Goal: Task Accomplishment & Management: Manage account settings

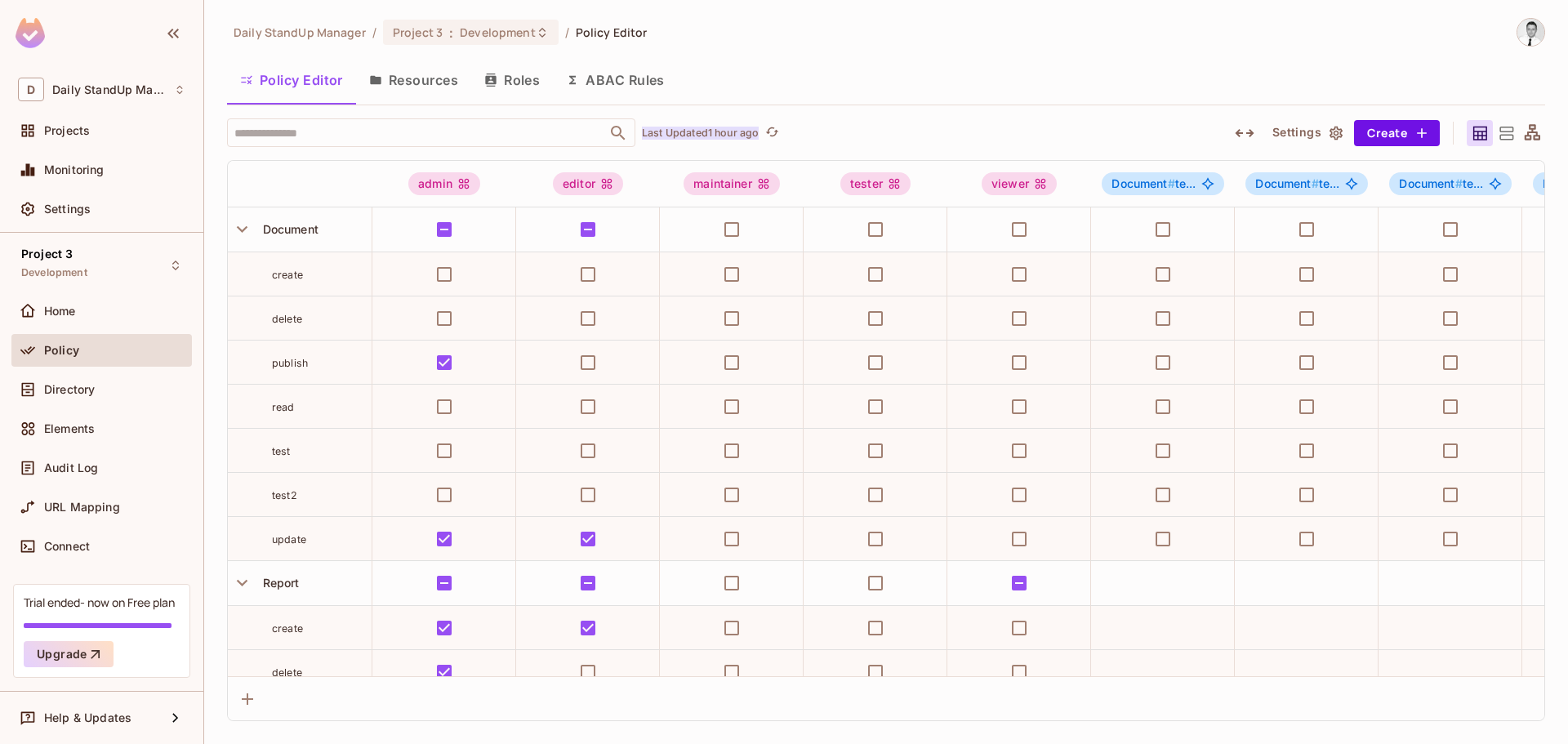
click at [720, 135] on p "Last Updated 1 hour ago" at bounding box center [700, 133] width 117 height 13
click at [890, 106] on div "Daily StandUp Manager / Project 3 : Development / Policy Editor Policy Editor R…" at bounding box center [886, 369] width 1319 height 703
click at [1026, 59] on div "Daily StandUp Manager / Project 3 : Development / Policy Editor Policy Editor R…" at bounding box center [886, 369] width 1319 height 703
click at [639, 79] on button "ABAC Rules" at bounding box center [616, 80] width 125 height 41
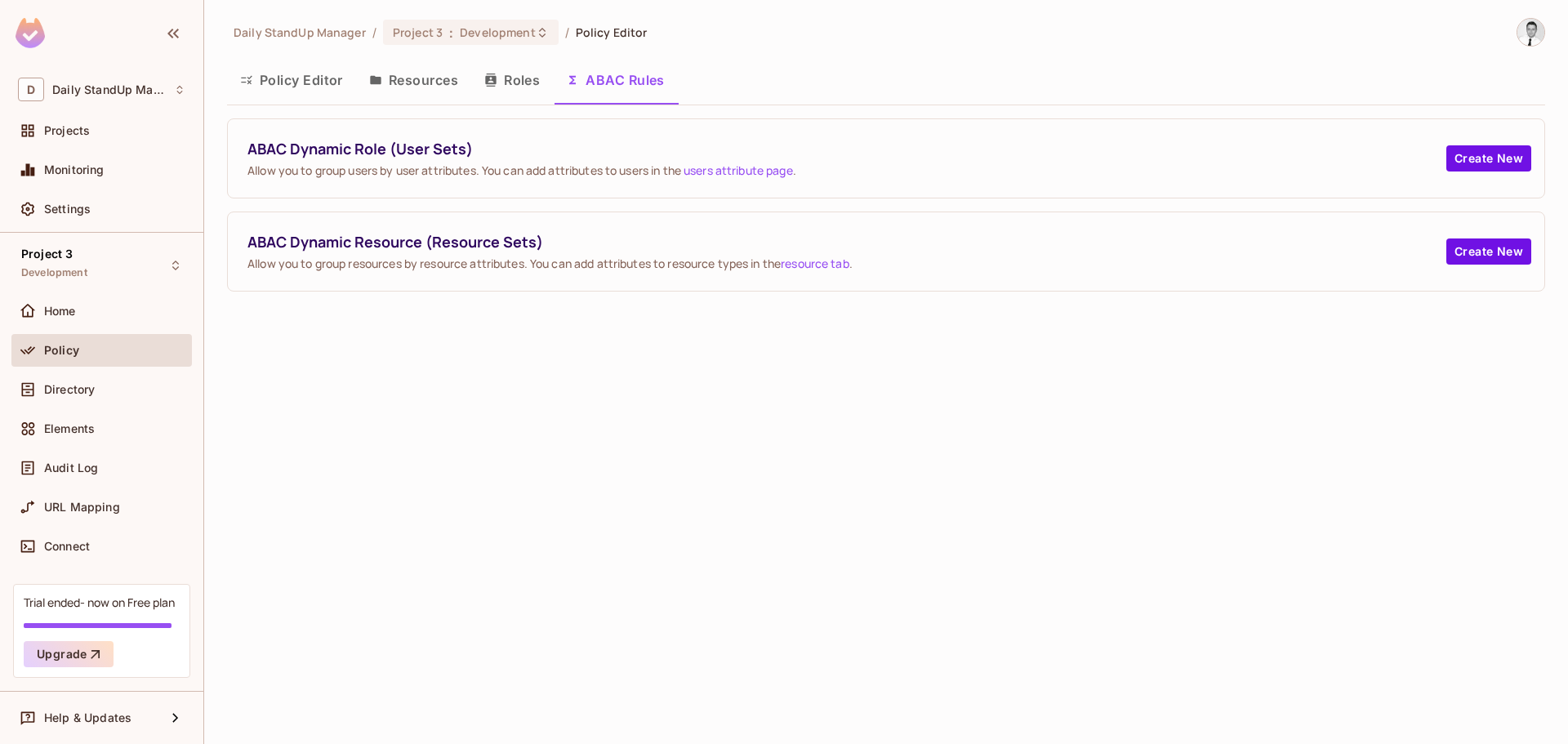
click at [264, 62] on button "Policy Editor" at bounding box center [291, 80] width 129 height 41
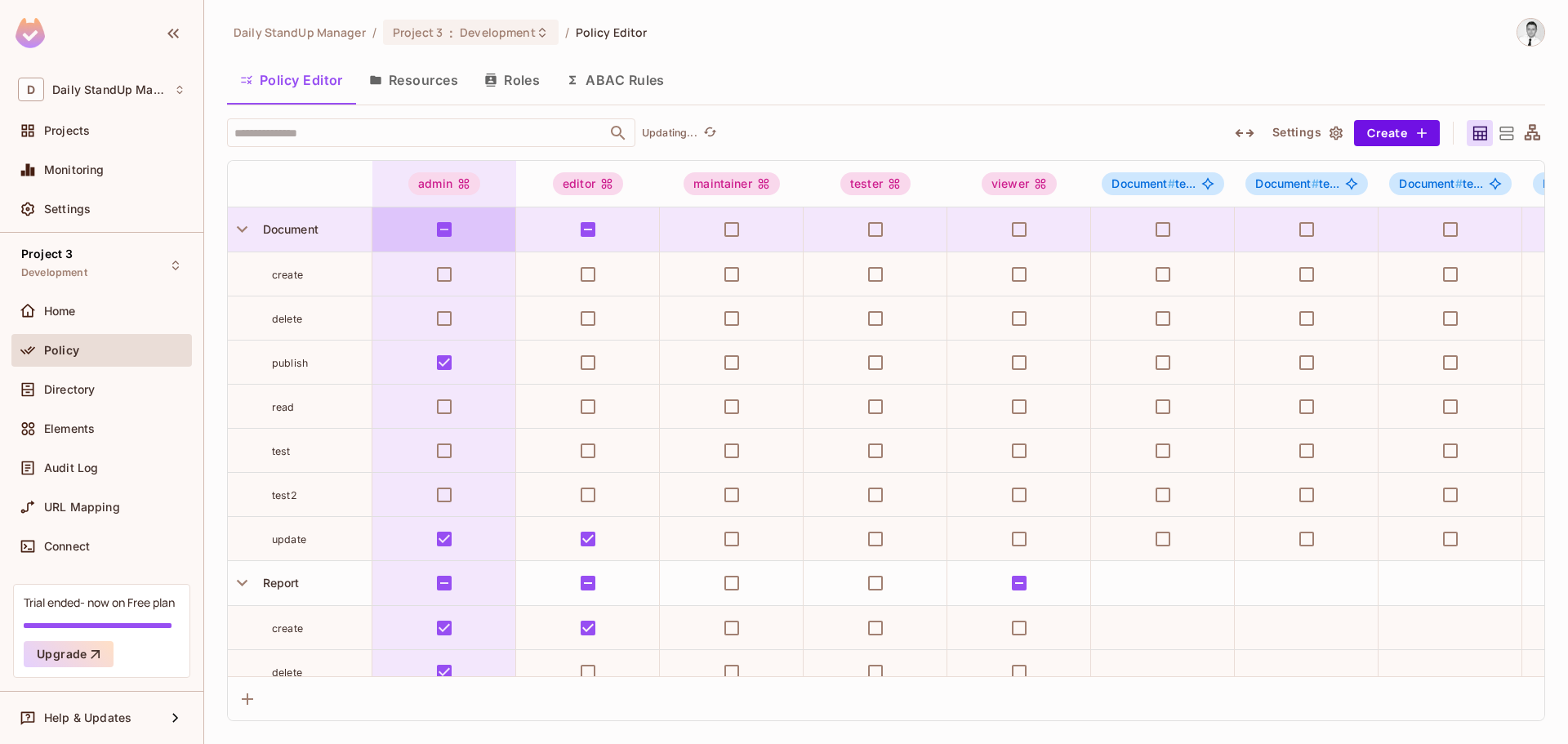
click at [416, 63] on button "Resources" at bounding box center [414, 80] width 115 height 41
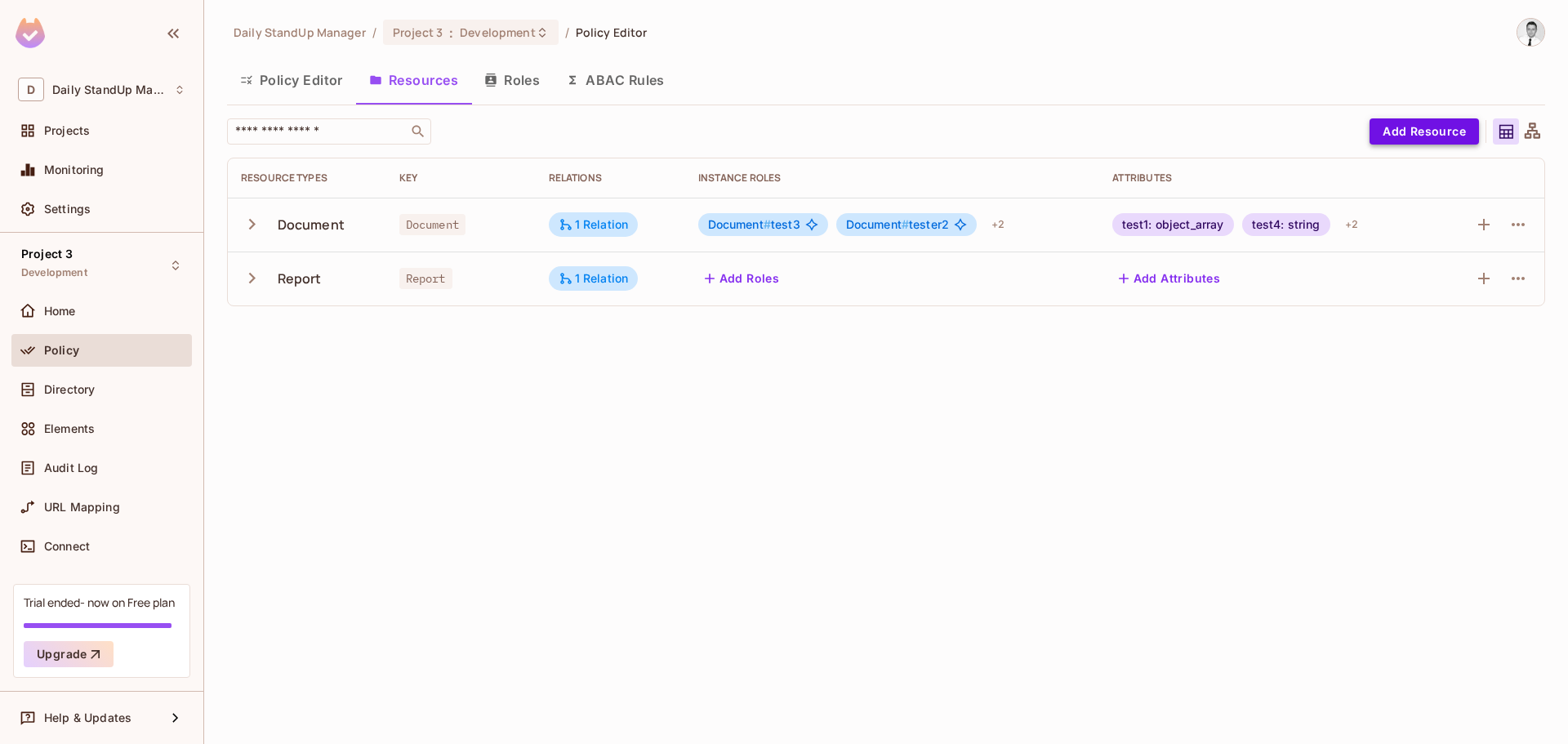
click at [1426, 133] on button "Add Resource" at bounding box center [1424, 131] width 110 height 26
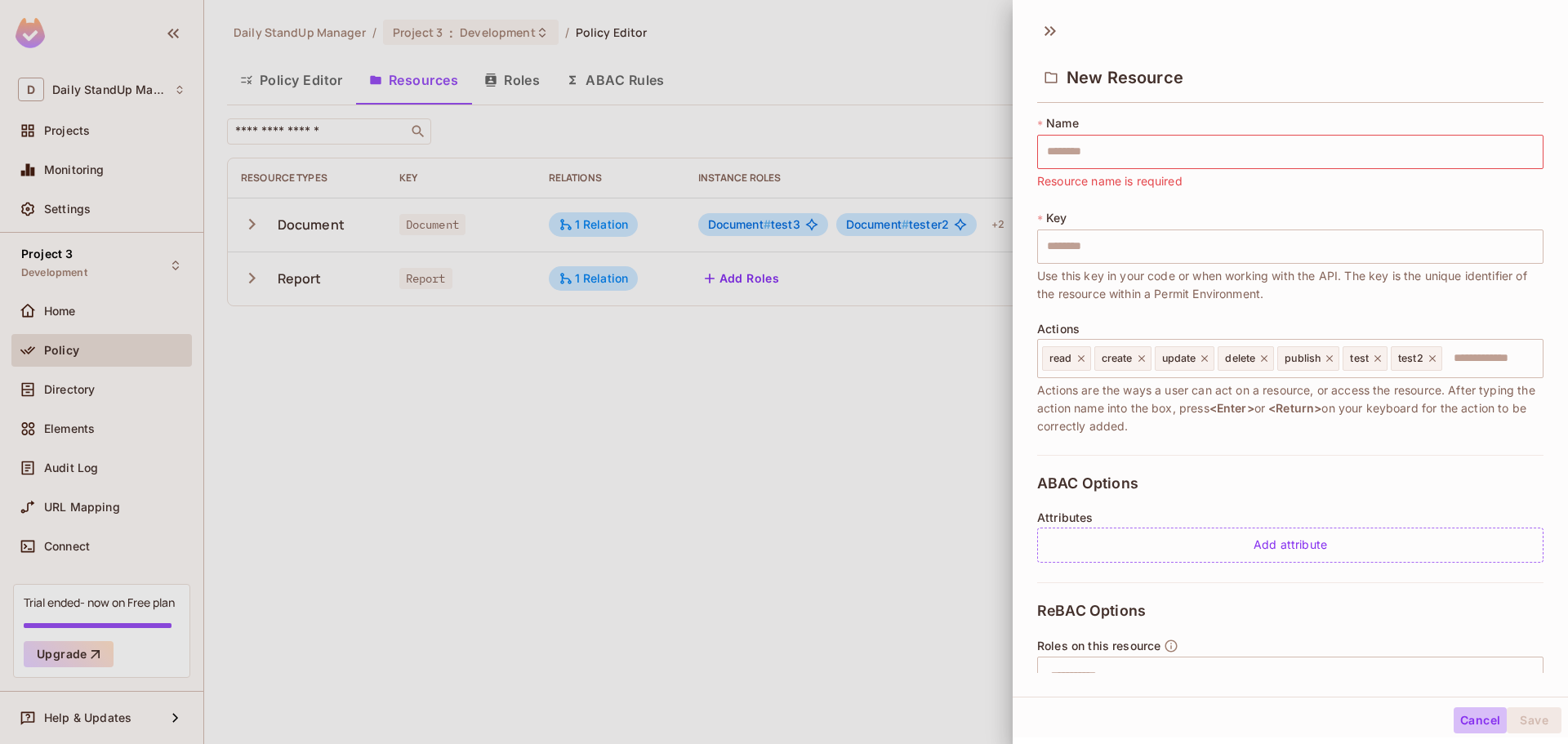
click at [1454, 720] on button "Cancel" at bounding box center [1480, 720] width 53 height 26
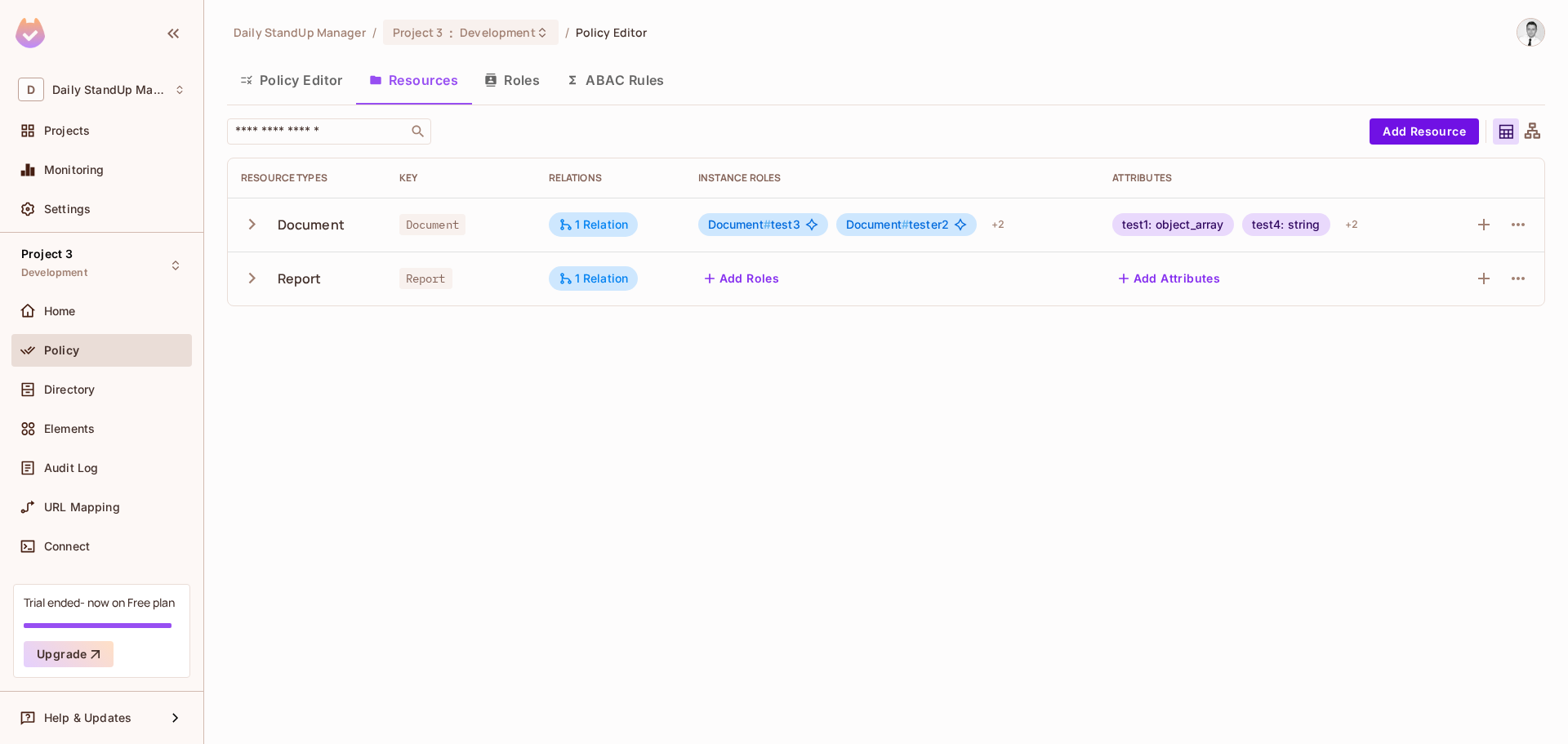
click at [1513, 133] on icon at bounding box center [1506, 132] width 14 height 14
click at [1162, 113] on div "Daily StandUp Manager / Project 3 : Development / Policy Editor Policy Editor R…" at bounding box center [886, 168] width 1319 height 301
click at [773, 227] on span "Document # test3" at bounding box center [754, 224] width 92 height 13
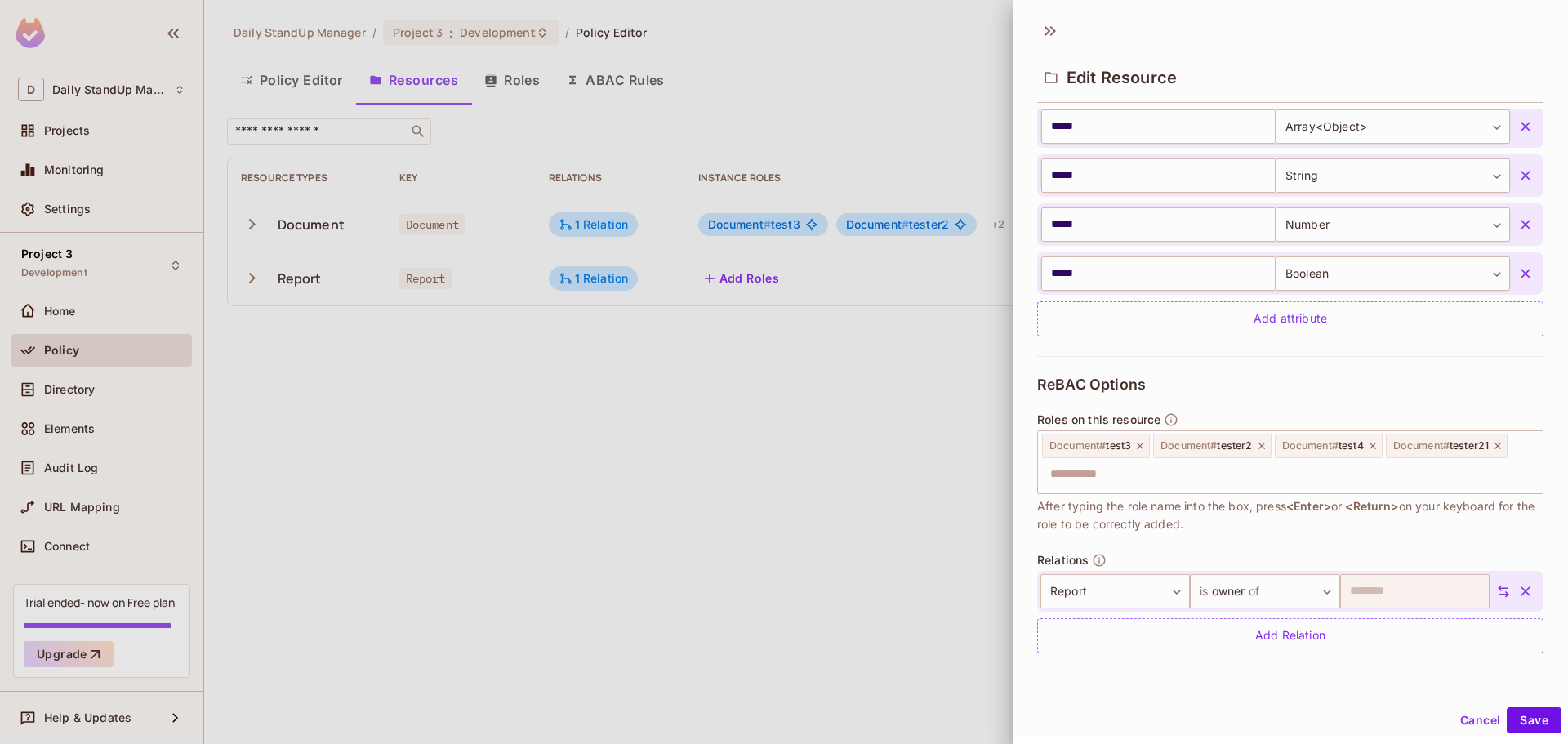
scroll to position [3, 0]
click at [1456, 710] on button "Cancel" at bounding box center [1480, 717] width 53 height 26
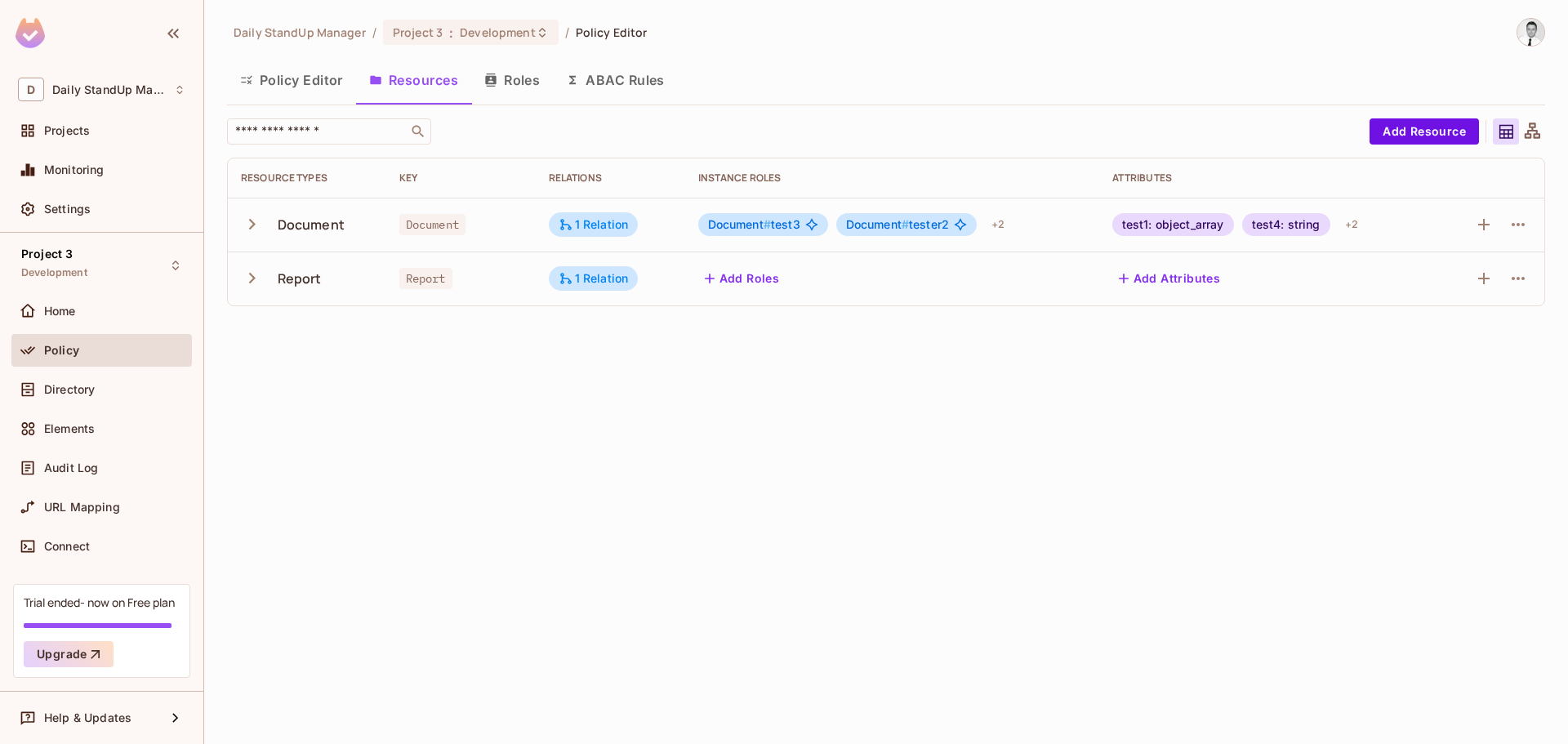
click at [830, 531] on div "Daily StandUp Manager / Project 3 : Development / Policy Editor Policy Editor R…" at bounding box center [886, 372] width 1364 height 744
click at [248, 276] on icon "button" at bounding box center [252, 278] width 22 height 22
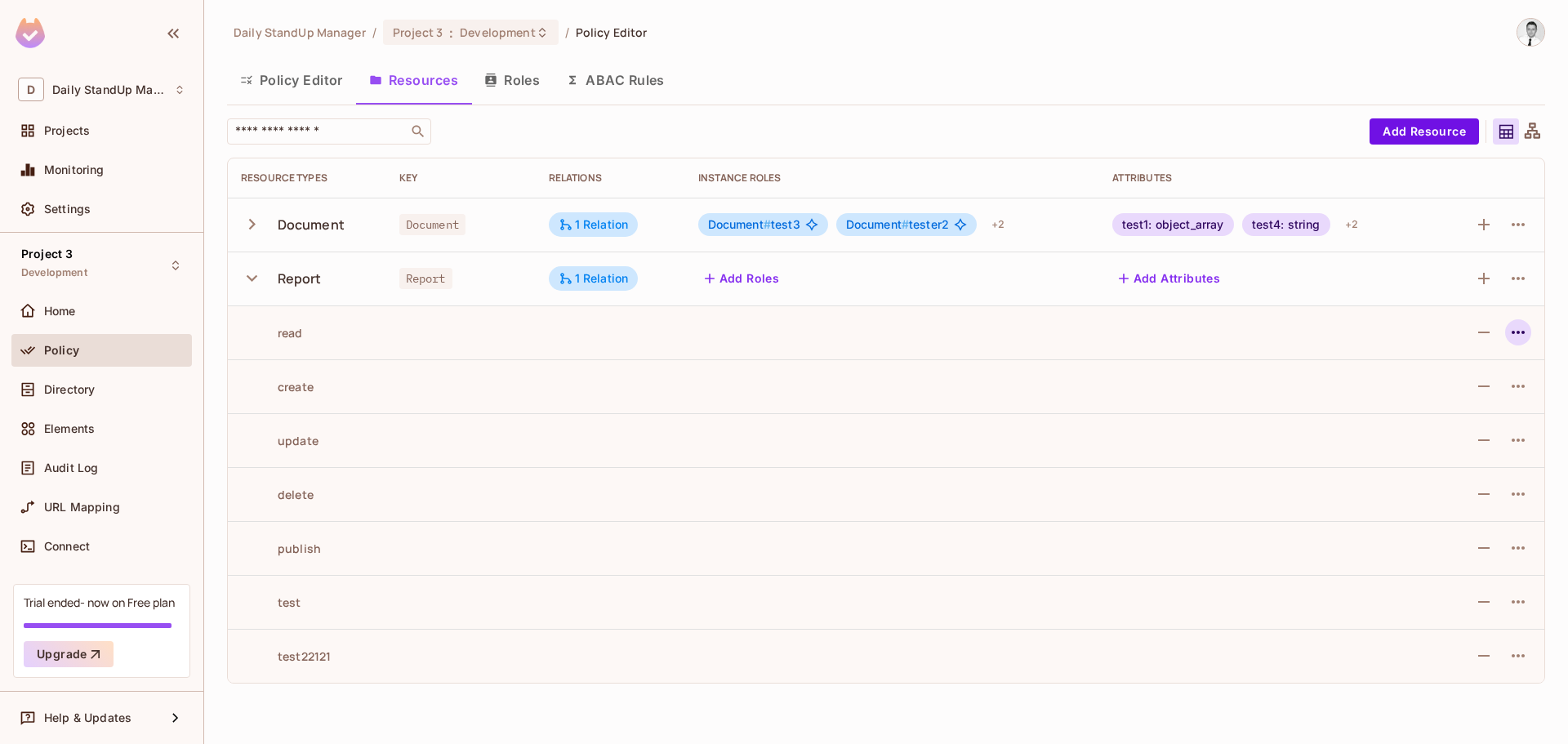
click at [1517, 333] on icon "button" at bounding box center [1518, 333] width 13 height 3
click at [1473, 377] on div "Edit Action" at bounding box center [1456, 369] width 61 height 16
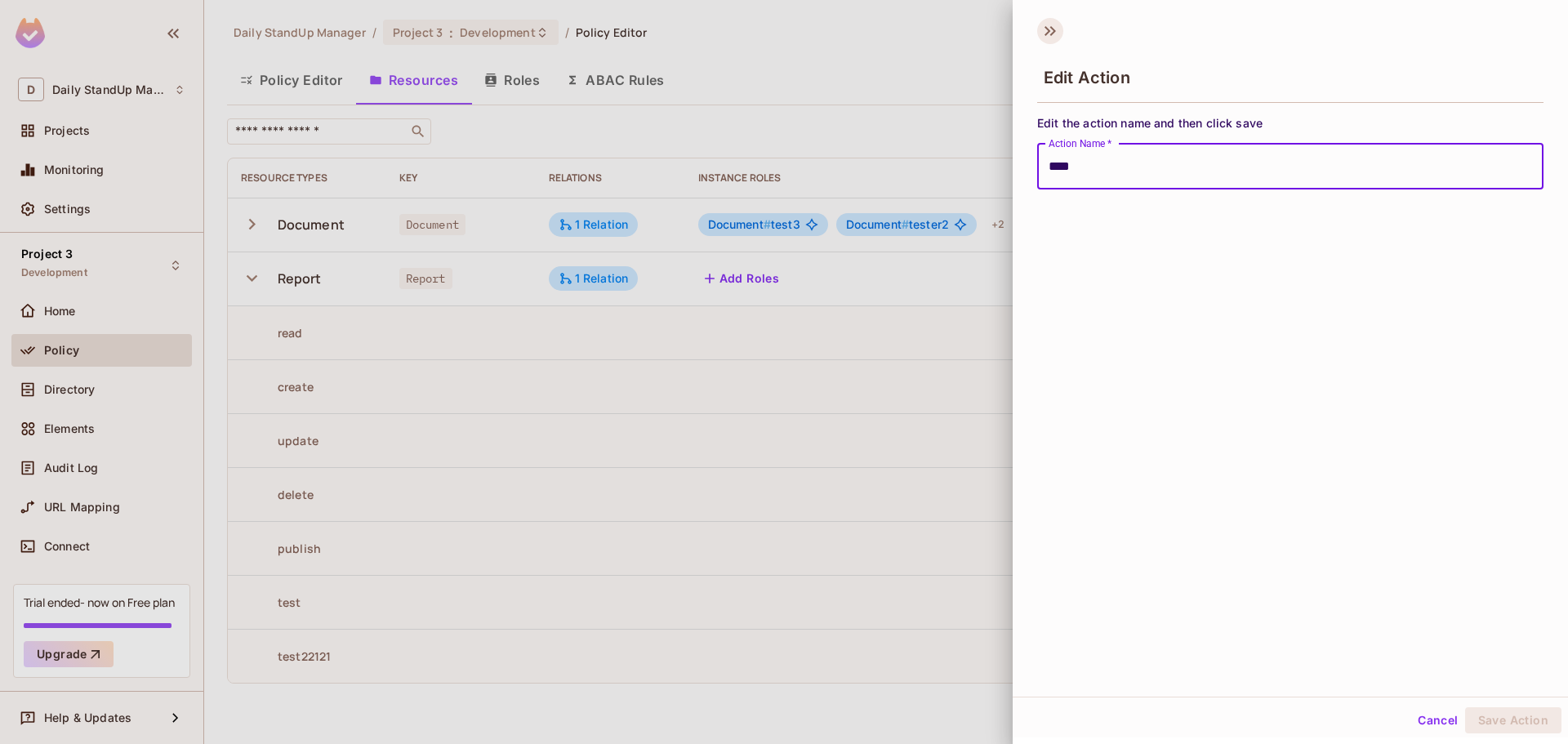
click at [1056, 34] on icon at bounding box center [1050, 30] width 26 height 26
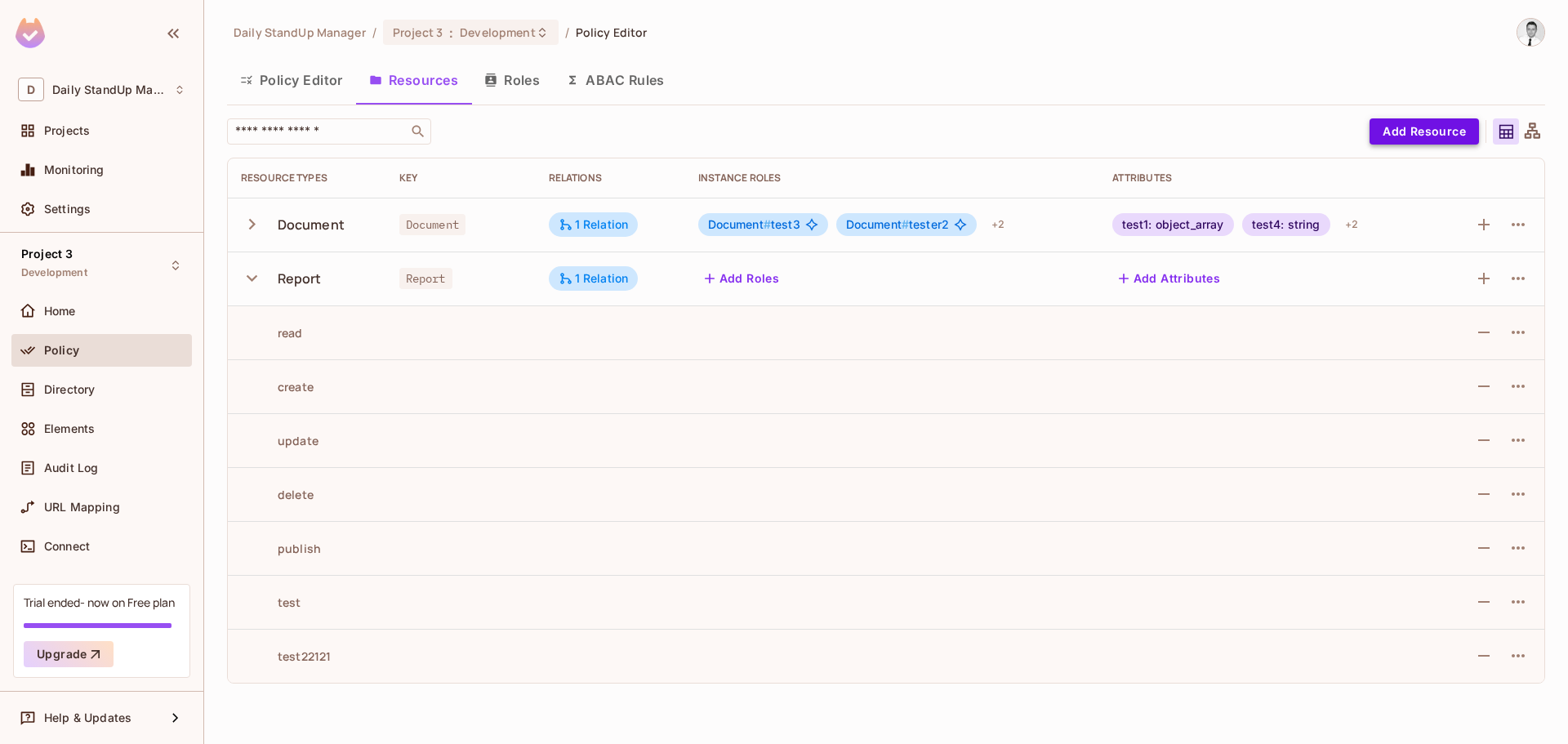
click at [1407, 131] on button "Add Resource" at bounding box center [1424, 131] width 110 height 26
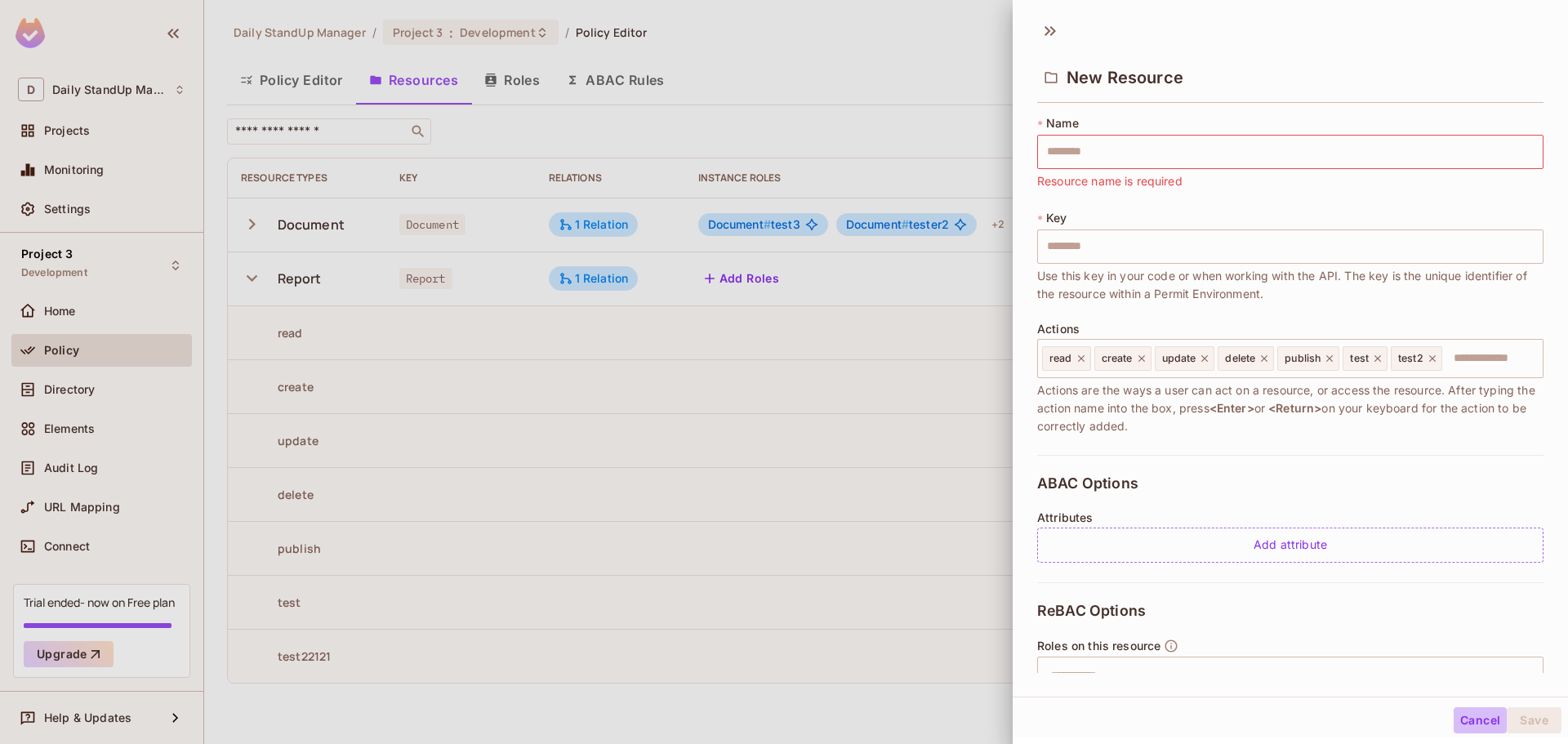
click at [1467, 720] on button "Cancel" at bounding box center [1480, 720] width 53 height 26
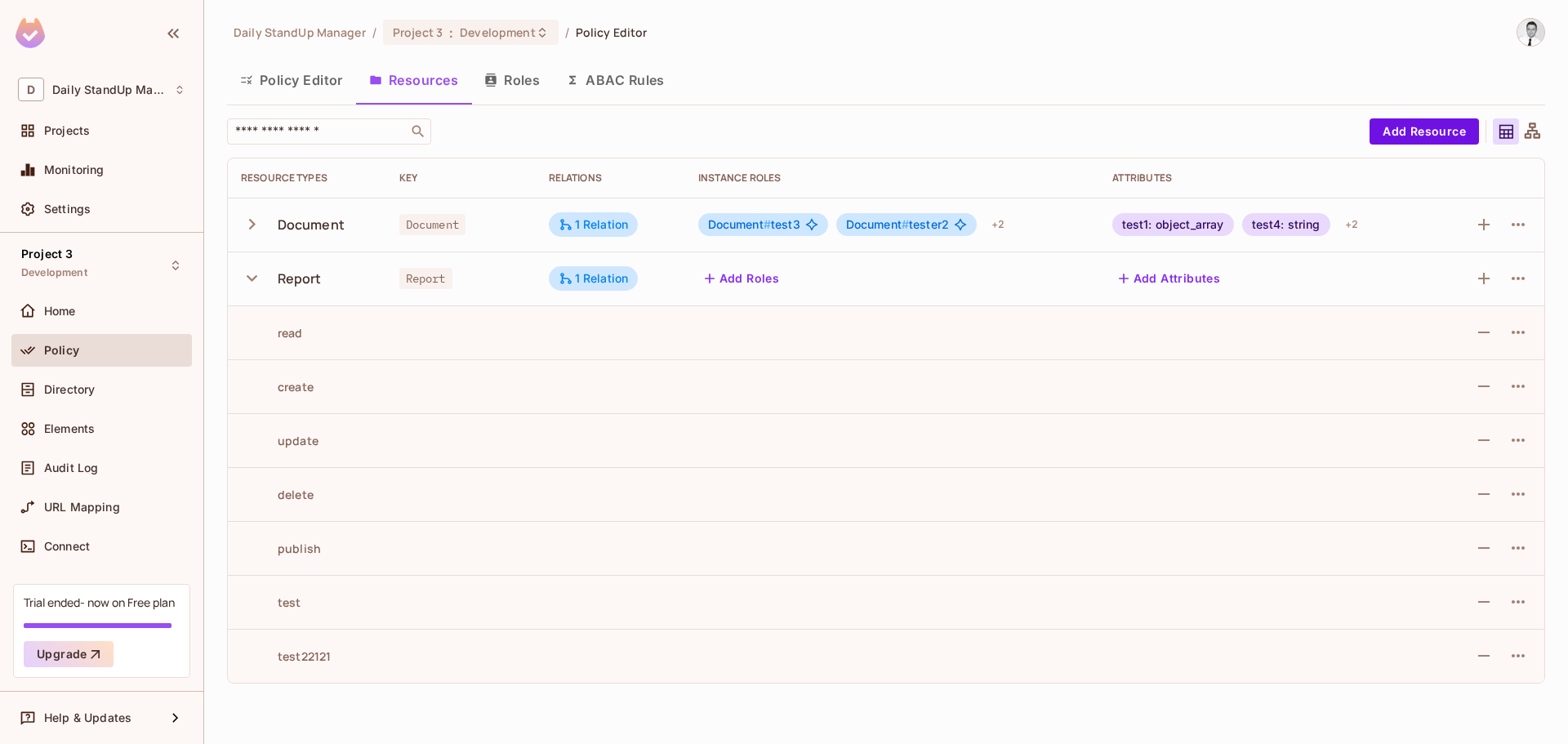
click at [119, 406] on div "Directory" at bounding box center [102, 393] width 181 height 39
click at [95, 387] on span "Directory" at bounding box center [69, 388] width 51 height 13
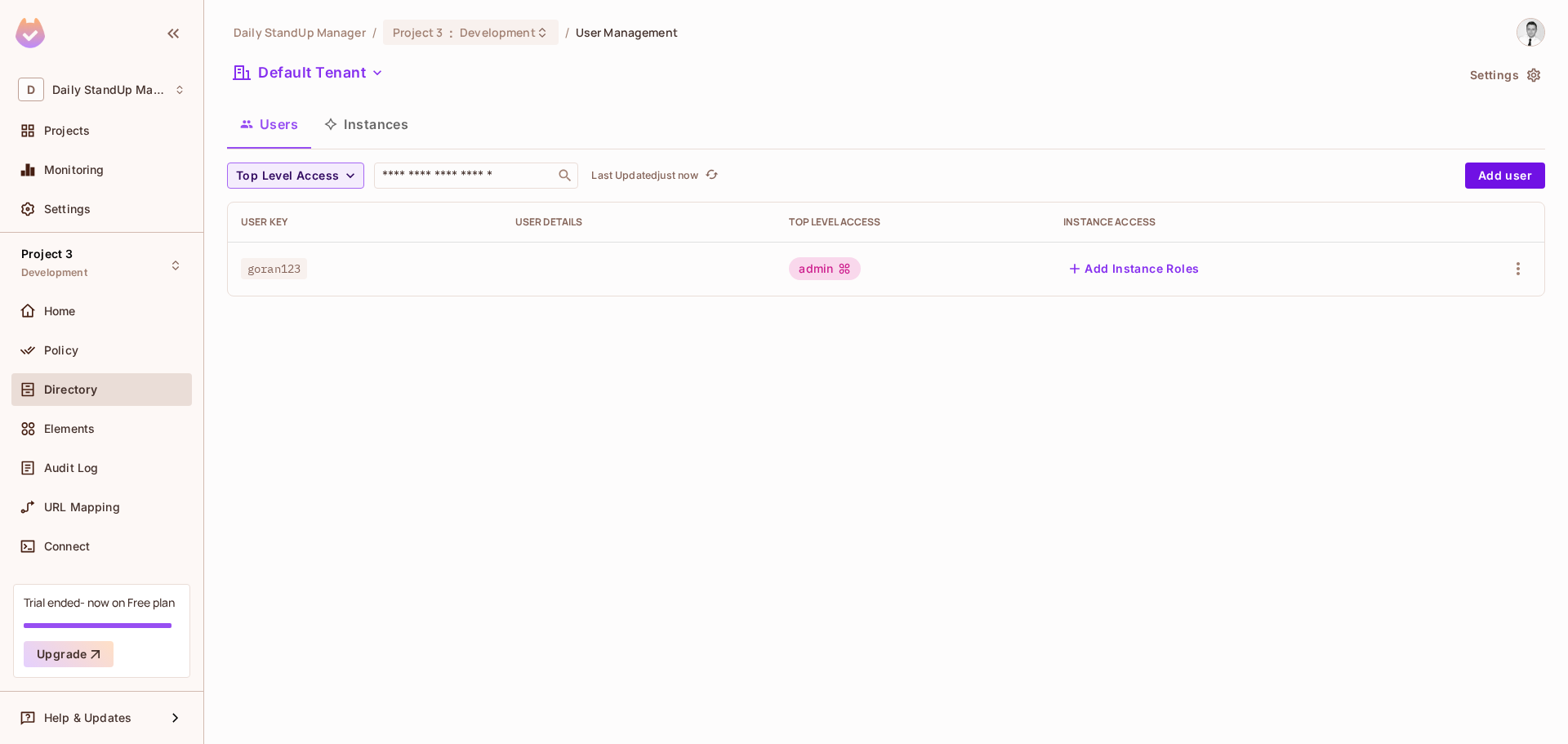
click at [335, 123] on icon "button" at bounding box center [330, 123] width 13 height 13
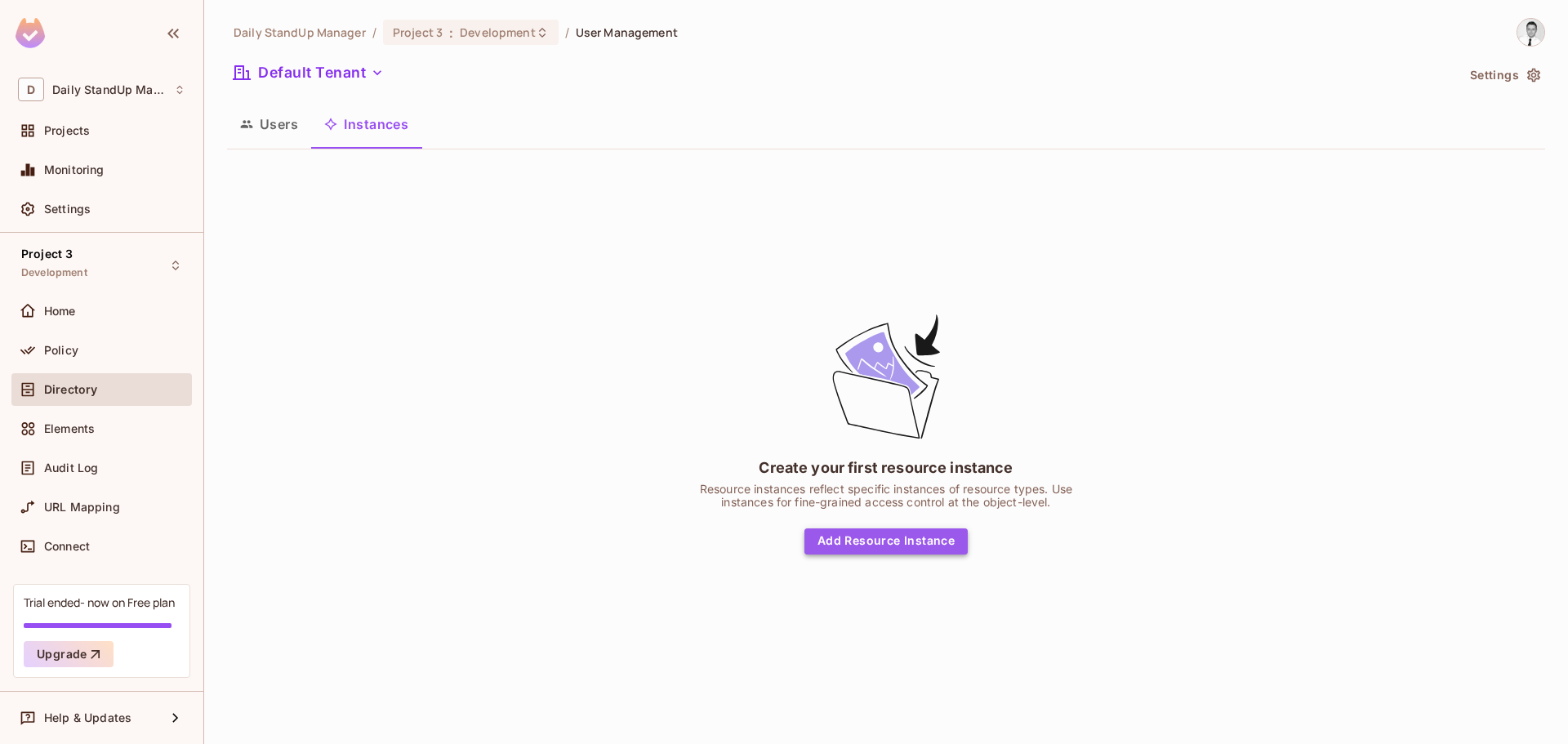
click at [943, 550] on button "Add Resource Instance" at bounding box center [885, 541] width 163 height 26
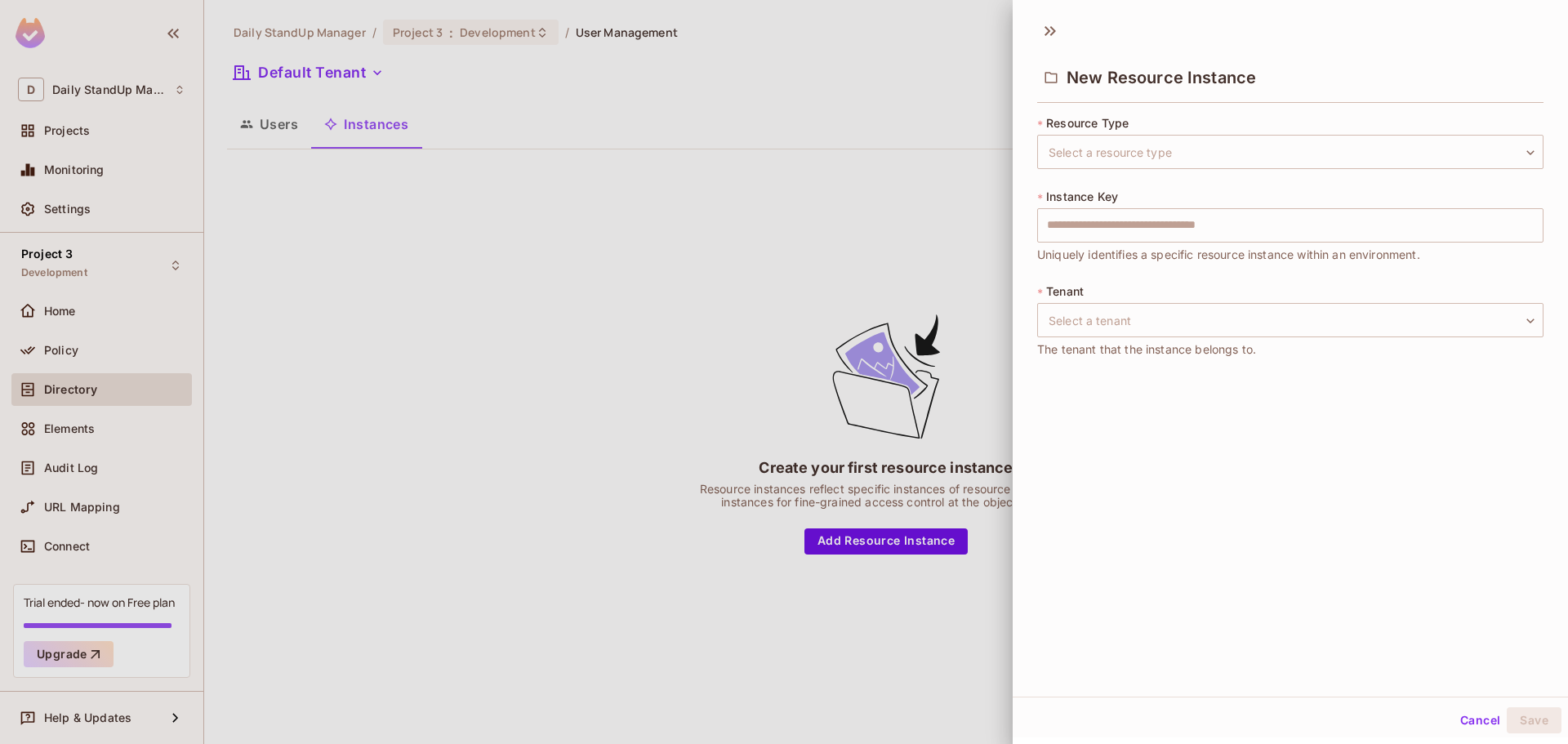
click at [934, 410] on div at bounding box center [784, 372] width 1568 height 744
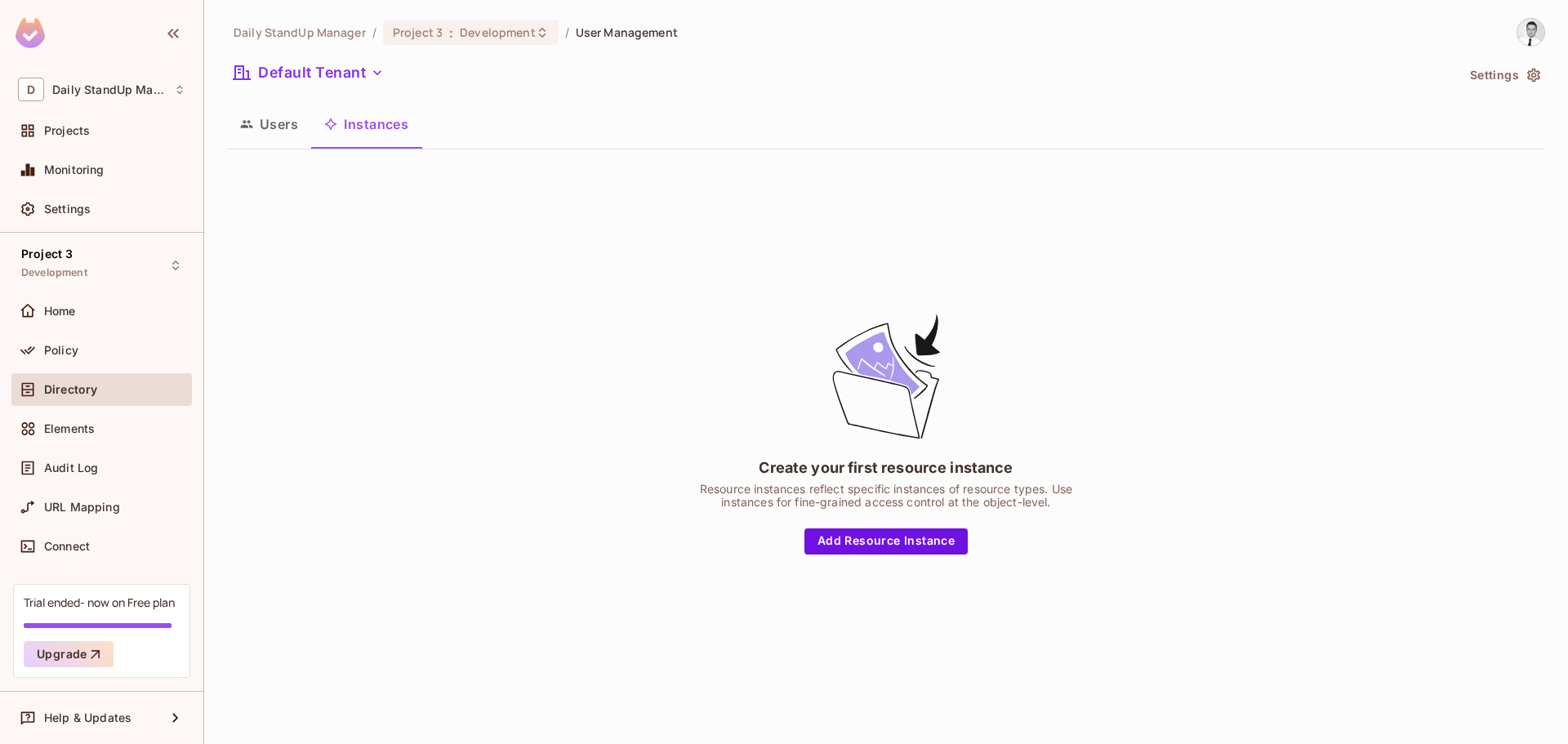
click at [254, 134] on button "Users" at bounding box center [270, 124] width 84 height 41
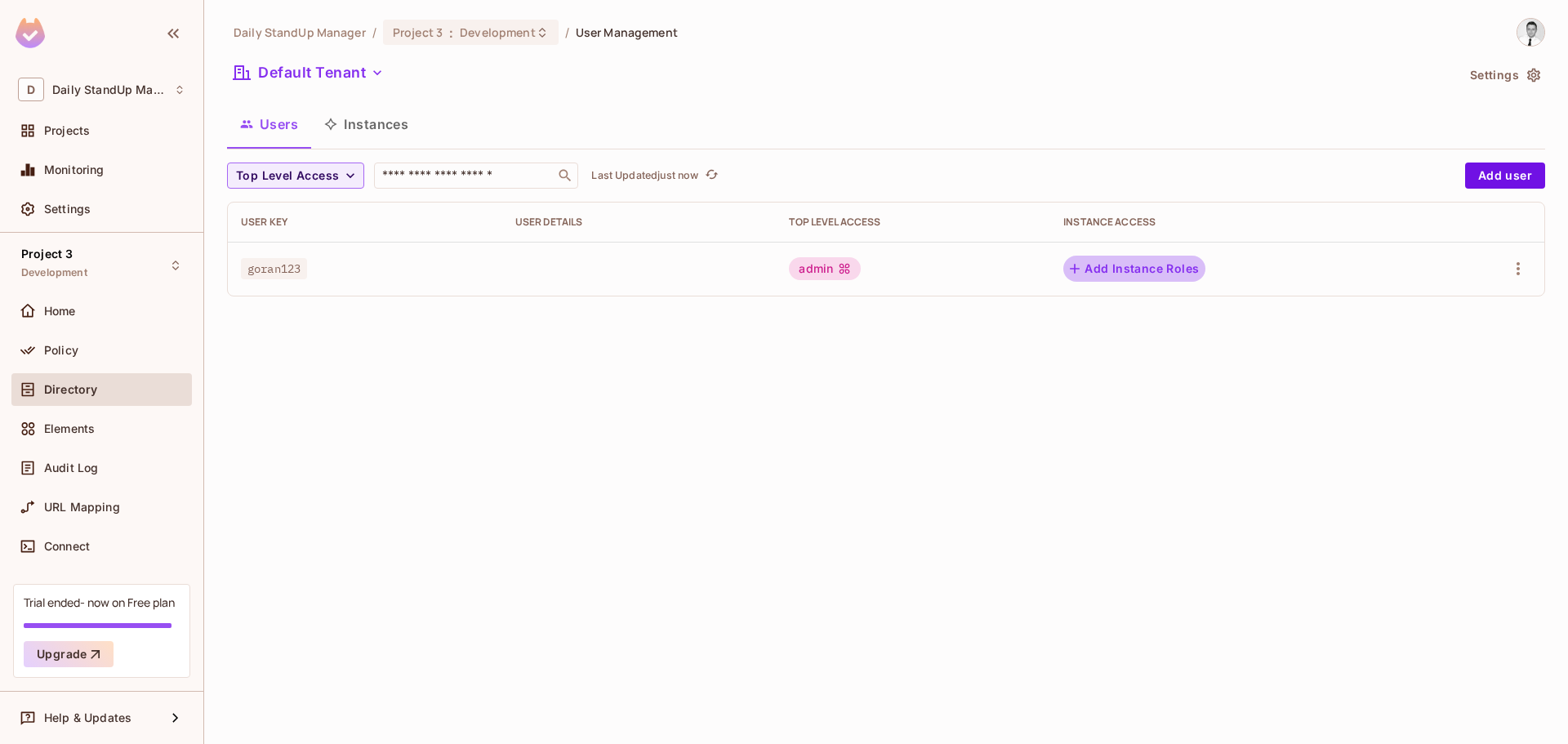
click at [1162, 267] on button "Add Instance Roles" at bounding box center [1135, 269] width 142 height 26
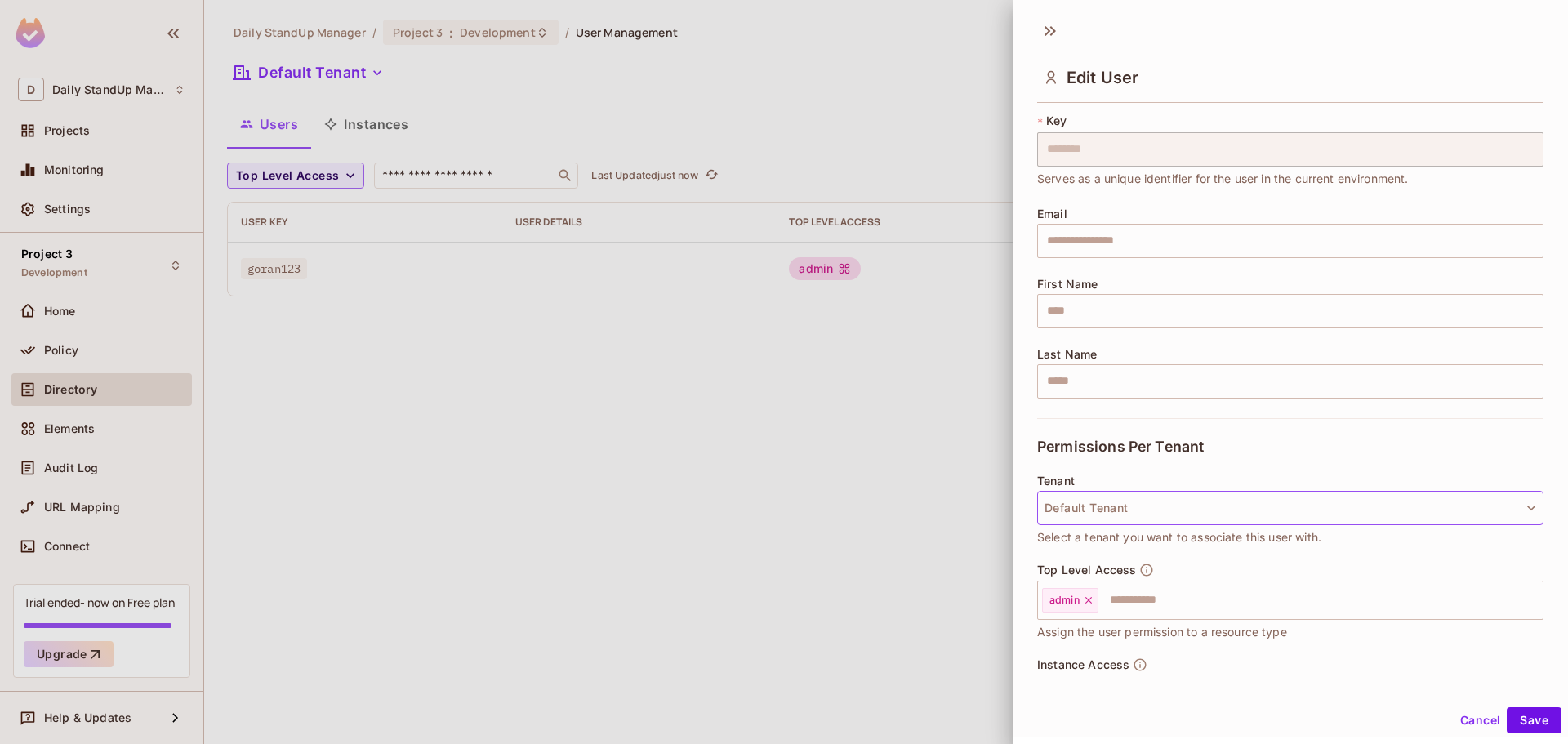
scroll to position [82, 0]
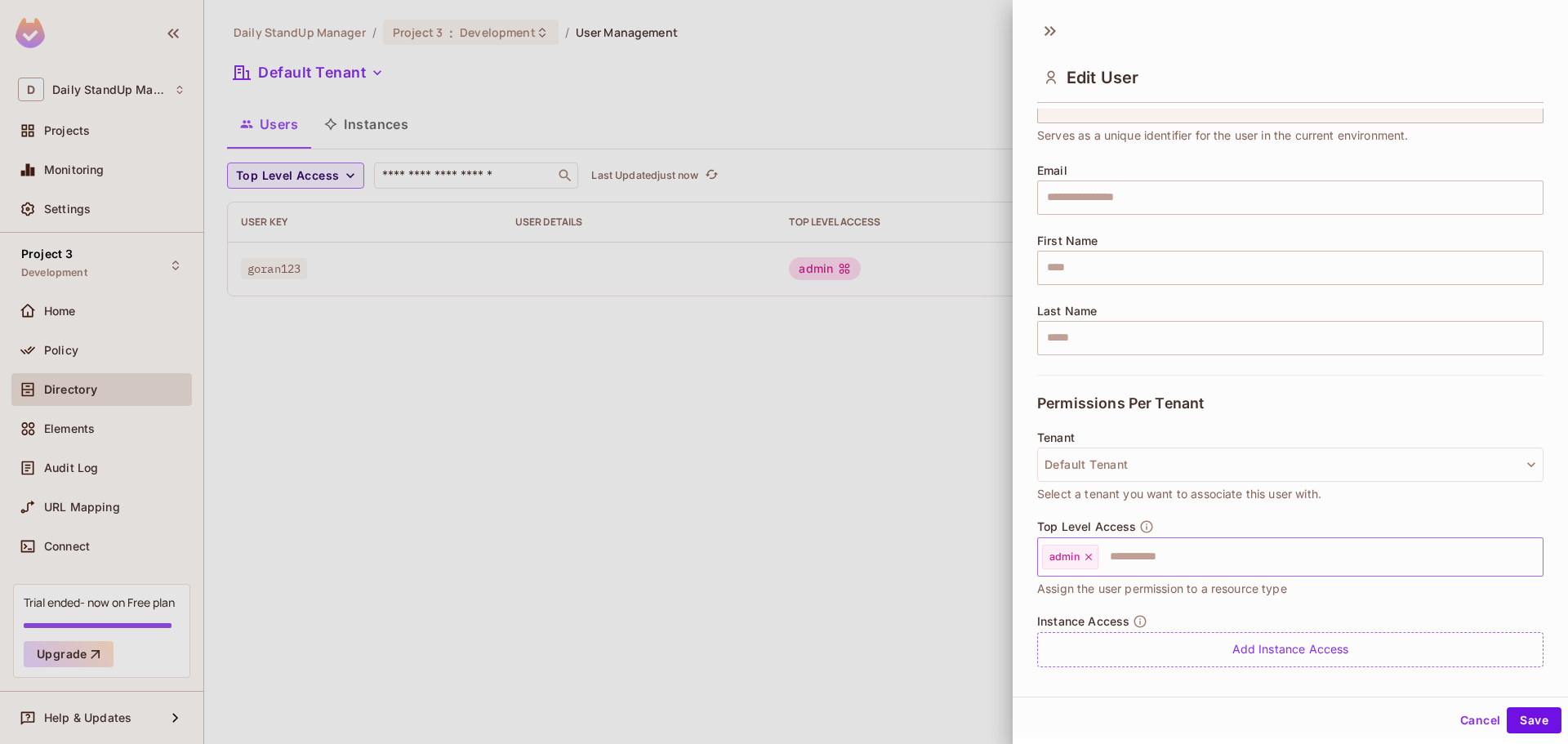
click at [1191, 564] on input "text" at bounding box center [1305, 557] width 411 height 33
click at [1318, 420] on div "Permissions Per Tenant" at bounding box center [1290, 403] width 506 height 57
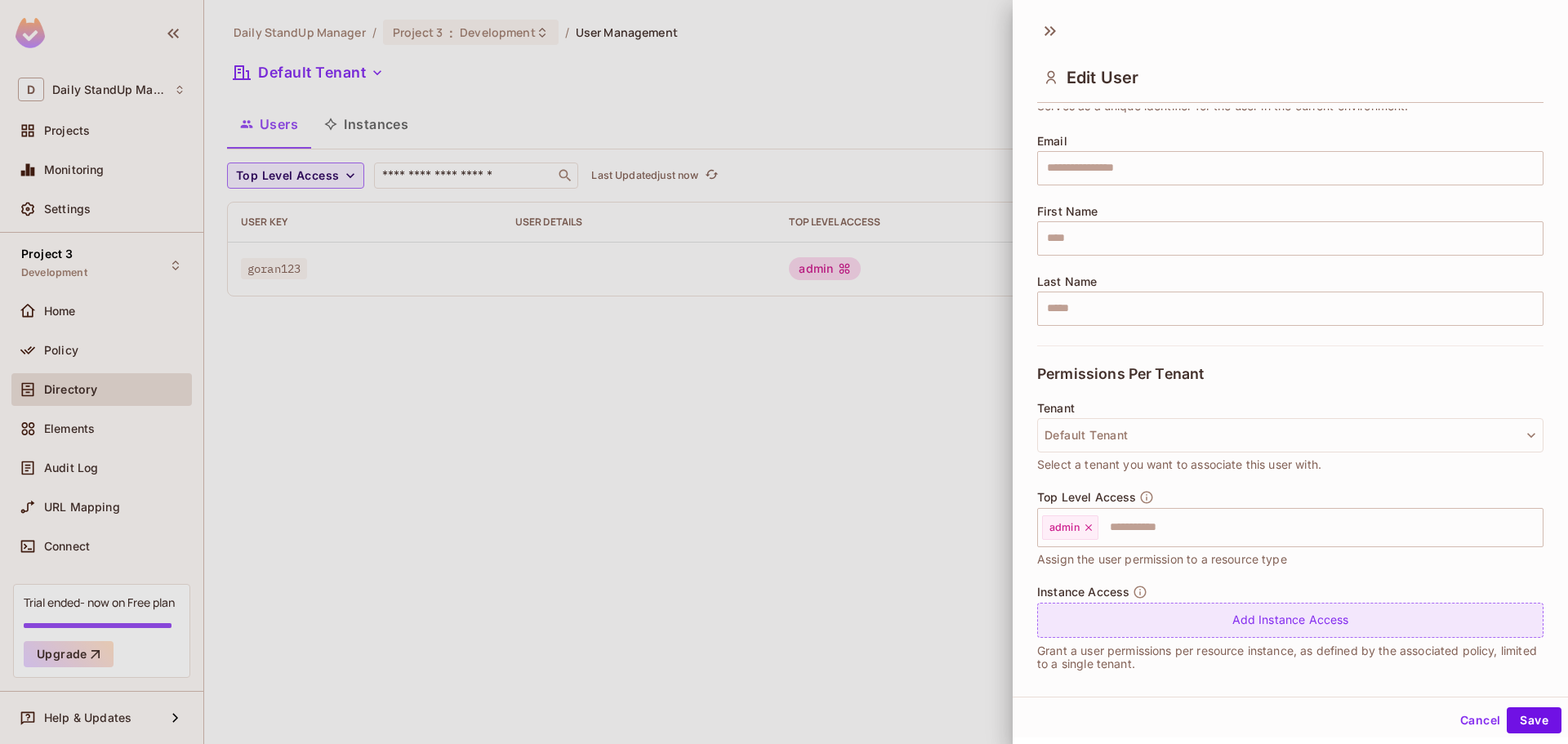
scroll to position [125, 0]
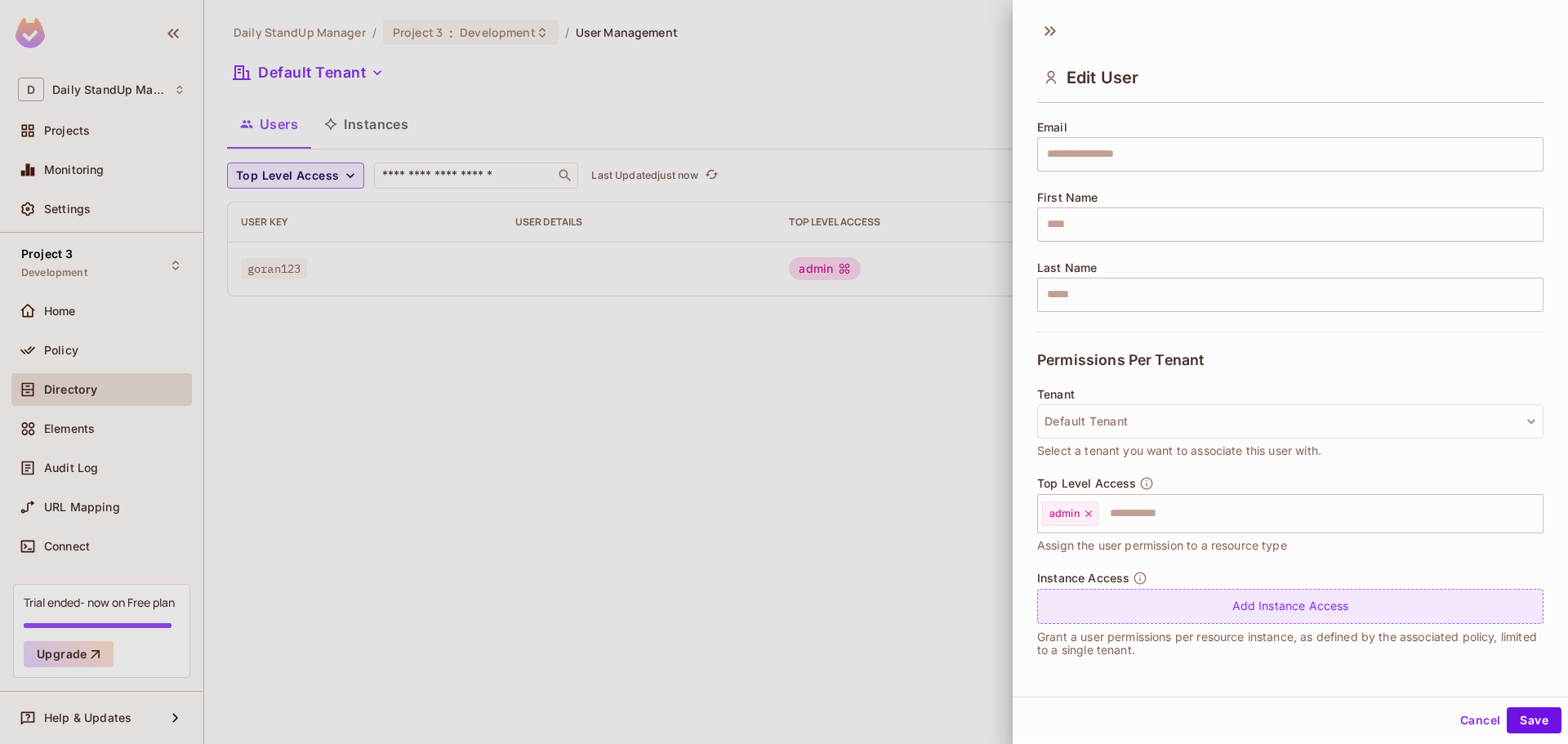
click at [1354, 613] on div "Add Instance Access" at bounding box center [1290, 606] width 506 height 35
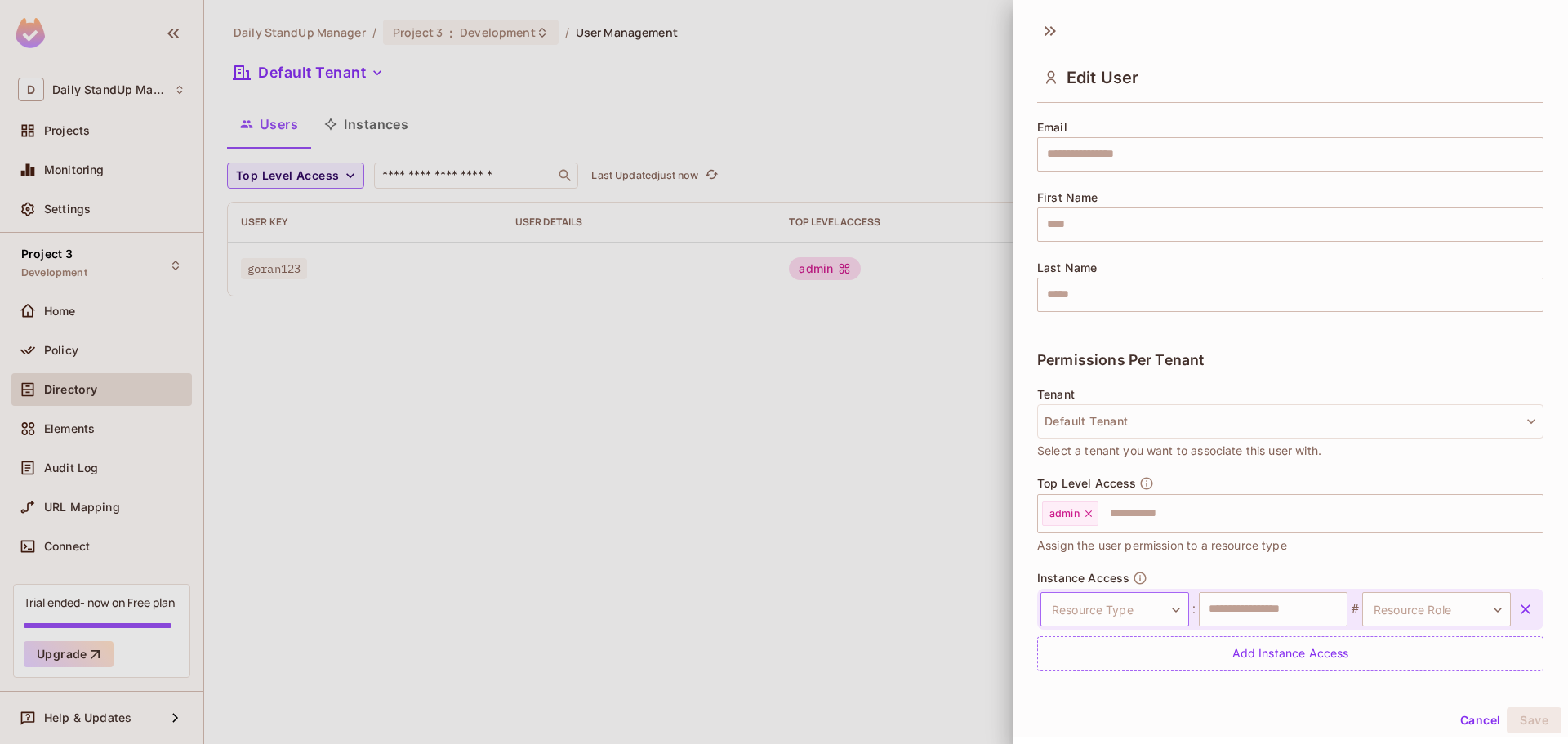
scroll to position [172, 0]
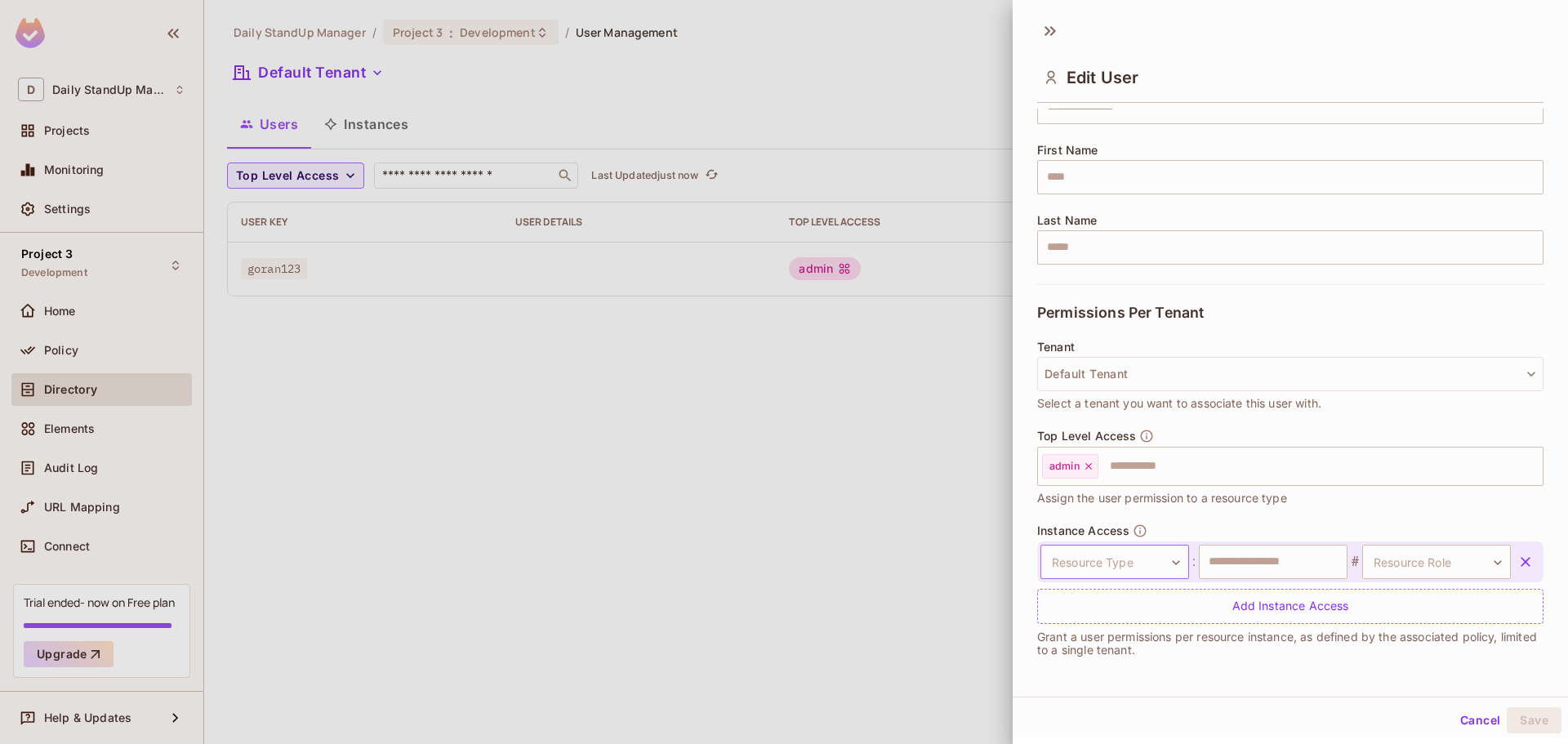
click at [1132, 560] on body "D Daily StandUp Manager Projects Monitoring Settings Project 3 Development Home…" at bounding box center [784, 372] width 1568 height 744
click at [1105, 638] on li "Document" at bounding box center [1104, 639] width 150 height 30
click at [1284, 567] on input "text" at bounding box center [1273, 562] width 149 height 35
click at [1443, 557] on body "D Daily StandUp Manager Projects Monitoring Settings Project 3 Development Home…" at bounding box center [784, 372] width 1568 height 744
click at [1402, 683] on li "test4" at bounding box center [1411, 680] width 150 height 30
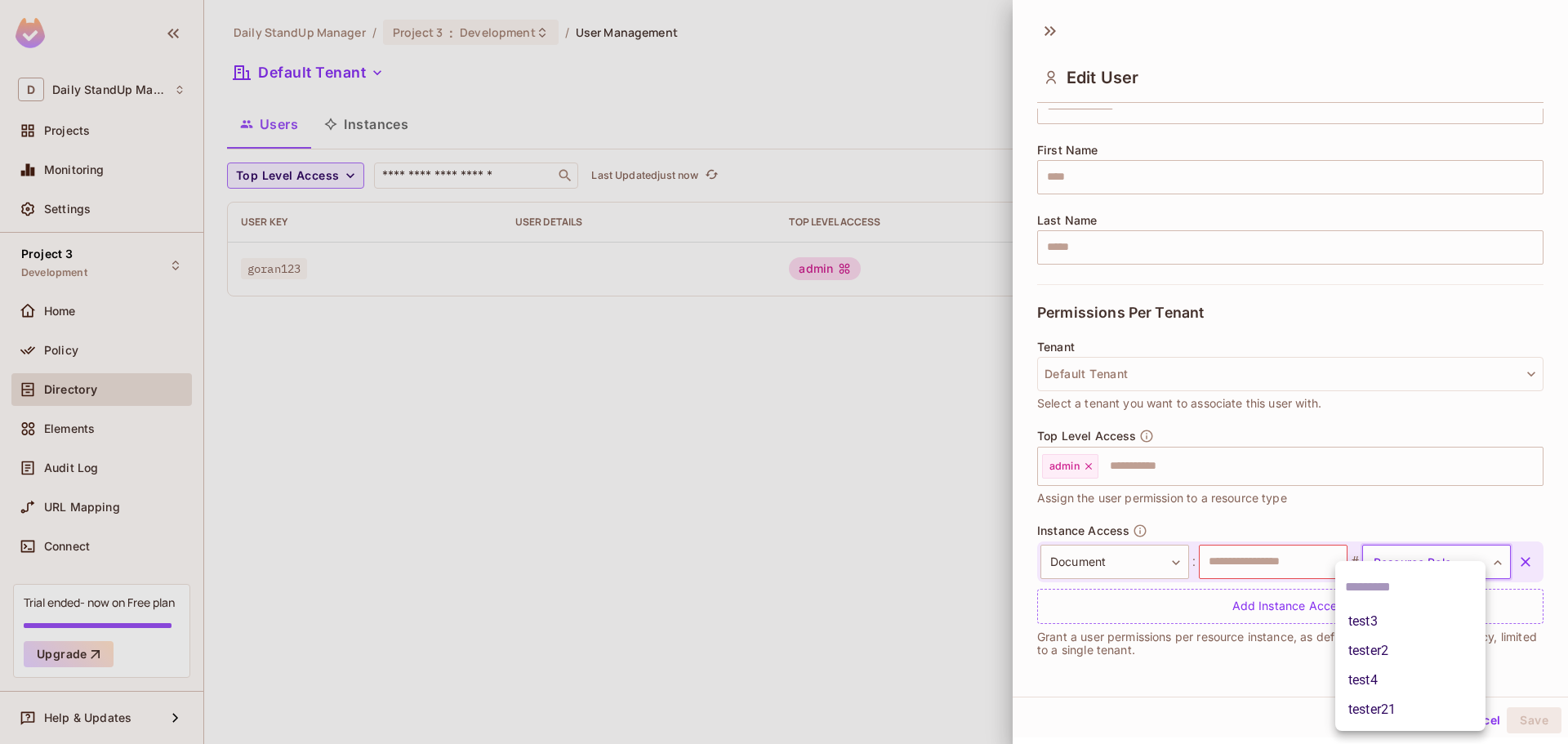
type input "*****"
click at [1234, 562] on input "text" at bounding box center [1273, 562] width 149 height 35
click at [1290, 565] on input "text" at bounding box center [1273, 562] width 149 height 35
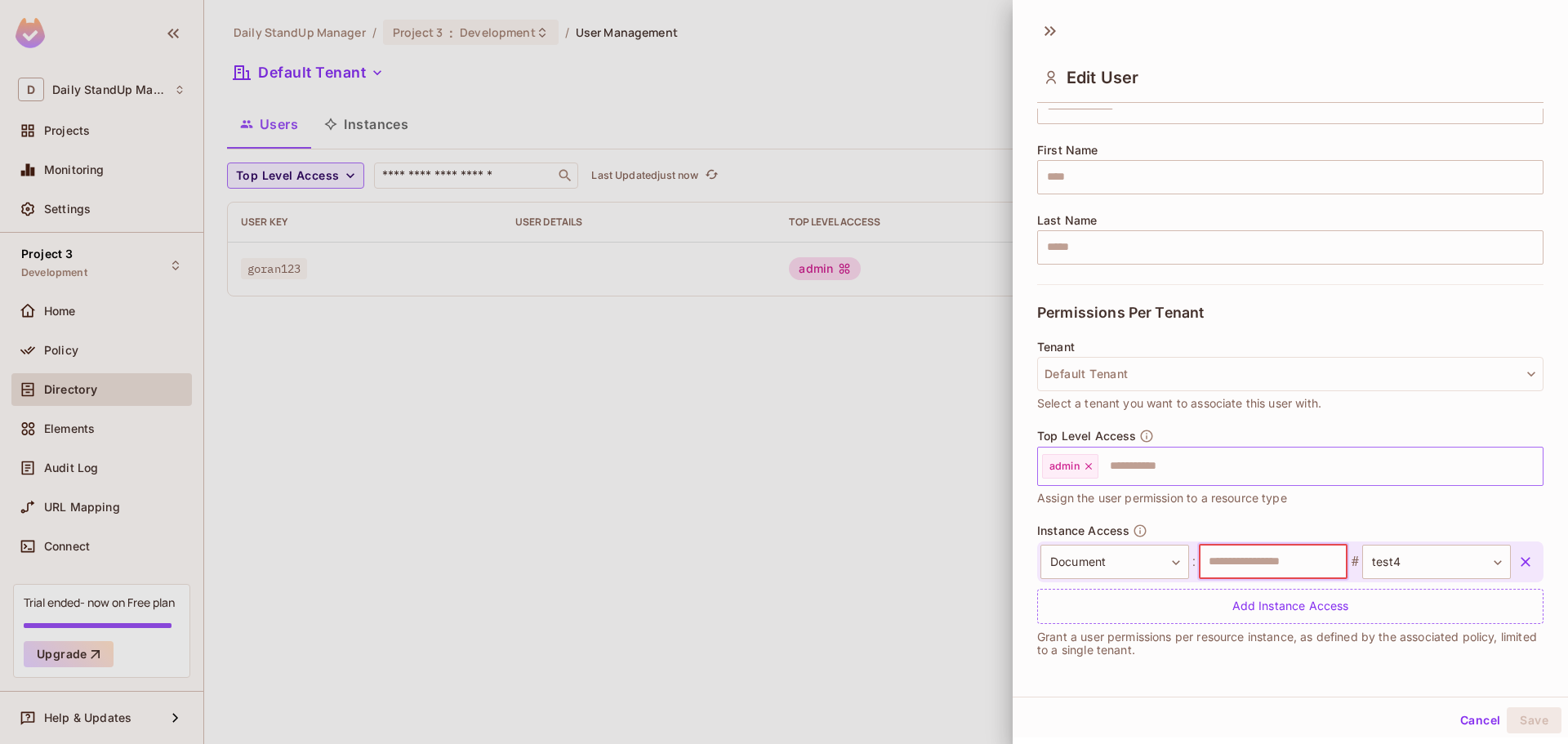
scroll to position [3, 0]
click at [1270, 557] on input "text" at bounding box center [1273, 559] width 149 height 35
click at [1291, 563] on input "*" at bounding box center [1273, 559] width 149 height 35
type input "*"
click at [1352, 503] on div "Top Level Access admin ​ Assign the user permission to a resource type" at bounding box center [1290, 465] width 506 height 79
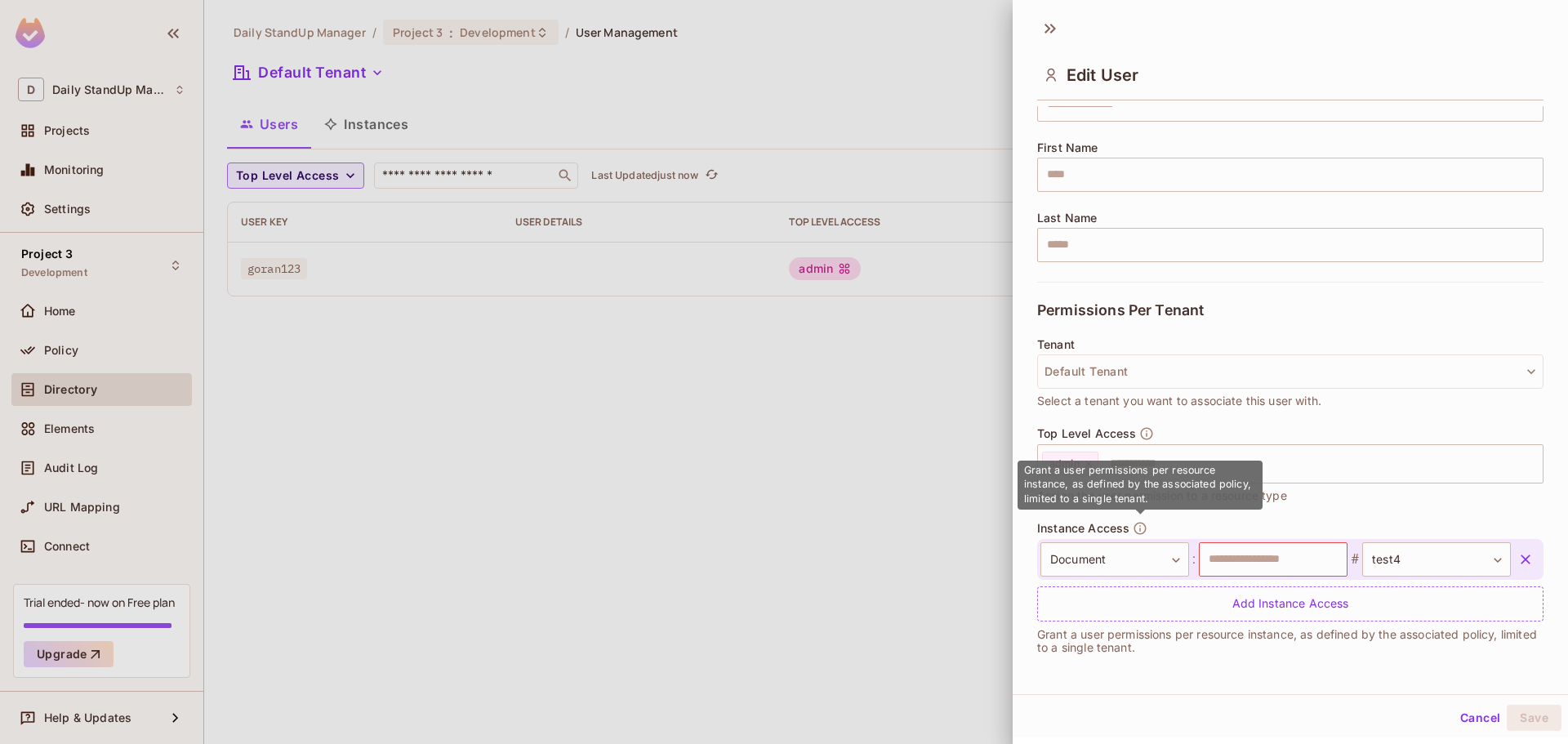
click at [1141, 529] on icon "button" at bounding box center [1140, 528] width 14 height 14
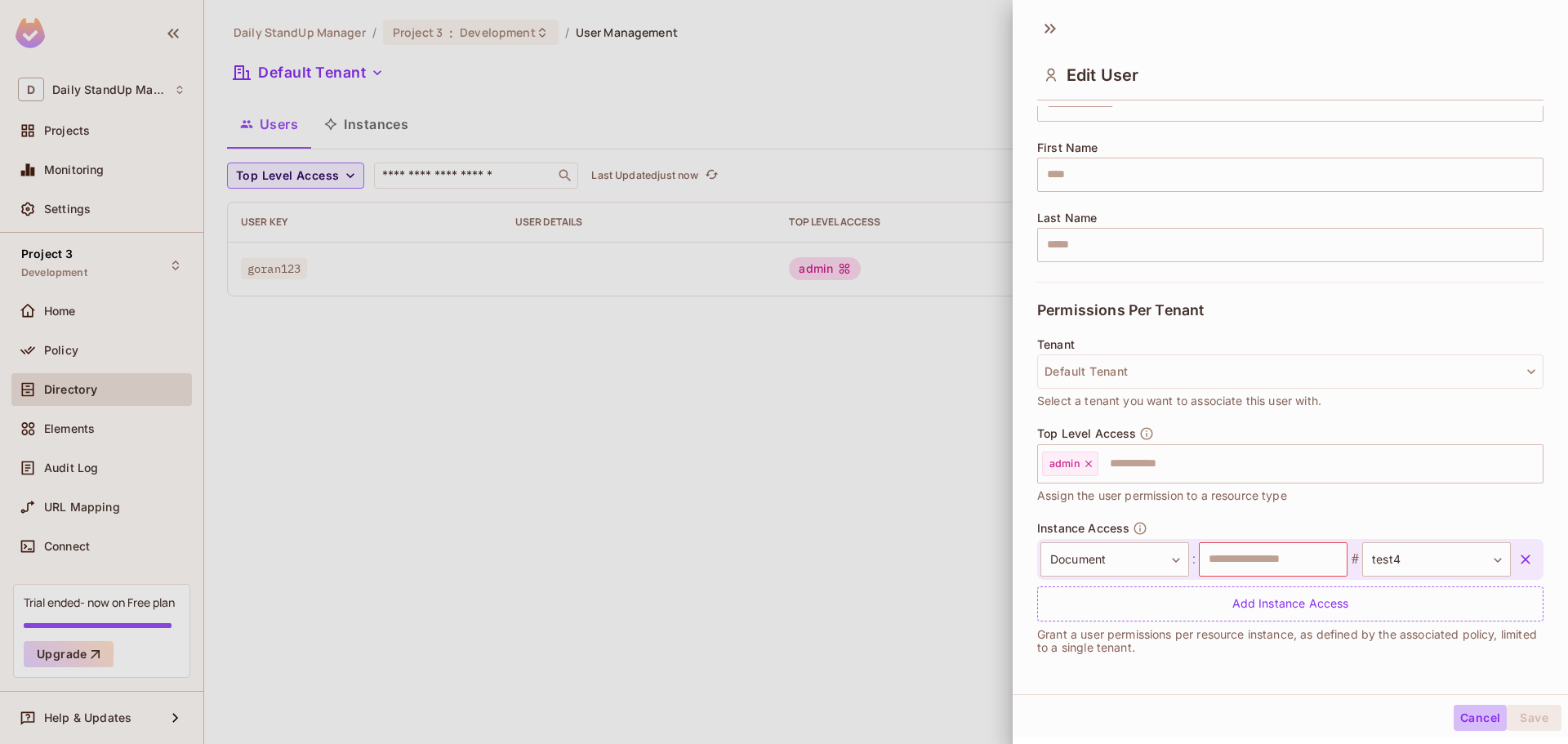
click at [1463, 718] on button "Cancel" at bounding box center [1480, 717] width 53 height 26
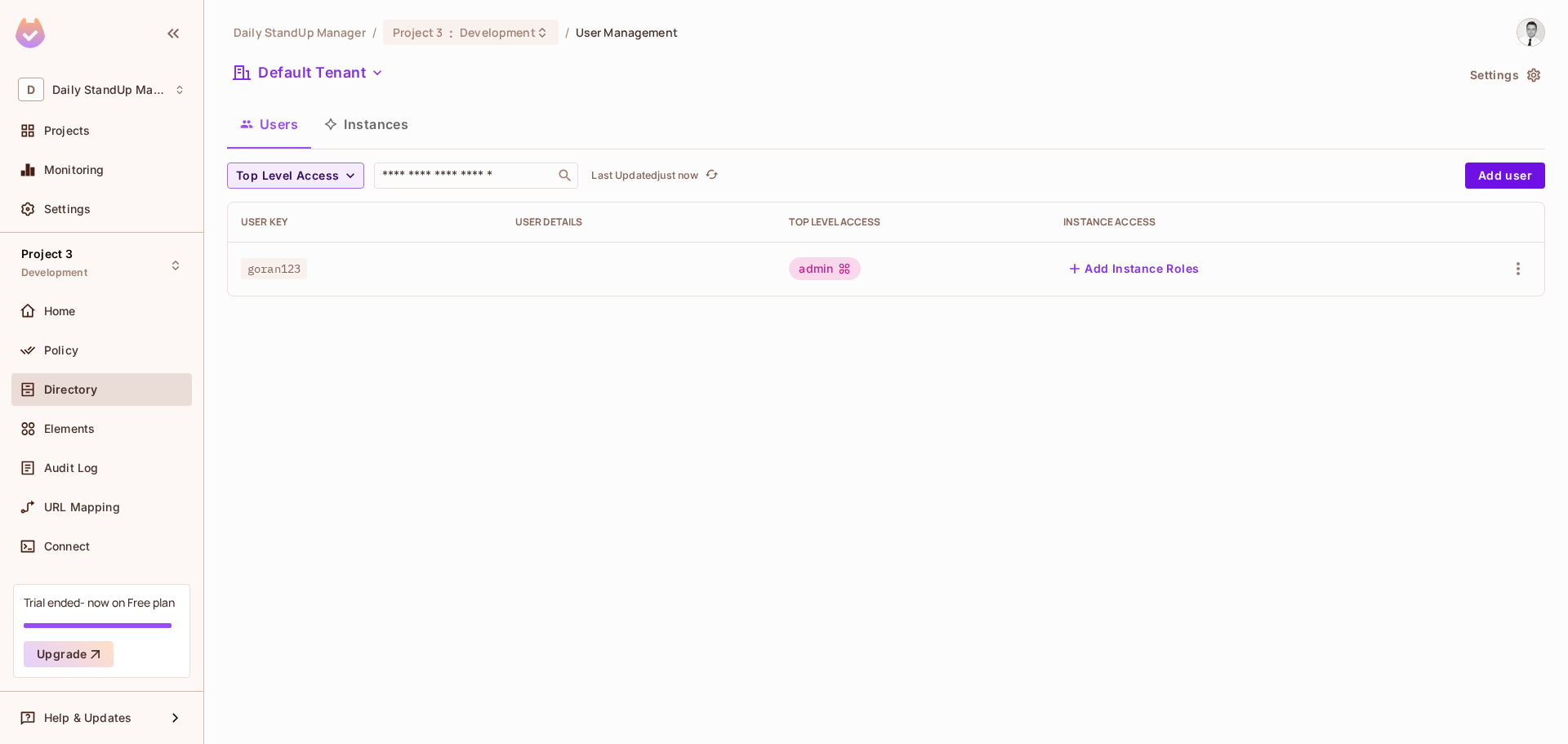
click at [815, 101] on div "Daily StandUp Manager / Project 3 : Development / User Management Default Tenan…" at bounding box center [886, 163] width 1319 height 291
click at [455, 177] on input "text" at bounding box center [465, 175] width 172 height 16
click at [333, 174] on span "Top Level Access" at bounding box center [287, 176] width 103 height 20
click at [278, 282] on span "maintainer" at bounding box center [268, 283] width 57 height 15
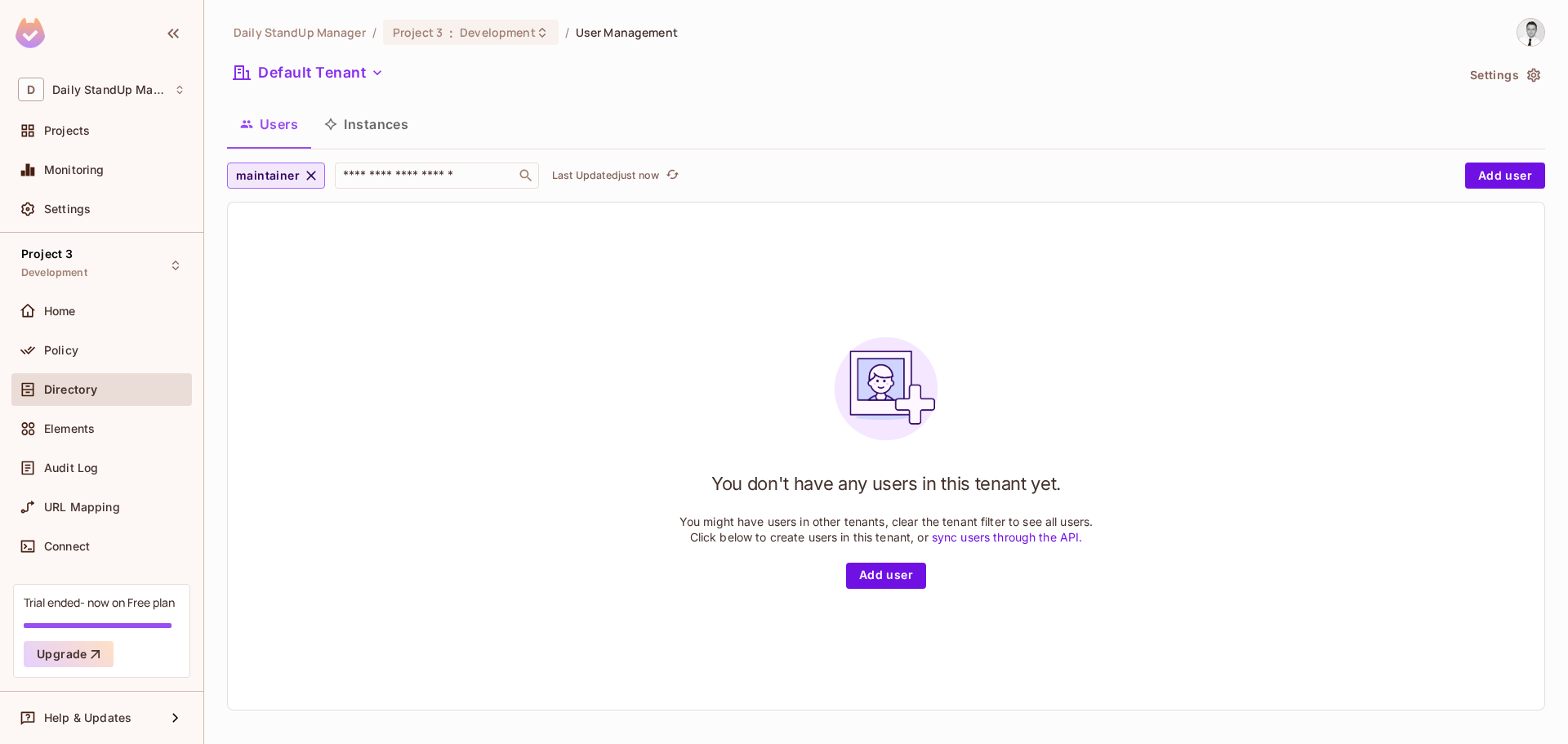
click at [277, 176] on span "maintainer" at bounding box center [267, 176] width 63 height 20
click at [283, 219] on span "admin" at bounding box center [283, 213] width 86 height 15
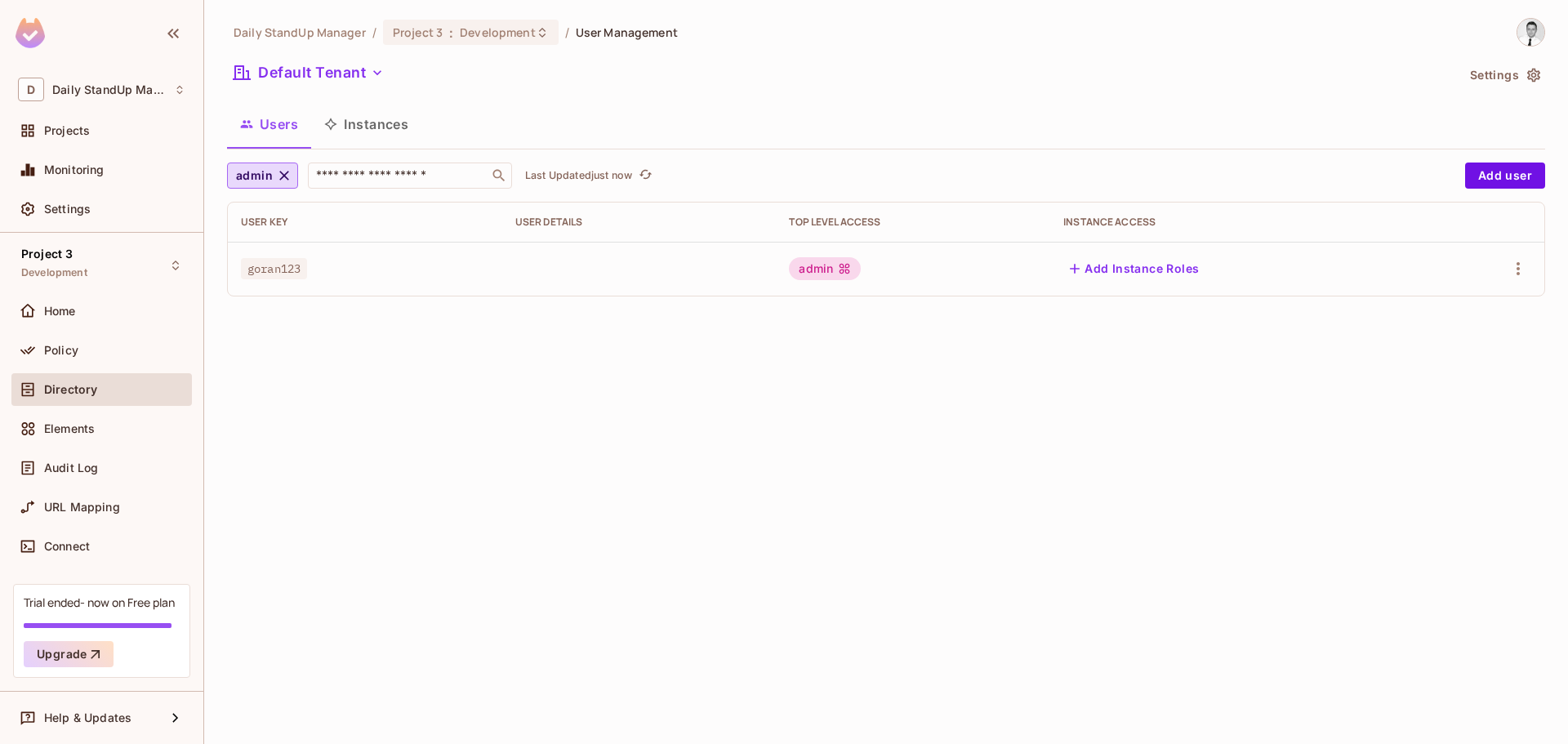
click at [850, 256] on td "admin" at bounding box center [913, 269] width 275 height 54
drag, startPoint x: 851, startPoint y: 257, endPoint x: 878, endPoint y: 261, distance: 27.3
click at [851, 258] on td "admin" at bounding box center [913, 269] width 275 height 54
click at [1518, 262] on icon "button" at bounding box center [1518, 268] width 19 height 19
click at [1467, 349] on div "Edit Attributes" at bounding box center [1462, 341] width 81 height 16
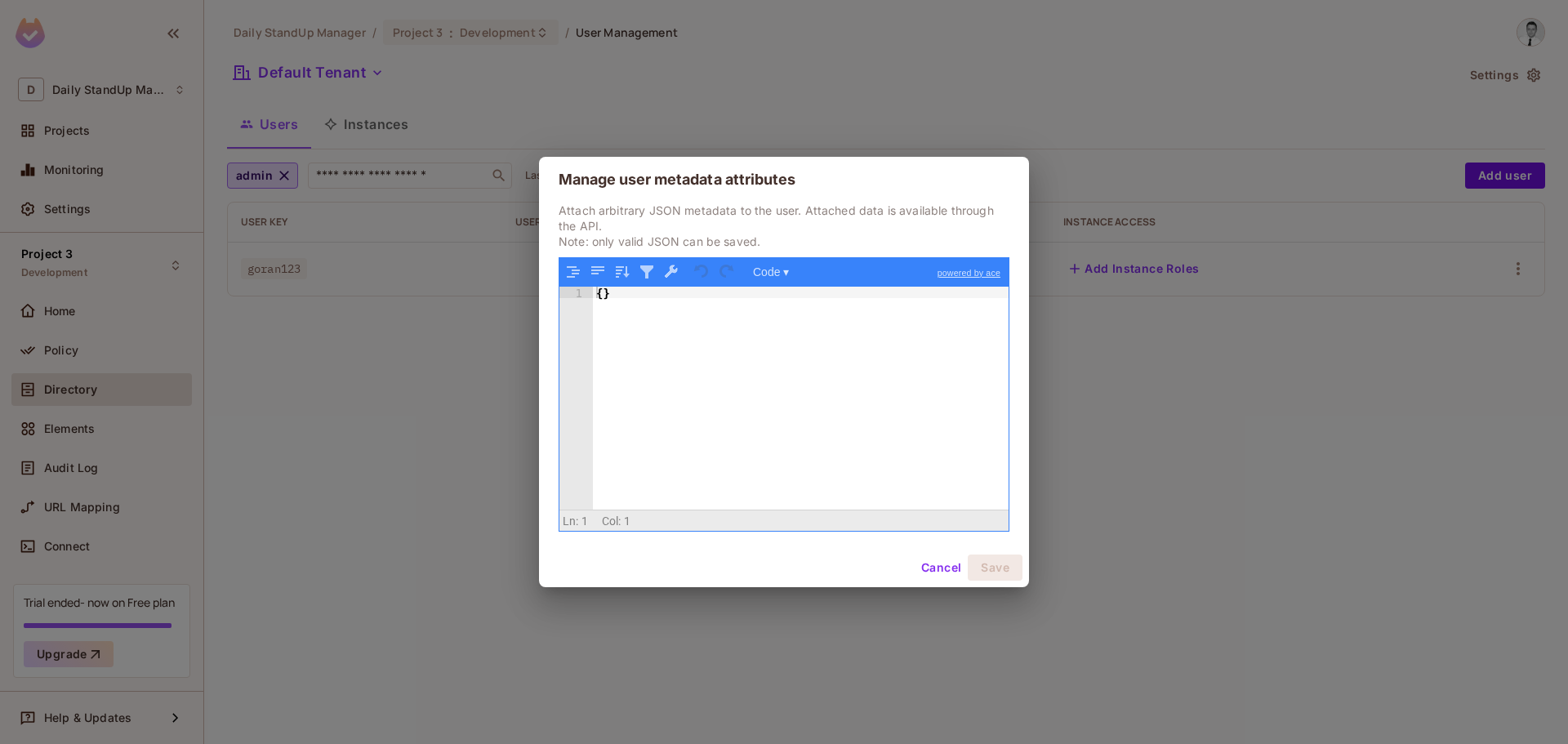
click at [931, 571] on button "Cancel" at bounding box center [941, 567] width 53 height 26
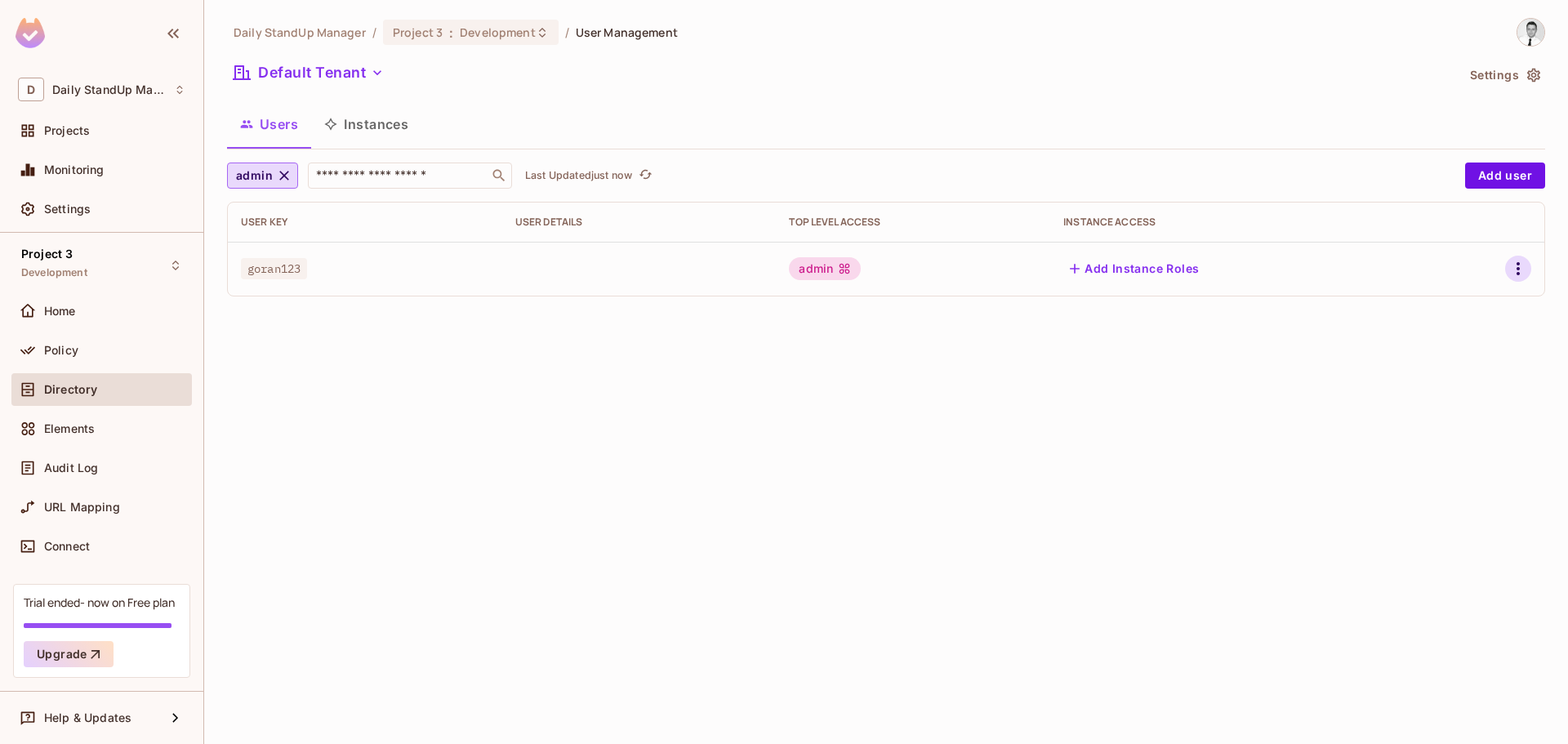
click at [1518, 265] on icon "button" at bounding box center [1518, 268] width 3 height 13
click at [1452, 310] on li "Edit" at bounding box center [1447, 306] width 144 height 36
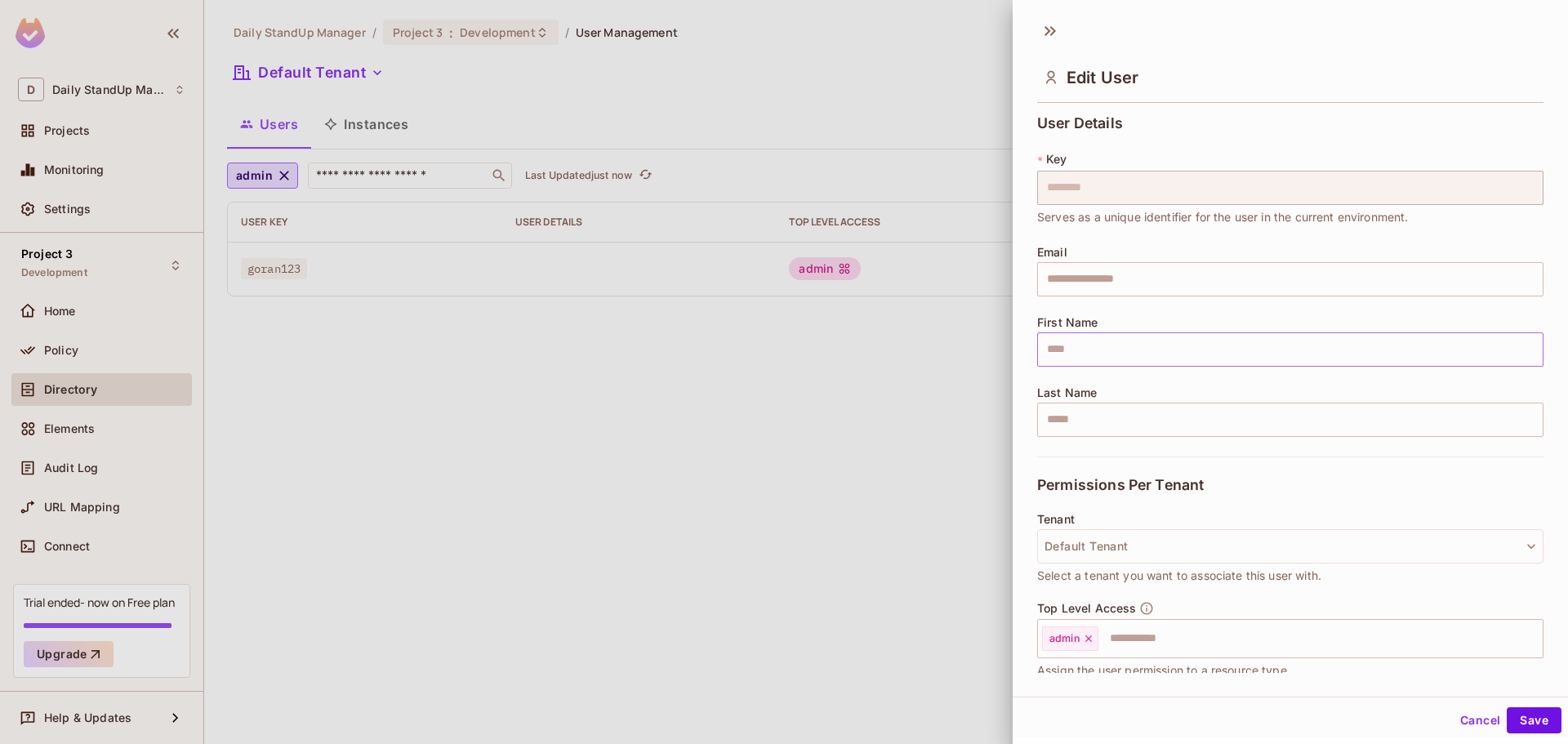
click at [1079, 352] on input "text" at bounding box center [1290, 350] width 506 height 35
click at [1371, 484] on div "Permissions Per Tenant" at bounding box center [1290, 484] width 506 height 57
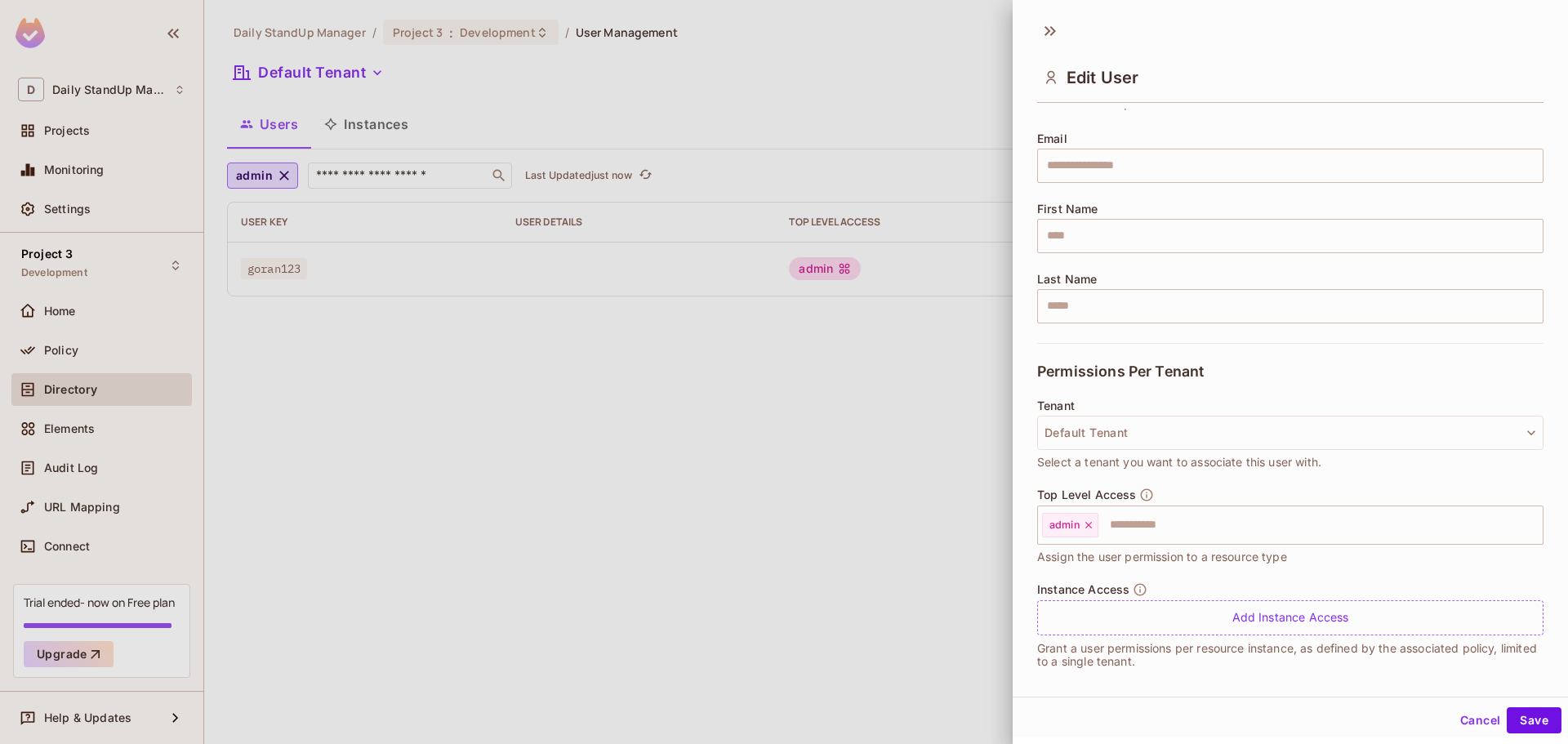
scroll to position [125, 0]
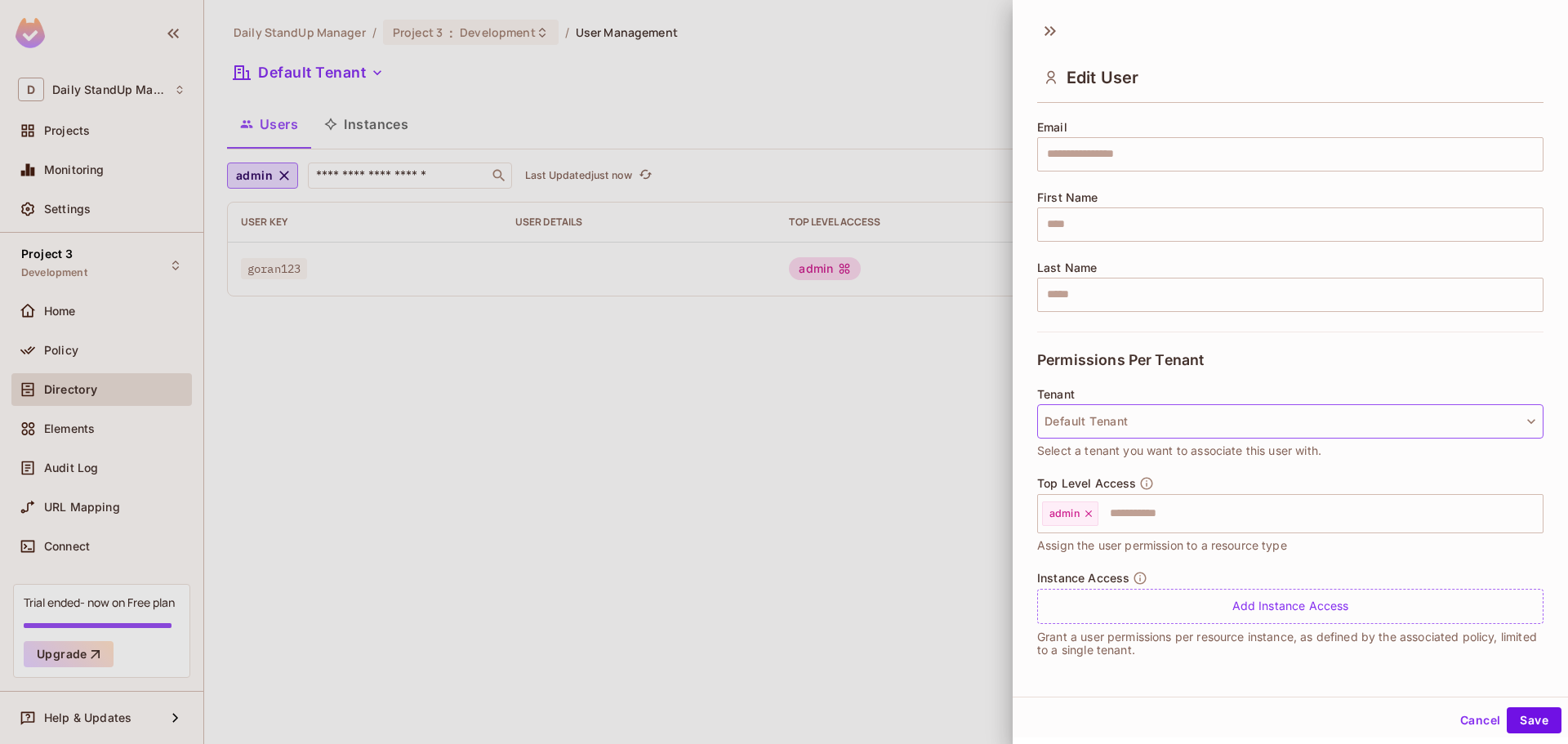
click at [1264, 421] on button "Default Tenant" at bounding box center [1290, 421] width 506 height 35
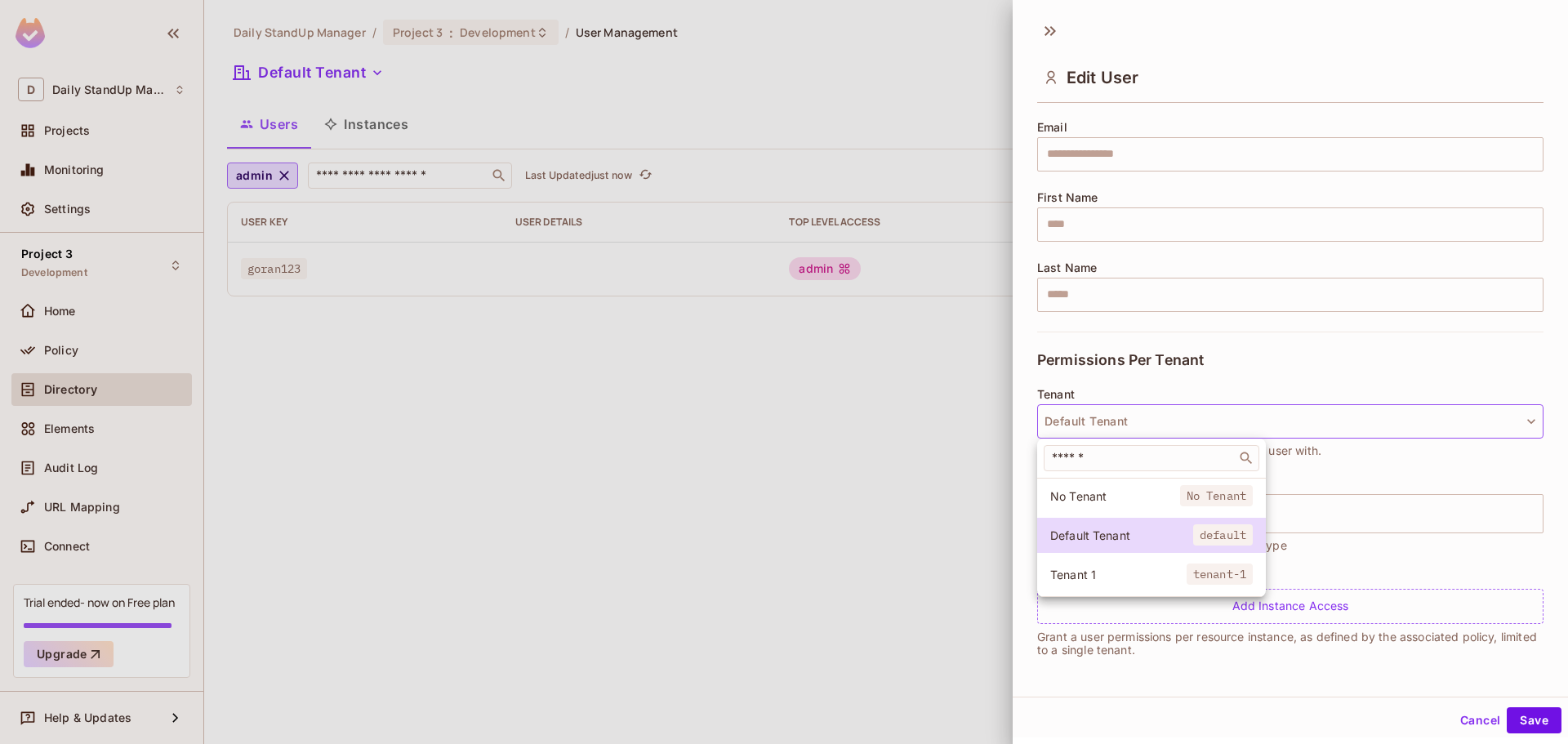
click at [1264, 421] on div at bounding box center [784, 372] width 1568 height 744
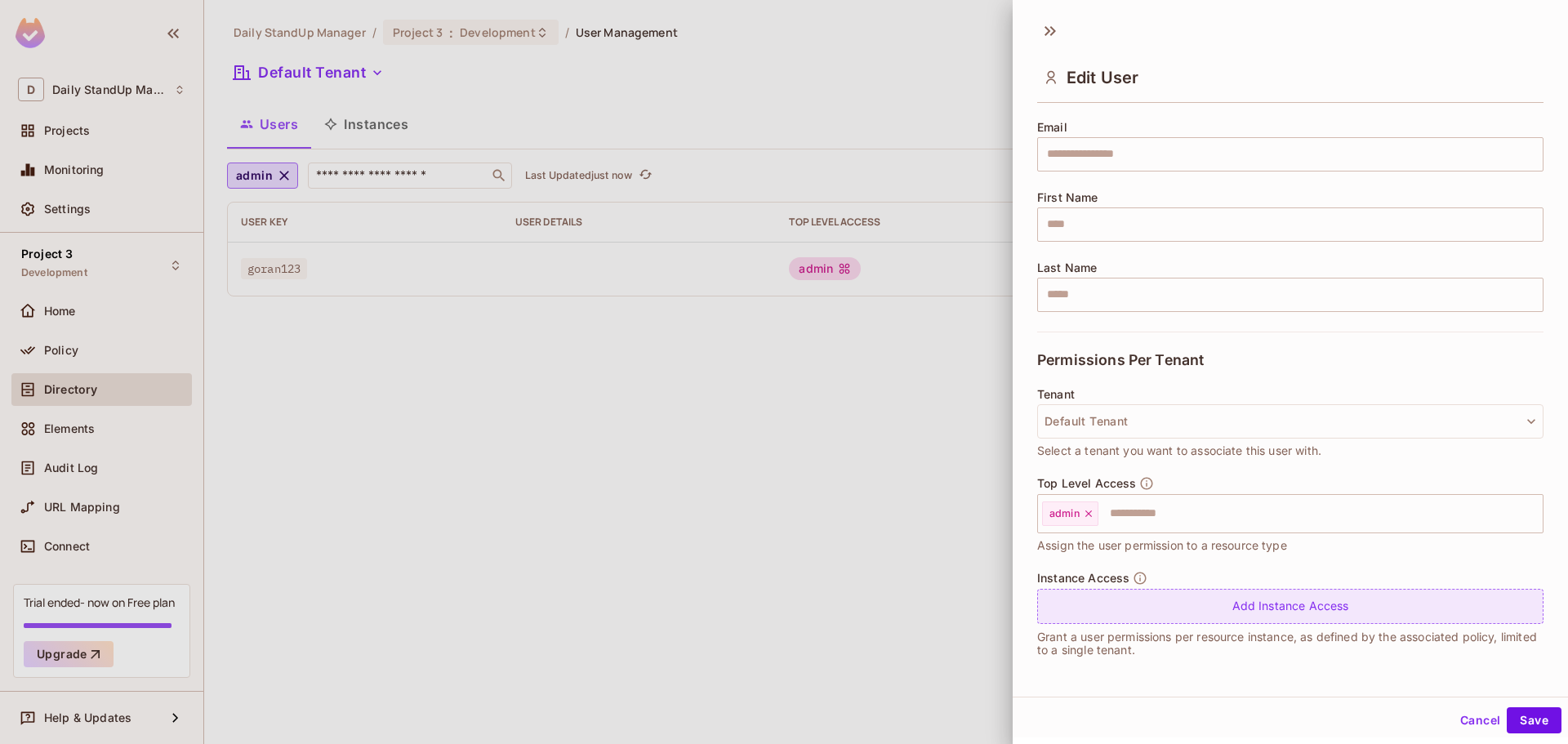
click at [1230, 604] on div "Add Instance Access" at bounding box center [1290, 606] width 506 height 35
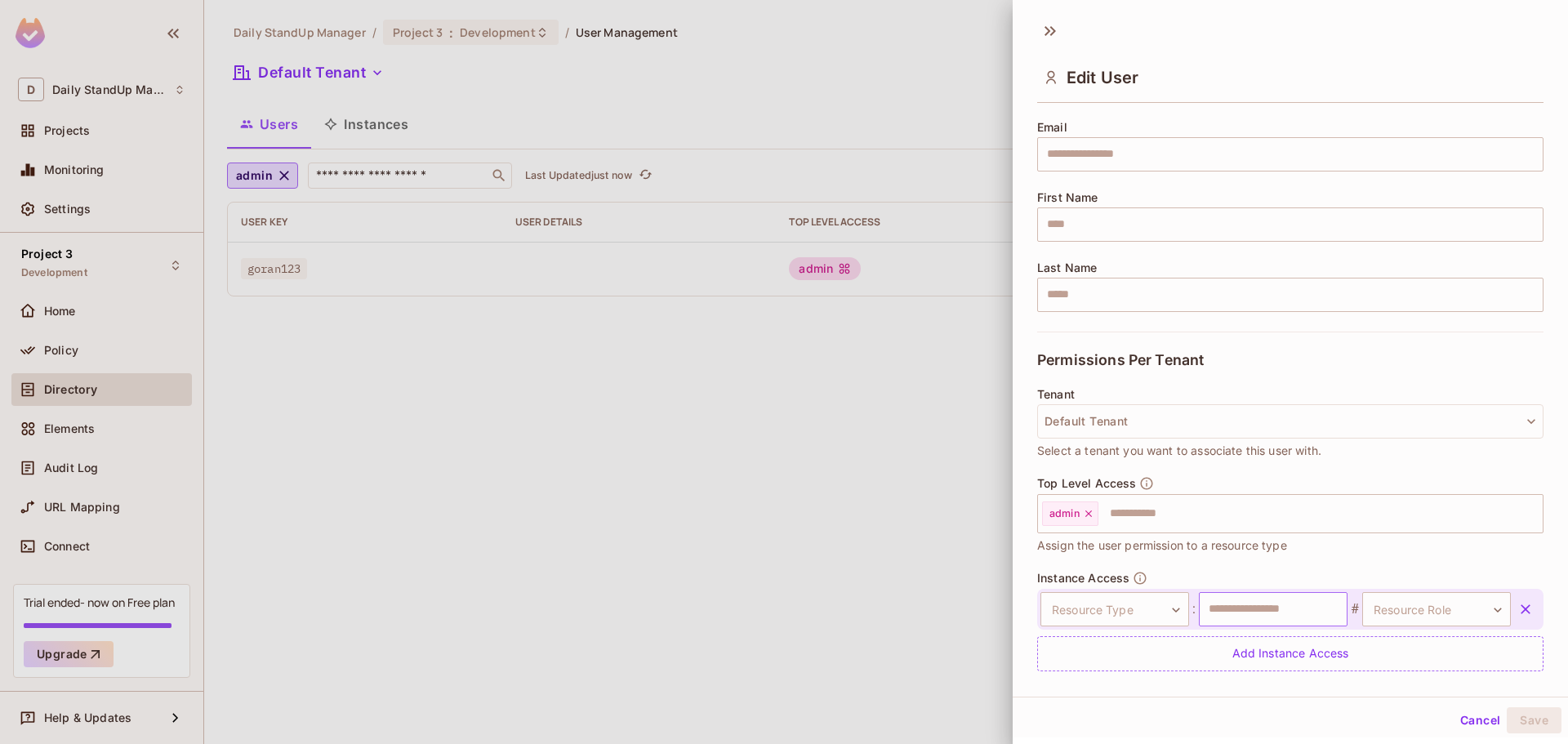
click at [1230, 604] on input "text" at bounding box center [1273, 609] width 149 height 35
click at [1332, 545] on div "Top Level Access admin ​ Assign the user permission to a resource type" at bounding box center [1290, 515] width 506 height 79
click at [1246, 619] on input "text" at bounding box center [1273, 609] width 149 height 35
click at [1289, 568] on div "Top Level Access admin ​ Assign the user permission to a resource type" at bounding box center [1290, 524] width 506 height 95
click at [1473, 725] on button "Cancel" at bounding box center [1480, 720] width 53 height 26
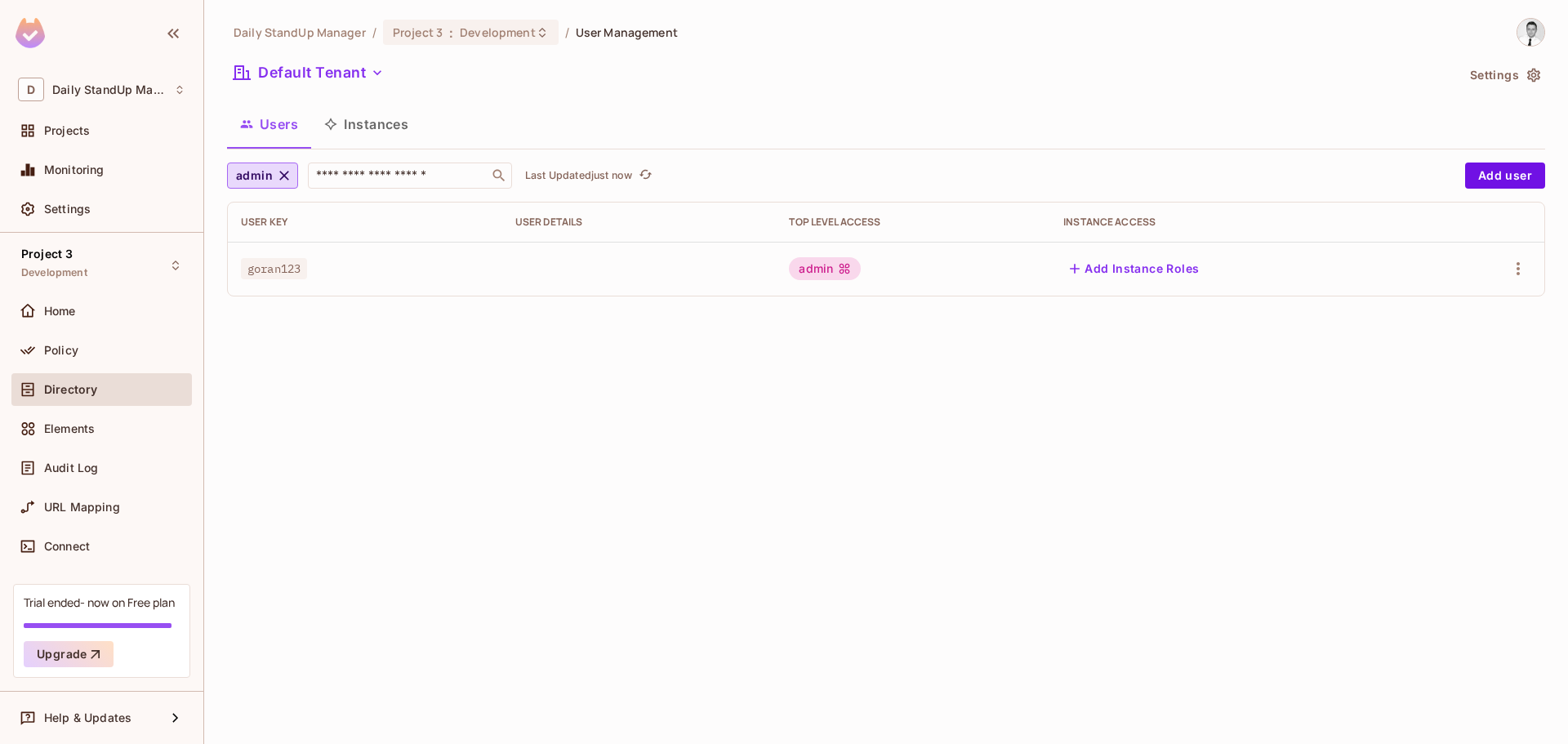
click at [368, 125] on button "Instances" at bounding box center [366, 124] width 111 height 41
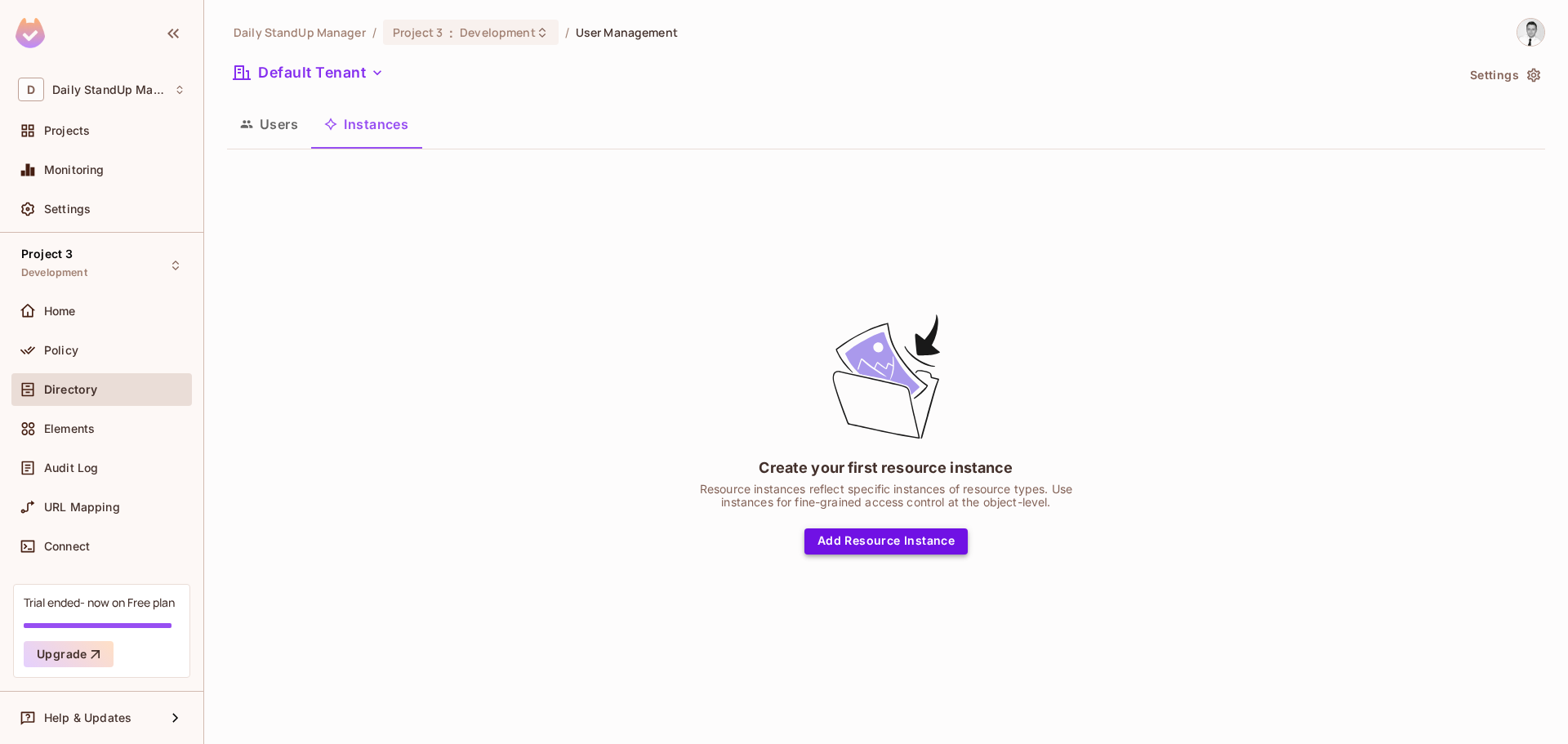
click at [814, 529] on button "Add Resource Instance" at bounding box center [885, 541] width 163 height 26
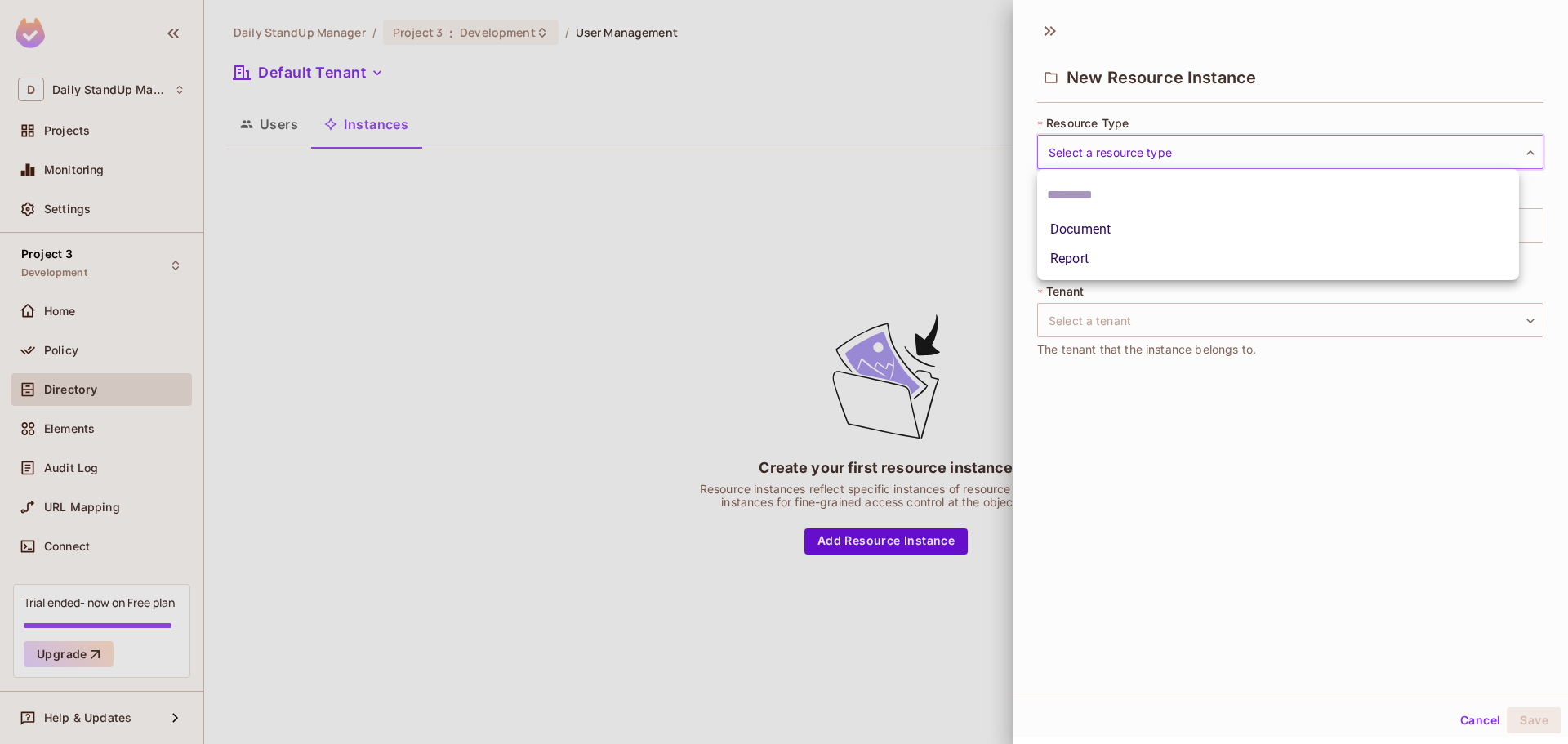
click at [1107, 159] on body "D Daily StandUp Manager Projects Monitoring Settings Project 3 Development Home…" at bounding box center [784, 372] width 1568 height 744
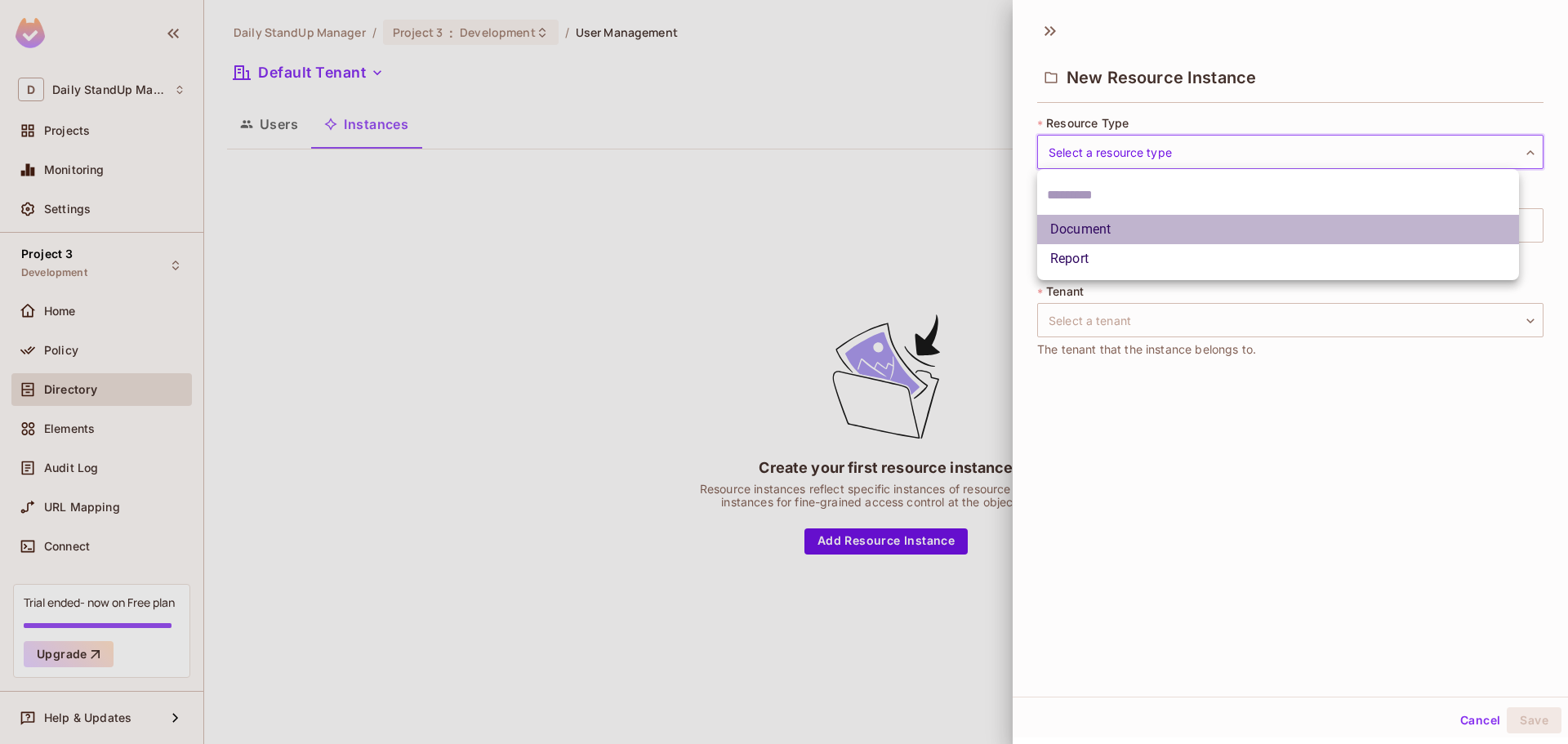
click at [1100, 234] on li "Document" at bounding box center [1278, 229] width 482 height 30
type input "********"
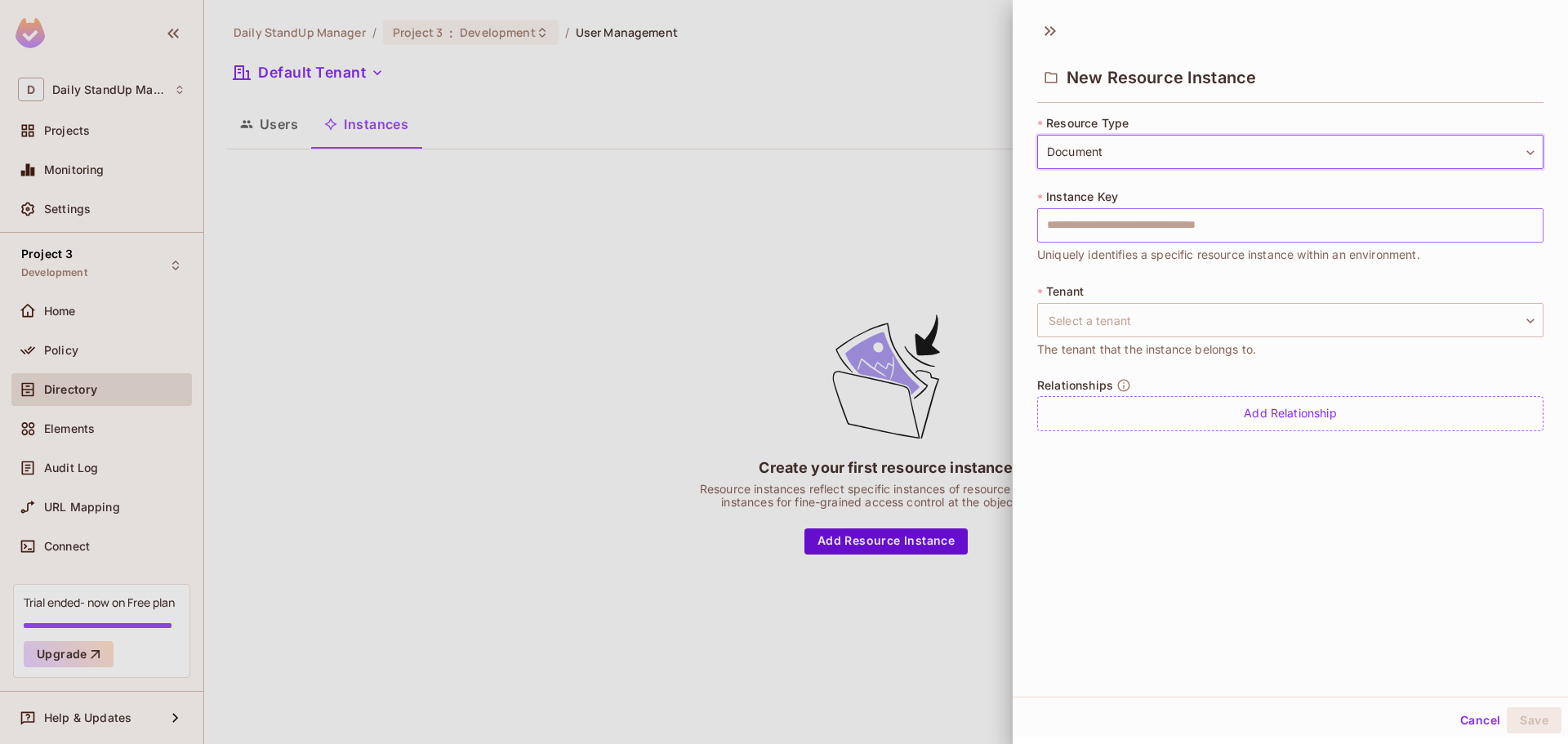
click at [1127, 225] on input "text" at bounding box center [1290, 225] width 506 height 35
click at [1319, 237] on input "text" at bounding box center [1290, 225] width 506 height 35
click at [1324, 231] on input "text" at bounding box center [1290, 225] width 506 height 35
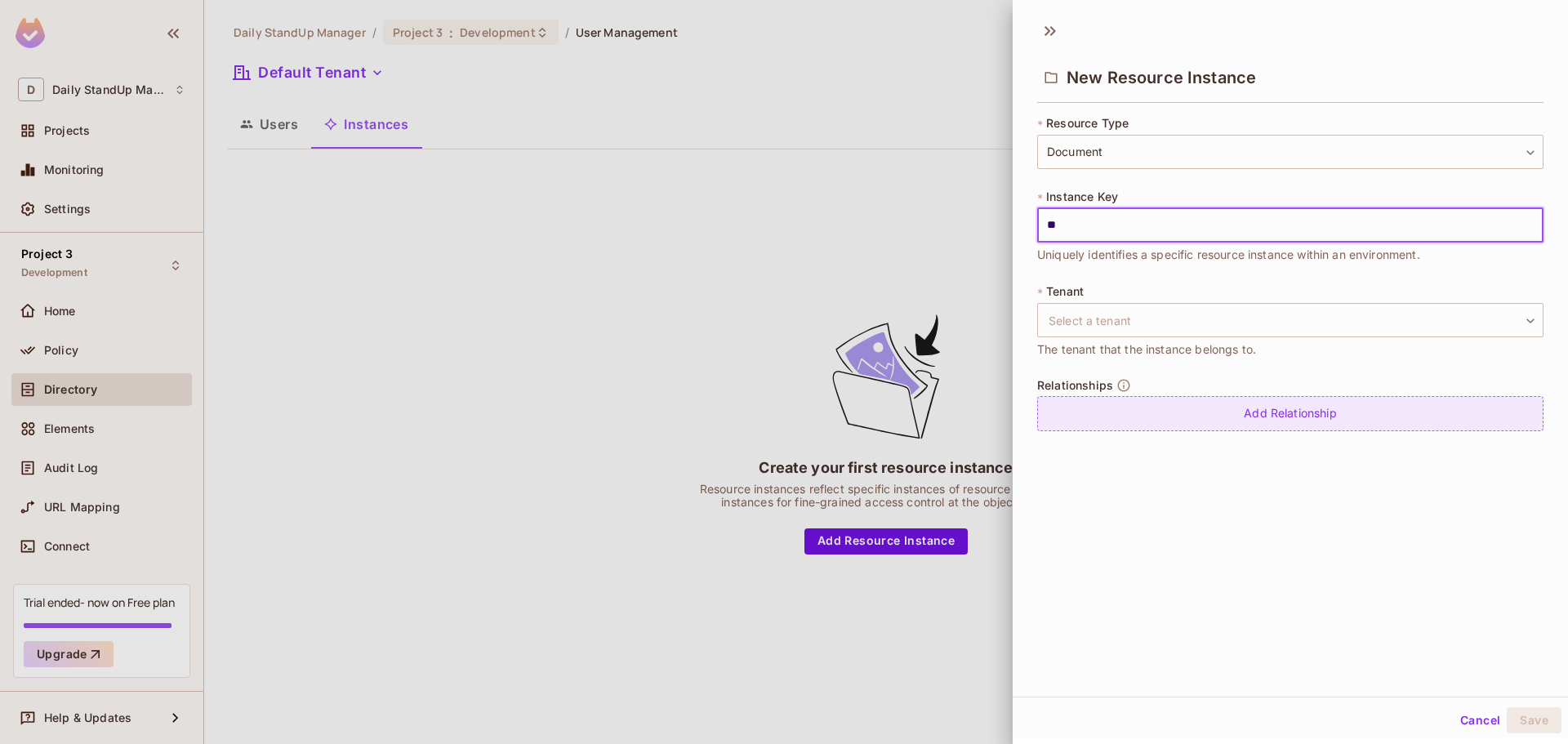
type input "*"
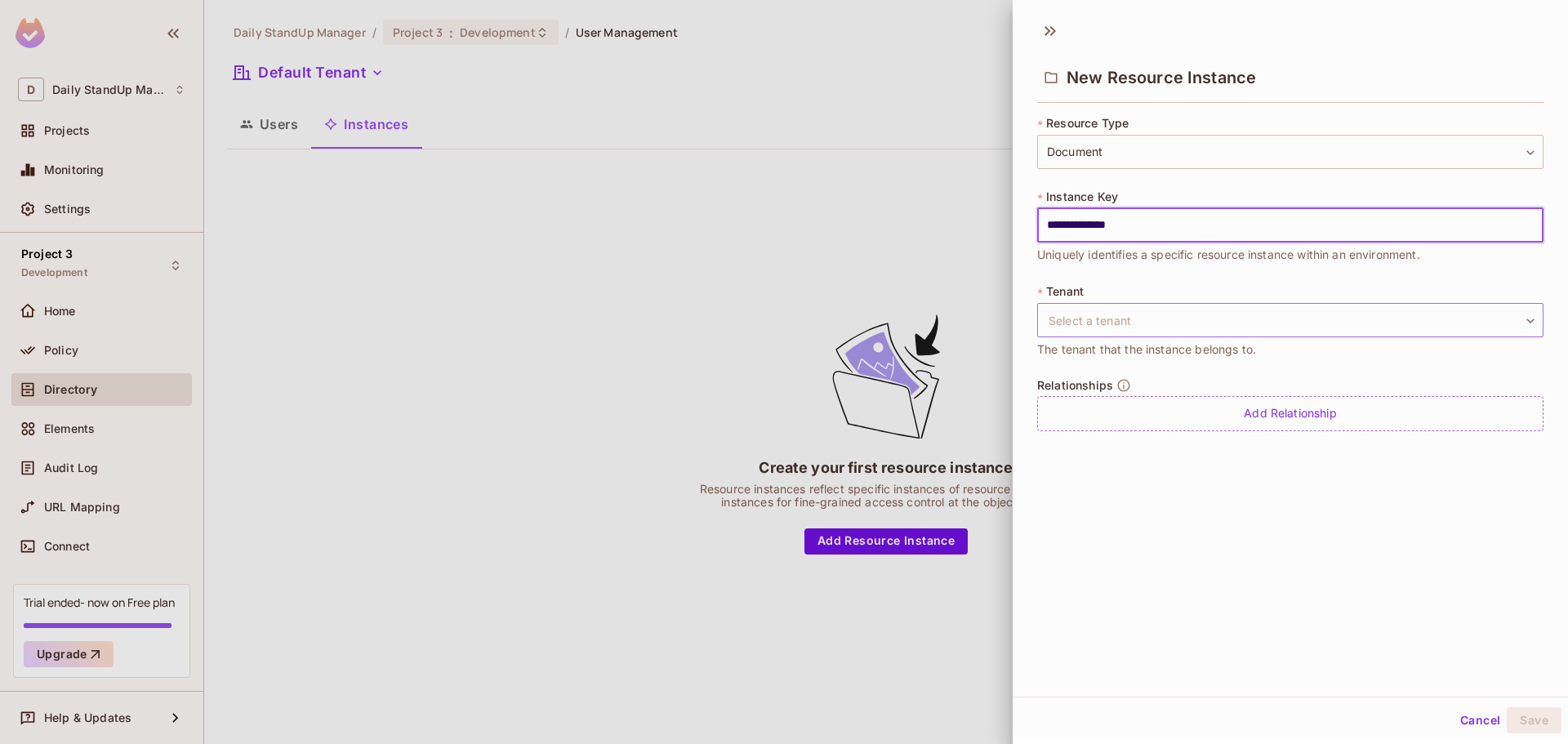
type input "**********"
click at [1199, 312] on body "**********" at bounding box center [784, 372] width 1568 height 744
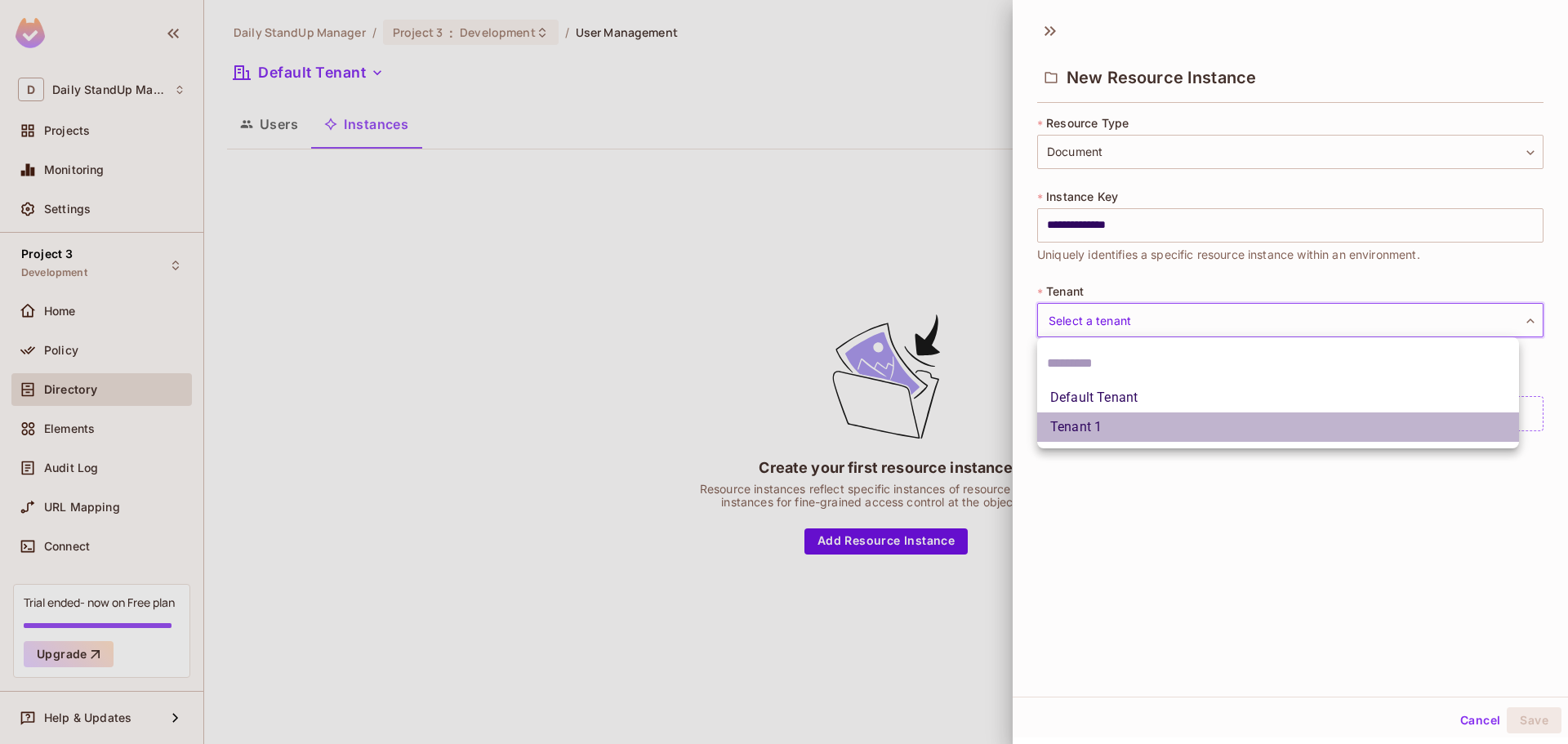
click at [1119, 423] on li "Tenant 1" at bounding box center [1278, 426] width 482 height 30
type input "********"
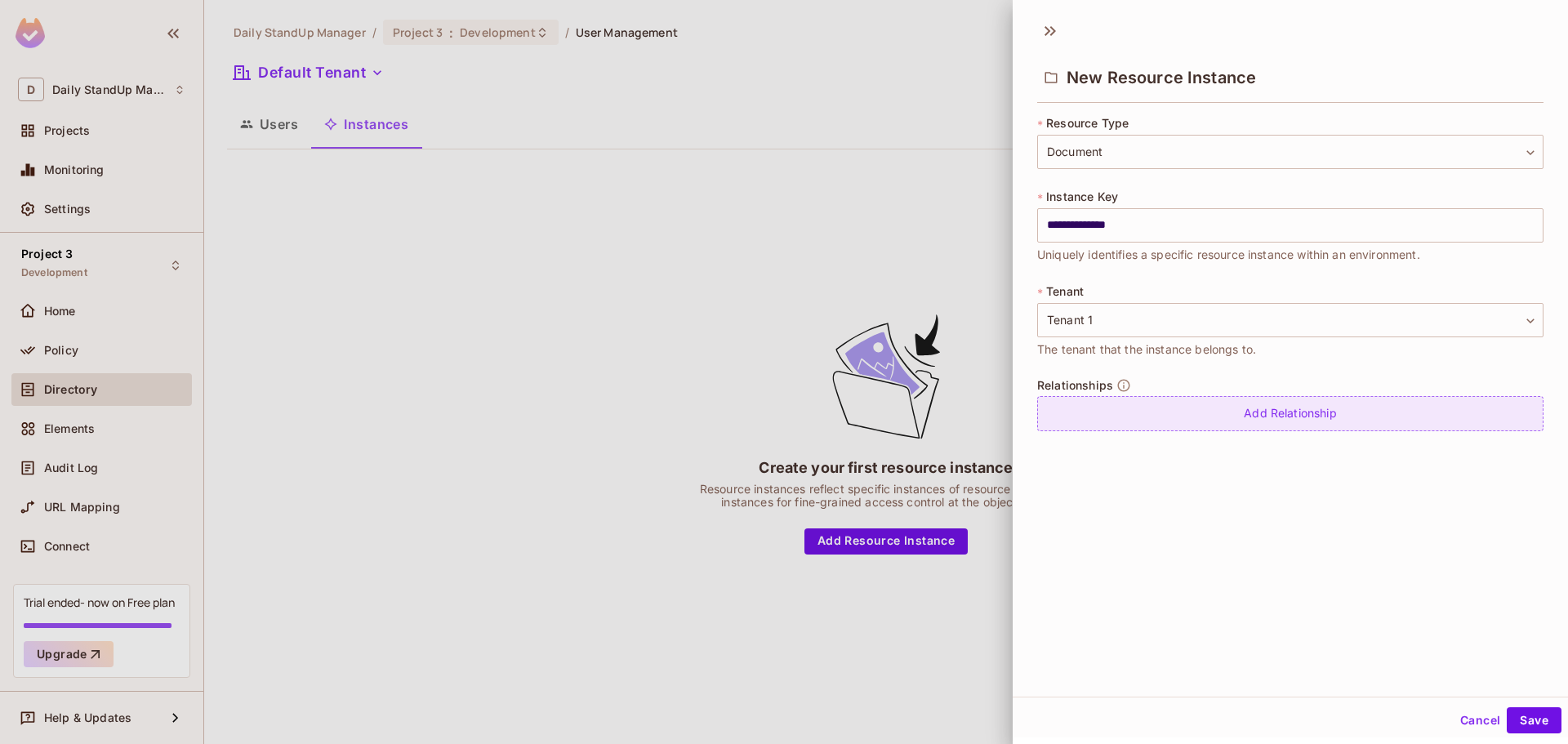
click at [1298, 411] on div "Add Relationship" at bounding box center [1290, 414] width 506 height 35
click at [1184, 414] on body "**********" at bounding box center [784, 372] width 1568 height 744
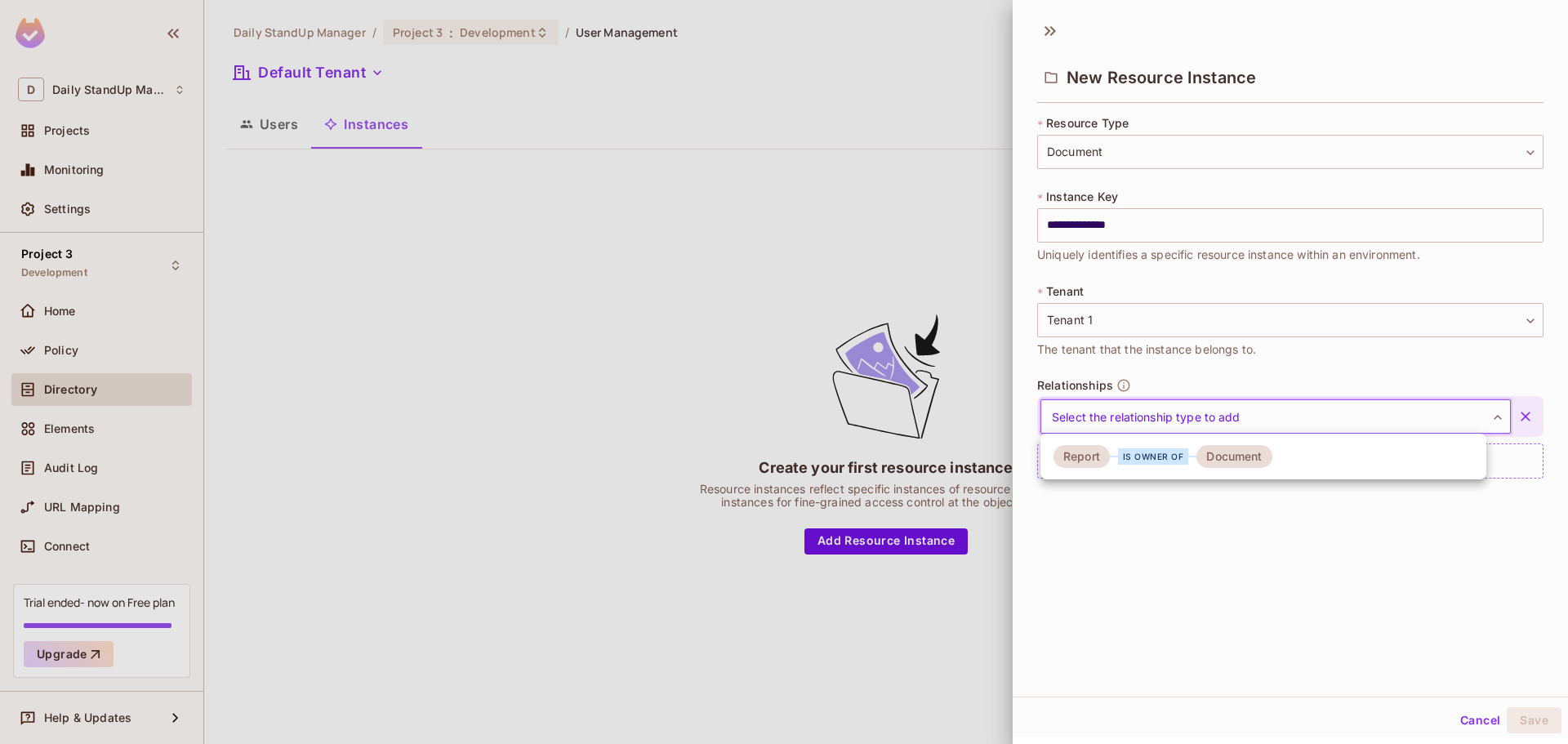
click at [1399, 426] on div at bounding box center [784, 372] width 1568 height 744
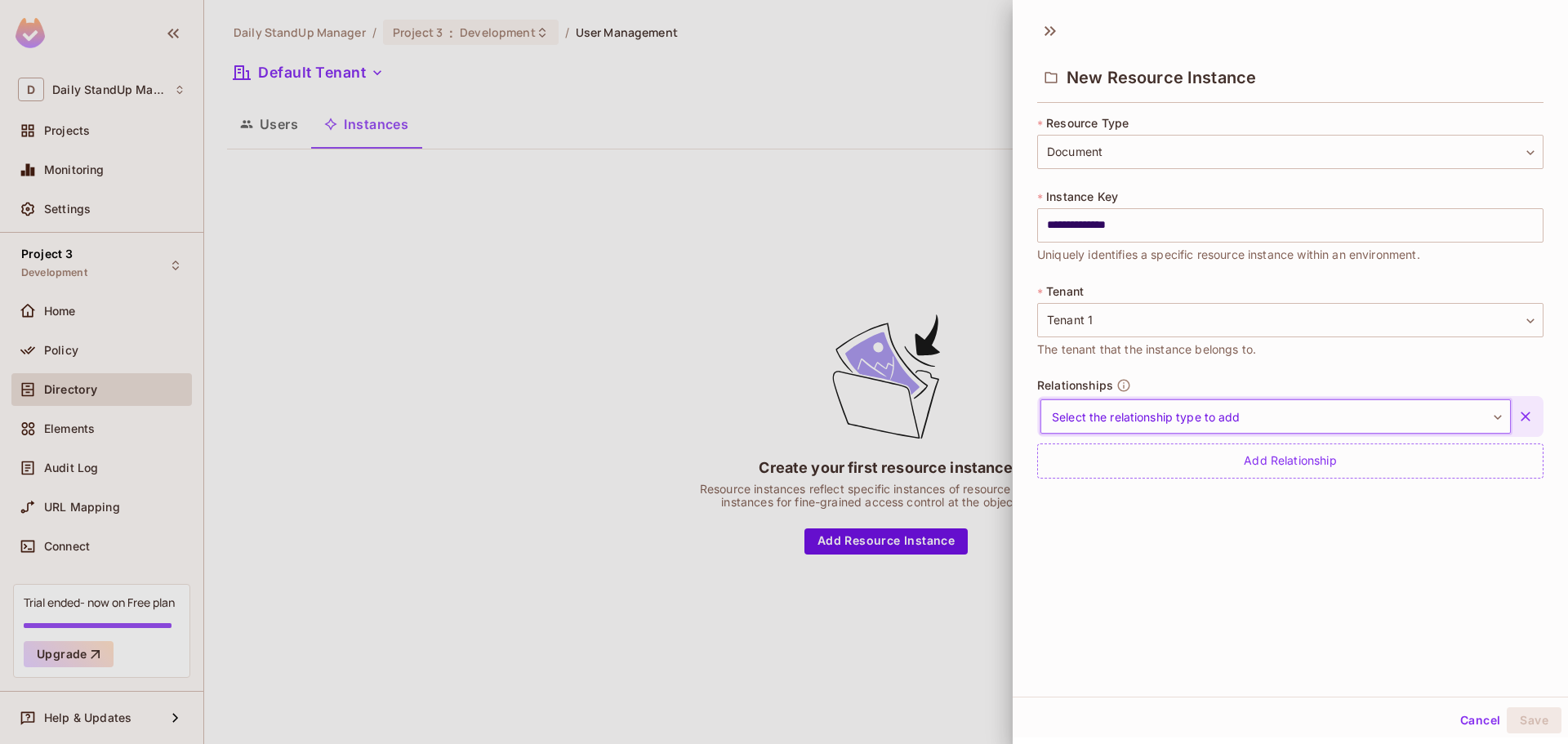
click at [1285, 425] on body "**********" at bounding box center [784, 372] width 1568 height 744
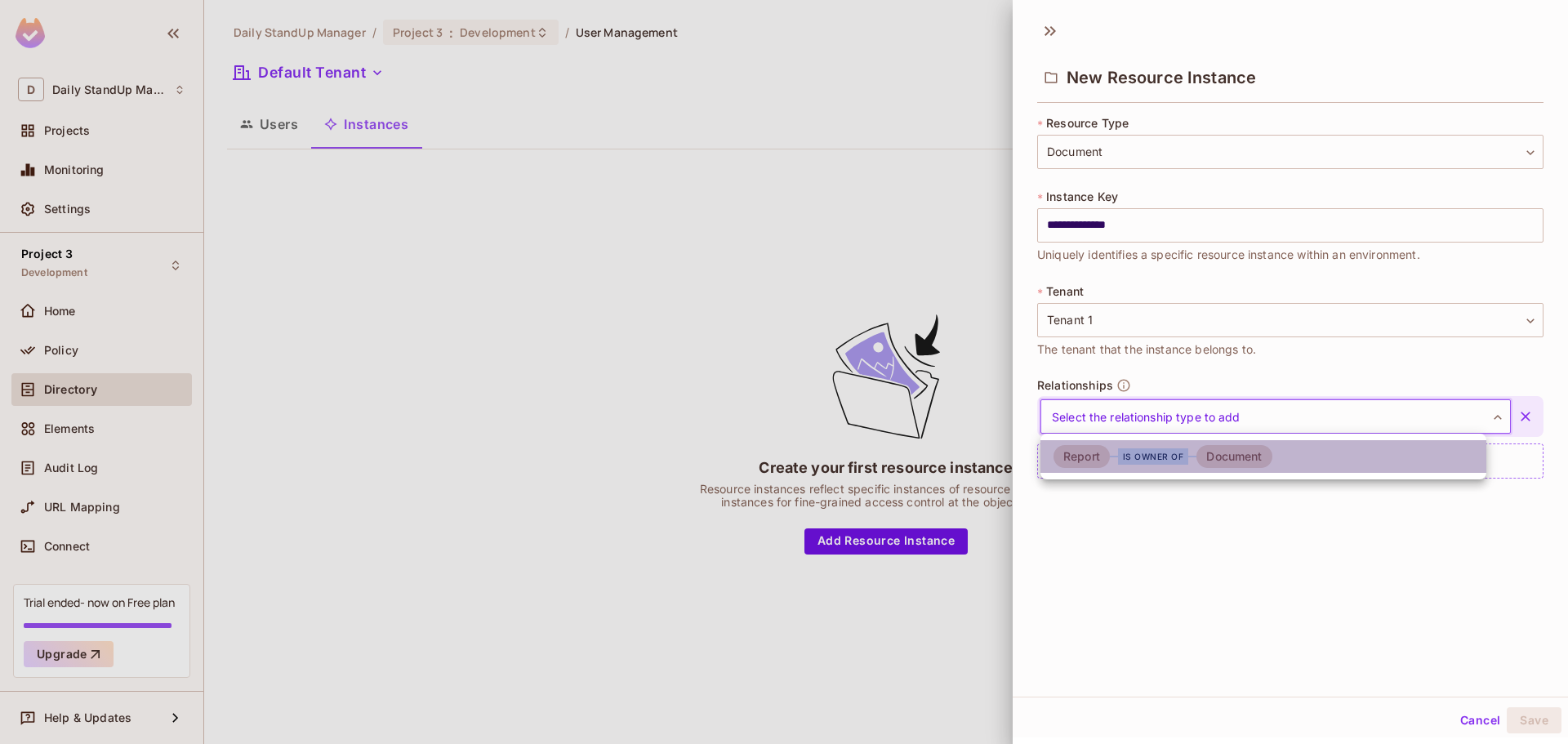
click at [1121, 443] on li "Report is owner of Document" at bounding box center [1264, 456] width 446 height 33
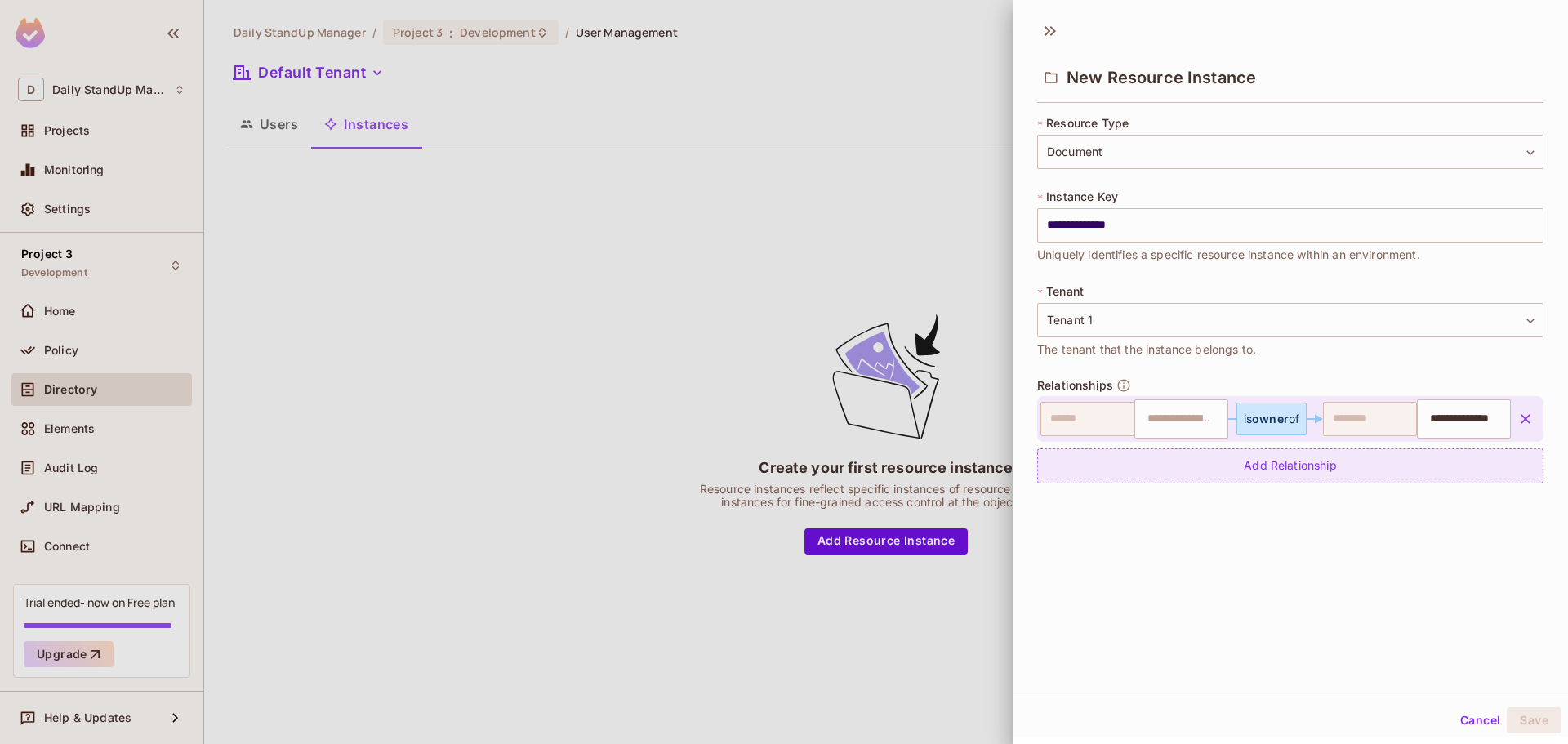
click at [1305, 458] on div "Add Relationship" at bounding box center [1290, 466] width 506 height 35
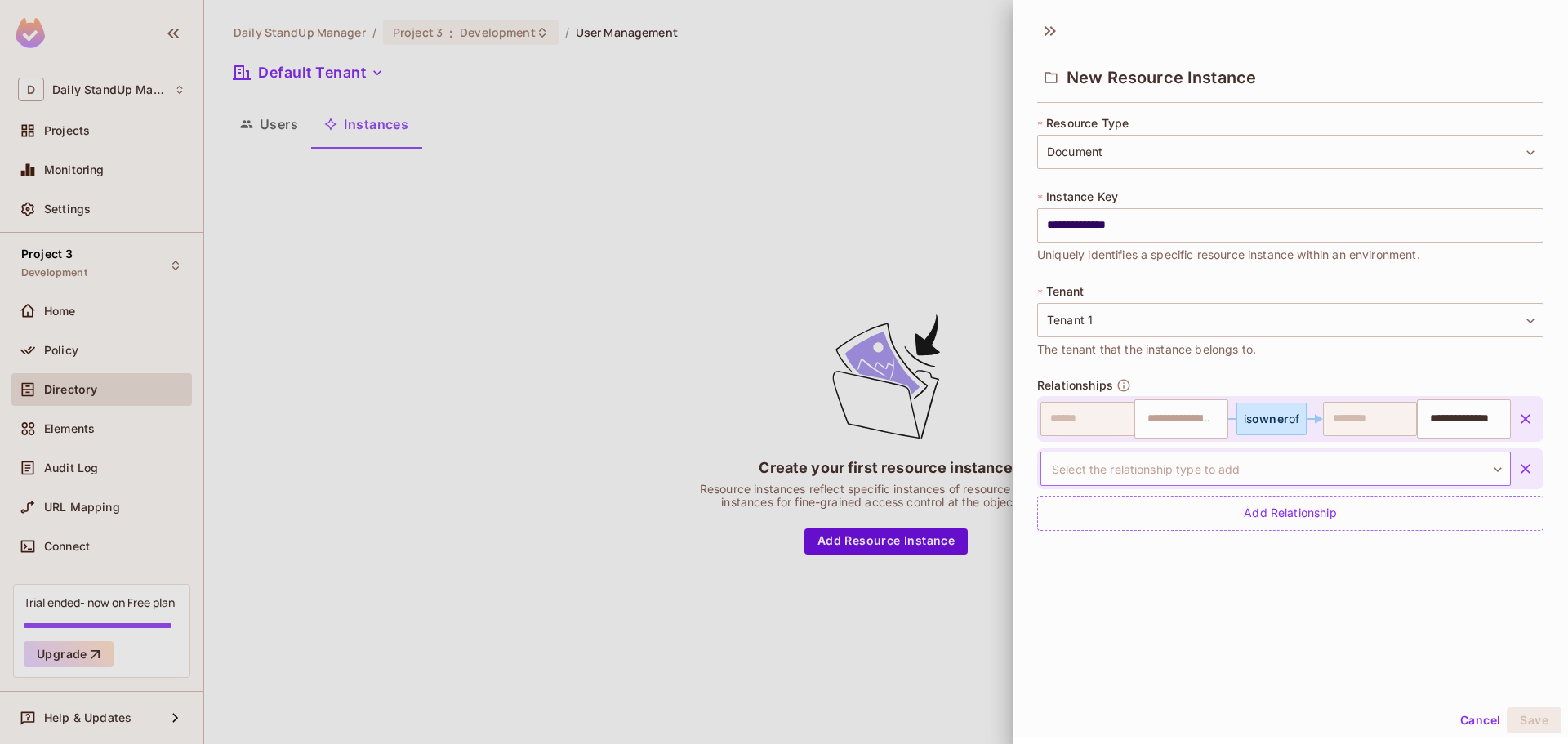
click at [1212, 476] on body "**********" at bounding box center [784, 372] width 1568 height 744
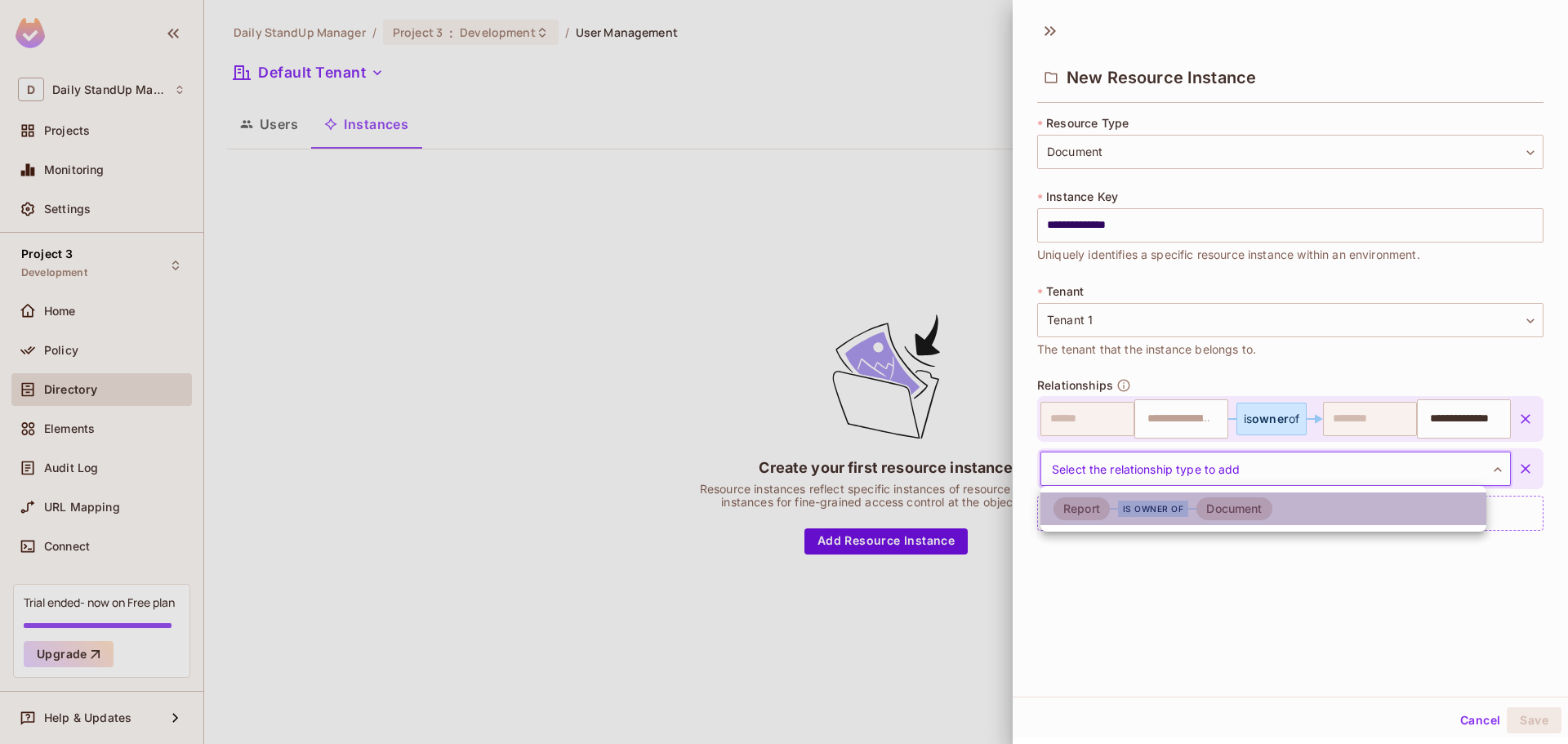
click at [1124, 506] on div "is owner of" at bounding box center [1154, 508] width 71 height 16
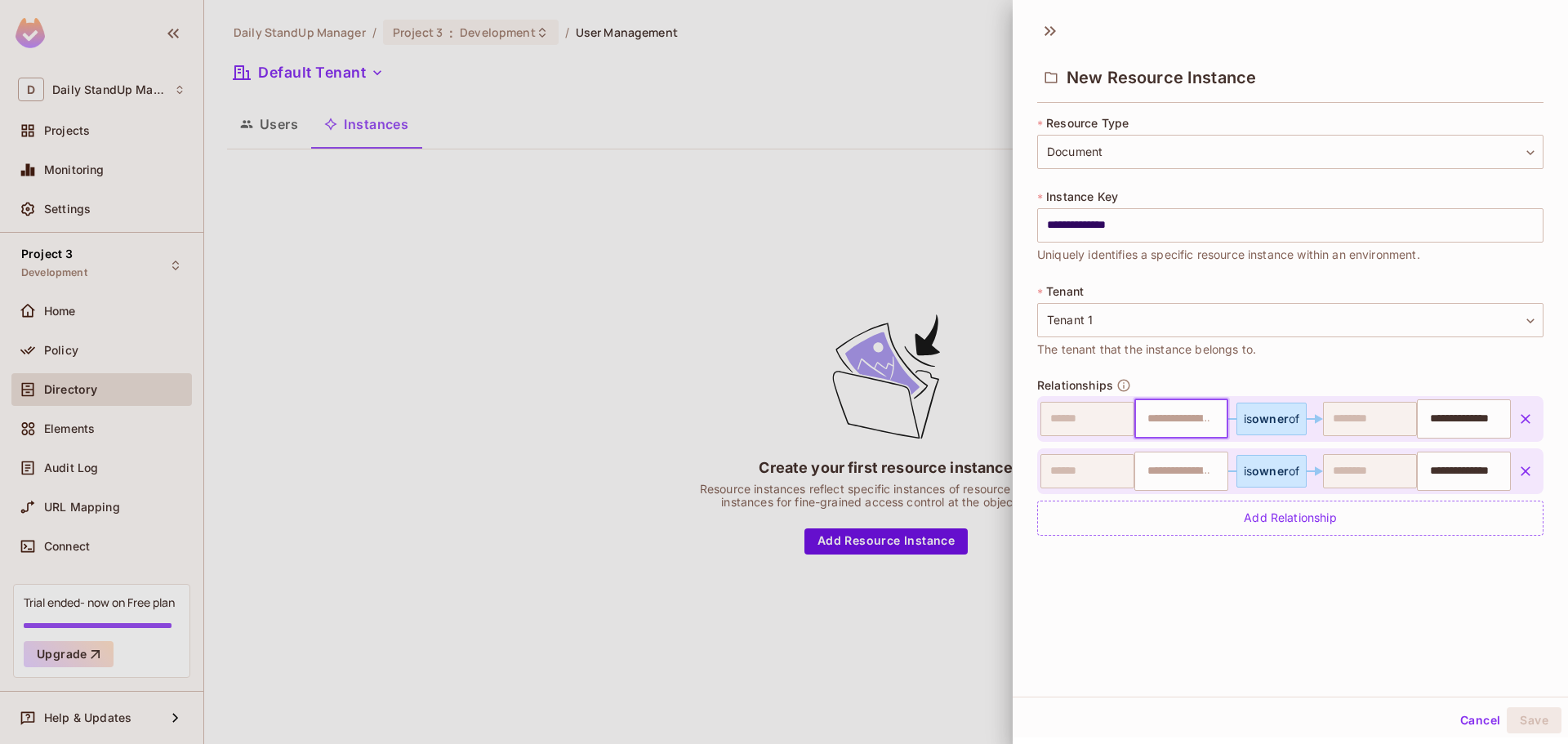
click at [1183, 427] on input "text" at bounding box center [1179, 419] width 84 height 33
click at [1517, 474] on icon "button" at bounding box center [1525, 470] width 16 height 16
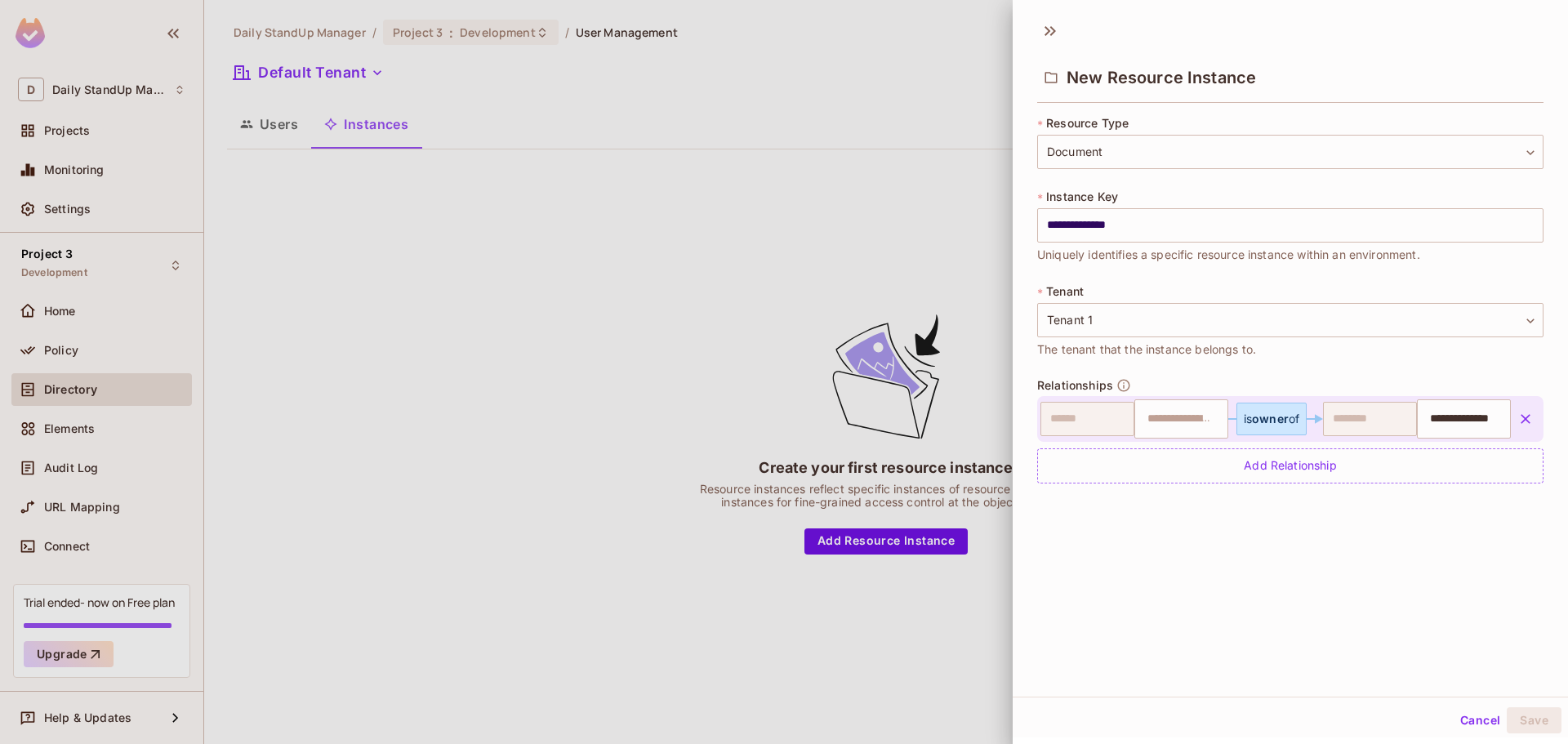
click at [1267, 426] on div "is owner of" at bounding box center [1271, 419] width 70 height 33
click at [1284, 420] on div "is owner of" at bounding box center [1272, 418] width 56 height 13
click at [1157, 427] on input "text" at bounding box center [1179, 419] width 84 height 33
click at [1420, 421] on input "**********" at bounding box center [1462, 419] width 84 height 33
click at [1160, 418] on input "text" at bounding box center [1179, 419] width 84 height 33
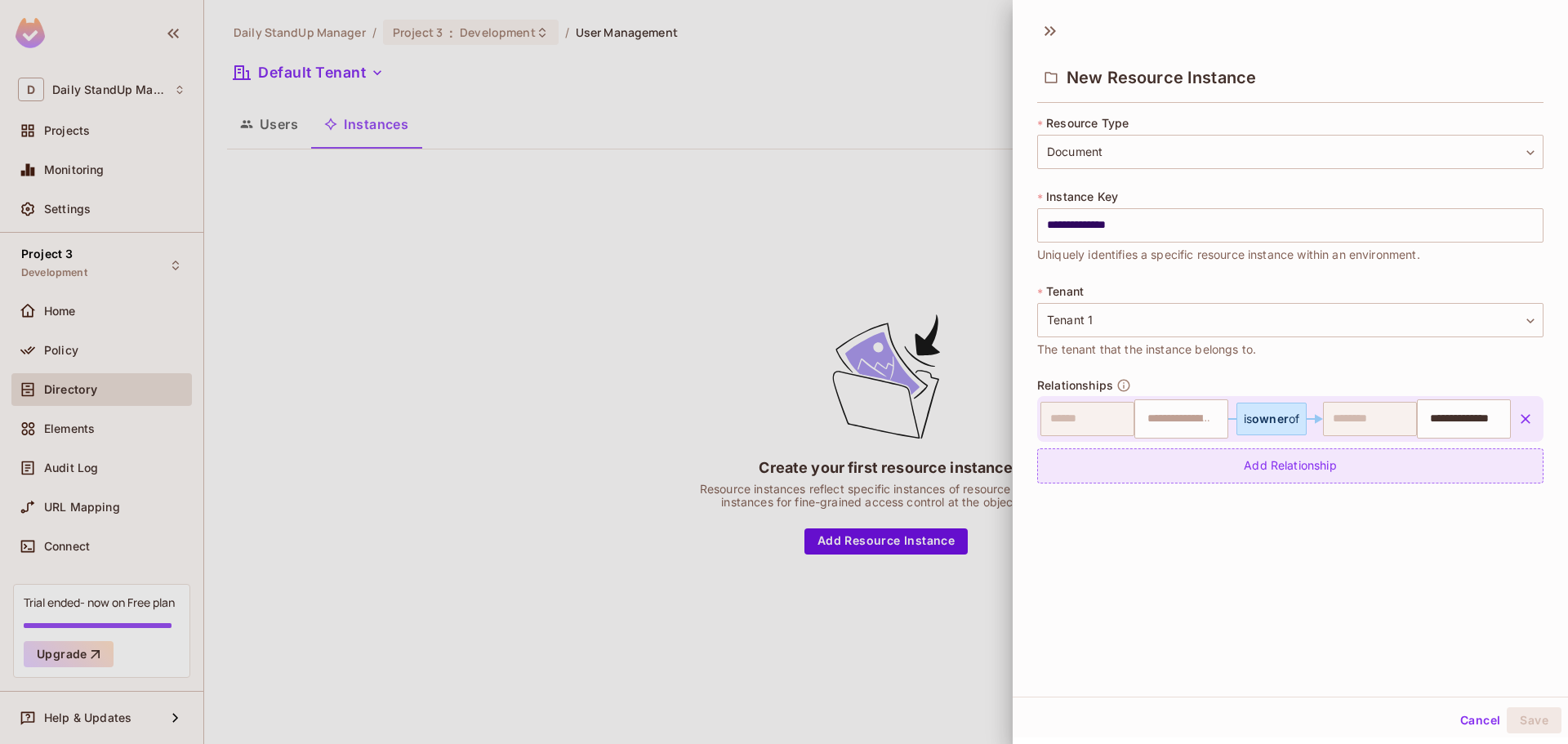
drag, startPoint x: 1496, startPoint y: 406, endPoint x: 1496, endPoint y: 421, distance: 15.0
click at [1511, 410] on button "button" at bounding box center [1526, 419] width 30 height 30
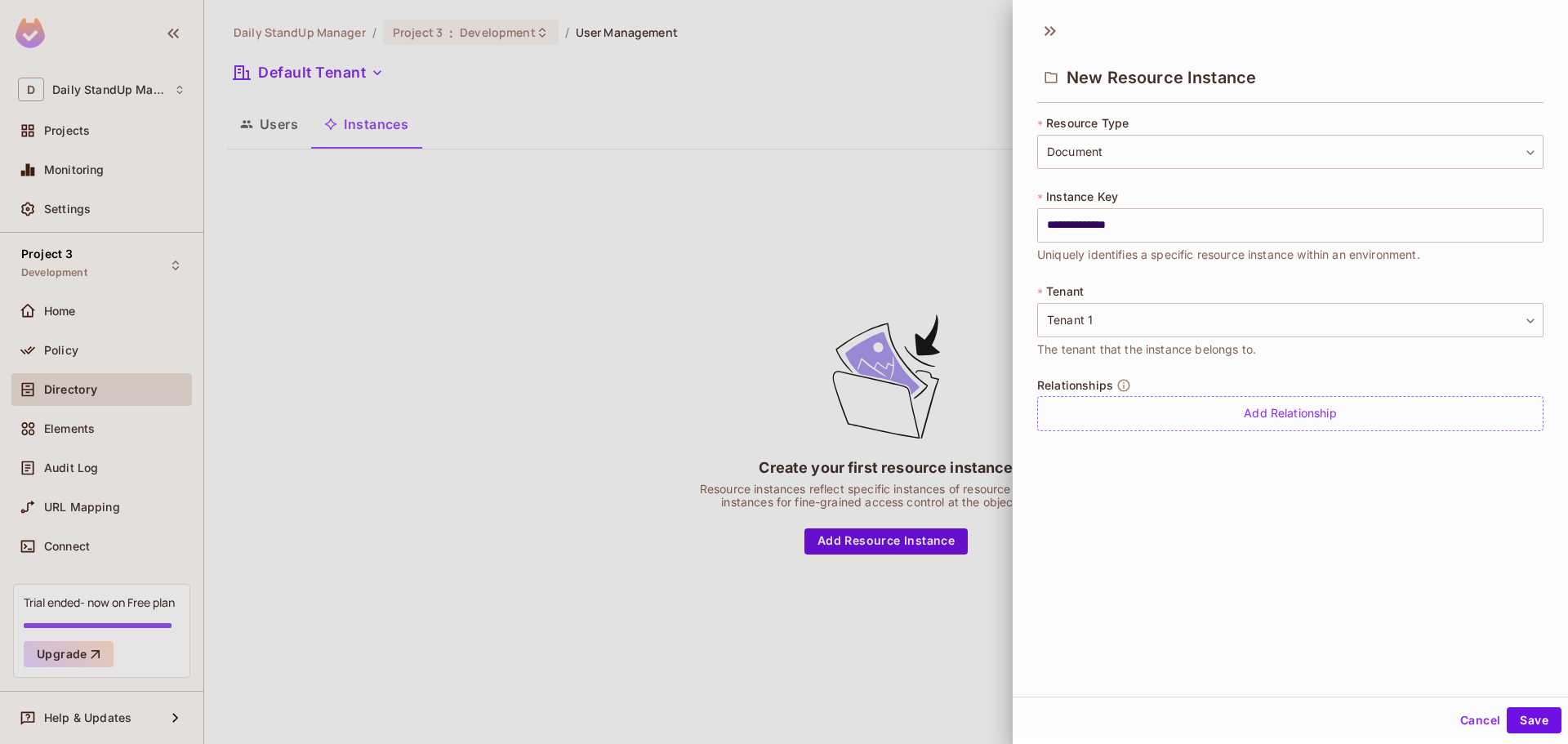
click at [1331, 553] on div "**********" at bounding box center [1290, 354] width 555 height 685
drag, startPoint x: 1517, startPoint y: 725, endPoint x: 1331, endPoint y: 743, distance: 186.9
click at [1513, 725] on button "Save" at bounding box center [1534, 720] width 55 height 26
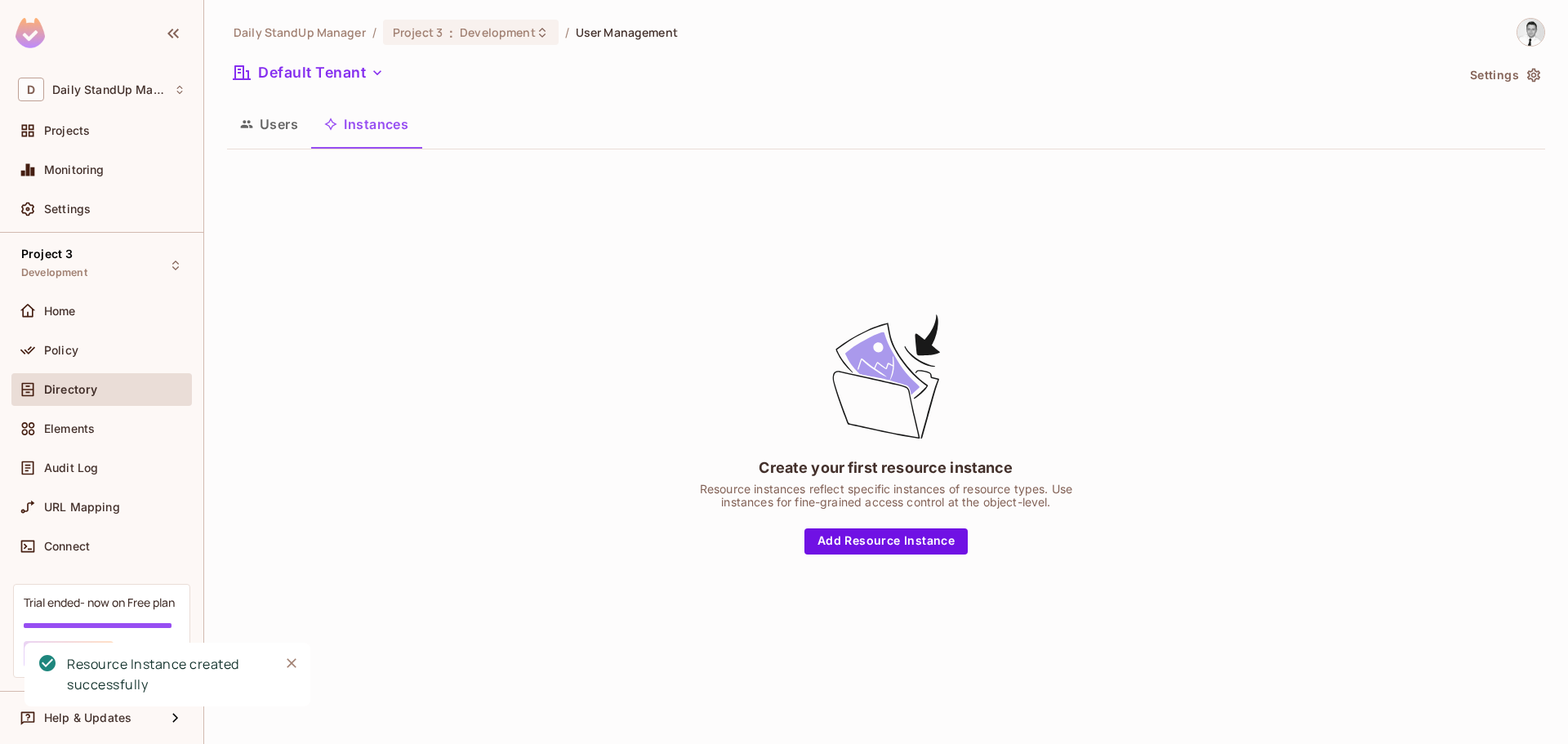
click at [481, 303] on div "Create your first resource instance Resource instances reflect specific instanc…" at bounding box center [886, 432] width 1319 height 540
click at [293, 660] on icon "Close" at bounding box center [291, 662] width 16 height 16
click at [509, 308] on div "Create your first resource instance Resource instances reflect specific instanc…" at bounding box center [886, 432] width 1319 height 540
click at [738, 291] on div "Create your first resource instance Resource instances reflect specific instanc…" at bounding box center [886, 432] width 1319 height 540
click at [1522, 74] on button "Settings" at bounding box center [1505, 74] width 82 height 26
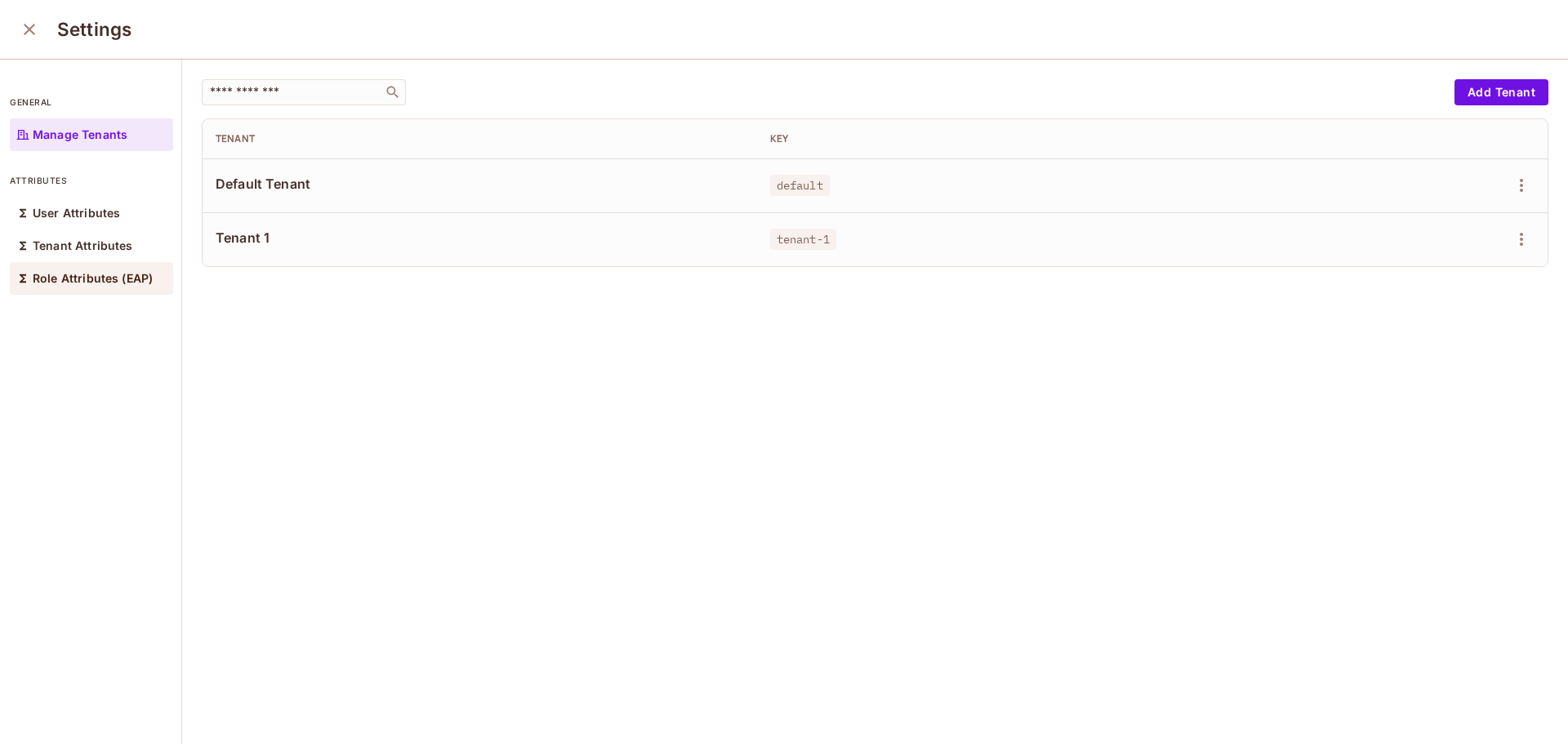
click at [126, 286] on div "Role Attributes (EAP)" at bounding box center [91, 278] width 163 height 33
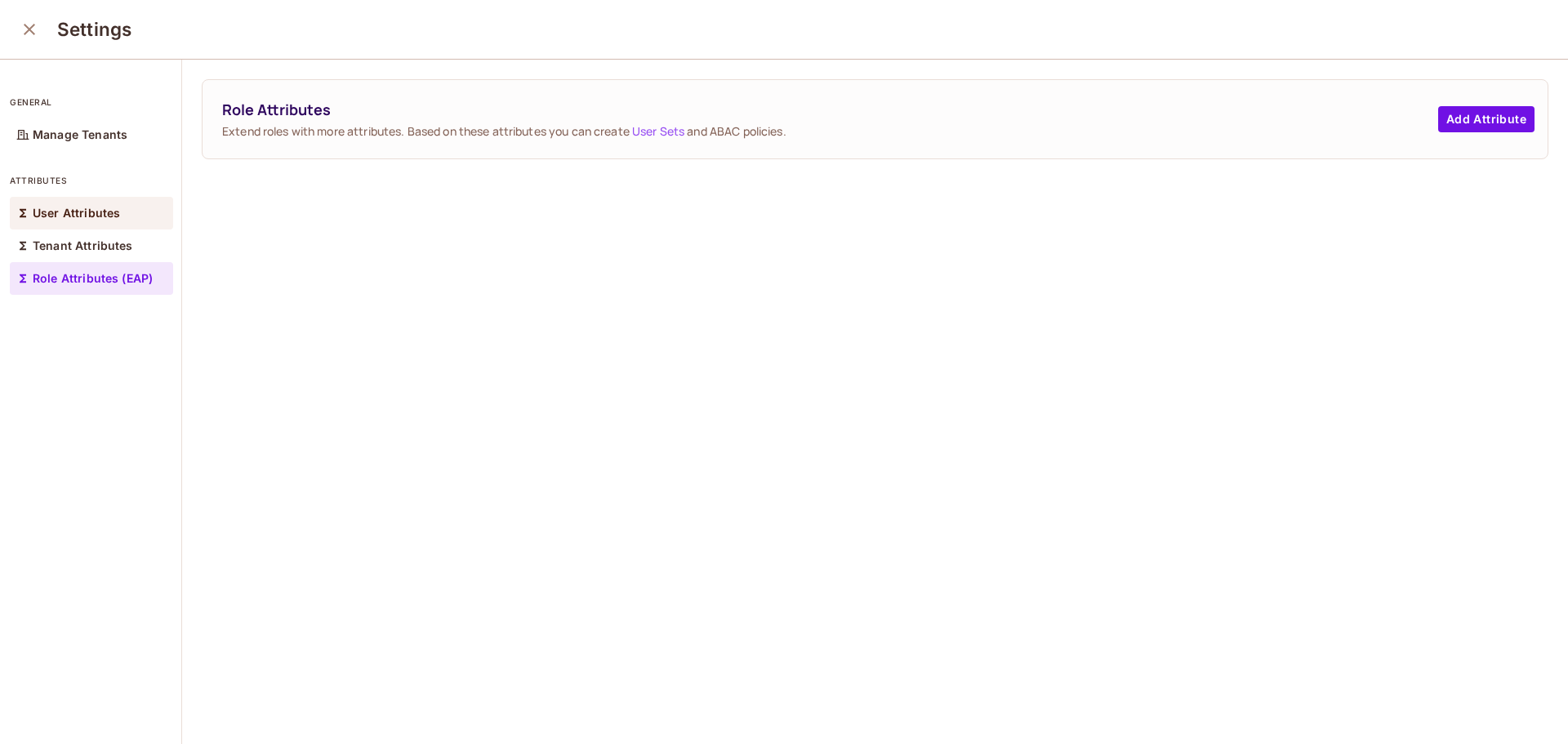
click at [111, 221] on div "User Attributes" at bounding box center [91, 213] width 163 height 33
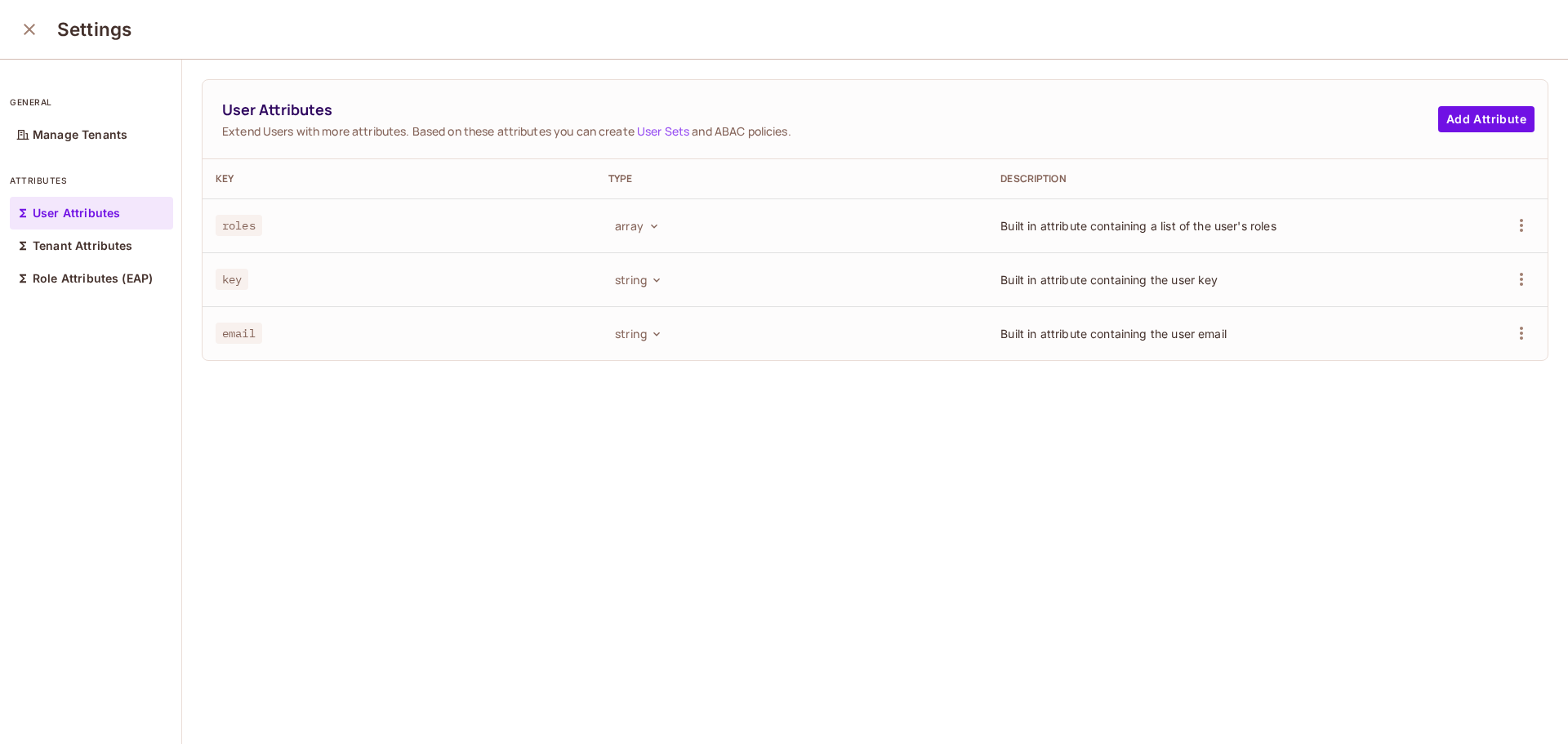
click at [43, 30] on button "close" at bounding box center [29, 29] width 33 height 33
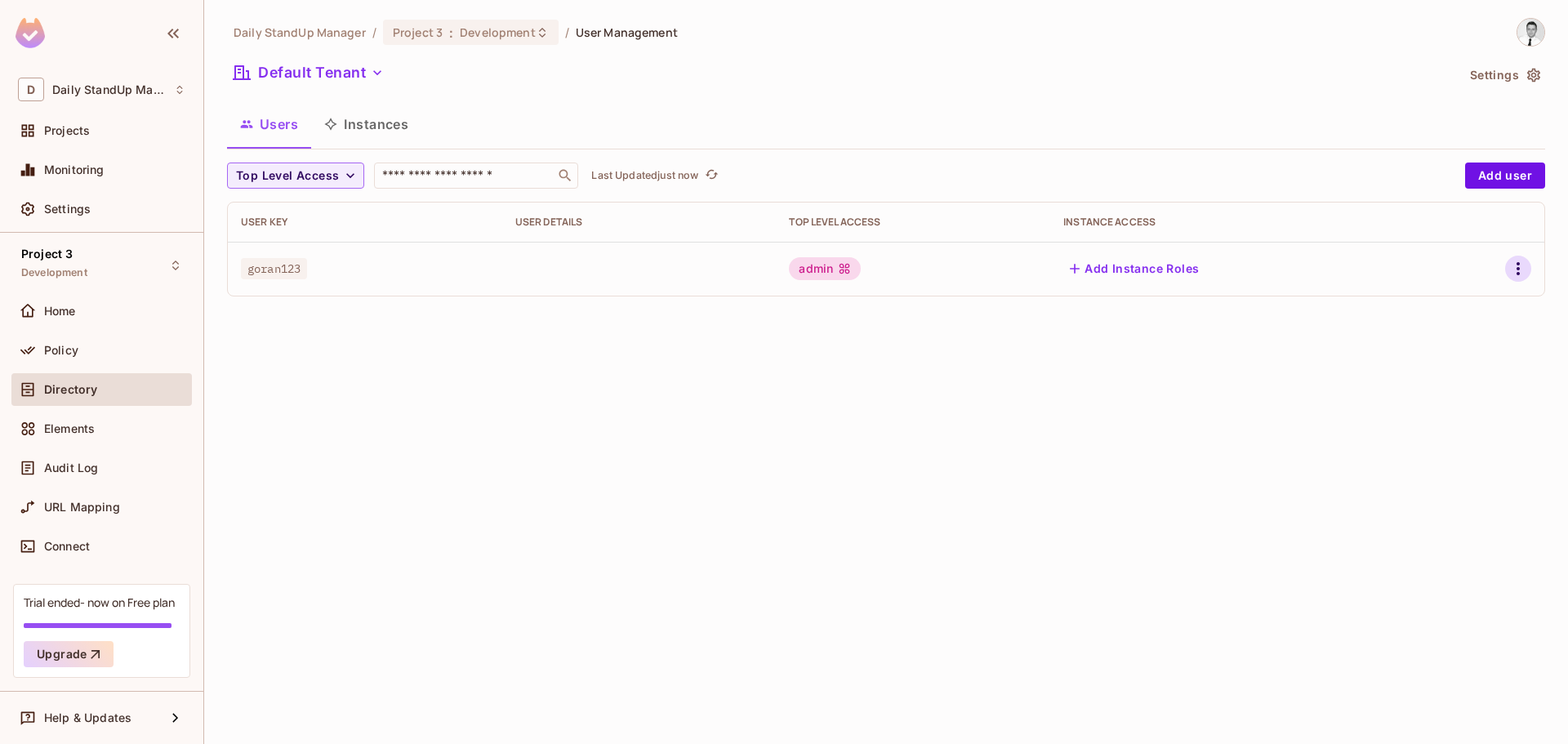
click at [1516, 271] on icon "button" at bounding box center [1518, 268] width 19 height 19
click at [1441, 301] on div "Edit" at bounding box center [1432, 306] width 22 height 16
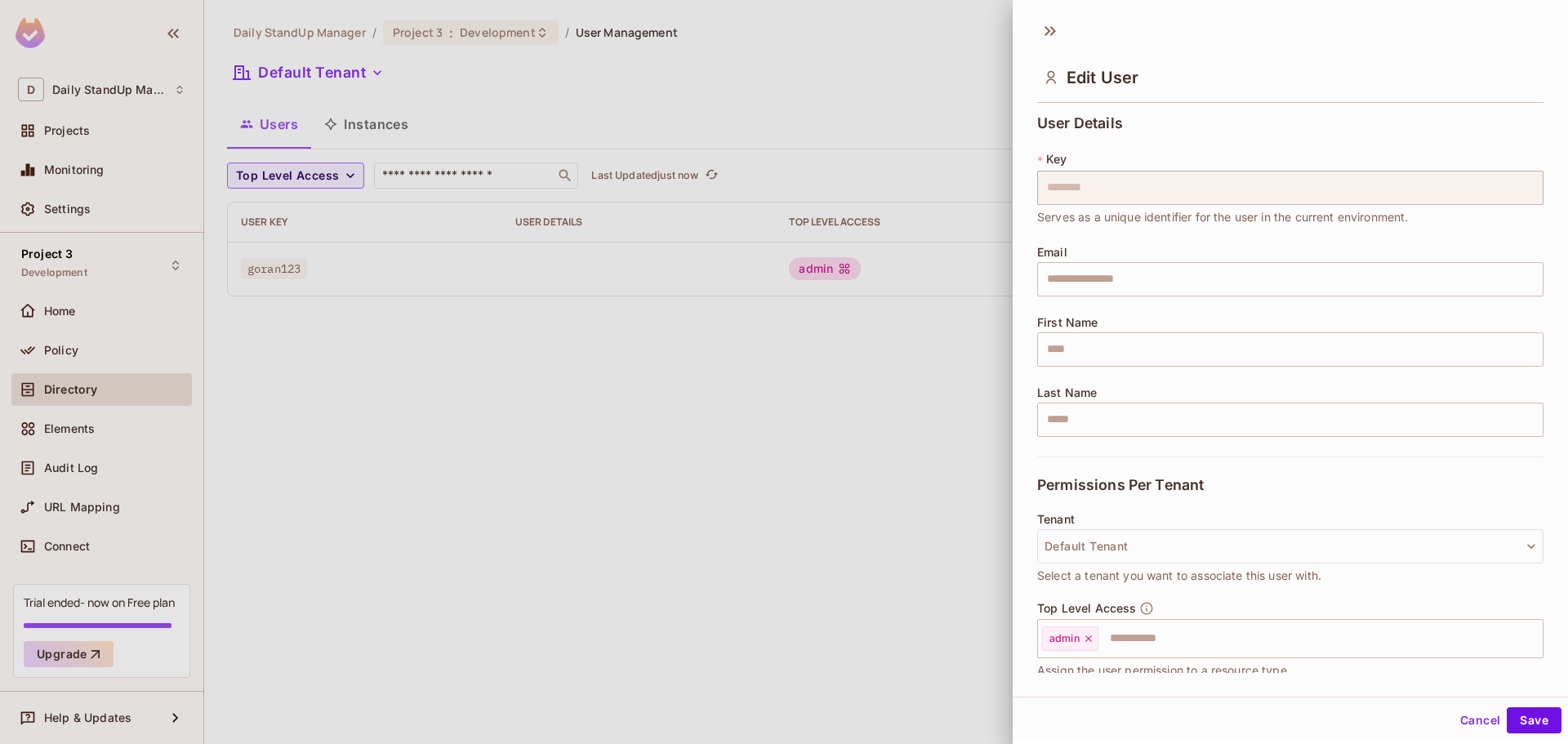
click at [1486, 710] on button "Cancel" at bounding box center [1480, 720] width 53 height 26
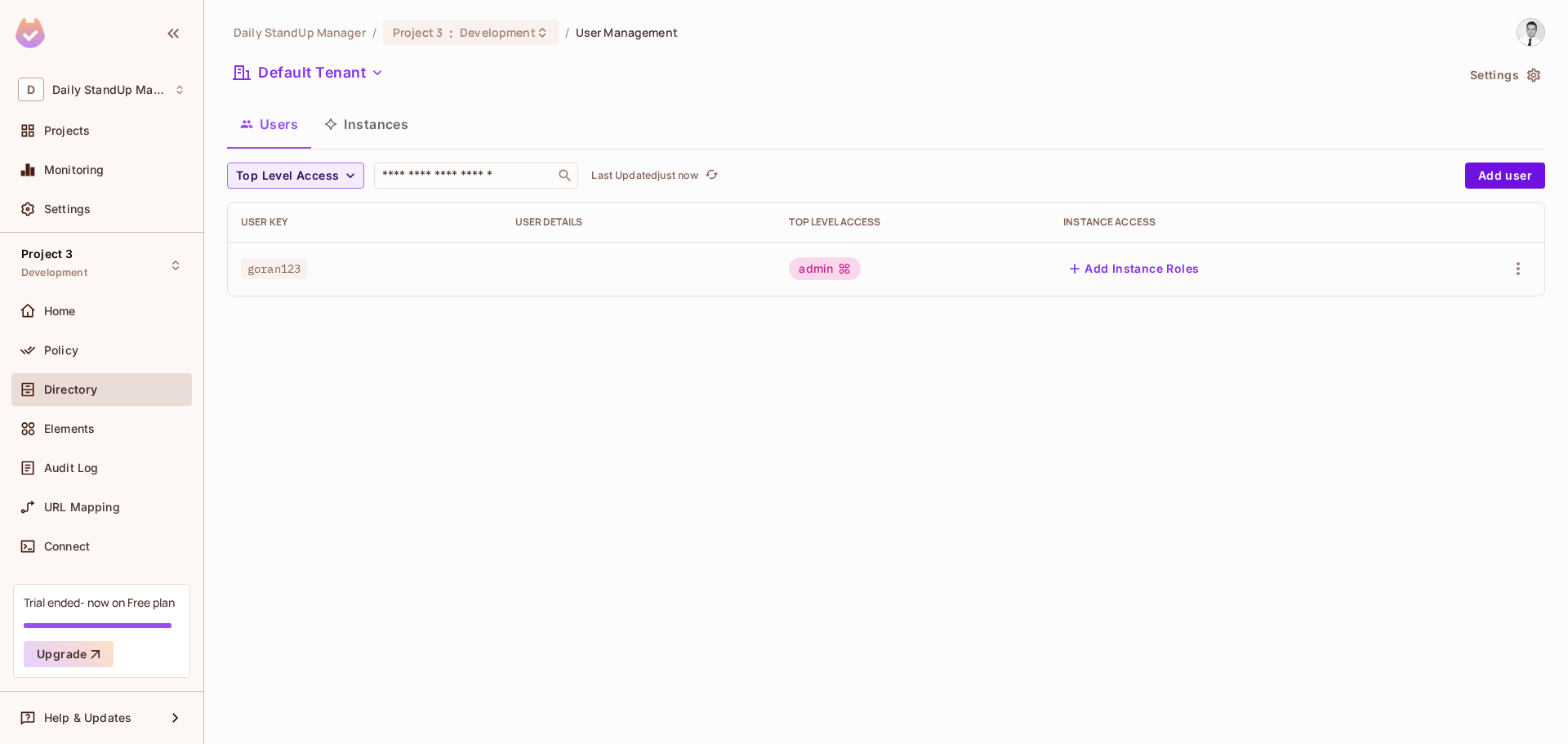
click at [354, 128] on button "Instances" at bounding box center [366, 124] width 111 height 41
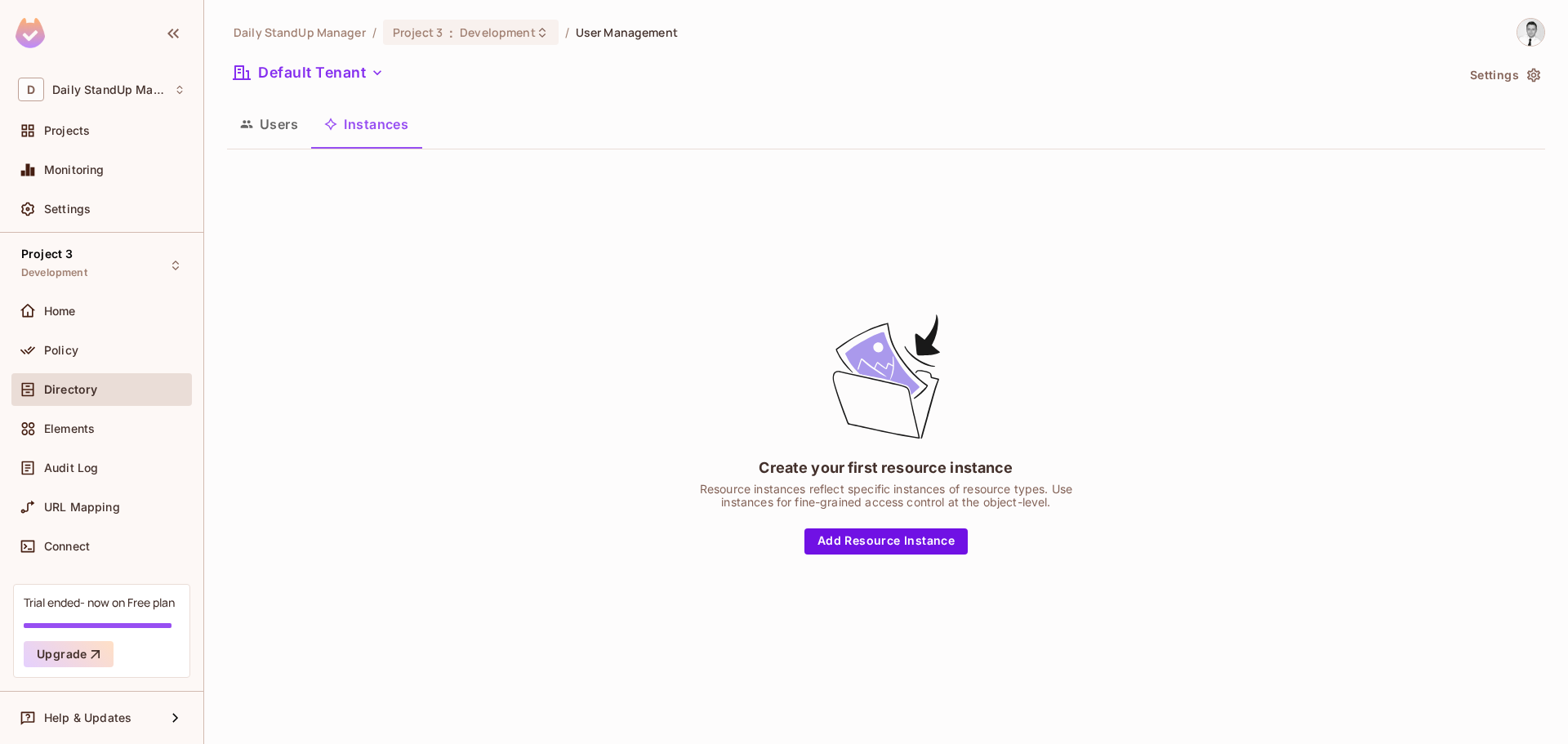
click at [291, 139] on button "Users" at bounding box center [270, 124] width 84 height 41
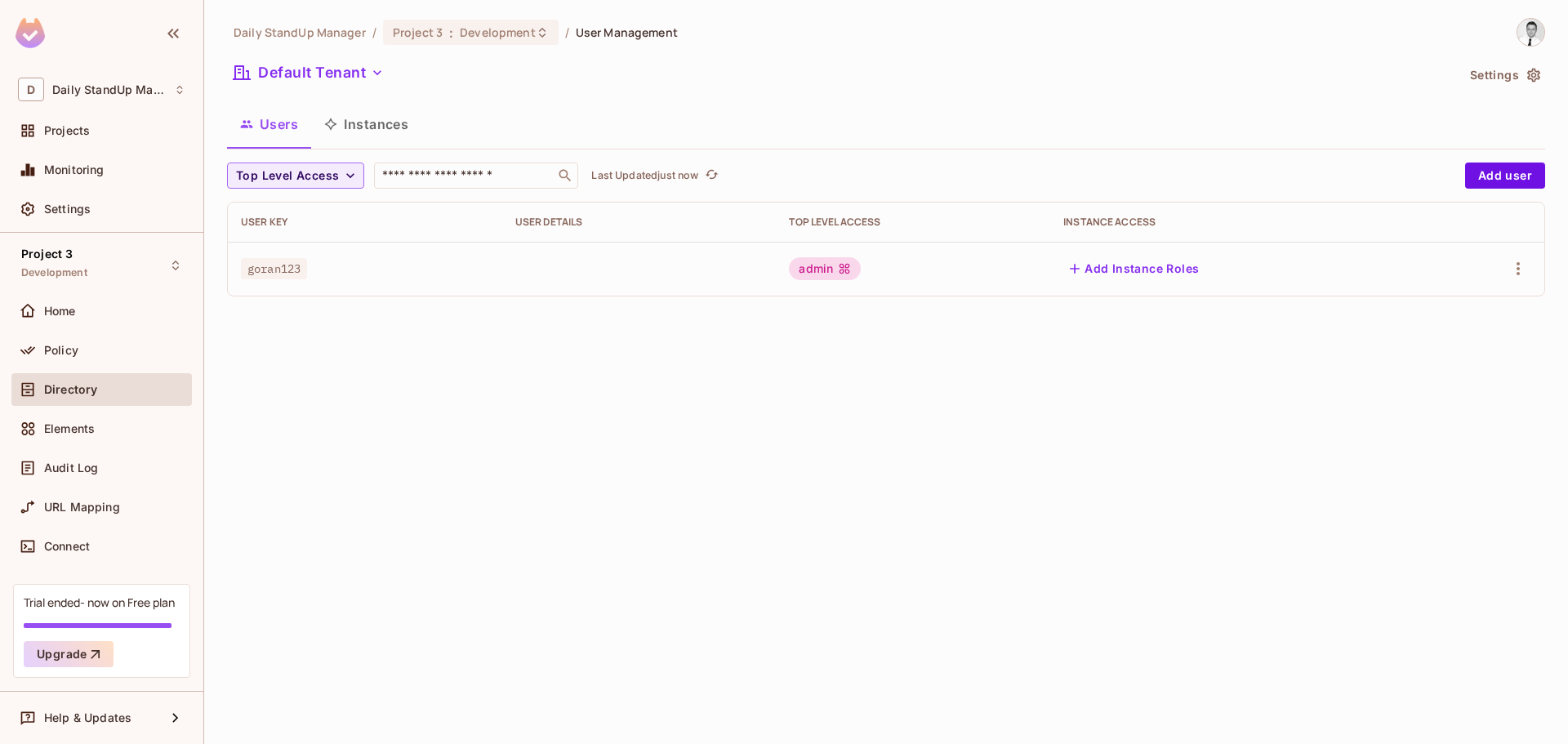
click at [1167, 272] on button "Add Instance Roles" at bounding box center [1135, 269] width 142 height 26
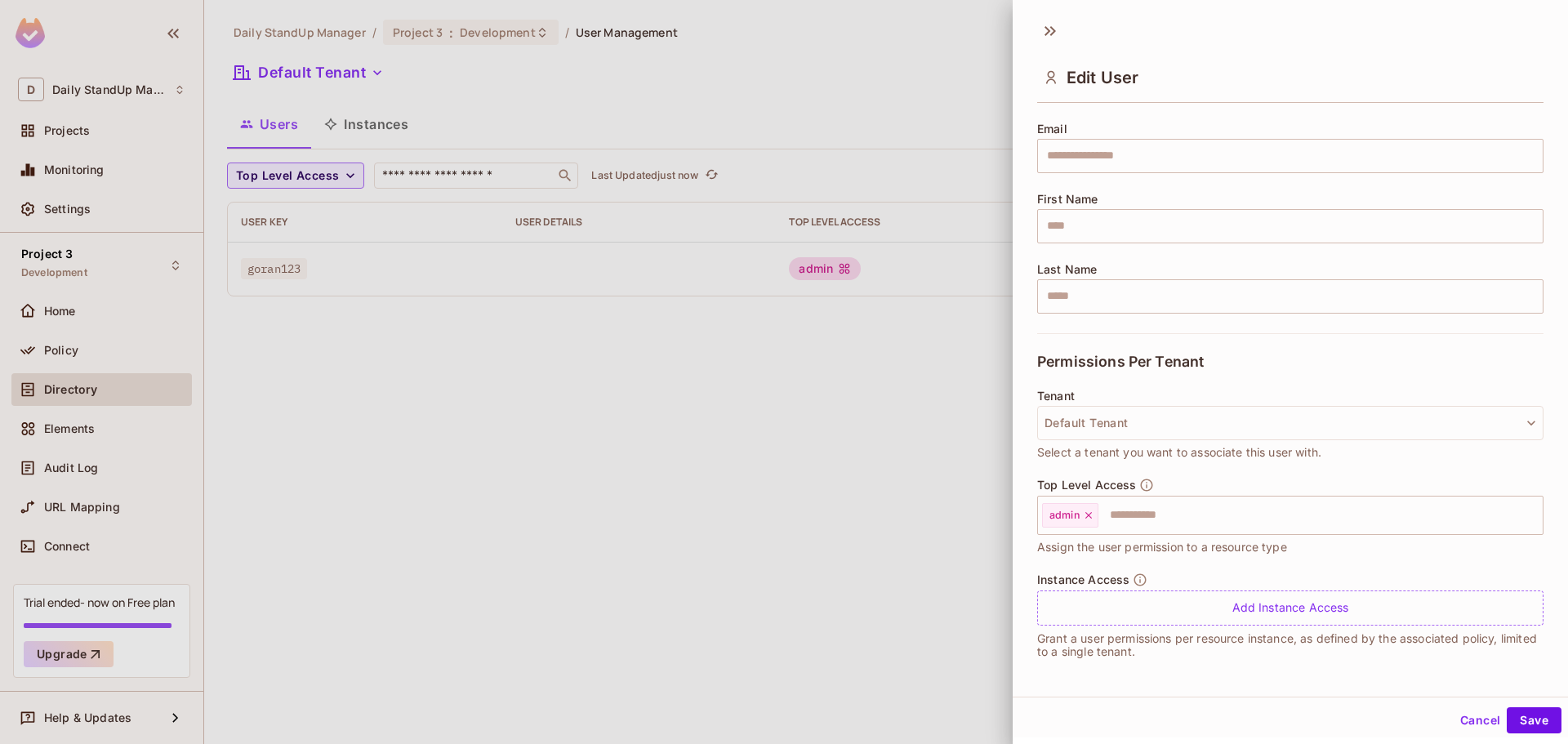
scroll to position [125, 0]
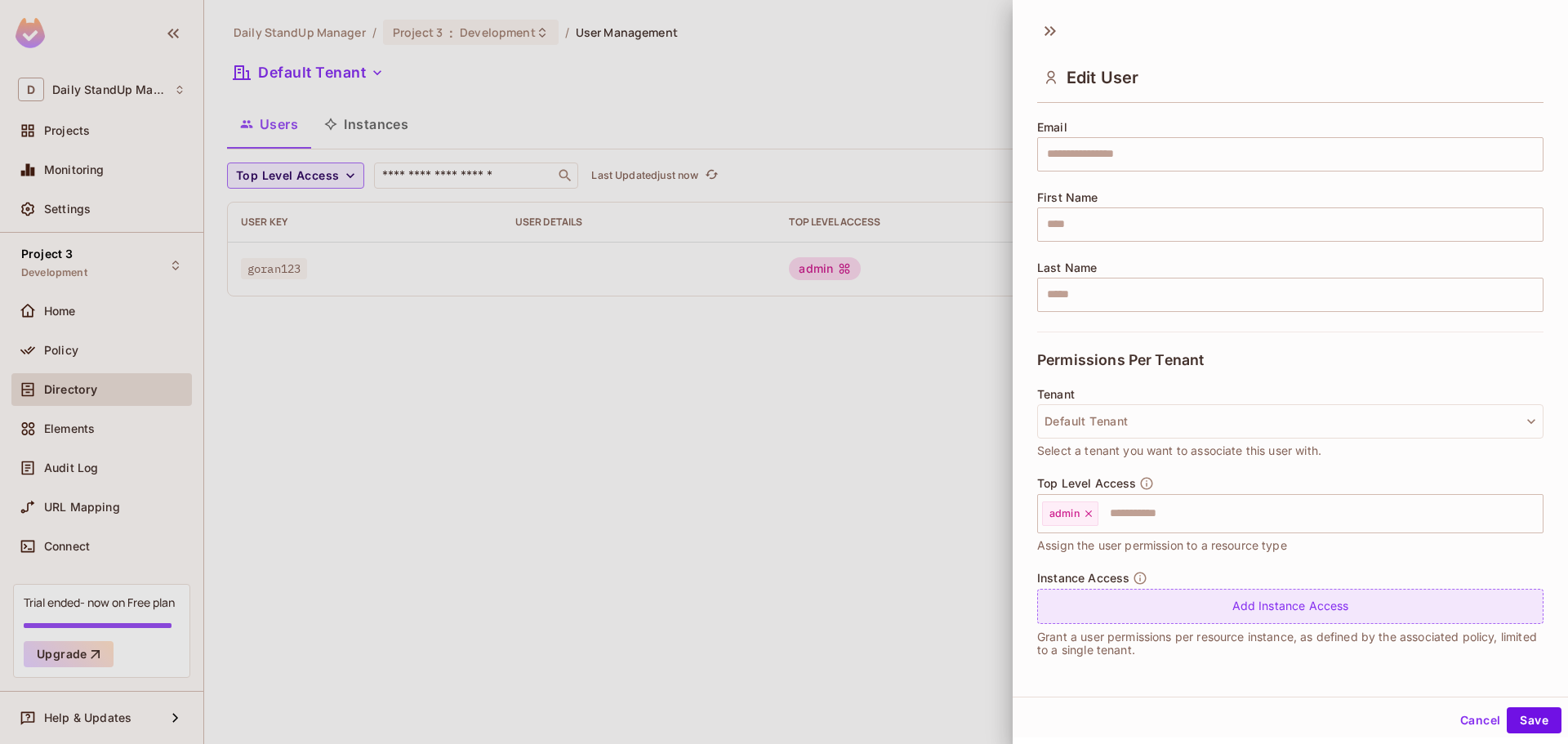
click at [1266, 607] on div "Add Instance Access" at bounding box center [1290, 606] width 506 height 35
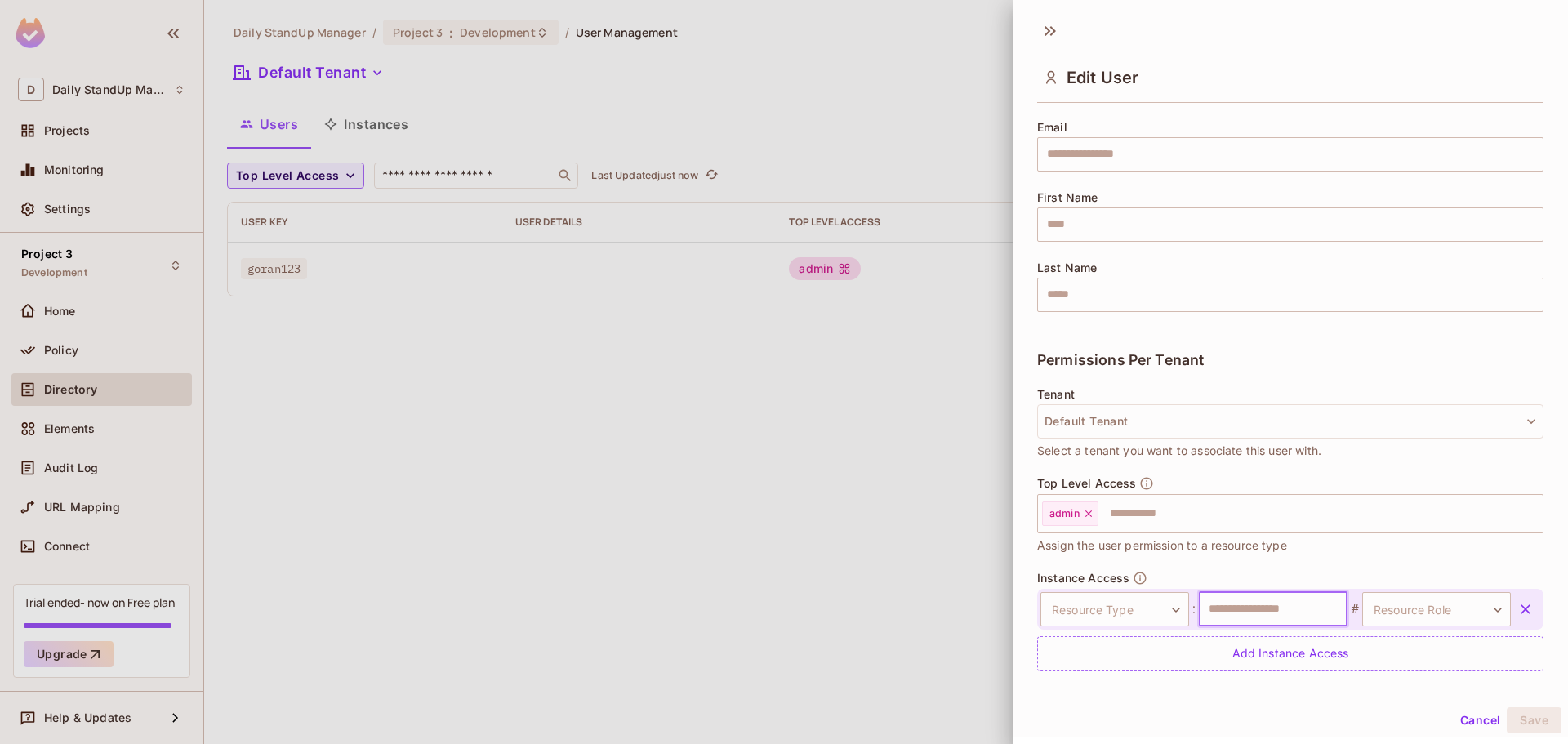
click at [1290, 616] on input "text" at bounding box center [1273, 609] width 149 height 35
click at [1297, 547] on div "Top Level Access admin ​ Assign the user permission to a resource type" at bounding box center [1290, 515] width 506 height 79
click at [1459, 724] on button "Cancel" at bounding box center [1480, 720] width 53 height 26
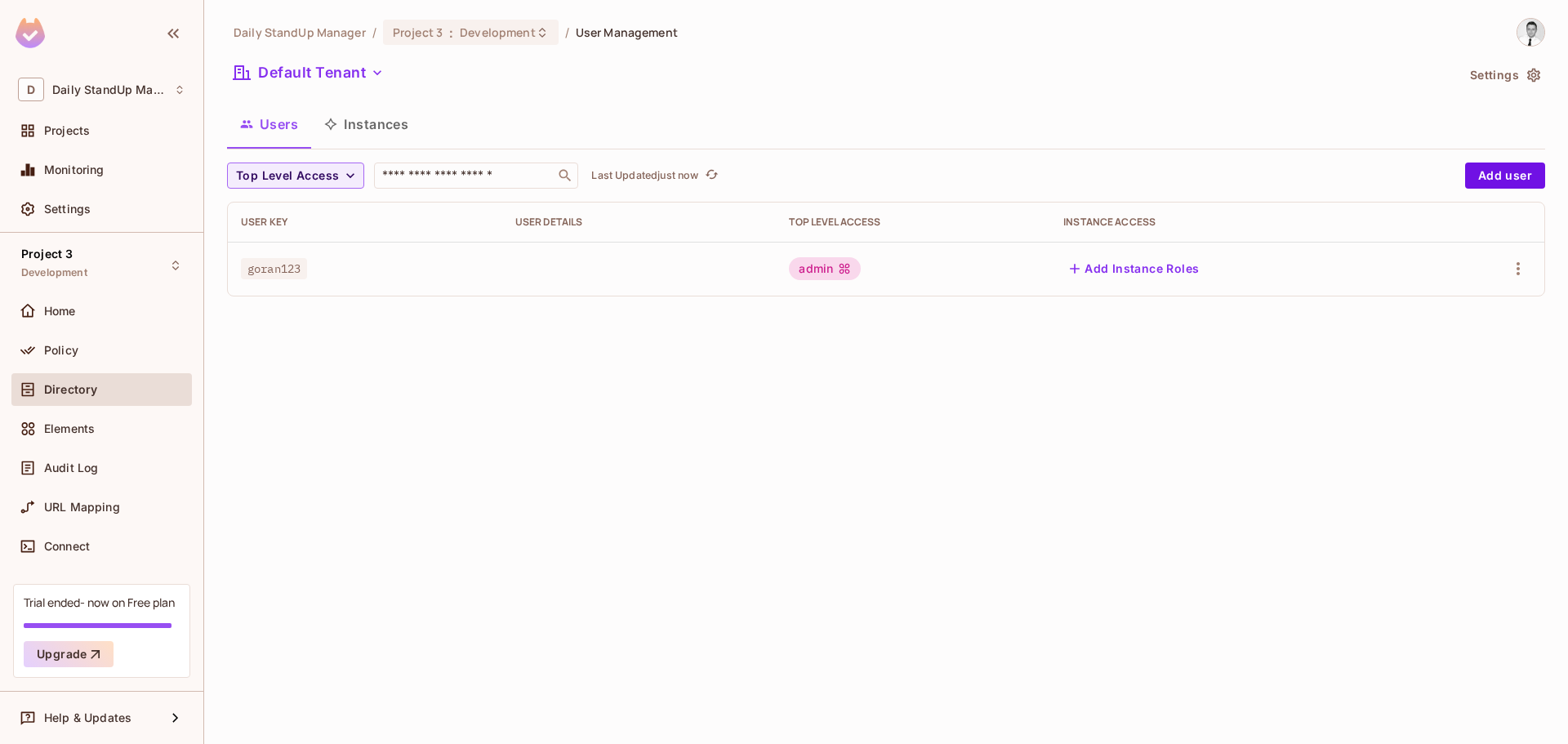
click at [382, 114] on button "Instances" at bounding box center [366, 124] width 111 height 41
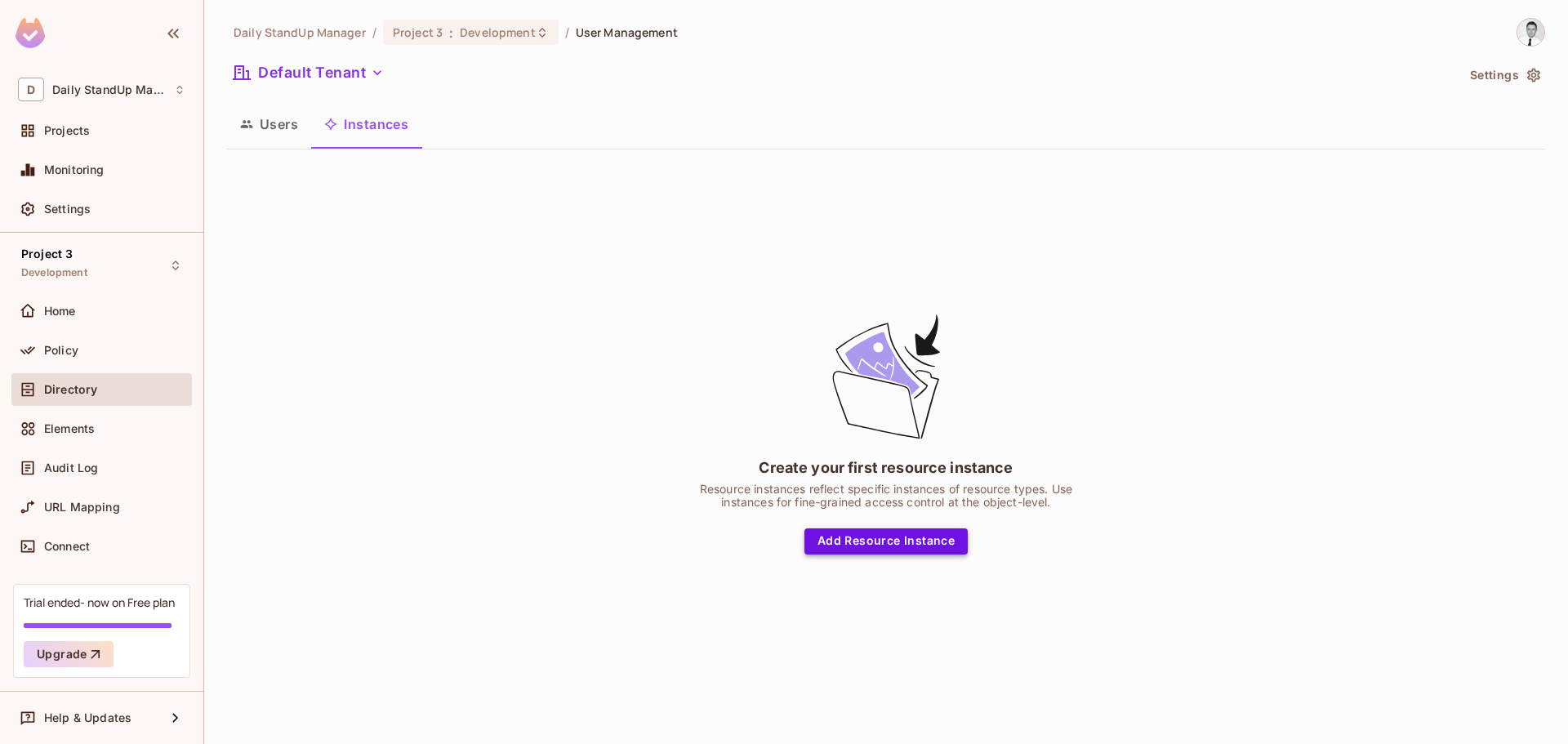
click at [934, 545] on button "Add Resource Instance" at bounding box center [885, 541] width 163 height 26
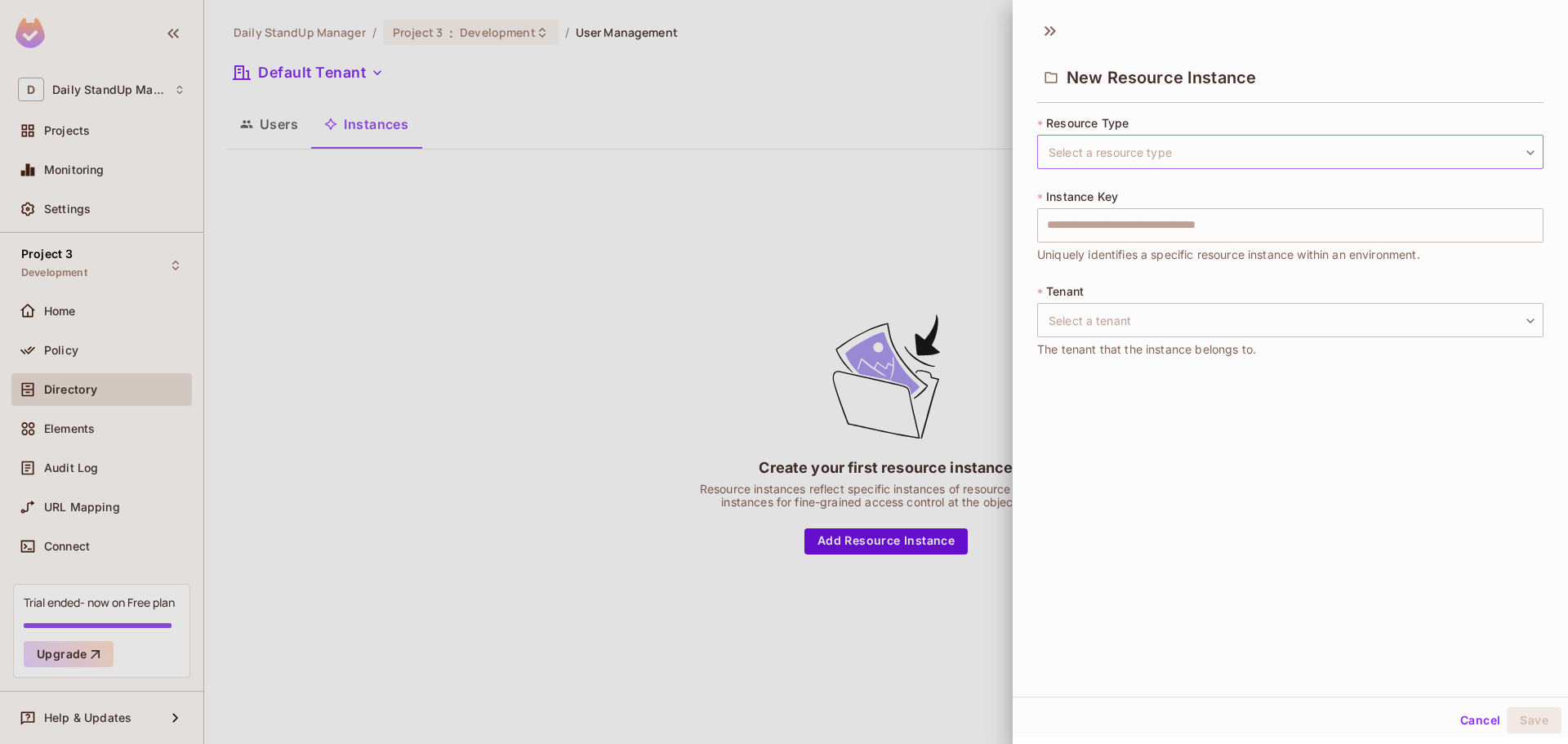
click at [1146, 147] on body "D Daily StandUp Manager Projects Monitoring Settings Project 3 Development Home…" at bounding box center [784, 372] width 1568 height 744
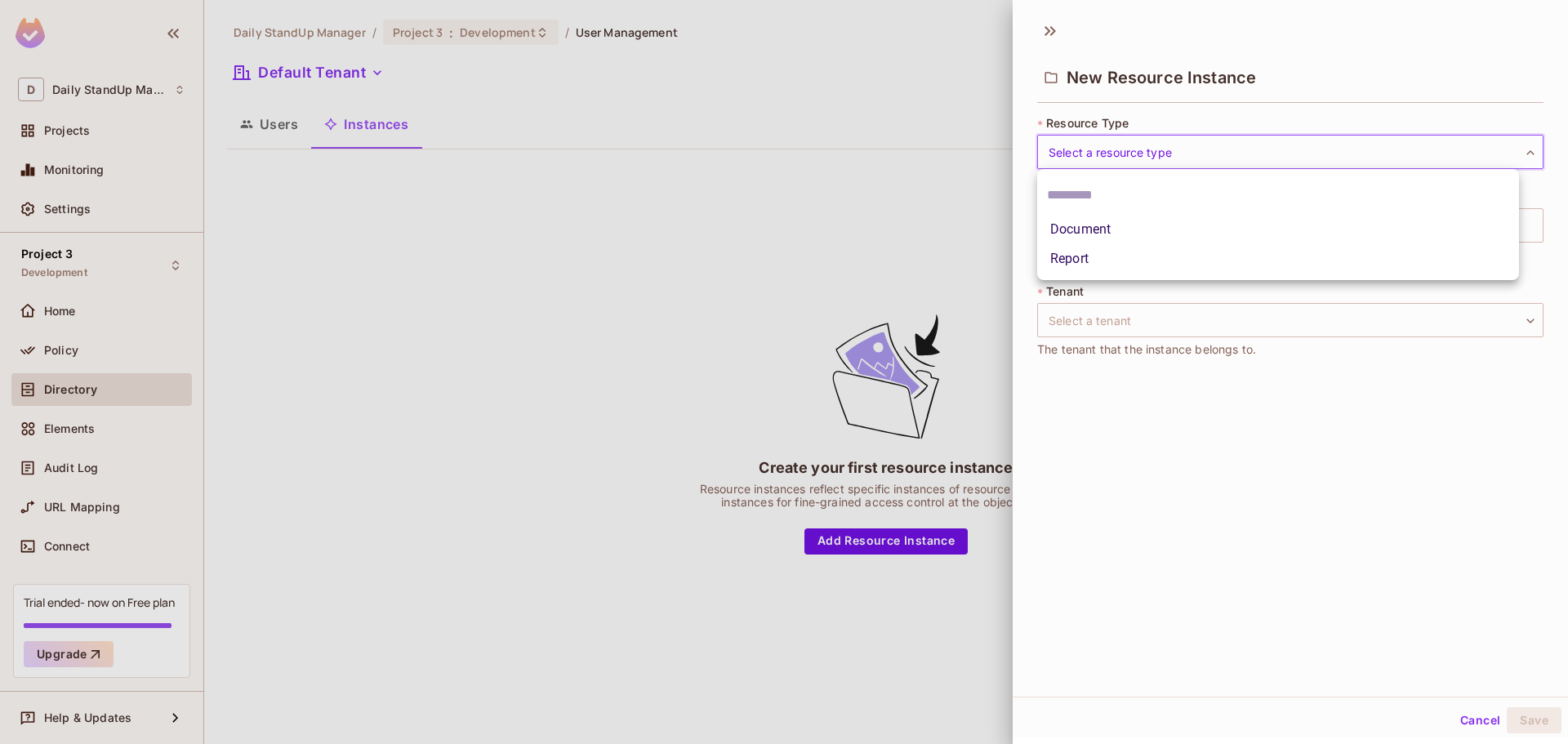
click at [1092, 232] on li "Document" at bounding box center [1278, 229] width 482 height 30
type input "********"
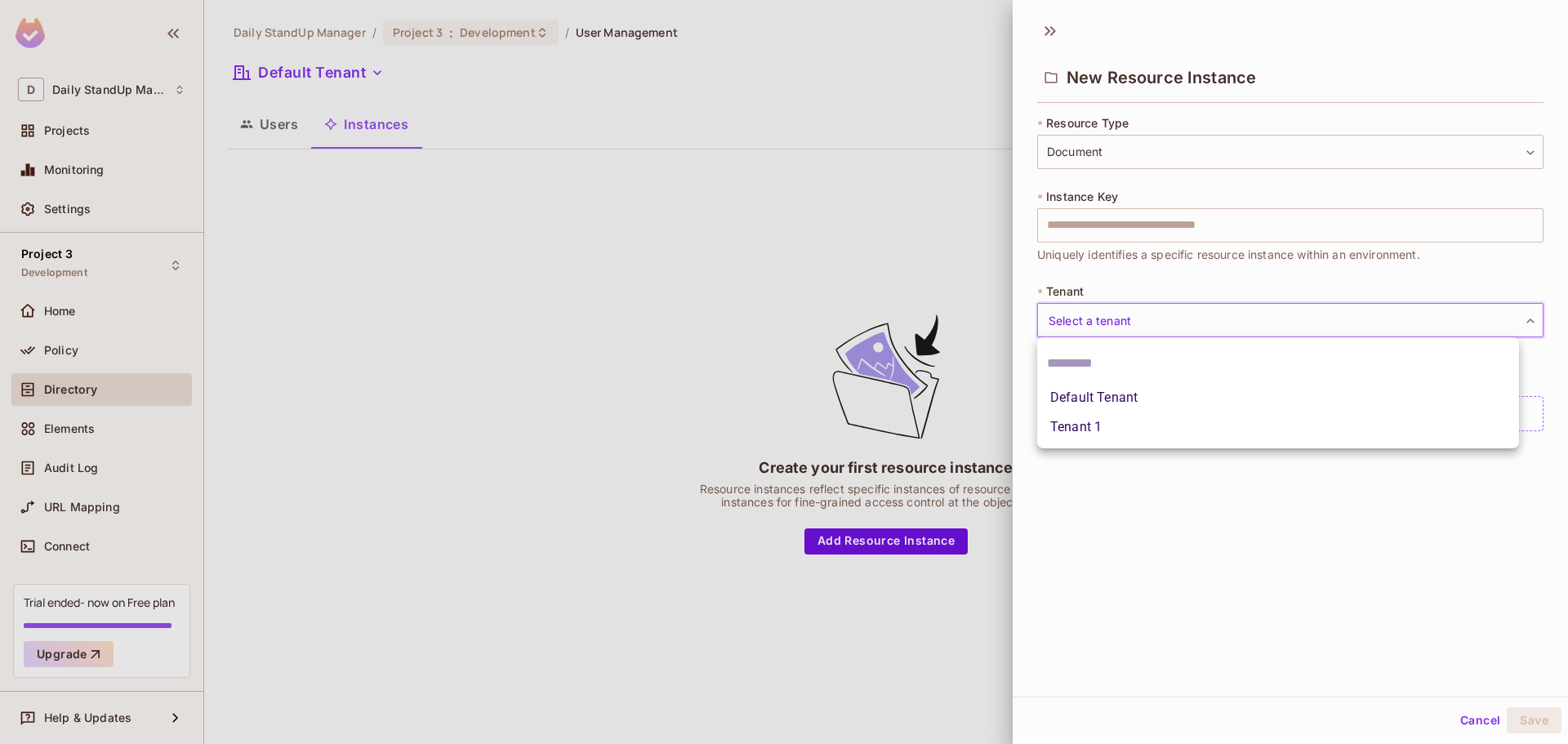
click at [1113, 331] on body "D Daily StandUp Manager Projects Monitoring Settings Project 3 Development Home…" at bounding box center [784, 372] width 1568 height 744
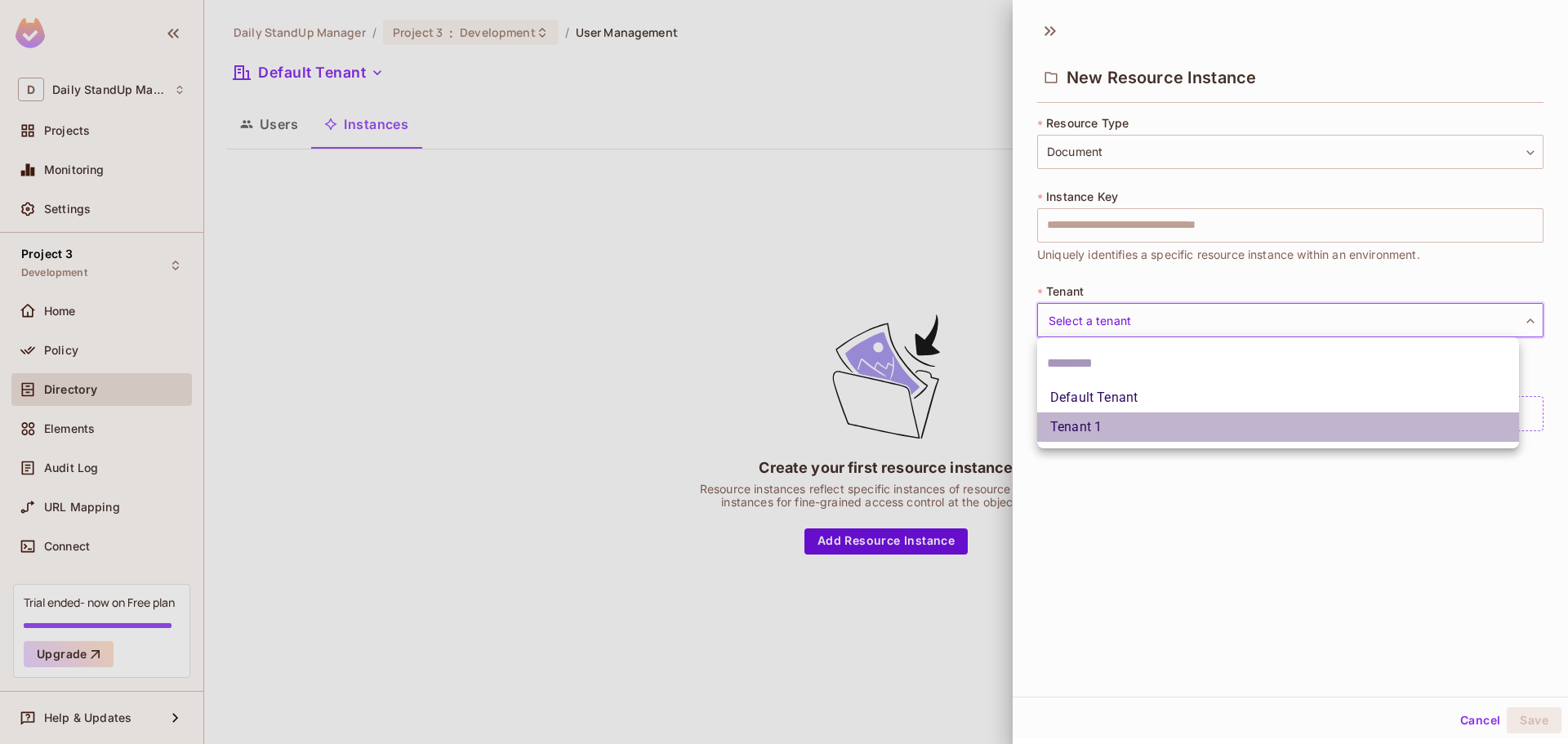
click at [1108, 426] on li "Tenant 1" at bounding box center [1278, 426] width 482 height 30
type input "********"
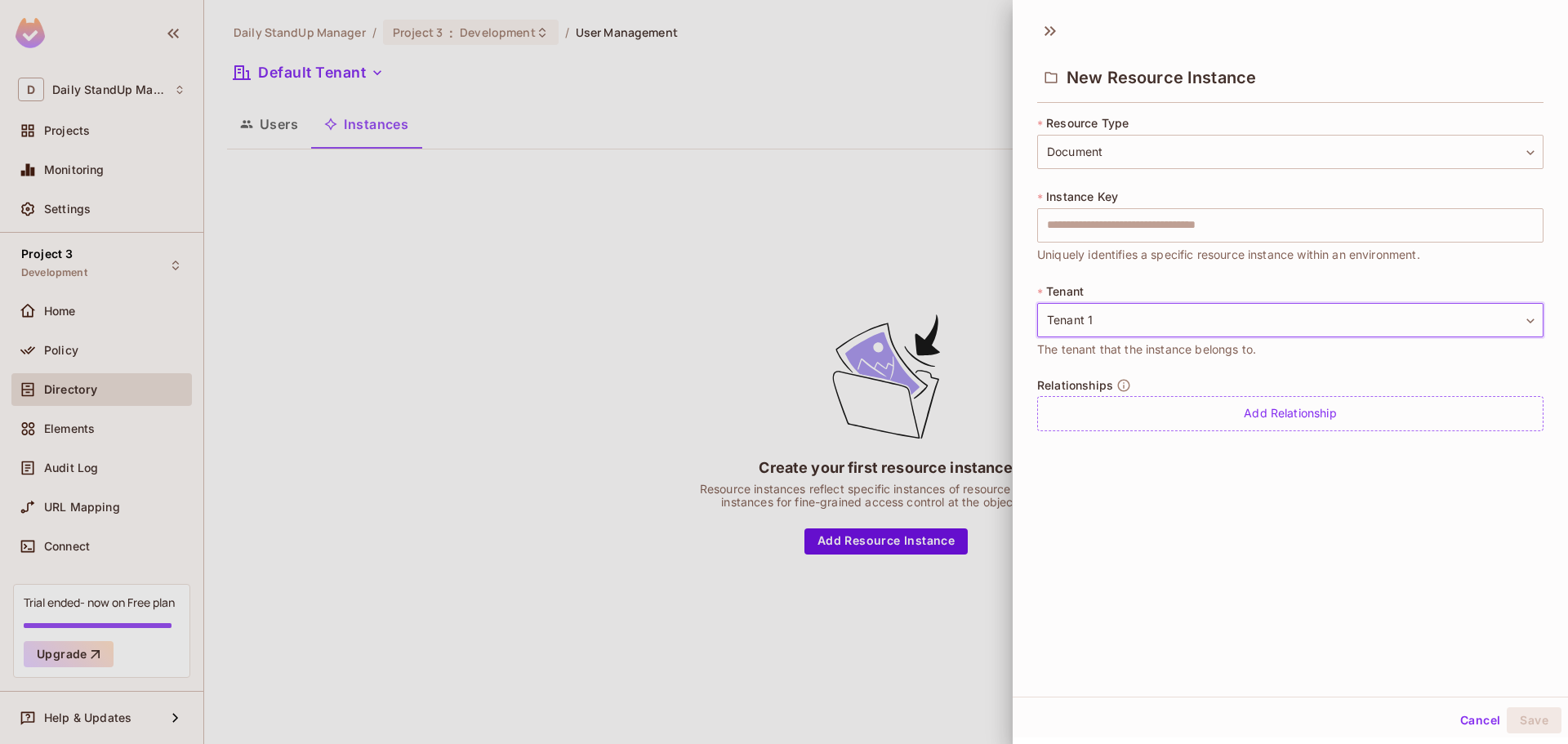
click at [1216, 538] on div "New Resource Instance * Resource Type Document ******** ​ * Instance Key ​ Uniq…" at bounding box center [1290, 354] width 555 height 685
click at [1172, 219] on input "text" at bounding box center [1290, 225] width 506 height 35
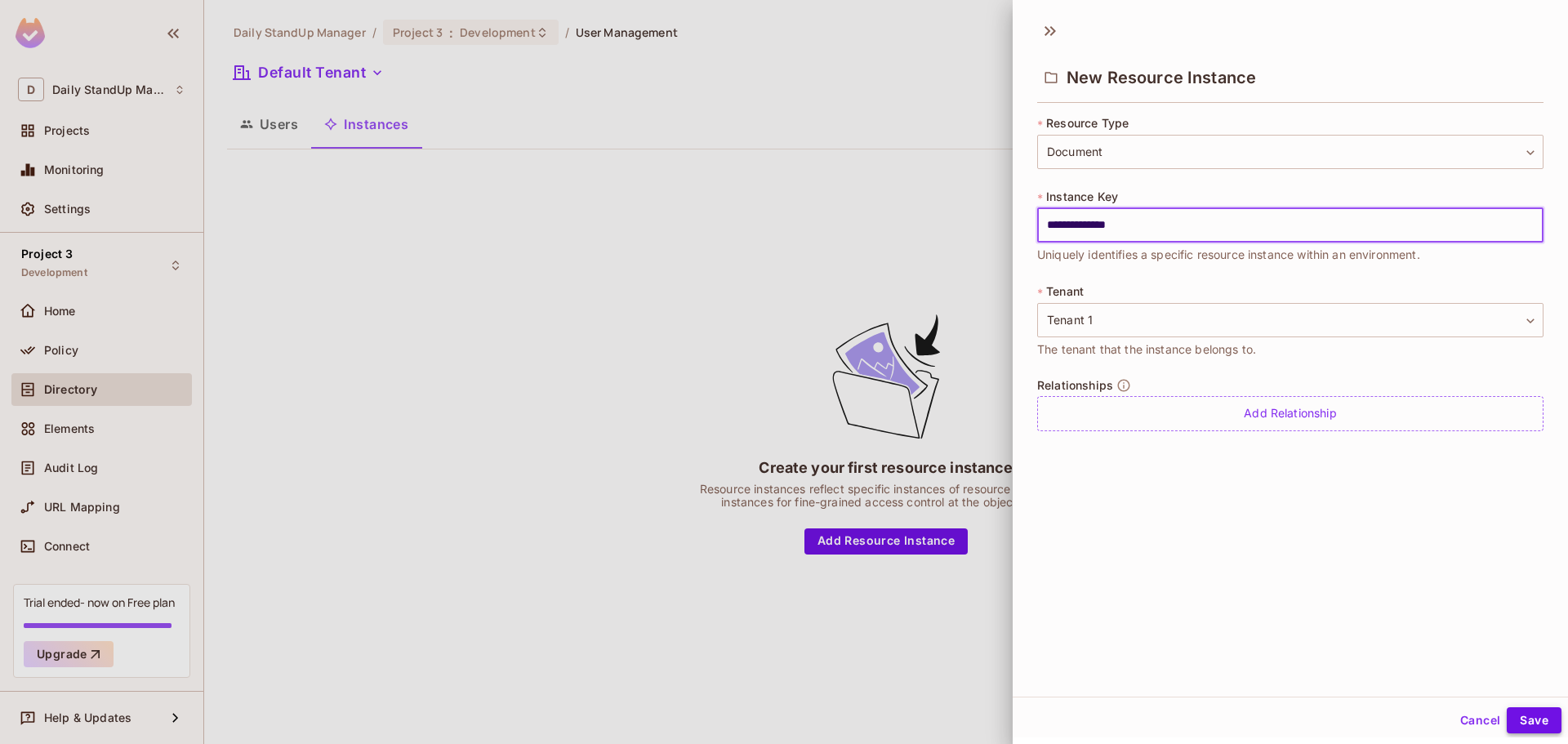
type input "**********"
click at [1511, 717] on button "Save" at bounding box center [1534, 720] width 55 height 26
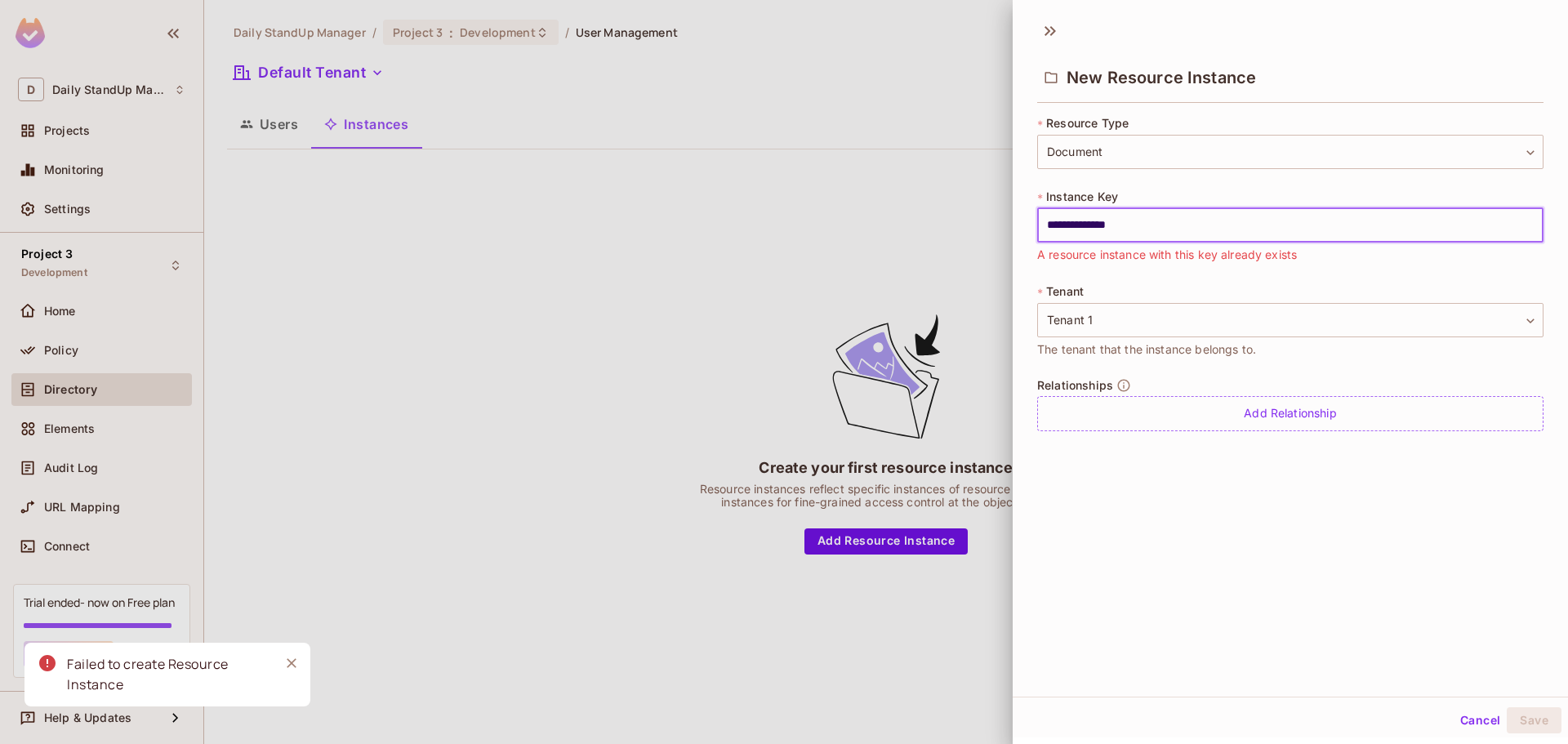
click at [1179, 232] on input "**********" at bounding box center [1290, 225] width 506 height 35
click at [1437, 49] on div "New Resource Instance" at bounding box center [1290, 62] width 555 height 90
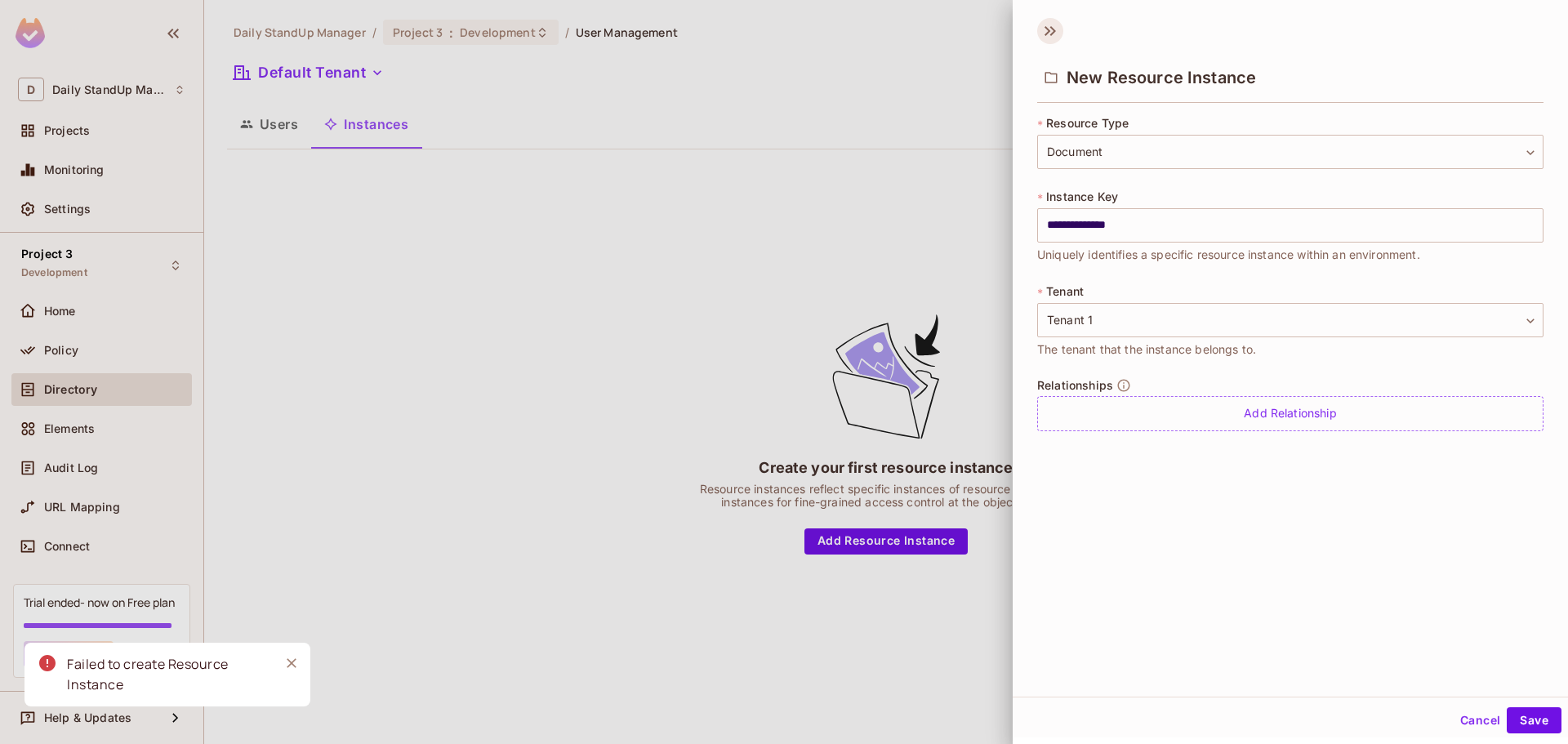
click at [1048, 26] on icon at bounding box center [1050, 30] width 26 height 26
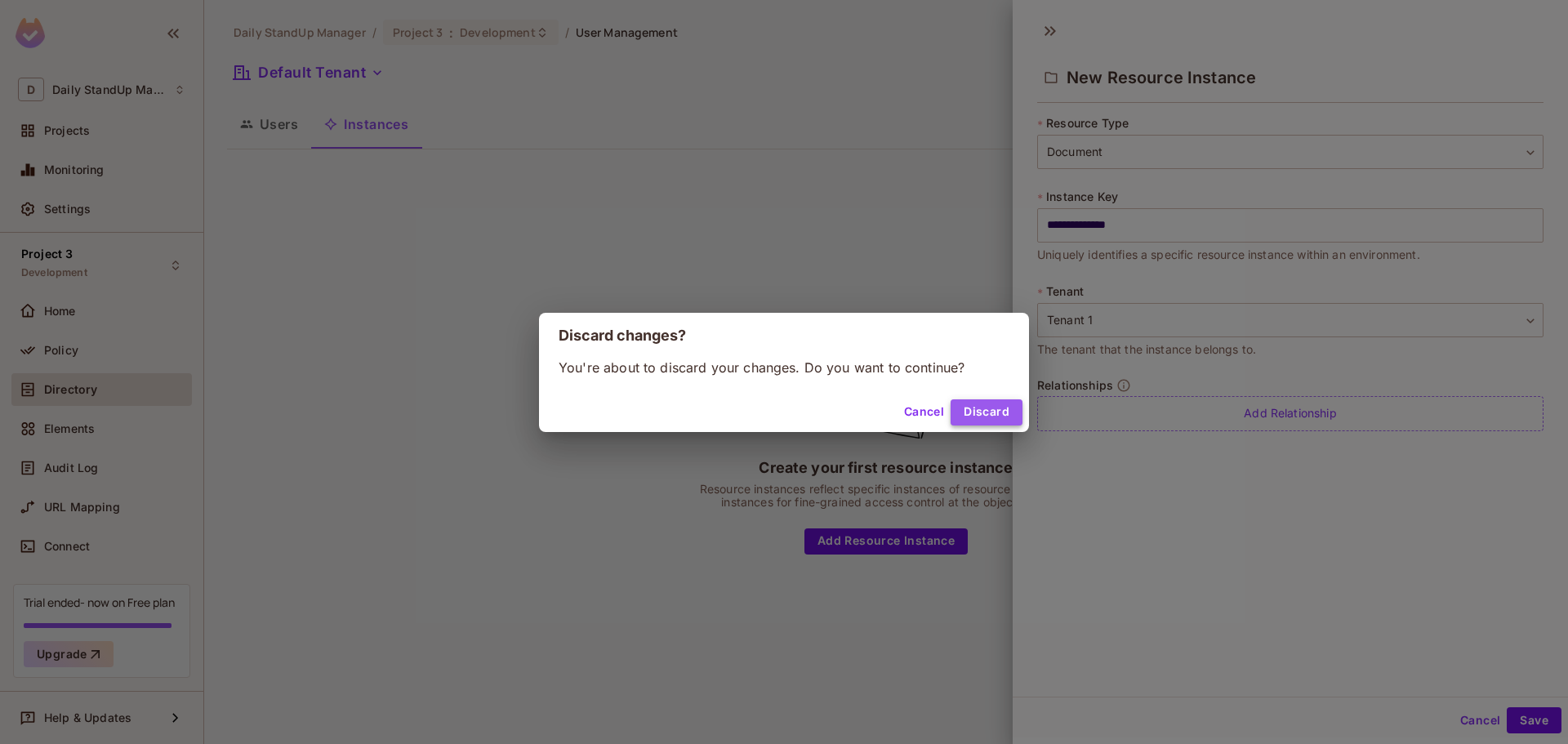
click at [998, 406] on button "Discard" at bounding box center [986, 412] width 72 height 26
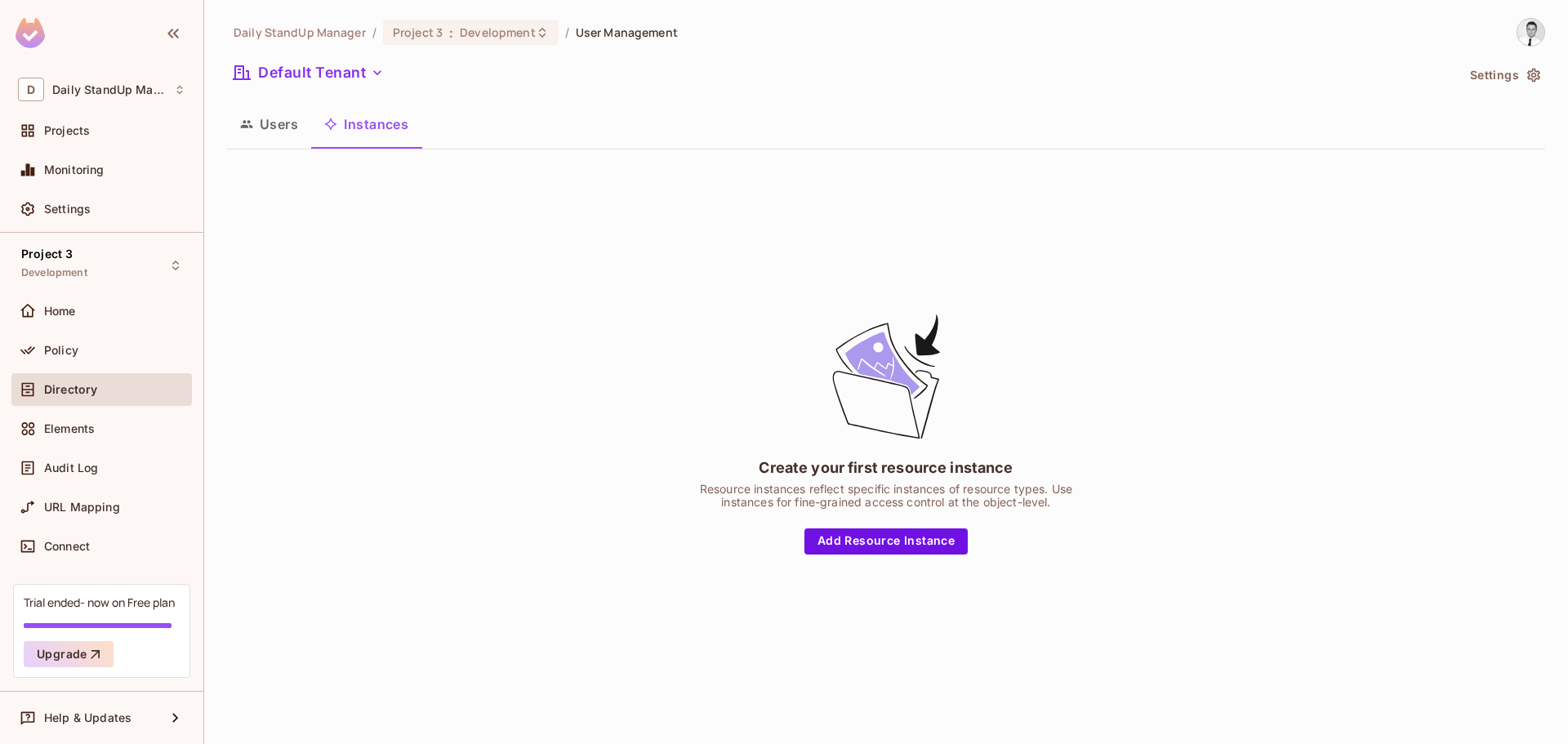
click at [906, 204] on div "Create your first resource instance Resource instances reflect specific instanc…" at bounding box center [886, 432] width 1319 height 540
click at [332, 74] on button "Default Tenant" at bounding box center [308, 73] width 163 height 26
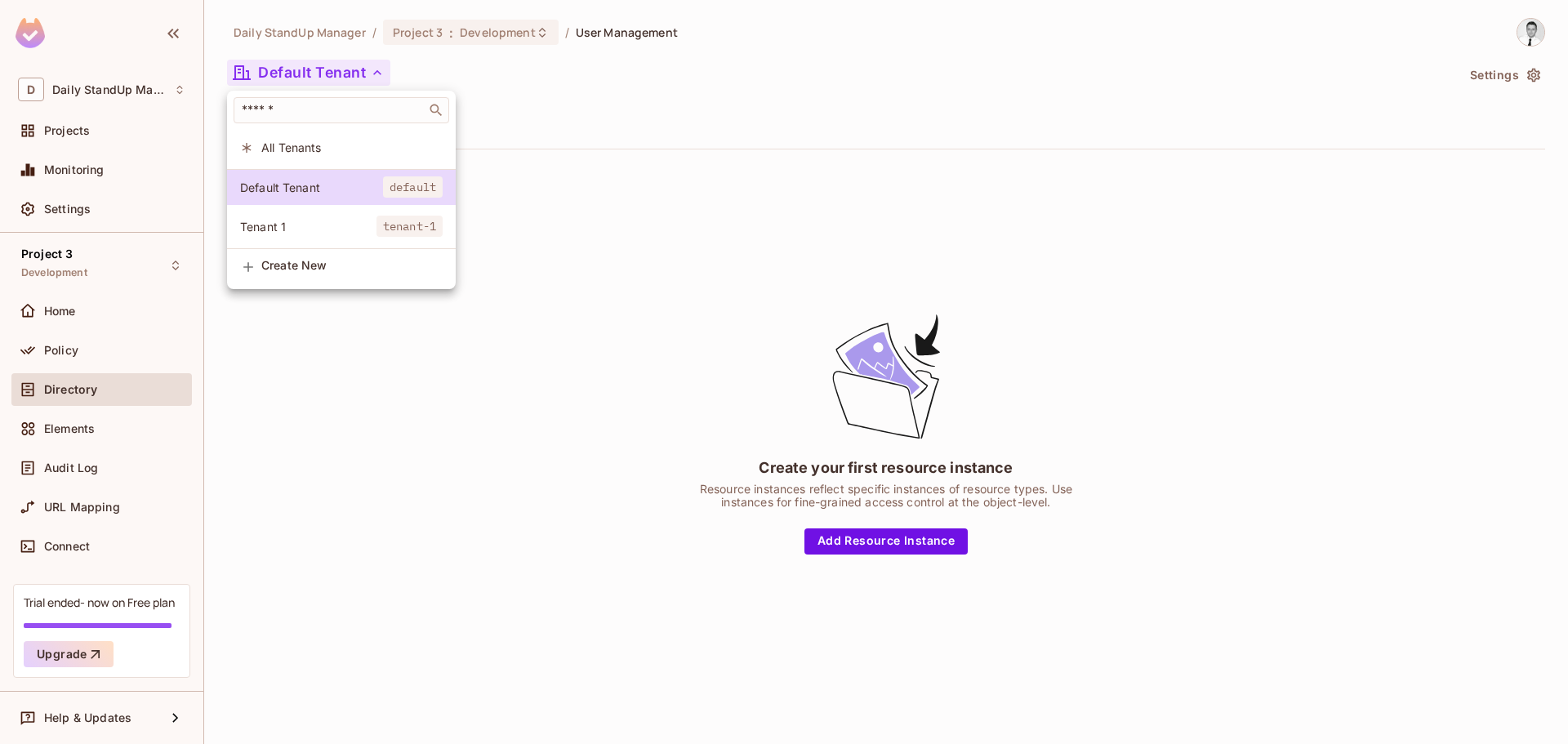
click at [290, 232] on span "Tenant 1" at bounding box center [308, 226] width 136 height 15
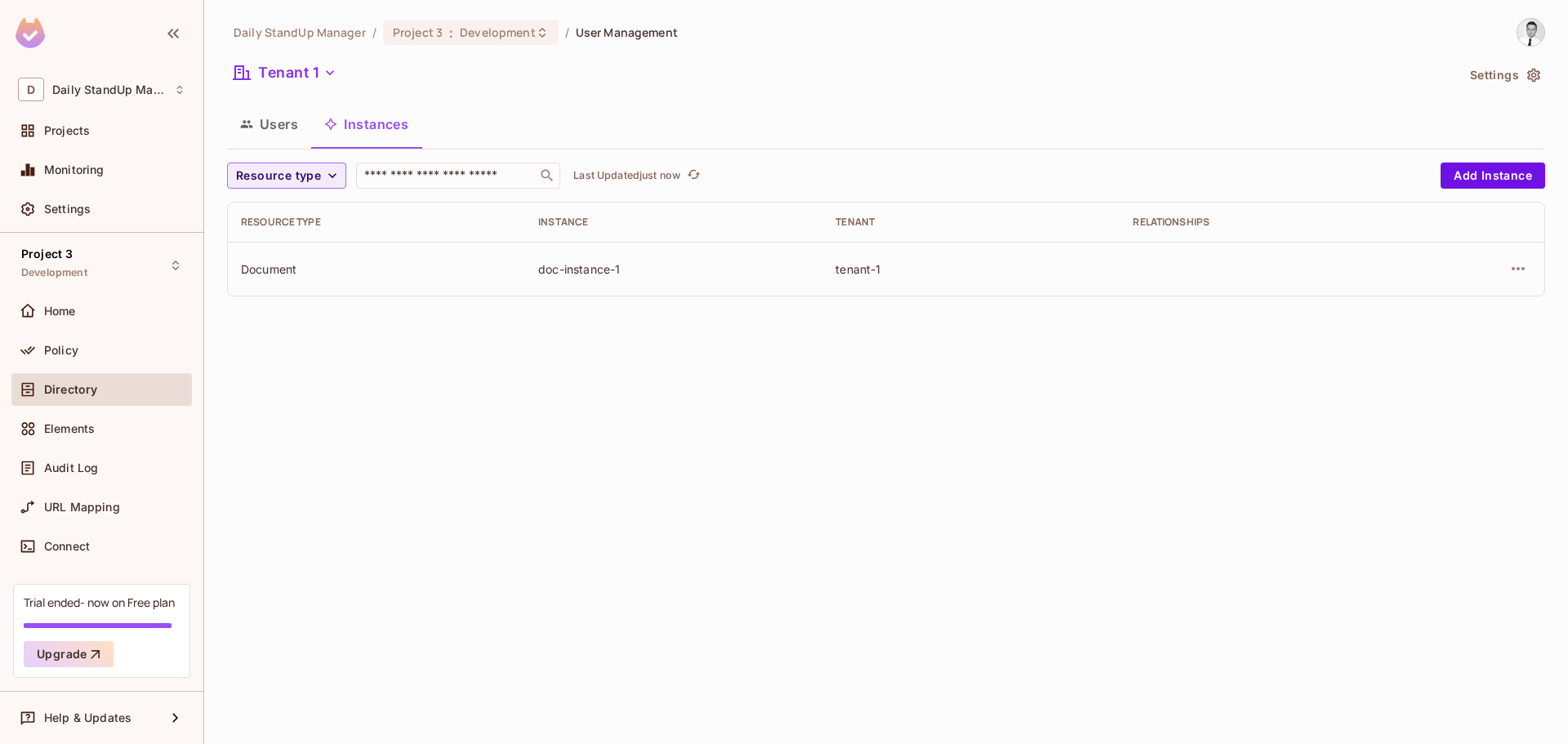
click at [874, 78] on div "Tenant 1" at bounding box center [841, 75] width 1228 height 31
click at [668, 269] on div "doc-instance-1" at bounding box center [673, 269] width 271 height 15
click at [1020, 128] on div "Users Instances" at bounding box center [886, 124] width 1319 height 41
click at [1492, 173] on button "Add Instance" at bounding box center [1494, 175] width 105 height 26
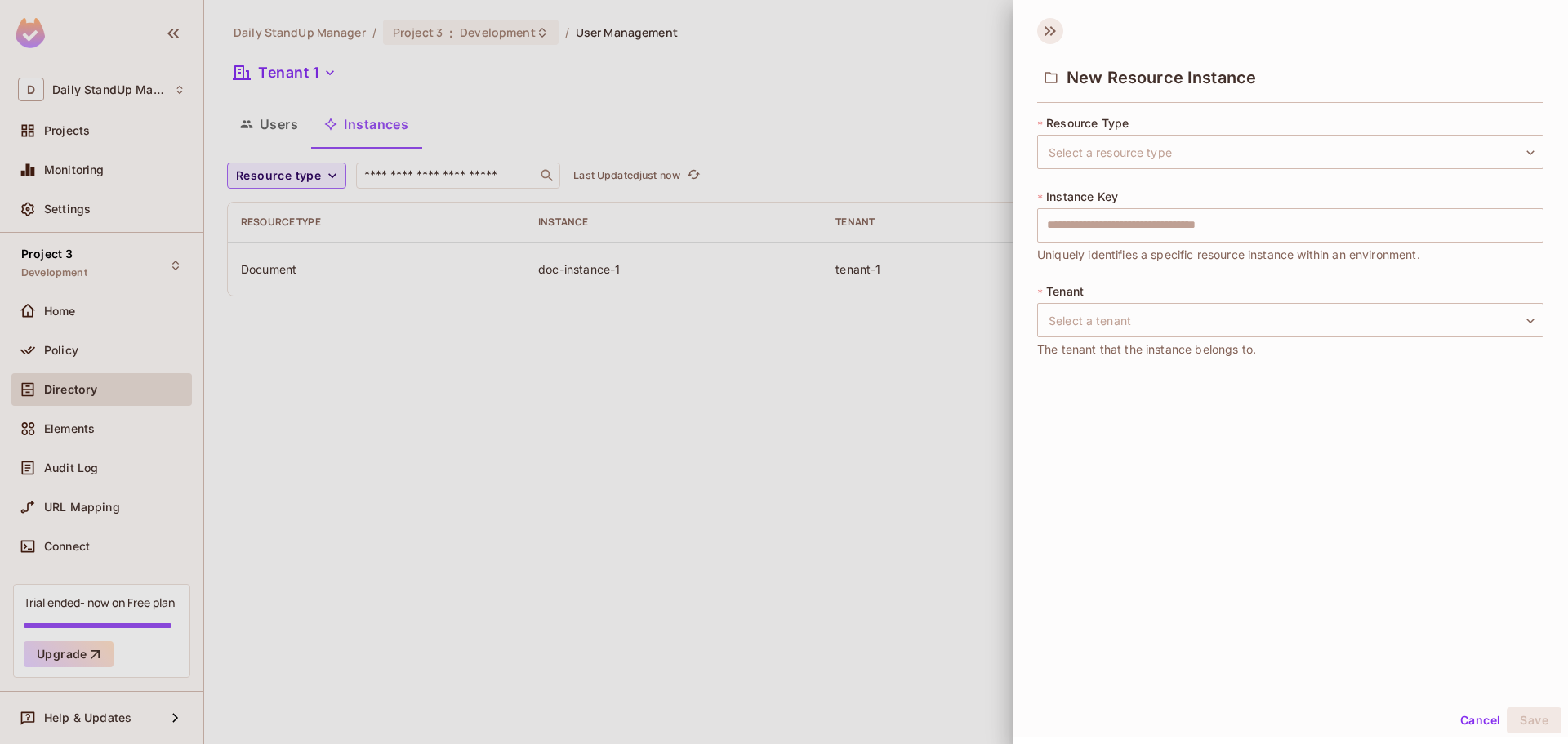
click at [1046, 23] on icon at bounding box center [1050, 30] width 26 height 26
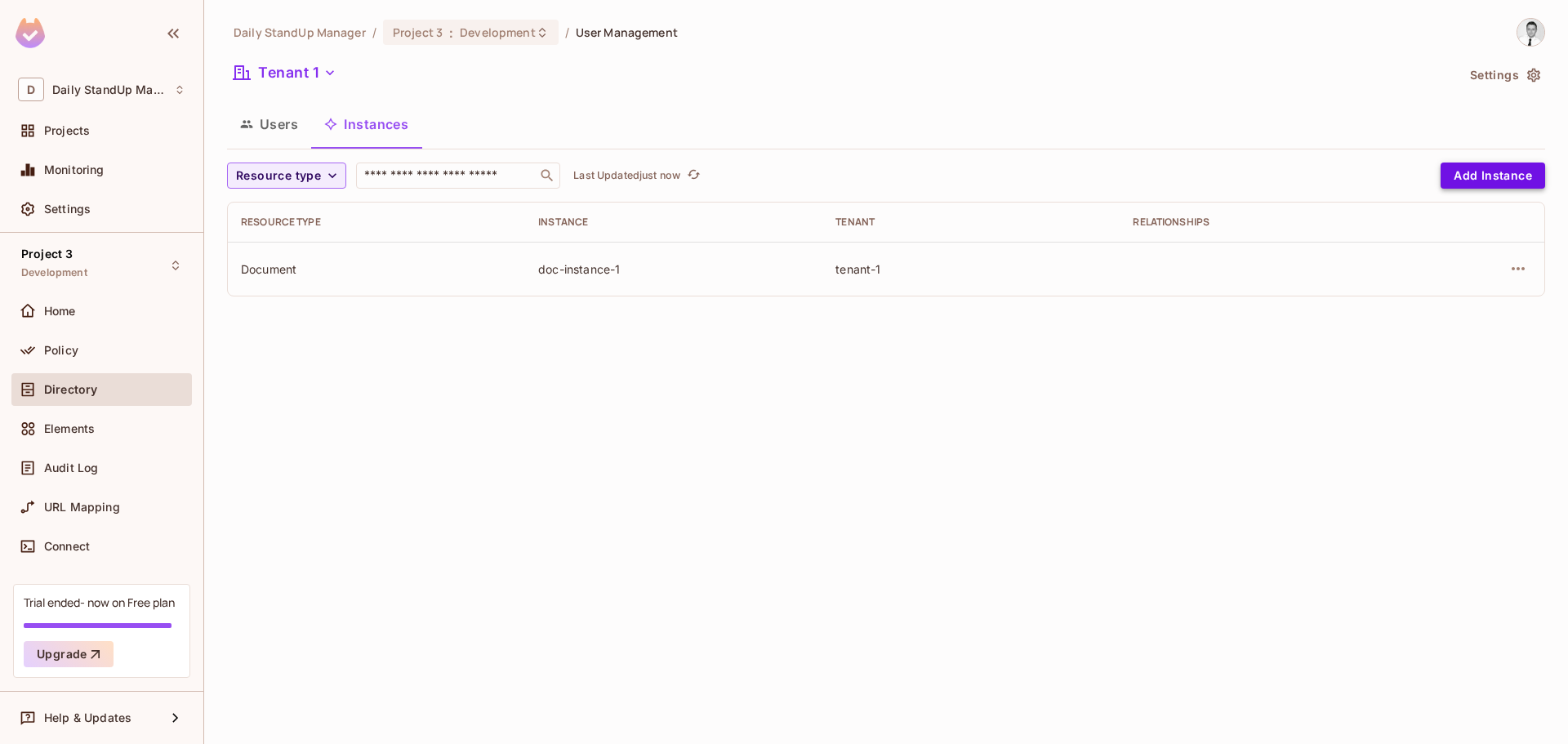
click at [1452, 178] on button "Add Instance" at bounding box center [1494, 175] width 105 height 26
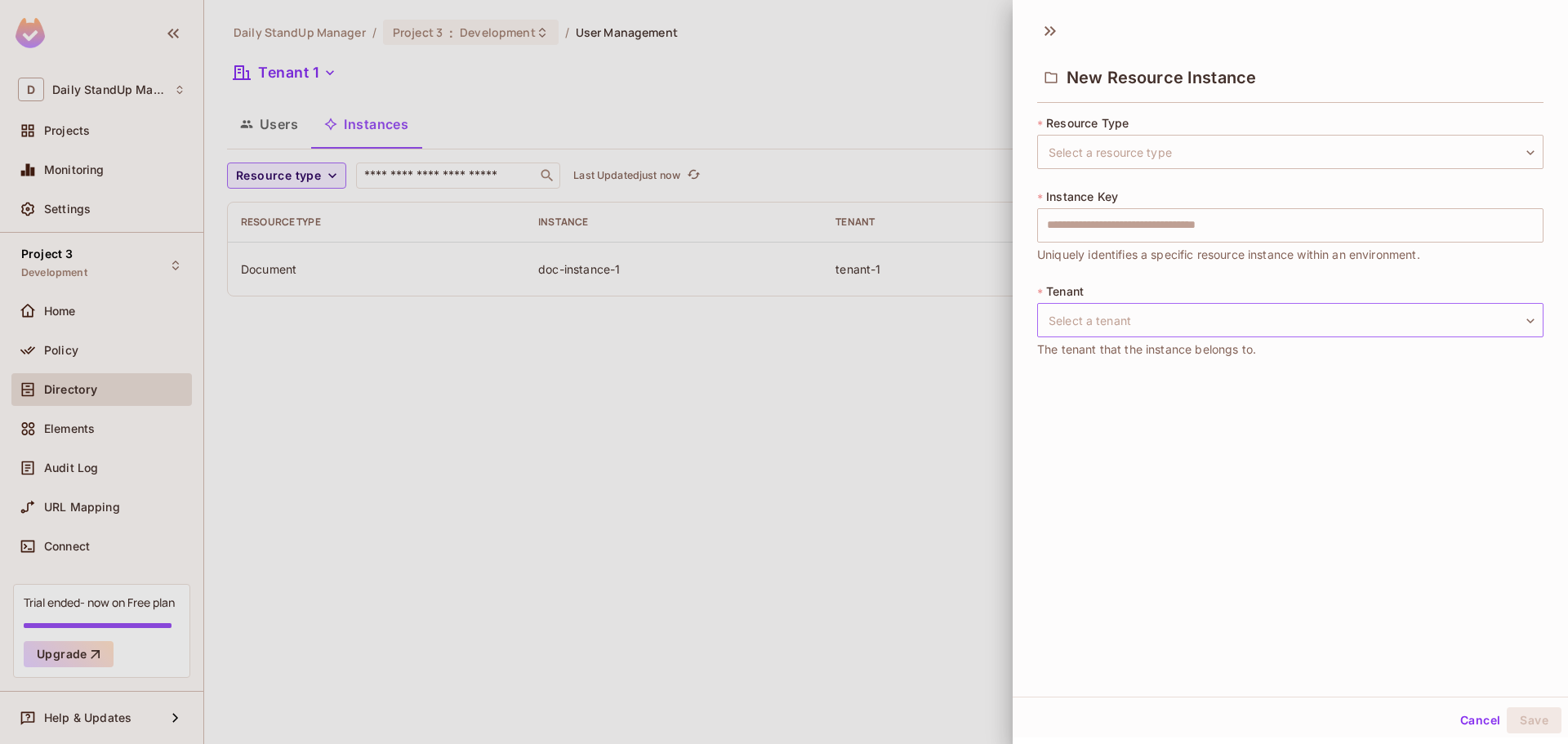
click at [1255, 317] on body "D Daily StandUp Manager Projects Monitoring Settings Project 3 Development Home…" at bounding box center [784, 372] width 1568 height 744
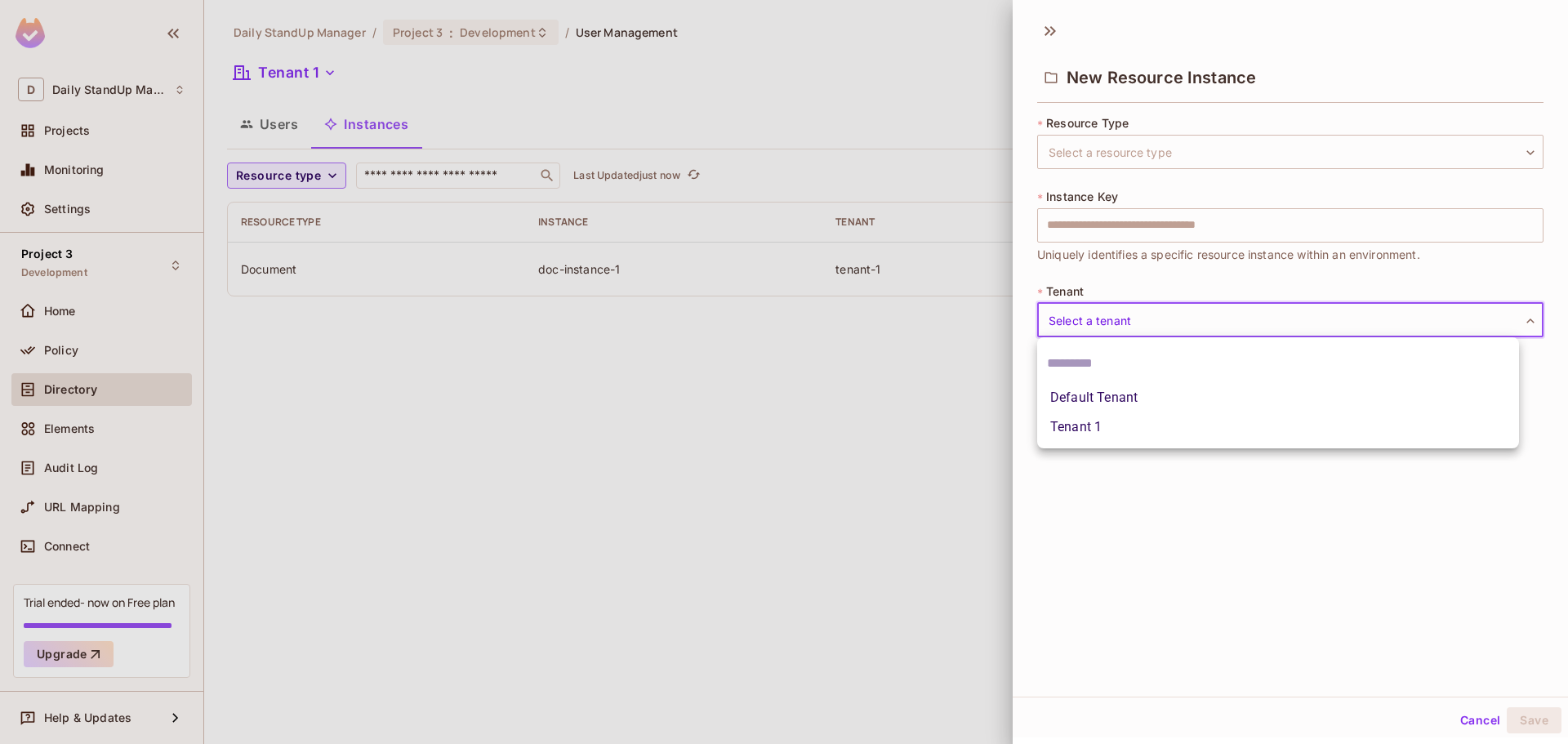
click at [1230, 615] on div at bounding box center [784, 372] width 1568 height 744
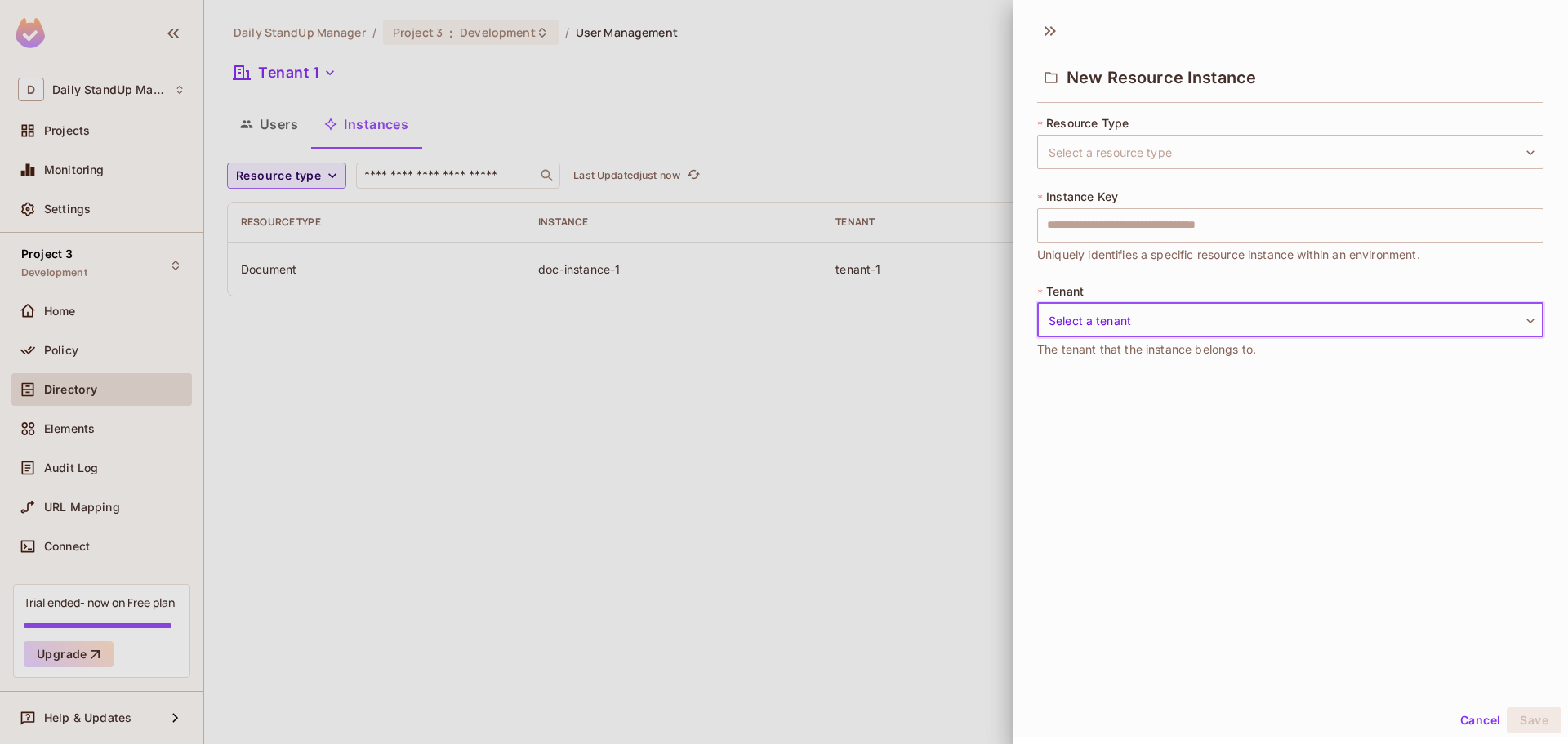
click at [1467, 709] on button "Cancel" at bounding box center [1480, 720] width 53 height 26
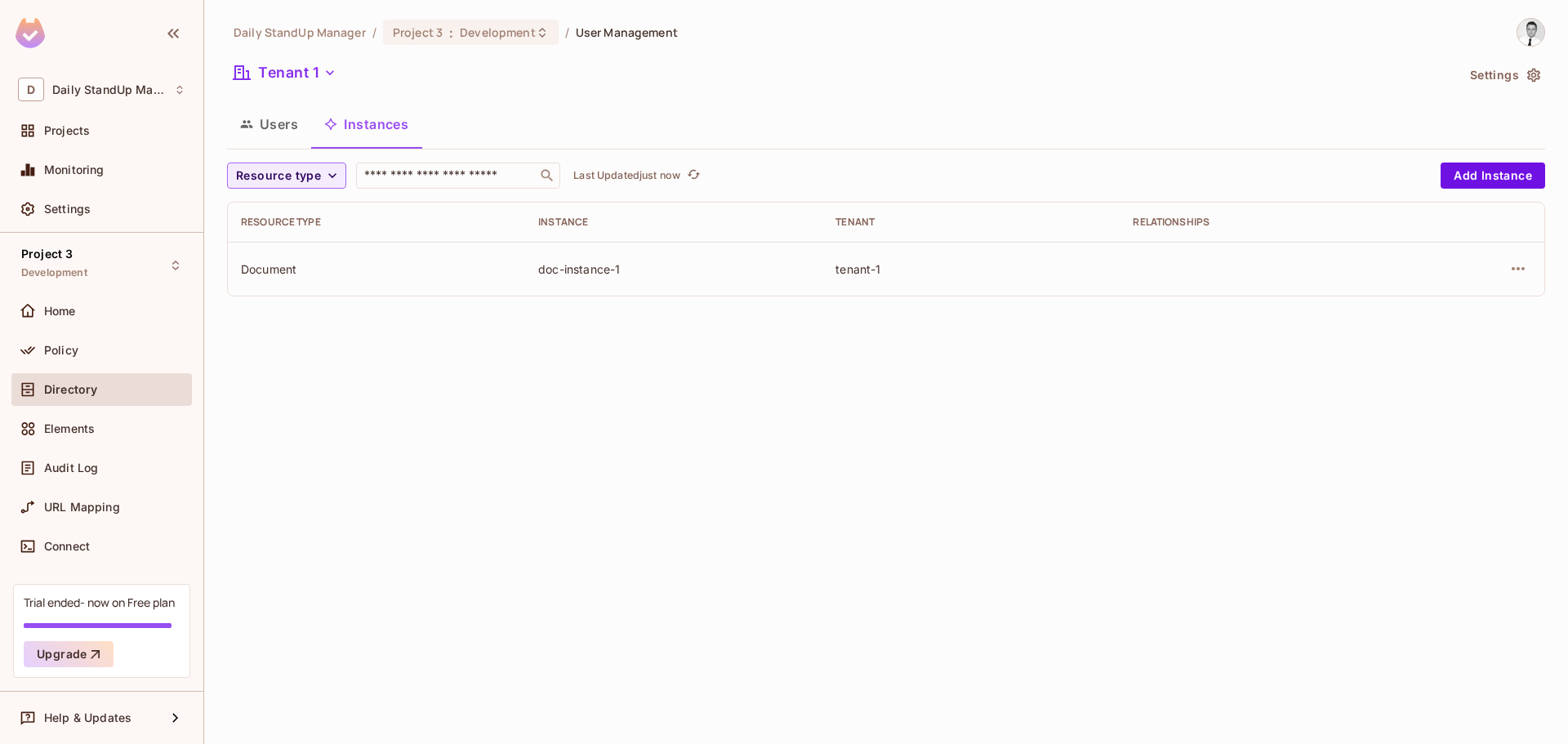
click at [278, 122] on button "Users" at bounding box center [270, 124] width 84 height 41
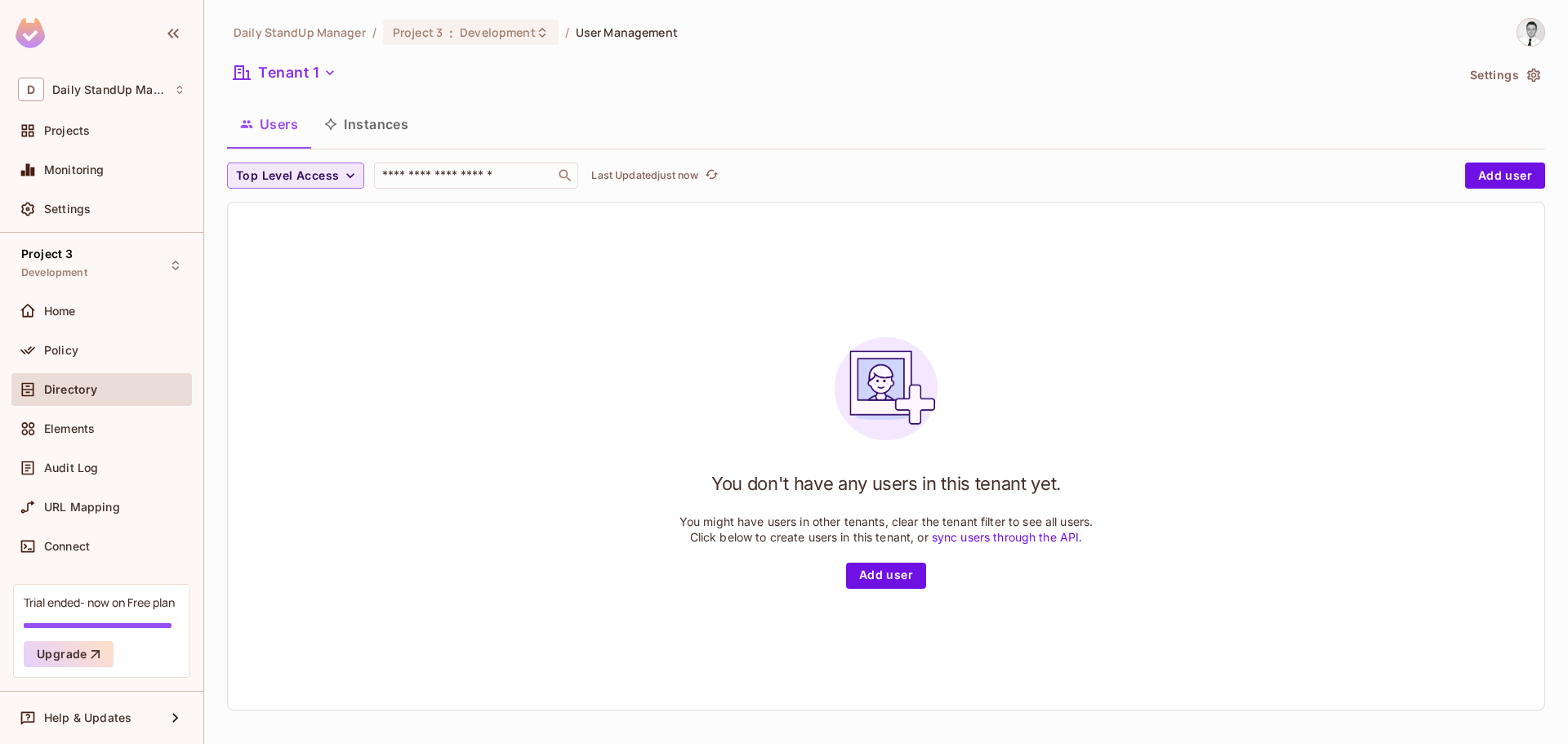
click at [309, 171] on span "Top Level Access" at bounding box center [287, 176] width 103 height 20
drag, startPoint x: 665, startPoint y: 285, endPoint x: 748, endPoint y: 259, distance: 87.0
click at [666, 285] on div at bounding box center [784, 372] width 1568 height 744
click at [1505, 68] on button "Settings" at bounding box center [1505, 74] width 82 height 26
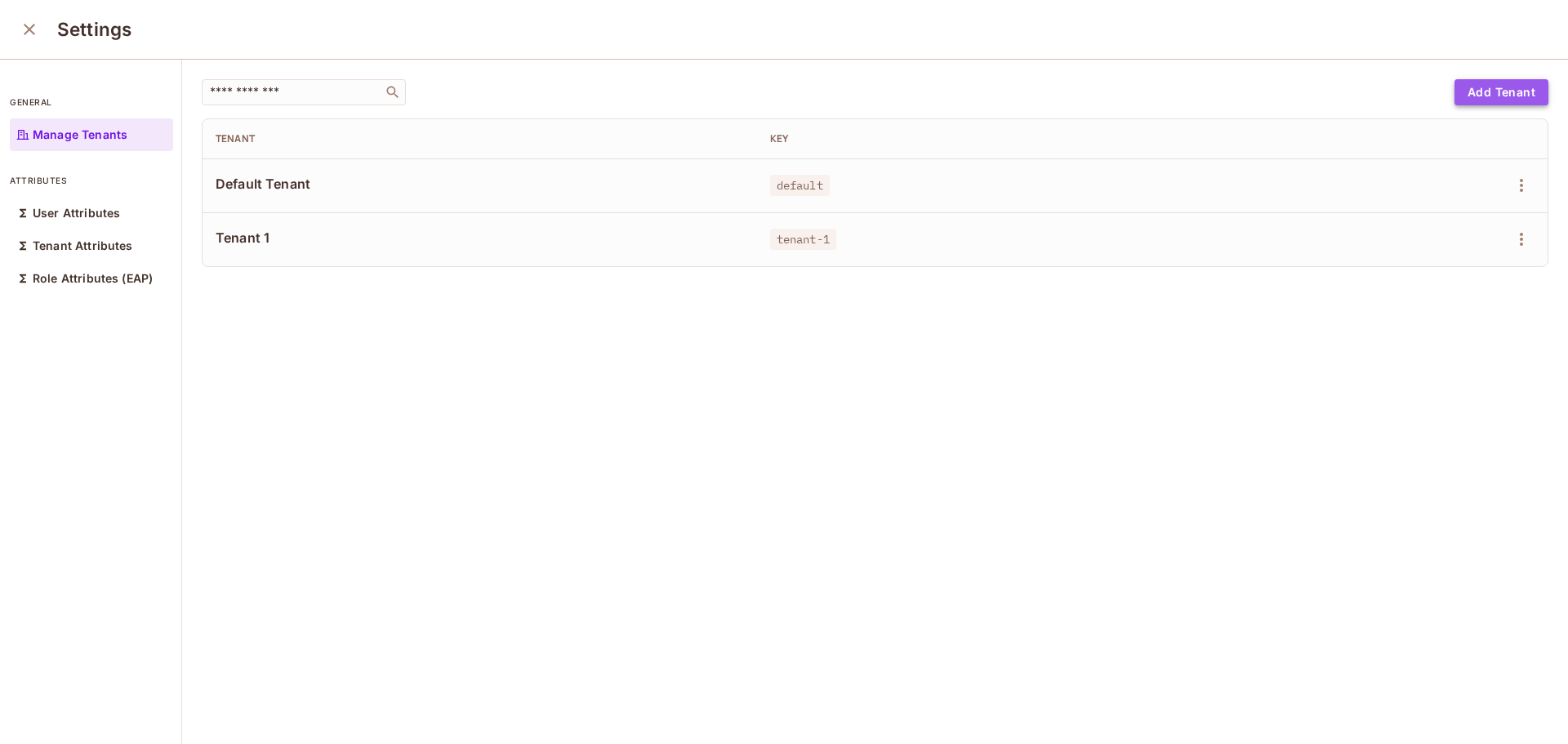
click at [1484, 92] on button "Add Tenant" at bounding box center [1501, 92] width 94 height 26
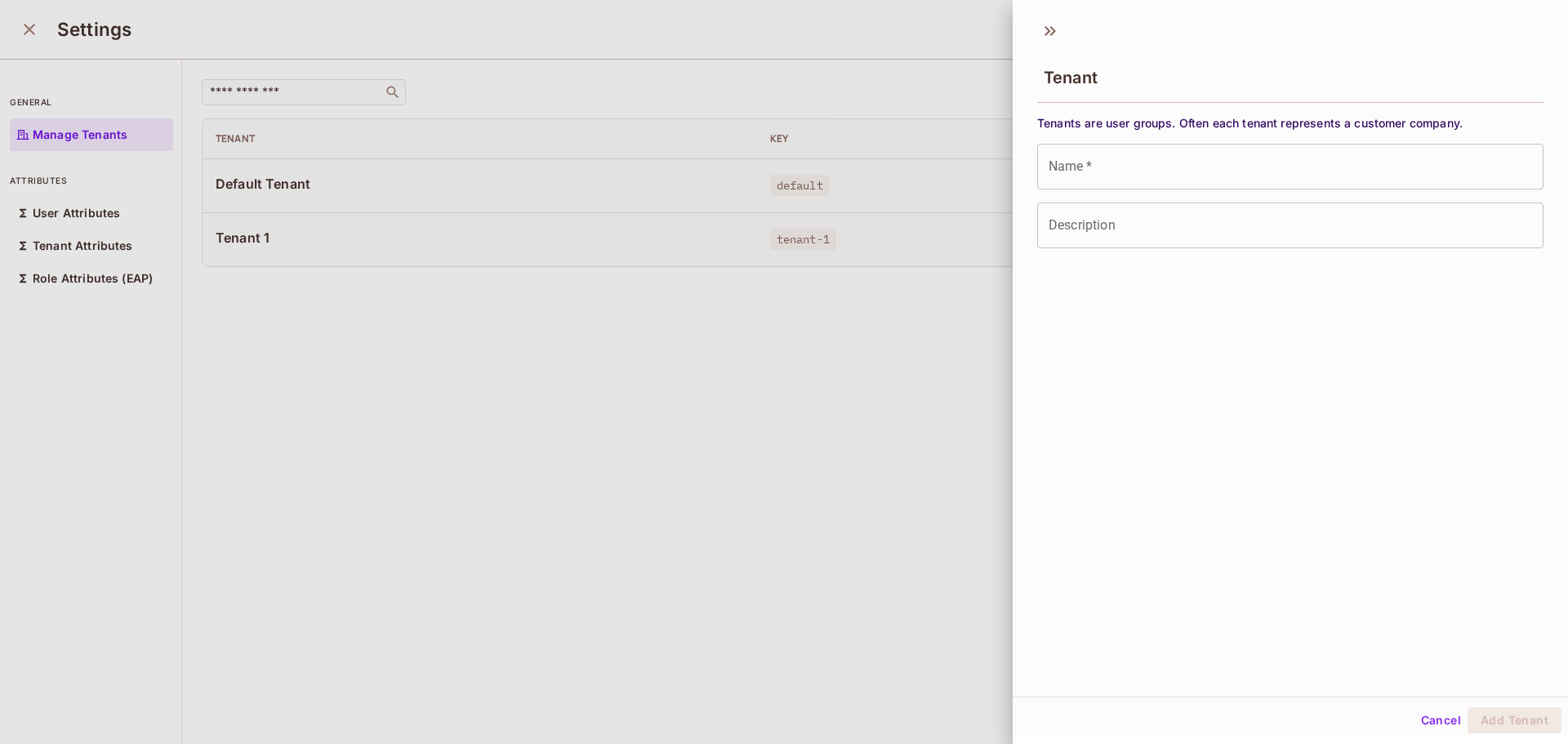
click at [1213, 200] on div "Tenants are user groups. Often each tenant represents a customer company. Name …" at bounding box center [1290, 182] width 506 height 133
click at [1427, 720] on button "Cancel" at bounding box center [1441, 720] width 53 height 26
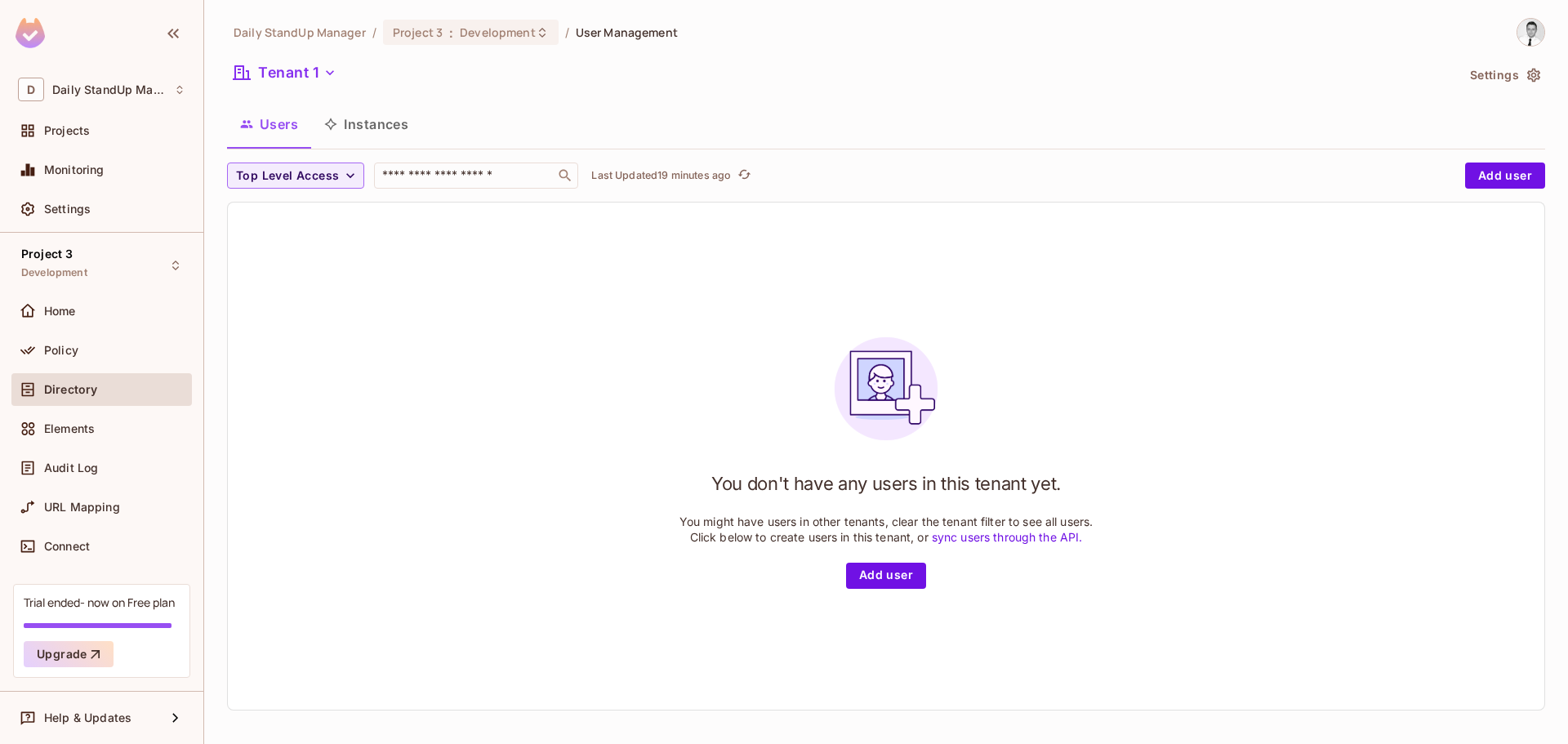
click at [1216, 196] on div "Top Level Access ​ Last Updated 19 minutes ago Add user You don't have any user…" at bounding box center [886, 436] width 1319 height 548
click at [78, 344] on span "Policy" at bounding box center [61, 350] width 35 height 13
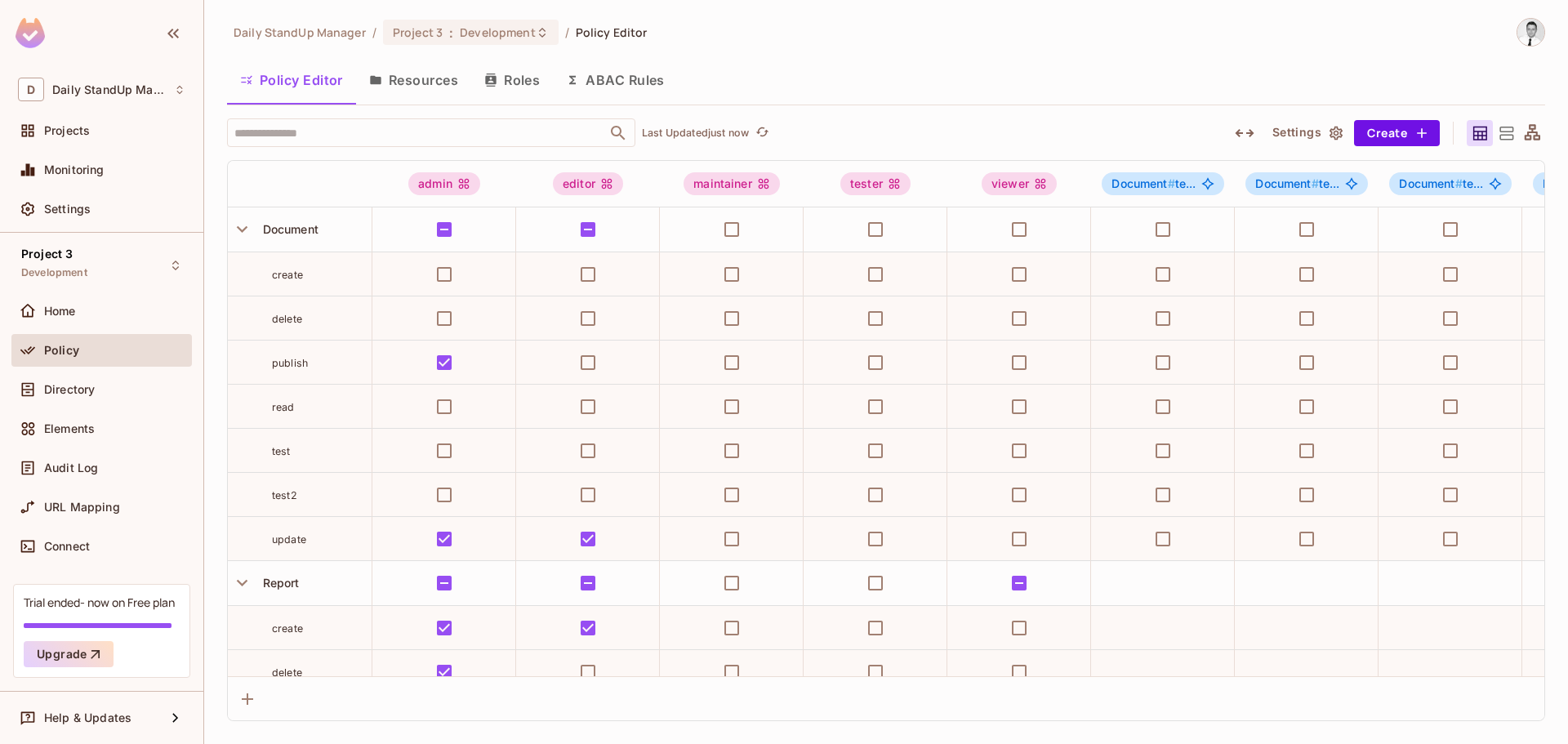
click at [1315, 139] on button "Settings" at bounding box center [1307, 133] width 82 height 26
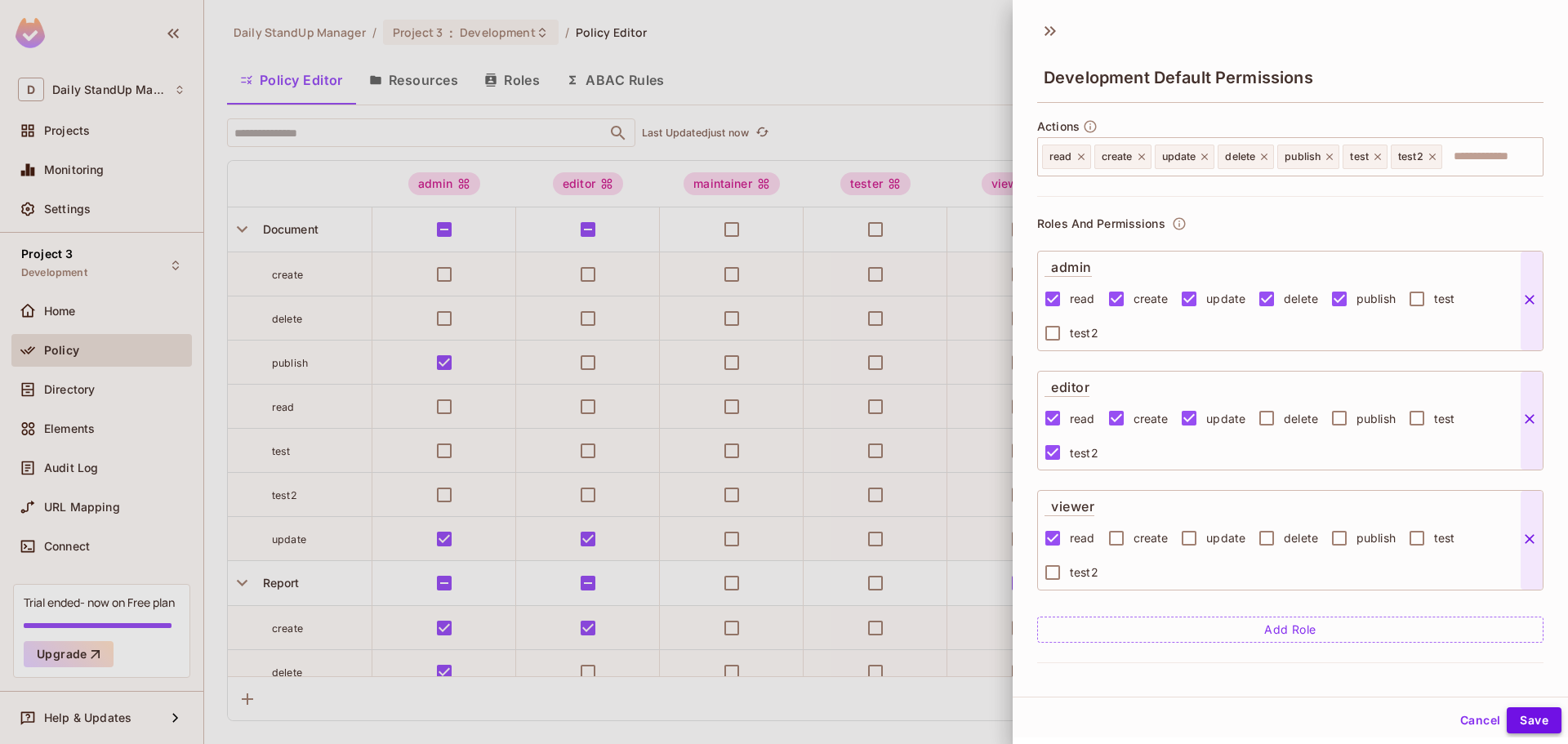
click at [1536, 721] on button "Save" at bounding box center [1534, 720] width 55 height 26
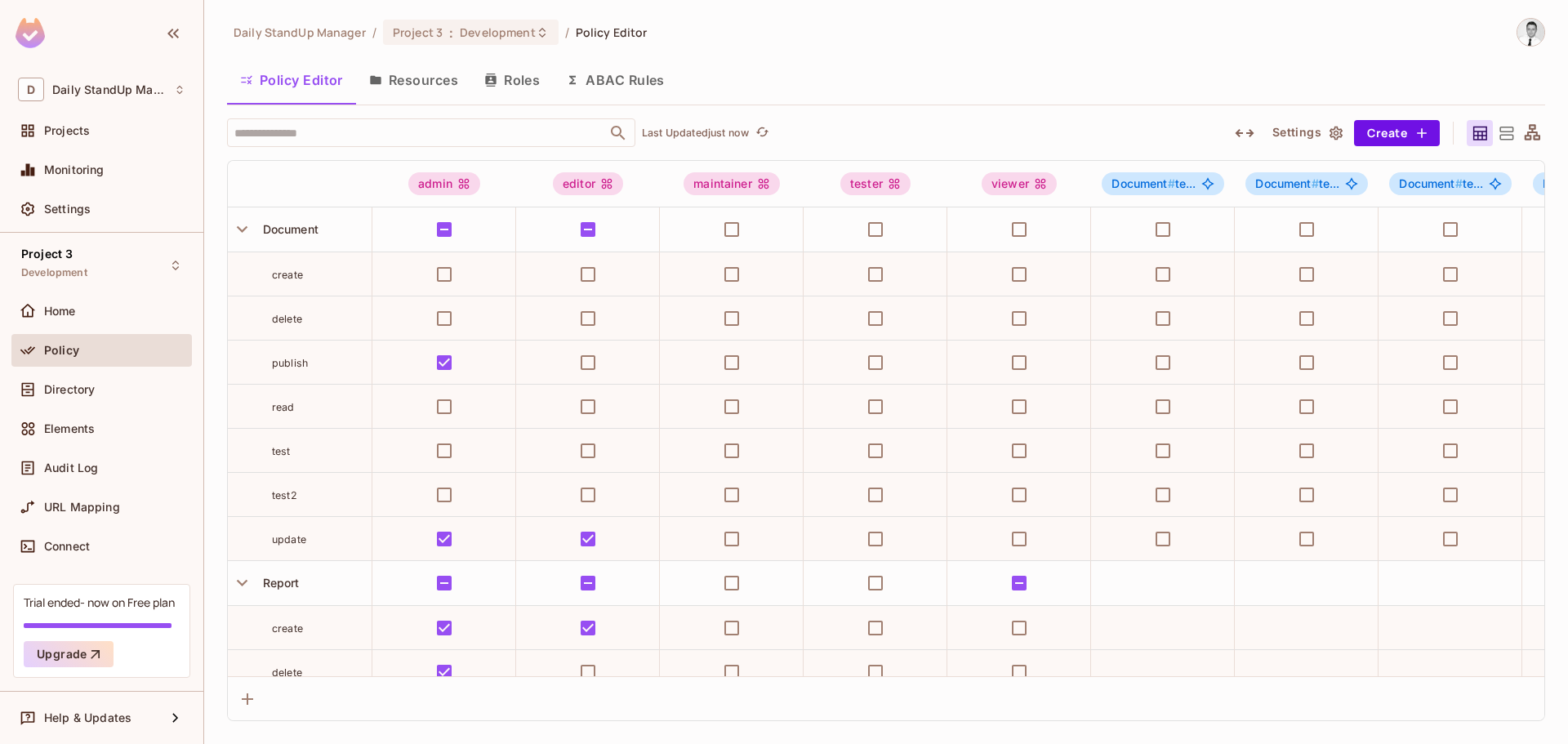
click at [1304, 120] on button "Settings" at bounding box center [1307, 133] width 82 height 26
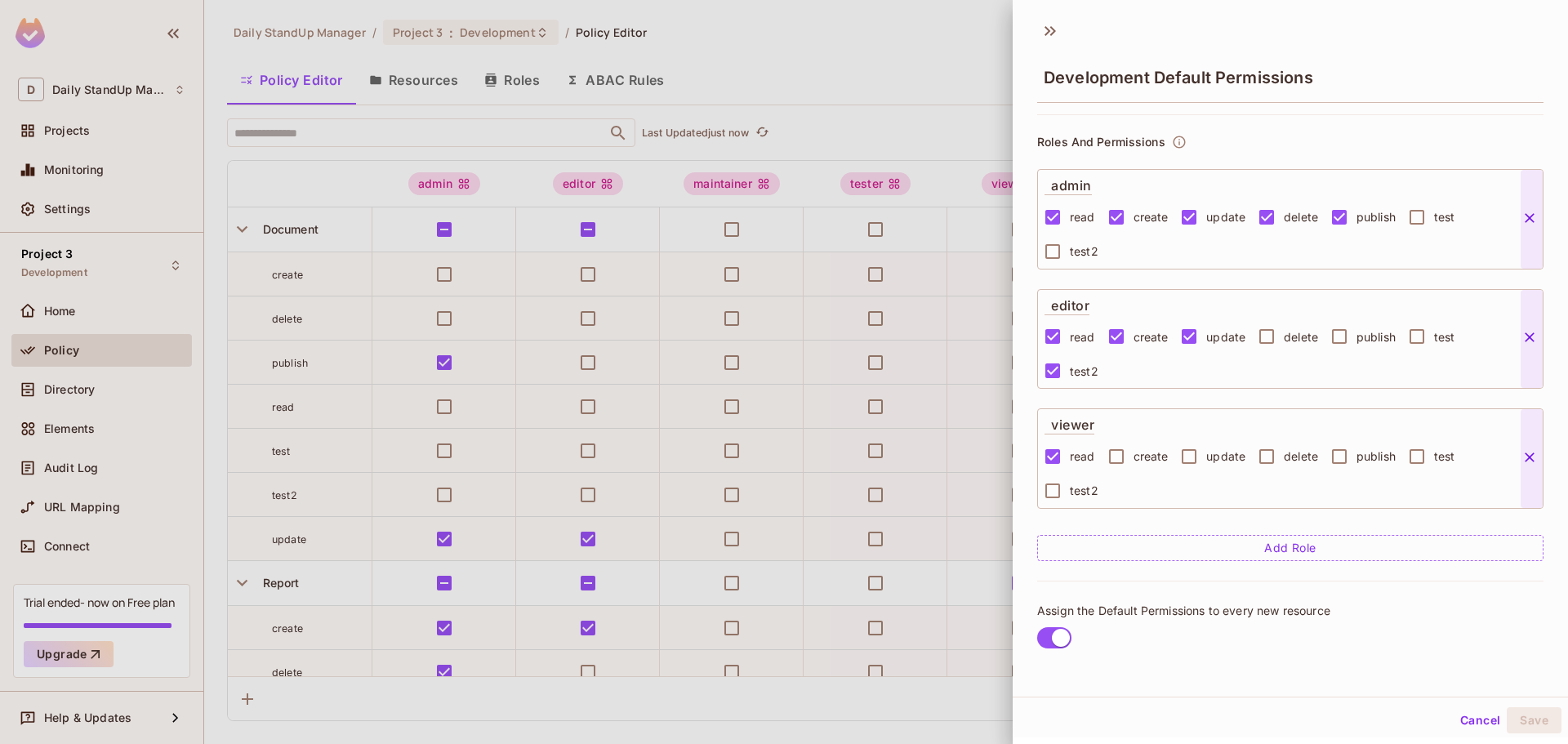
scroll to position [84, 0]
click at [1456, 717] on button "Cancel" at bounding box center [1480, 720] width 53 height 26
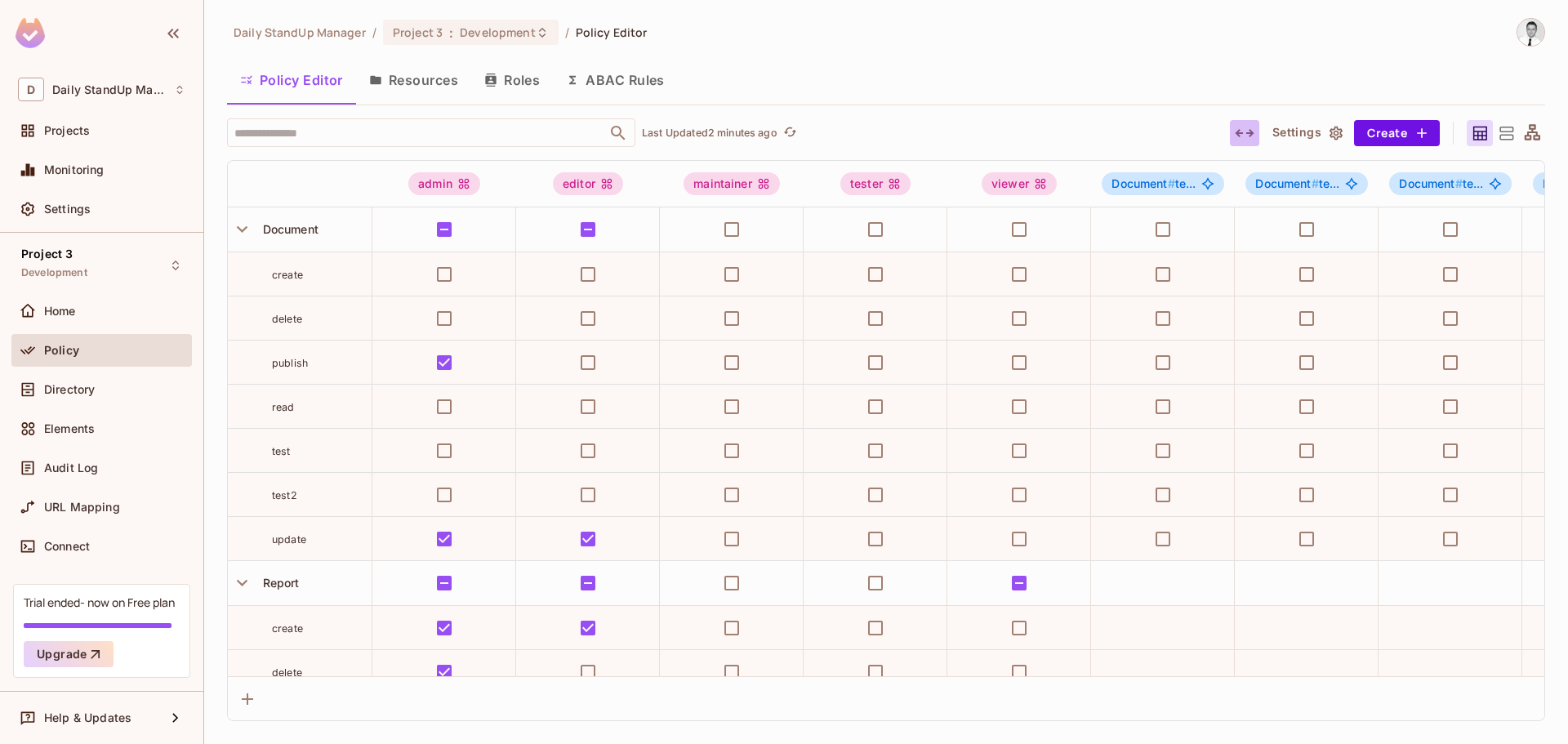
click at [1233, 134] on button "button" at bounding box center [1244, 133] width 30 height 26
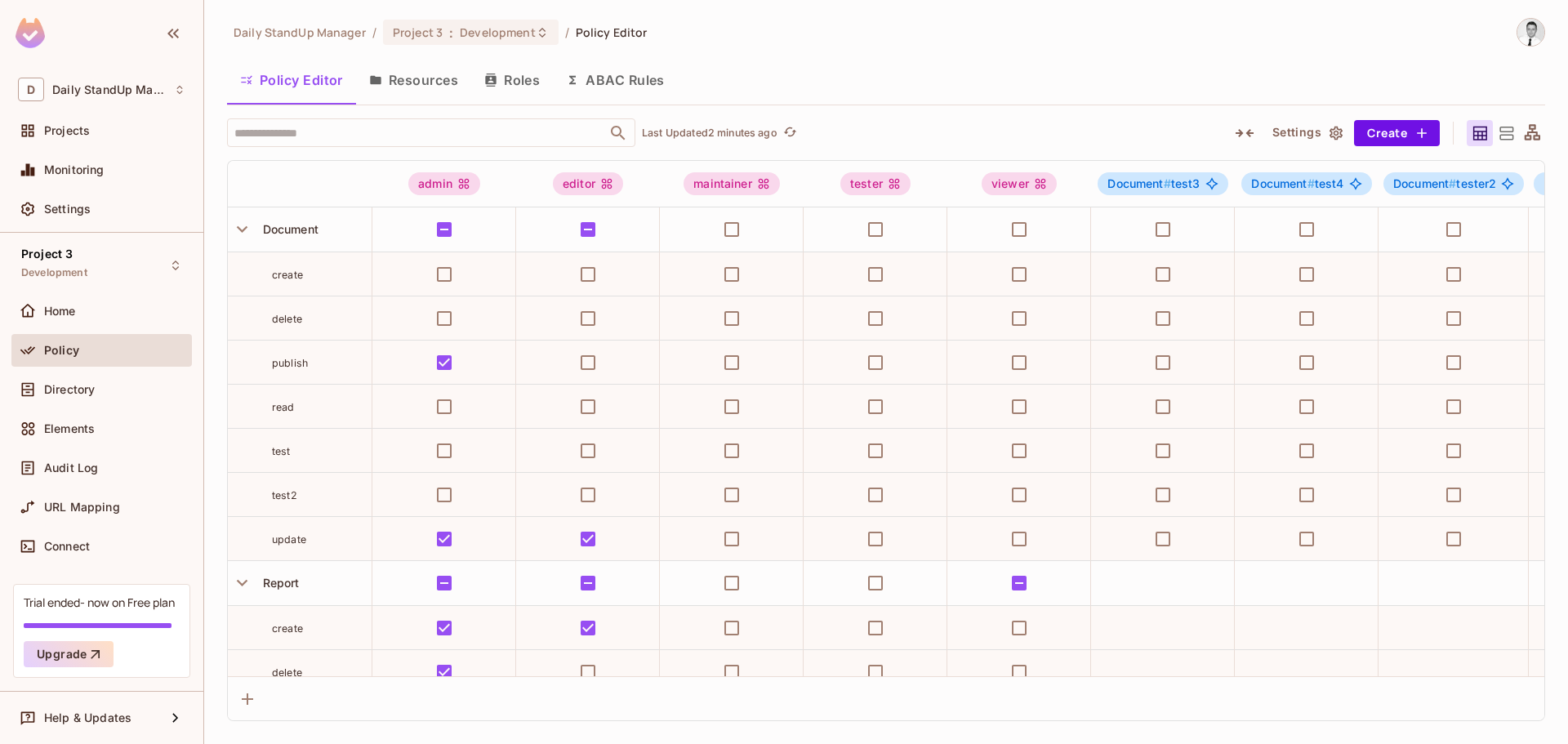
click at [1233, 134] on button "button" at bounding box center [1244, 133] width 30 height 26
click at [326, 192] on th at bounding box center [300, 183] width 144 height 46
click at [305, 160] on div "​ Last Updated 4 minutes ago Settings Create admin editor maintainer tester vie…" at bounding box center [886, 420] width 1319 height 603
click at [438, 187] on div "admin" at bounding box center [444, 183] width 72 height 23
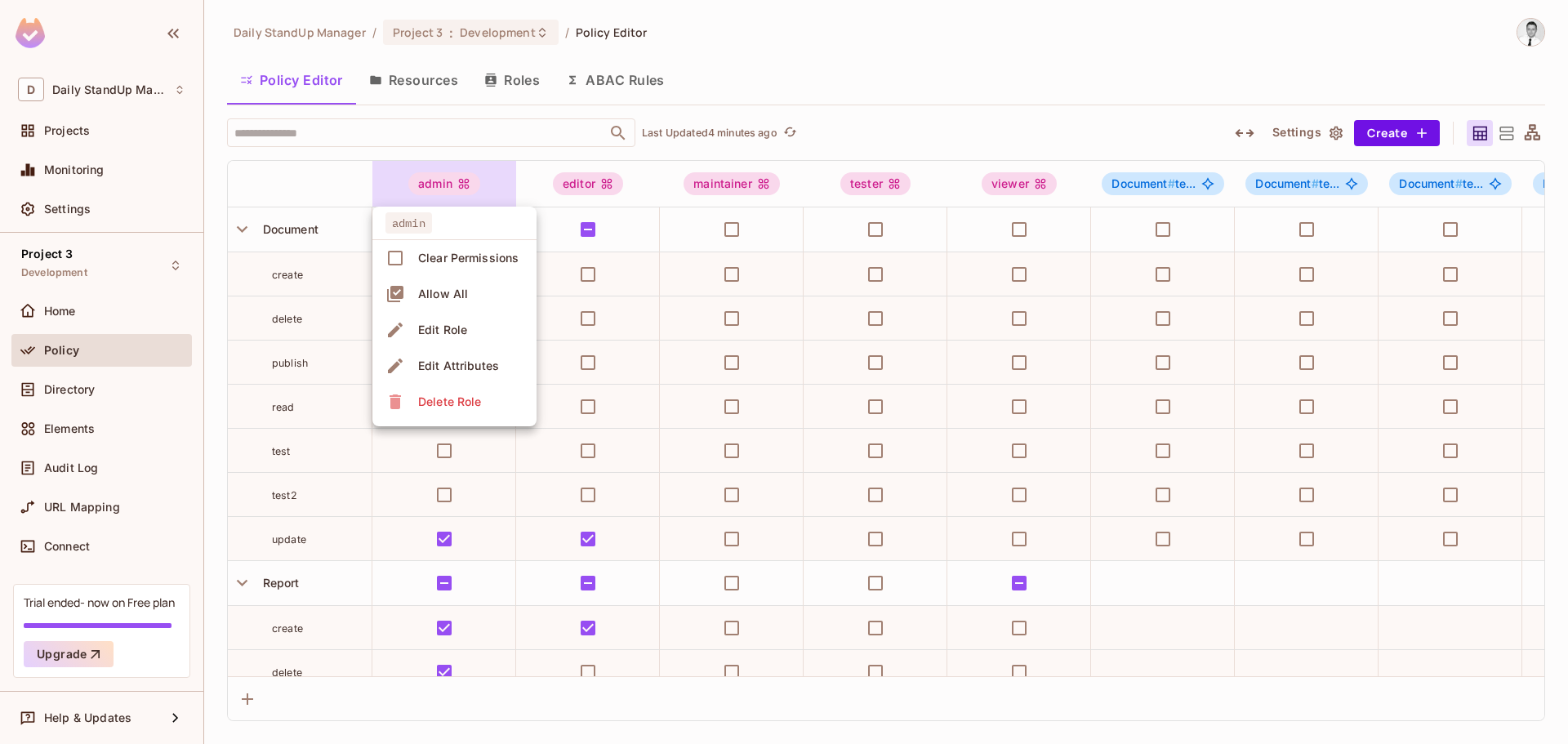
click at [438, 190] on div at bounding box center [784, 372] width 1568 height 744
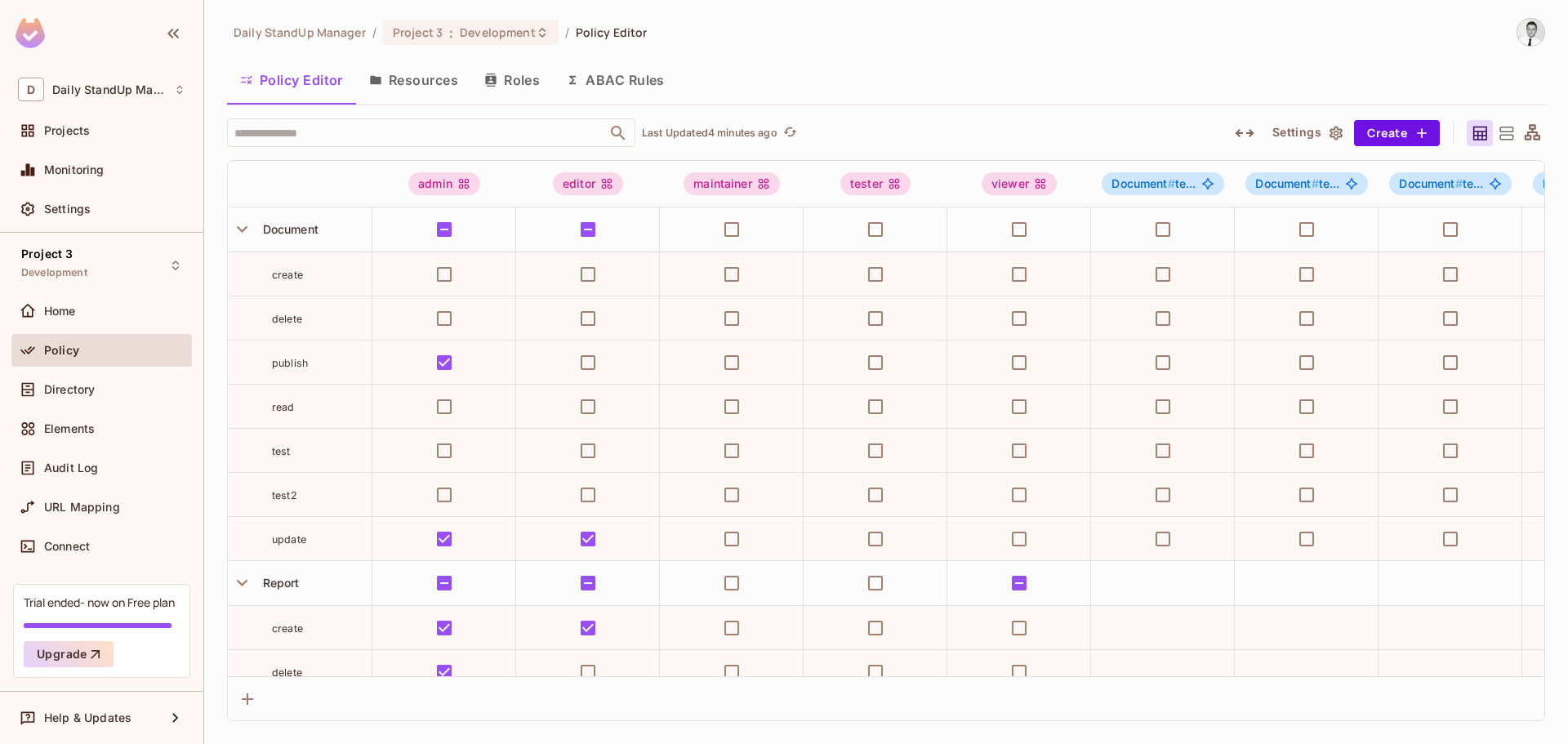
click at [438, 190] on div "admin" at bounding box center [444, 183] width 72 height 23
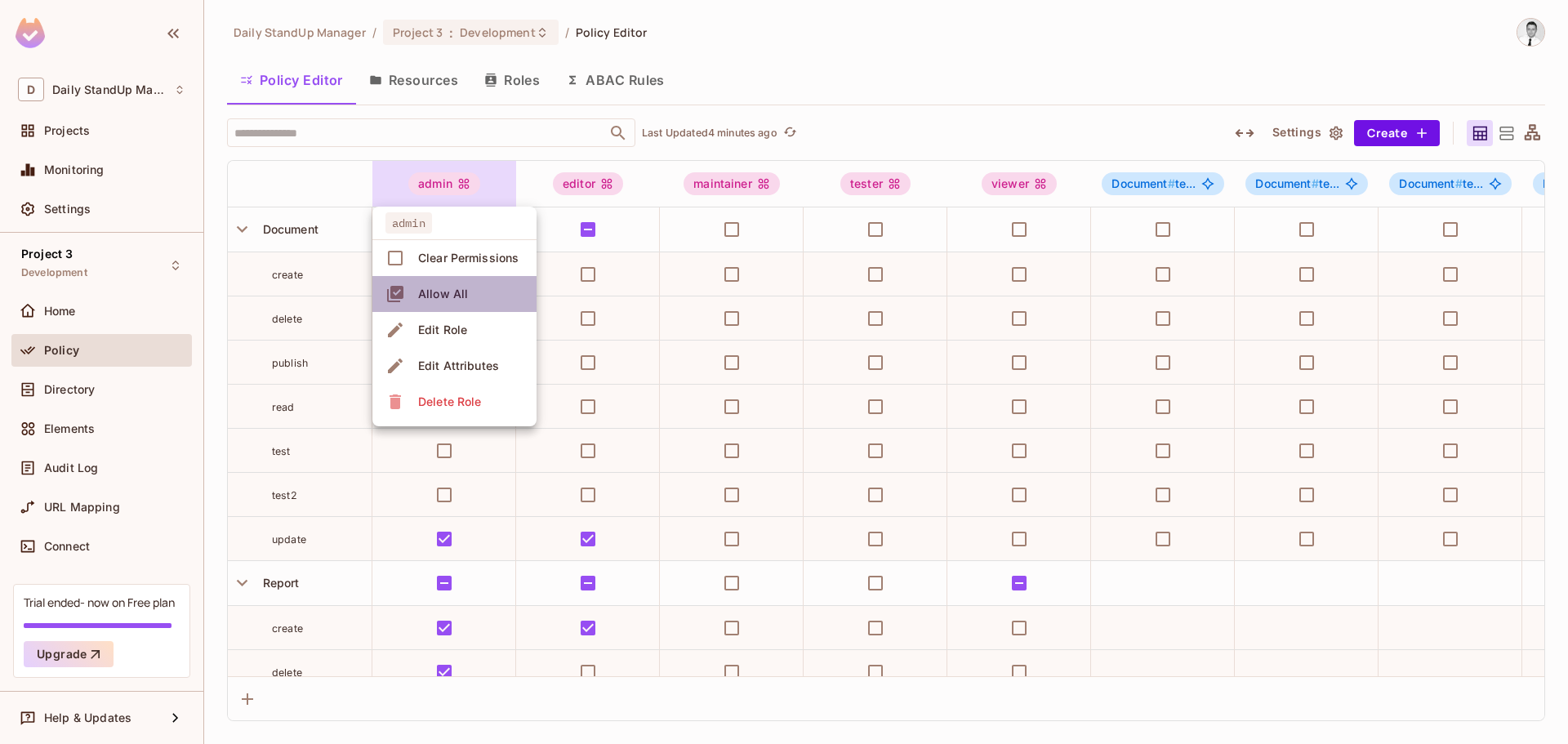
click at [459, 293] on div "Allow All" at bounding box center [443, 293] width 50 height 16
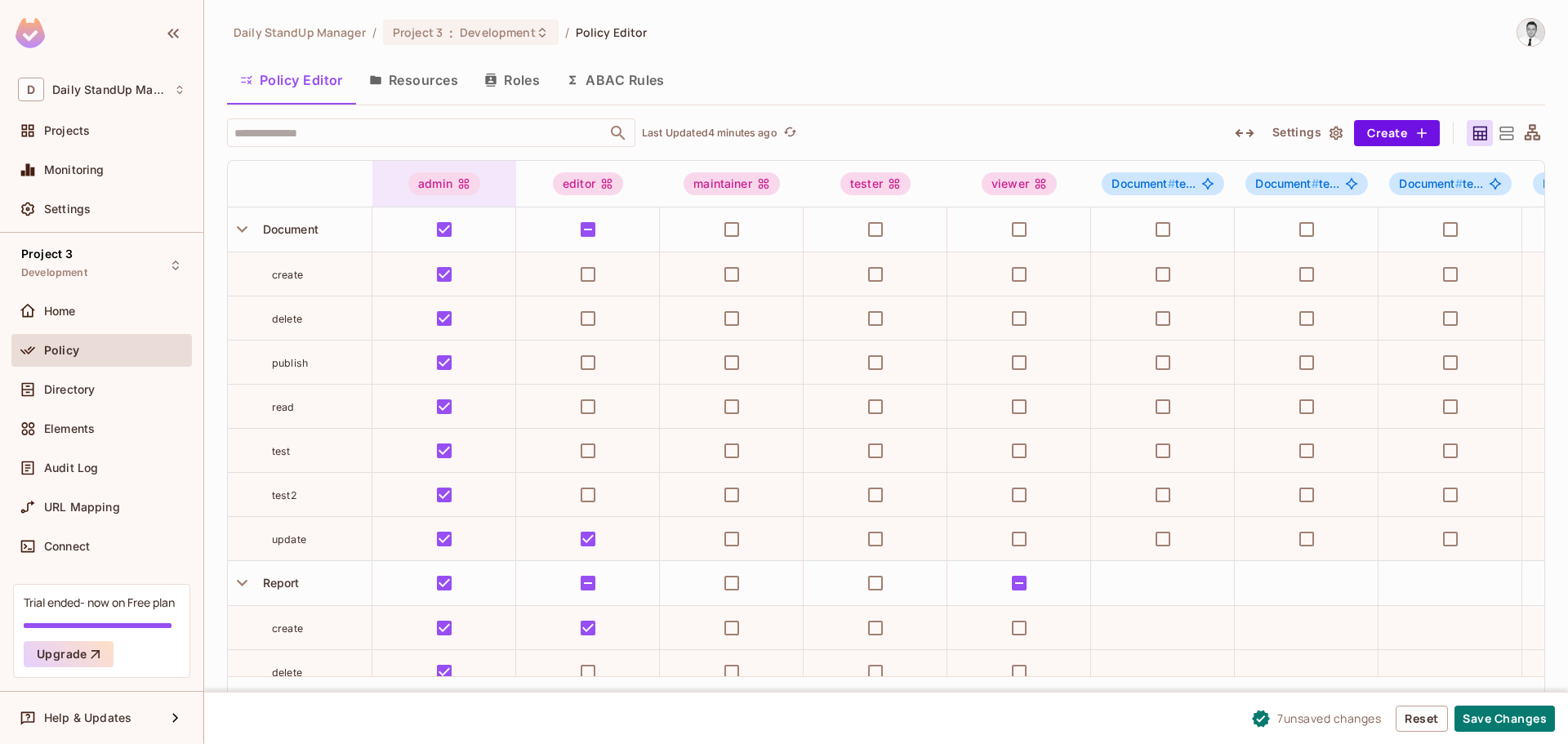
click at [457, 177] on icon at bounding box center [463, 183] width 13 height 13
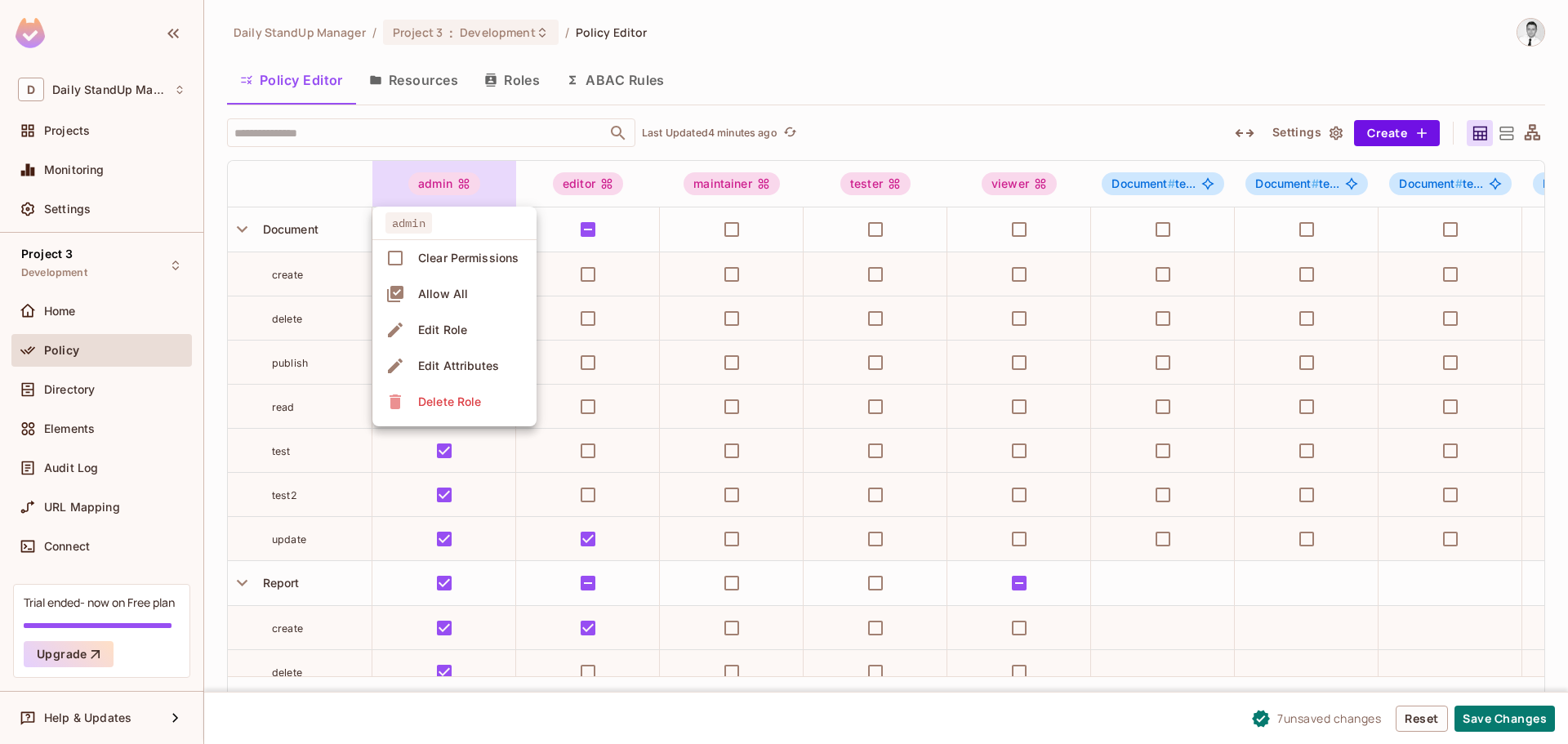
click at [471, 258] on div "Clear Permissions" at bounding box center [468, 258] width 101 height 16
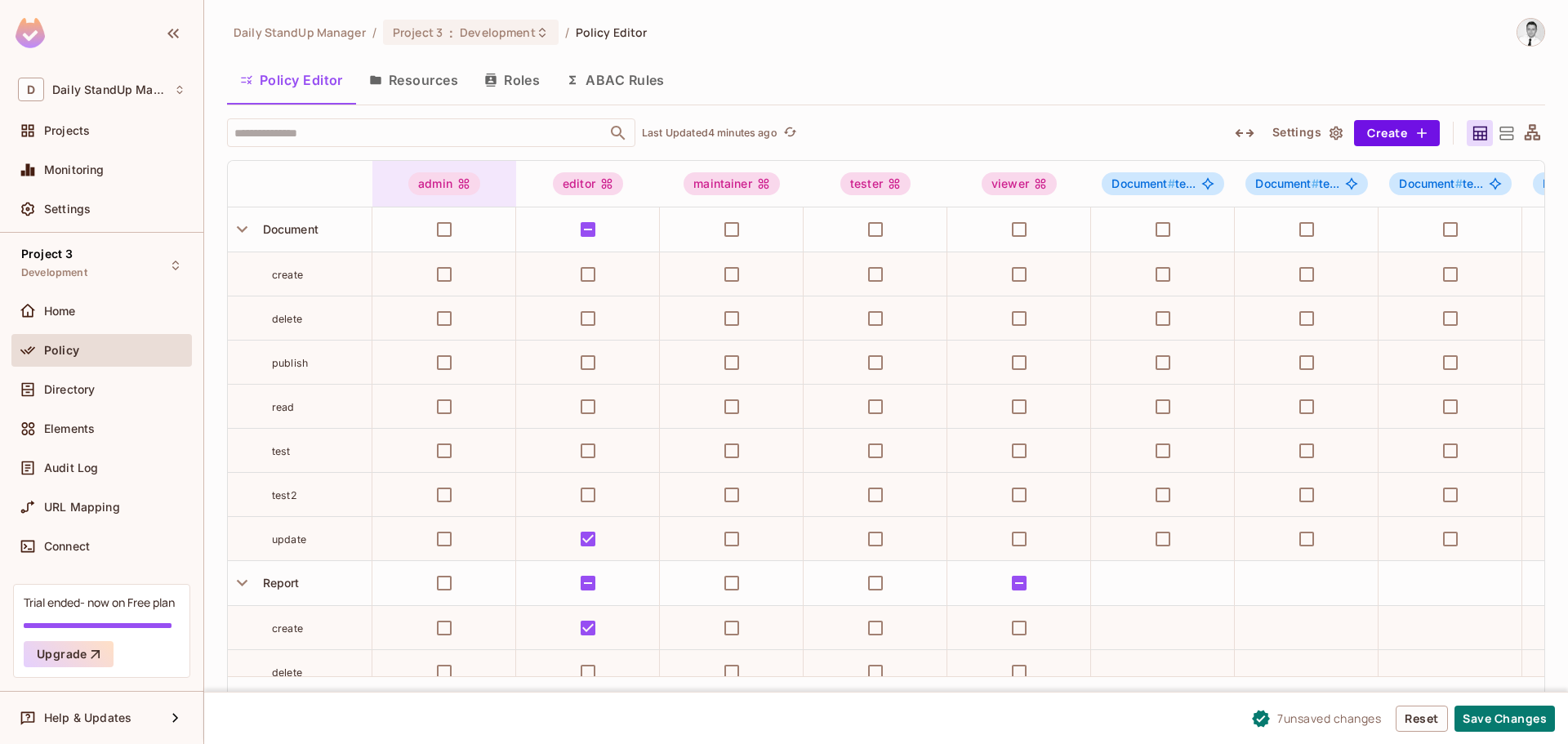
click at [448, 187] on div "admin" at bounding box center [444, 183] width 72 height 23
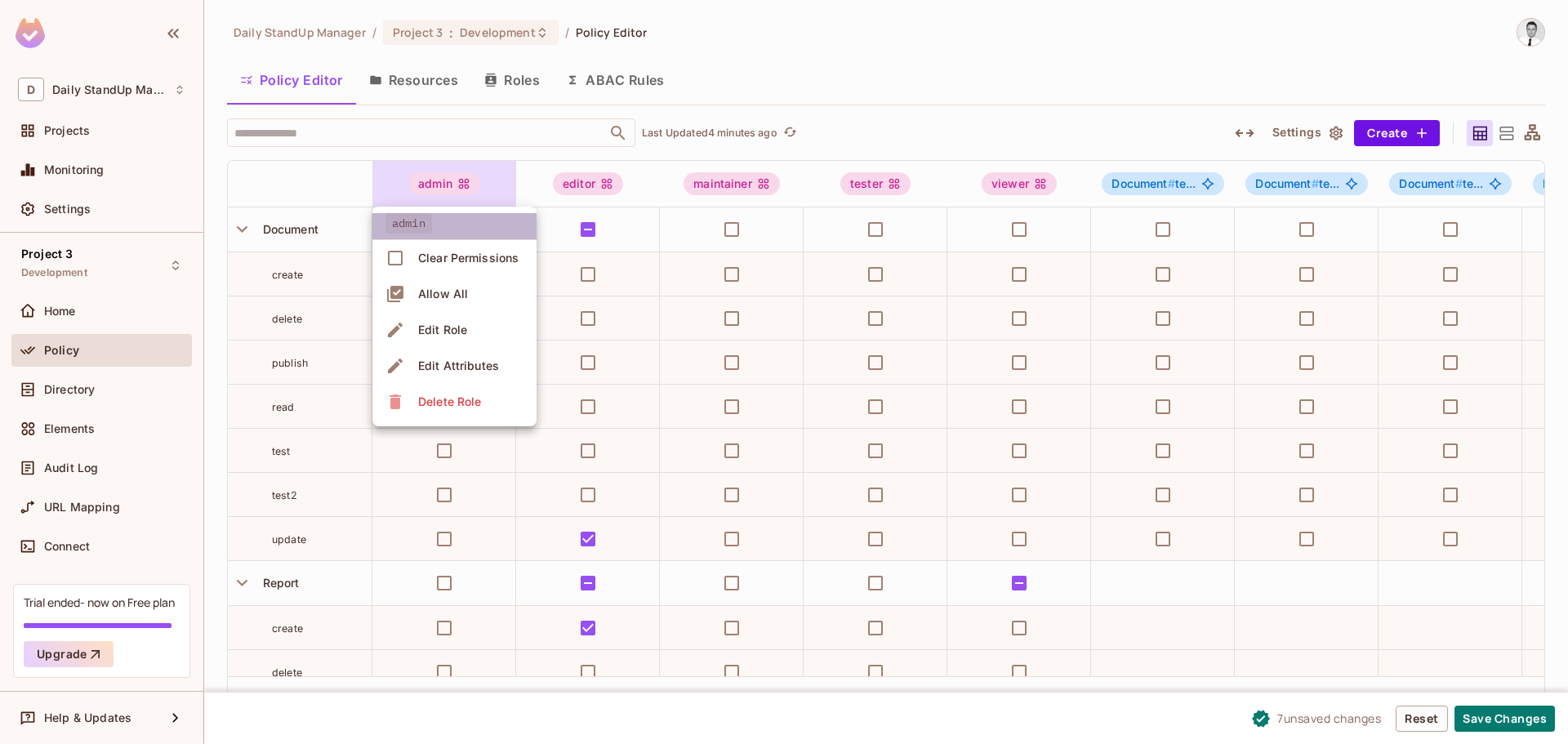
click at [416, 231] on span "admin" at bounding box center [408, 222] width 46 height 21
click at [458, 332] on div "Edit Role" at bounding box center [443, 329] width 49 height 16
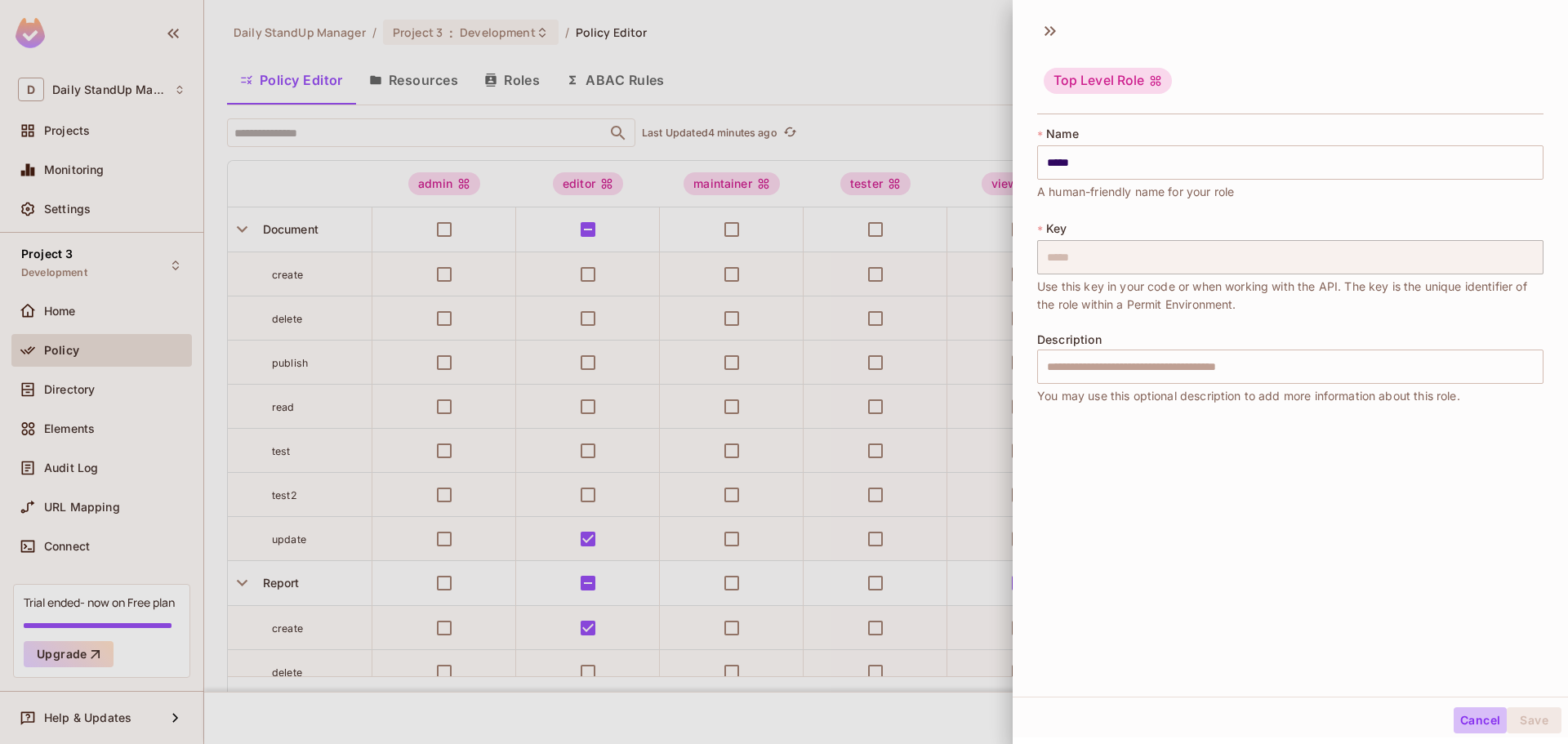
click at [1458, 713] on button "Cancel" at bounding box center [1480, 720] width 53 height 26
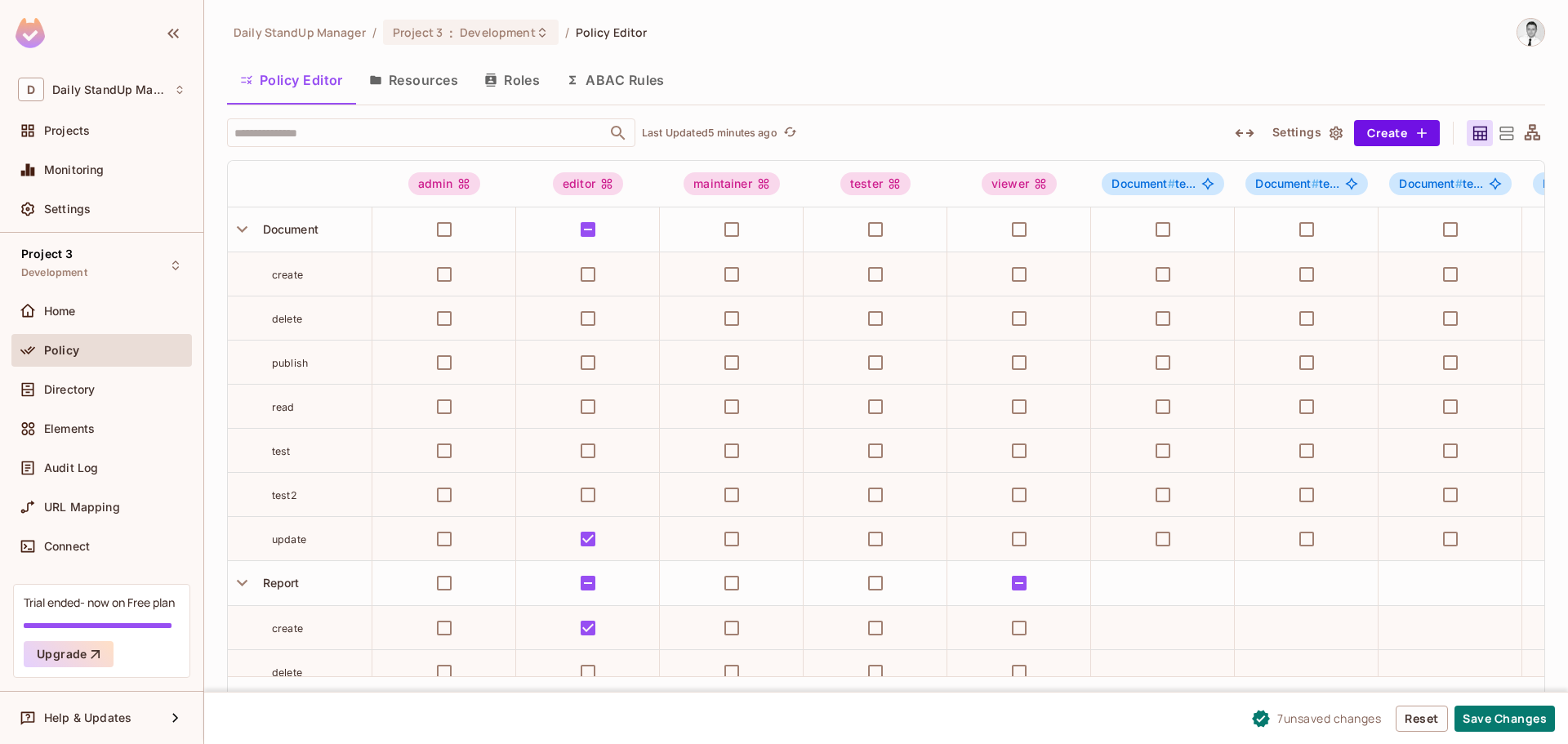
click at [798, 37] on div "Daily StandUp Manager / Project 3 : Development / Policy Editor" at bounding box center [886, 32] width 1319 height 29
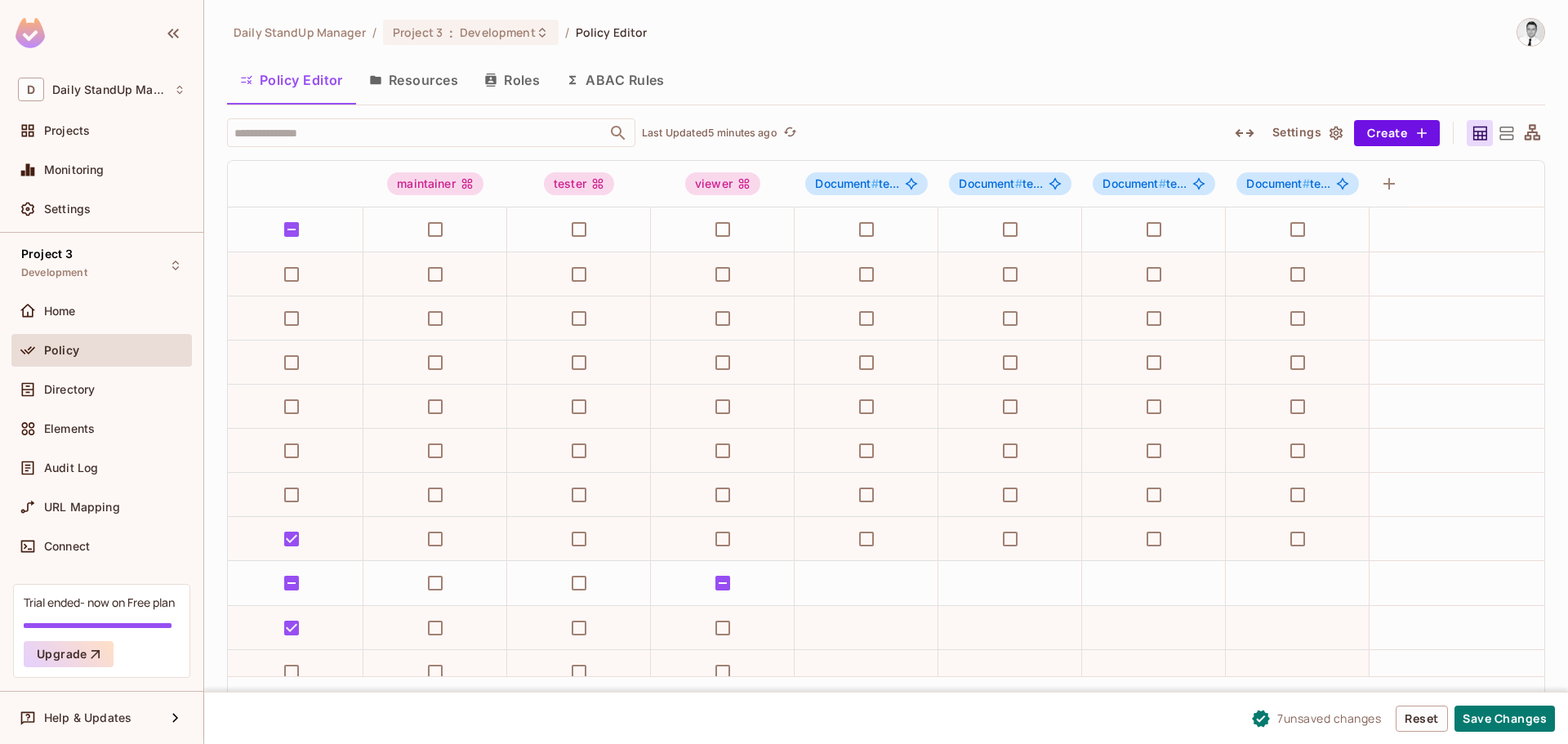
scroll to position [0, 317]
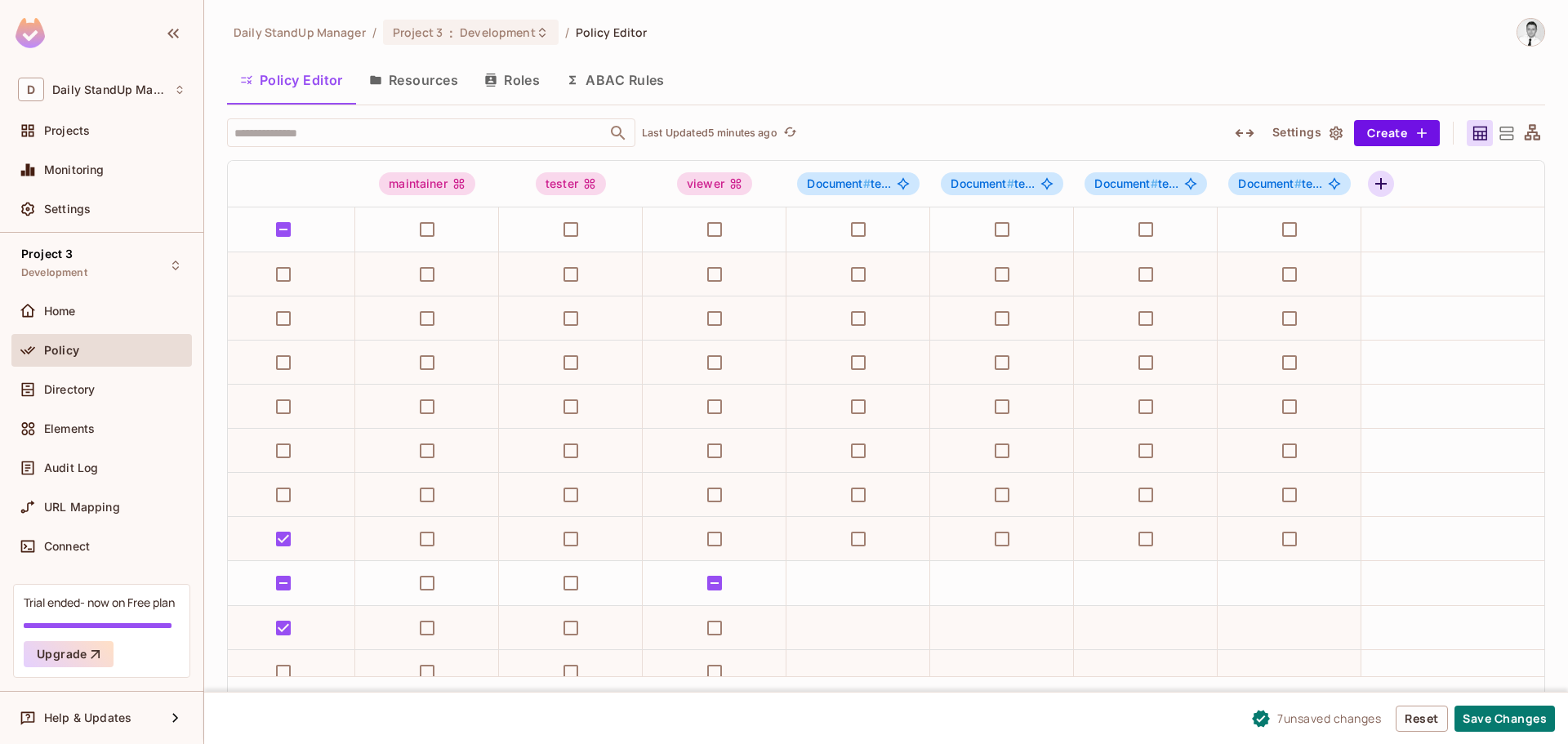
click at [1368, 196] on button "button" at bounding box center [1380, 183] width 26 height 26
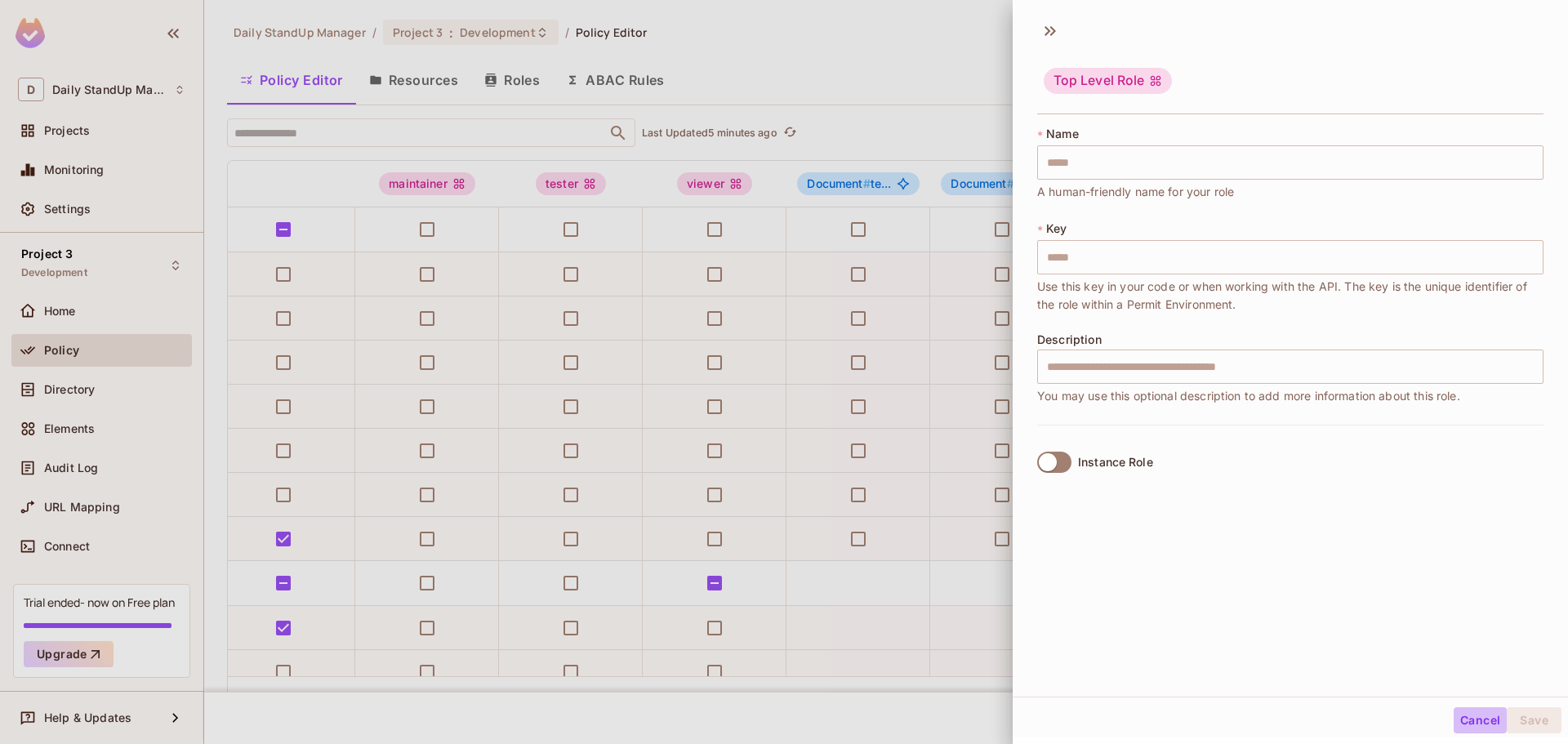
click at [1461, 723] on button "Cancel" at bounding box center [1480, 720] width 53 height 26
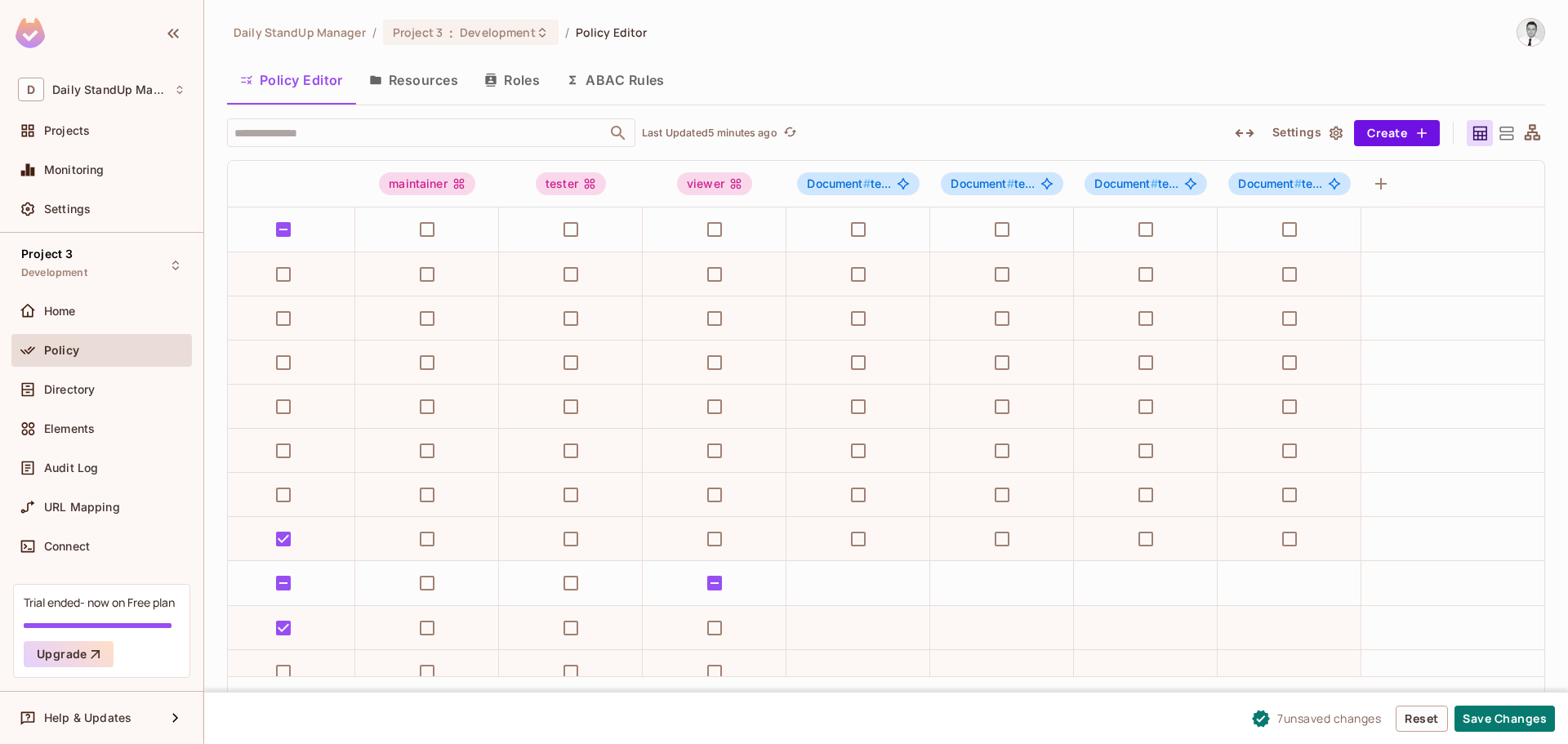
click at [295, 78] on button "Policy Editor" at bounding box center [291, 80] width 129 height 41
click at [1500, 129] on icon at bounding box center [1506, 133] width 14 height 13
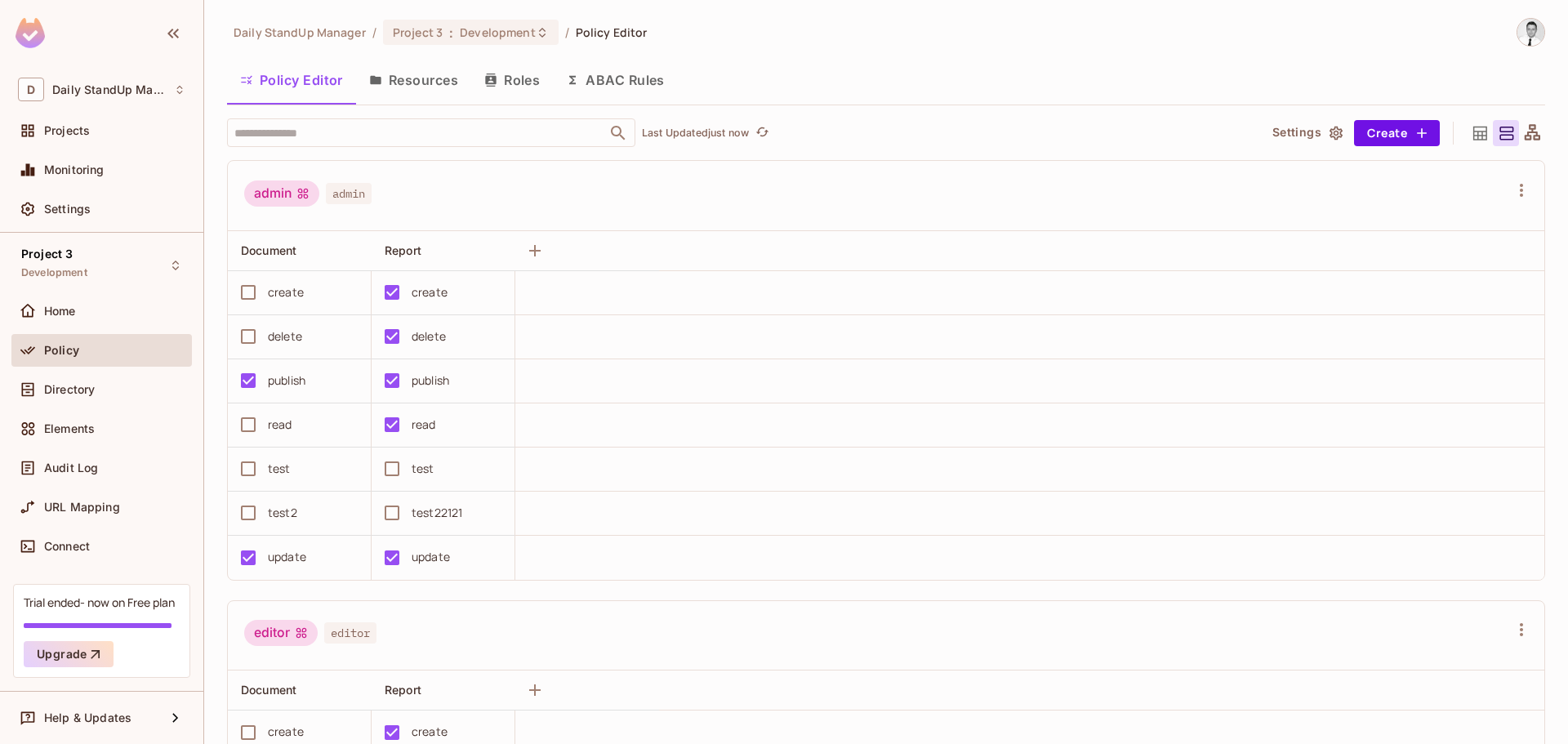
click at [451, 89] on button "Resources" at bounding box center [414, 80] width 115 height 41
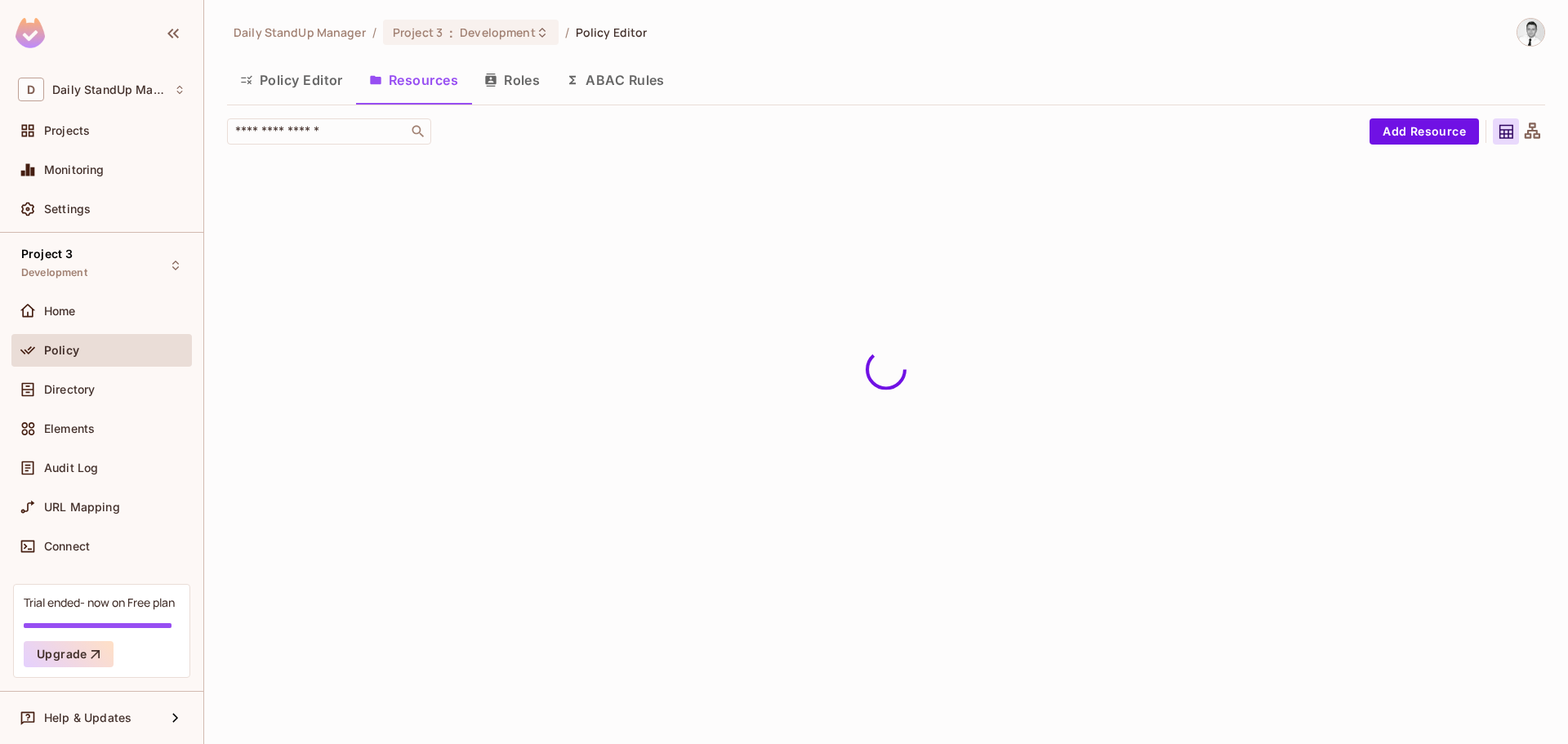
click at [302, 75] on button "Policy Editor" at bounding box center [291, 80] width 129 height 41
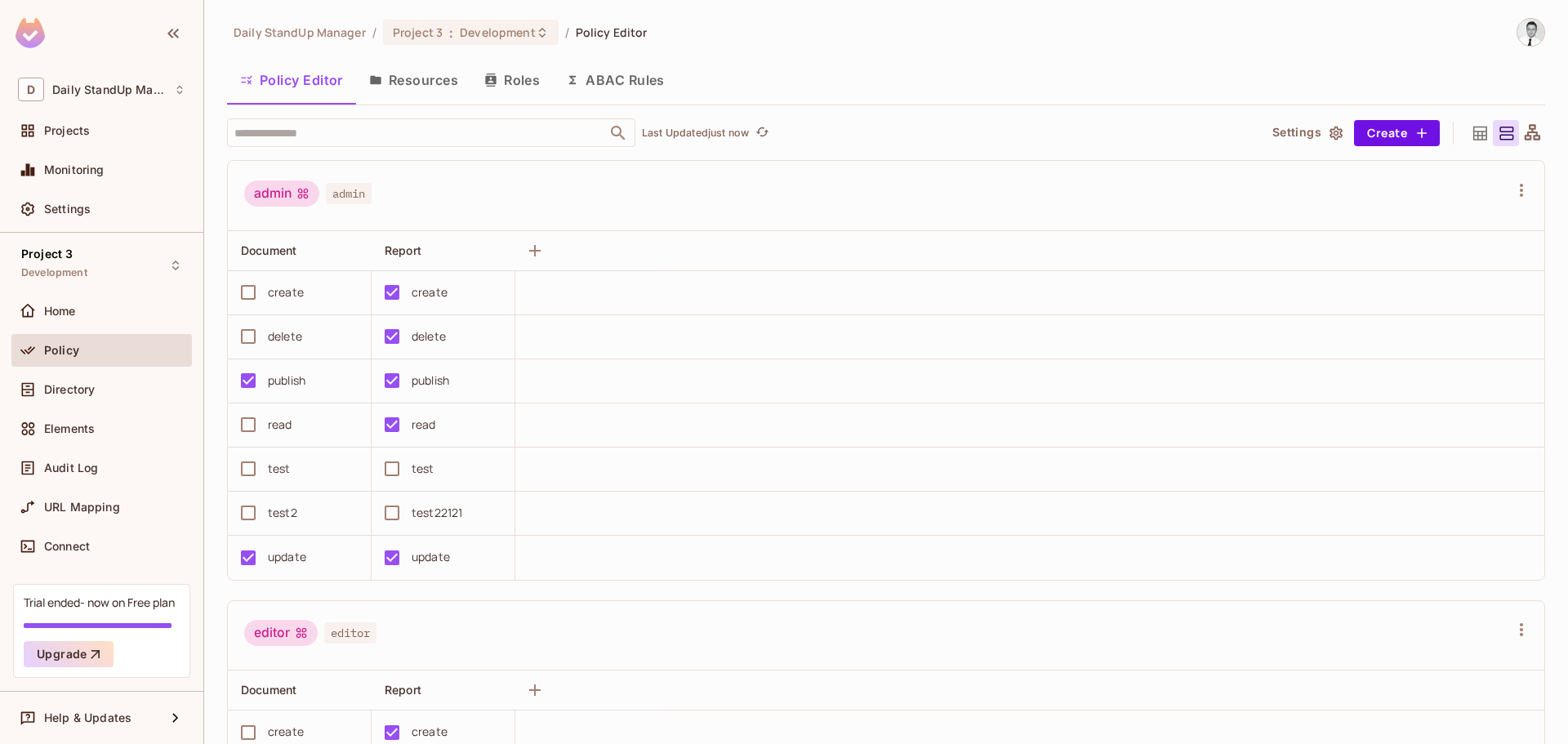
click at [1476, 128] on icon at bounding box center [1480, 133] width 20 height 20
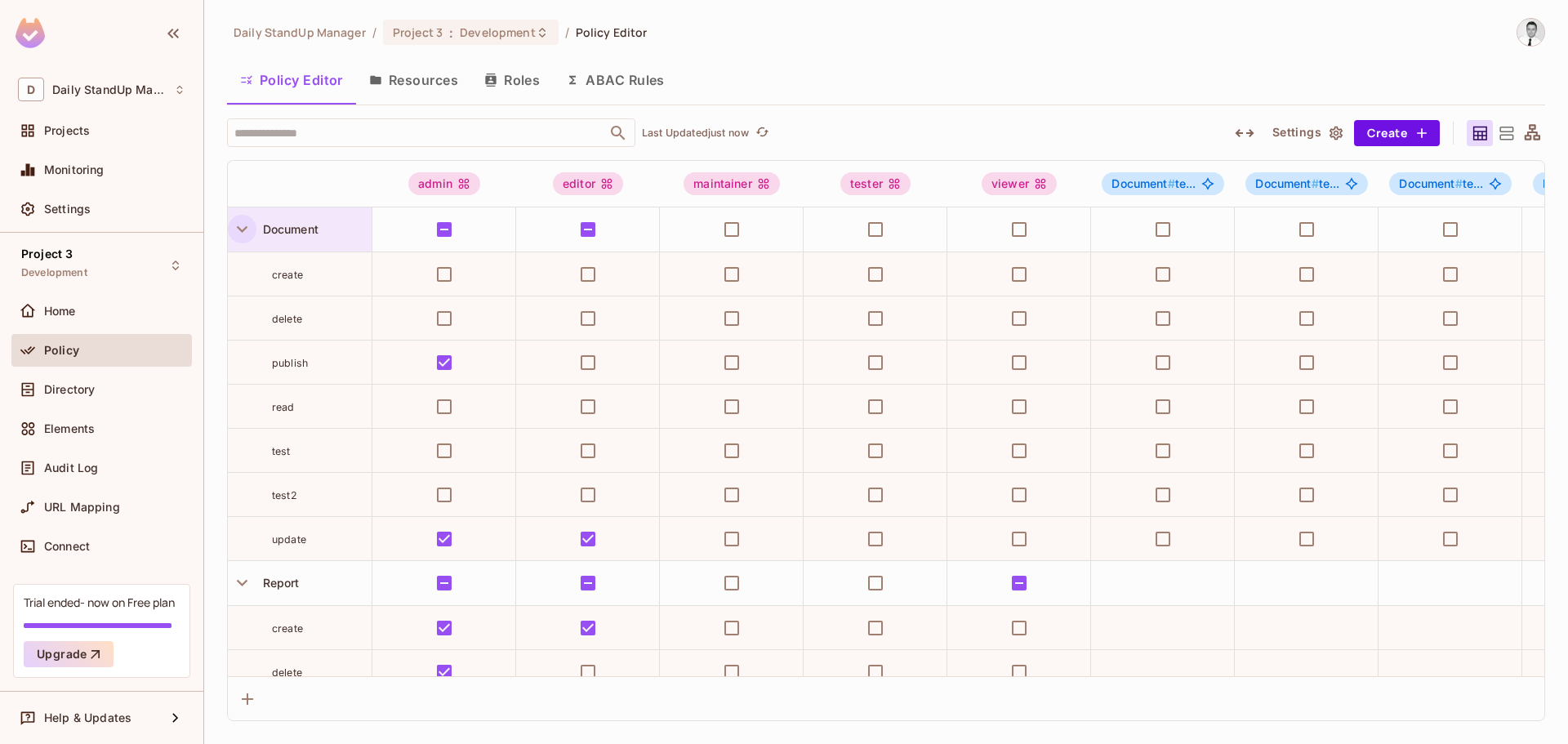
click at [240, 229] on icon "button" at bounding box center [242, 230] width 11 height 7
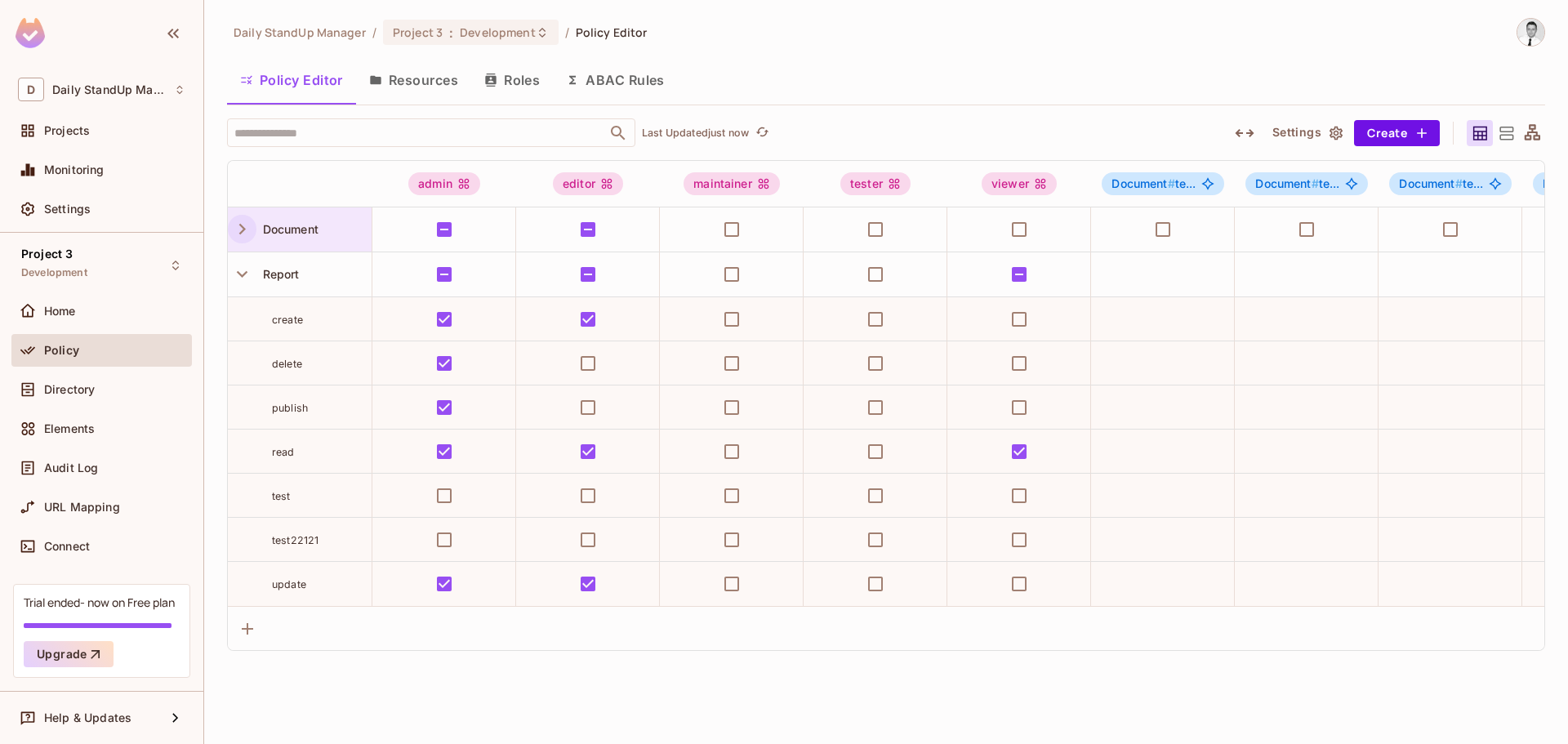
click at [240, 229] on icon "button" at bounding box center [242, 229] width 22 height 22
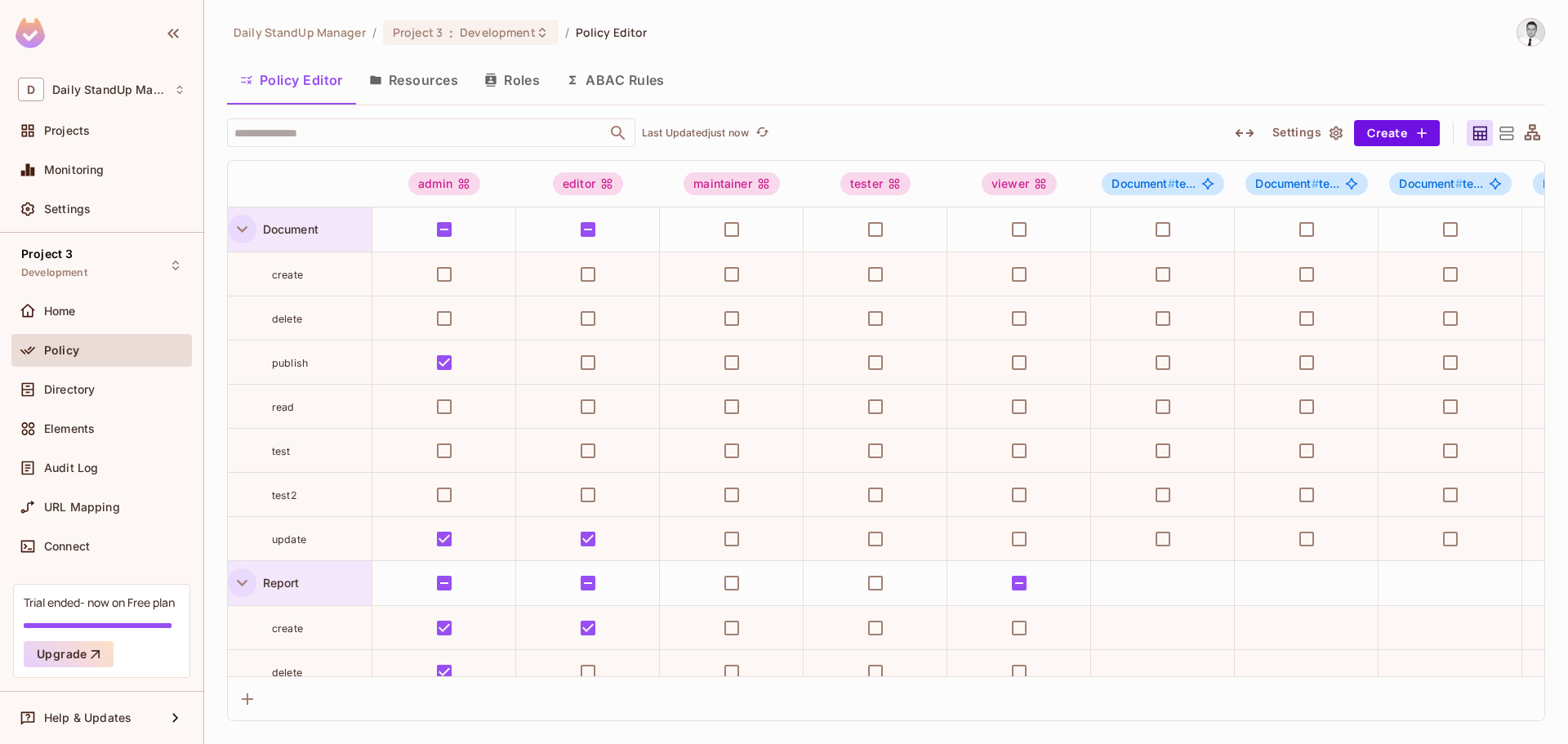
click at [236, 585] on icon "button" at bounding box center [242, 583] width 22 height 22
click at [238, 228] on icon "button" at bounding box center [242, 230] width 11 height 7
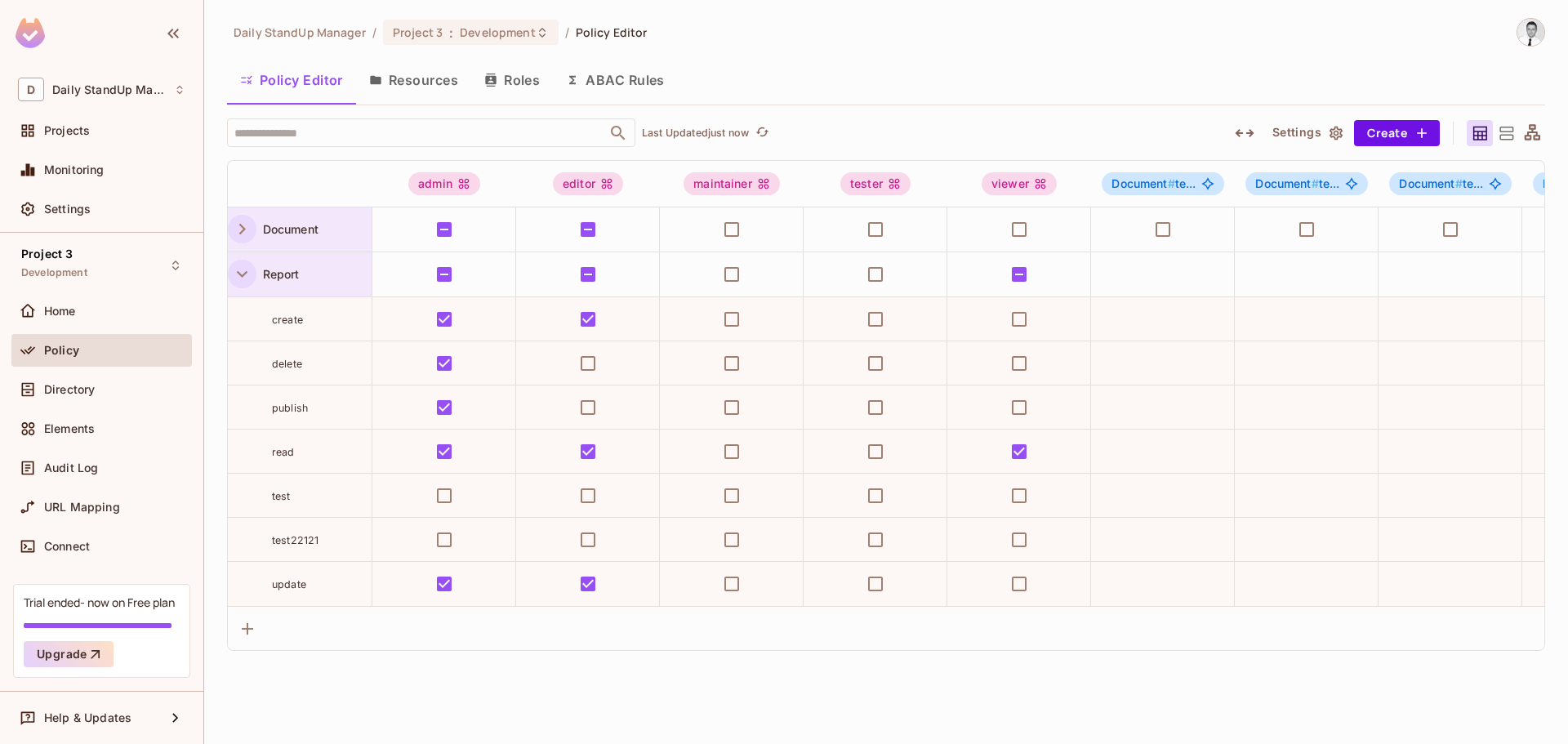
click at [239, 230] on icon "button" at bounding box center [242, 229] width 22 height 22
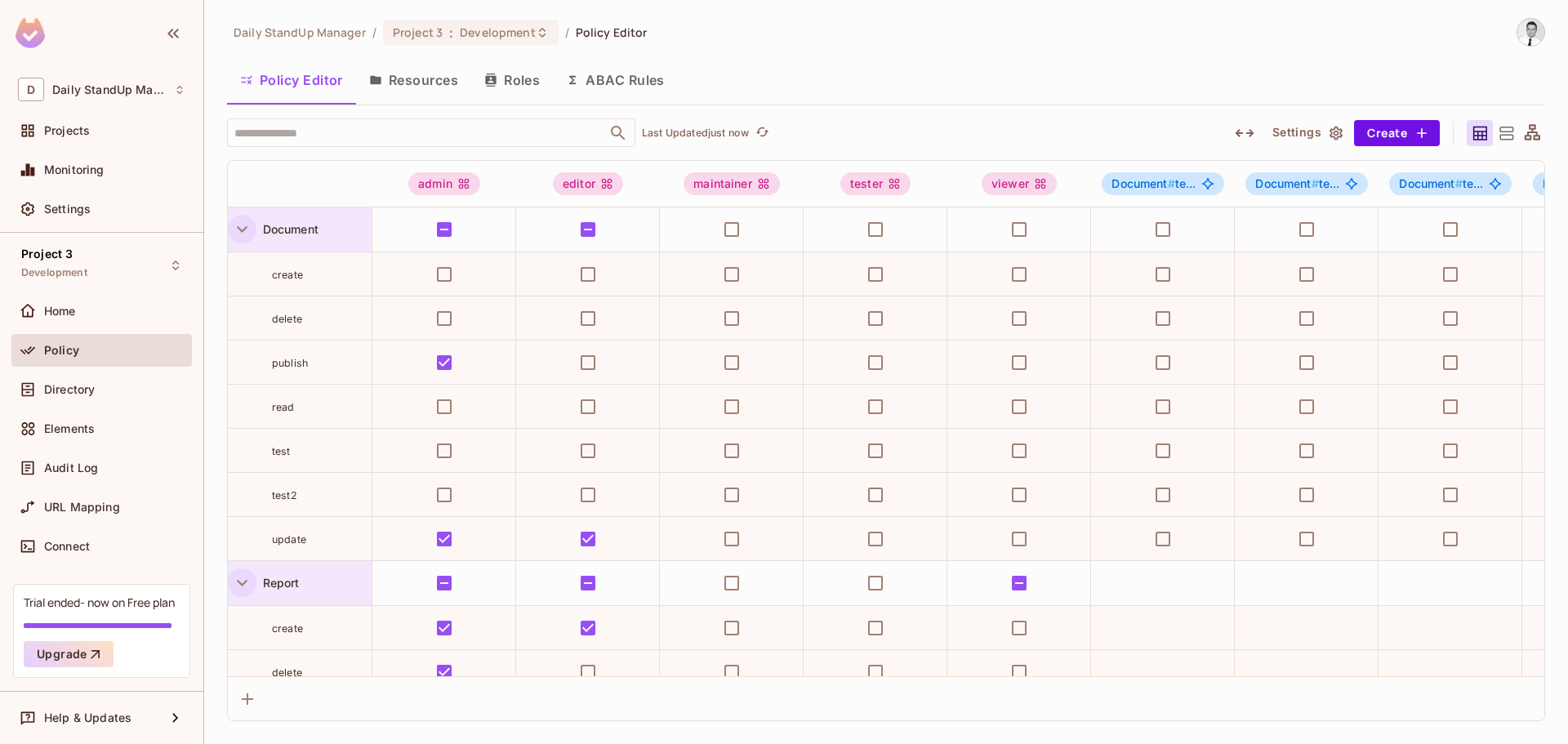
click at [239, 230] on icon "button" at bounding box center [242, 230] width 11 height 7
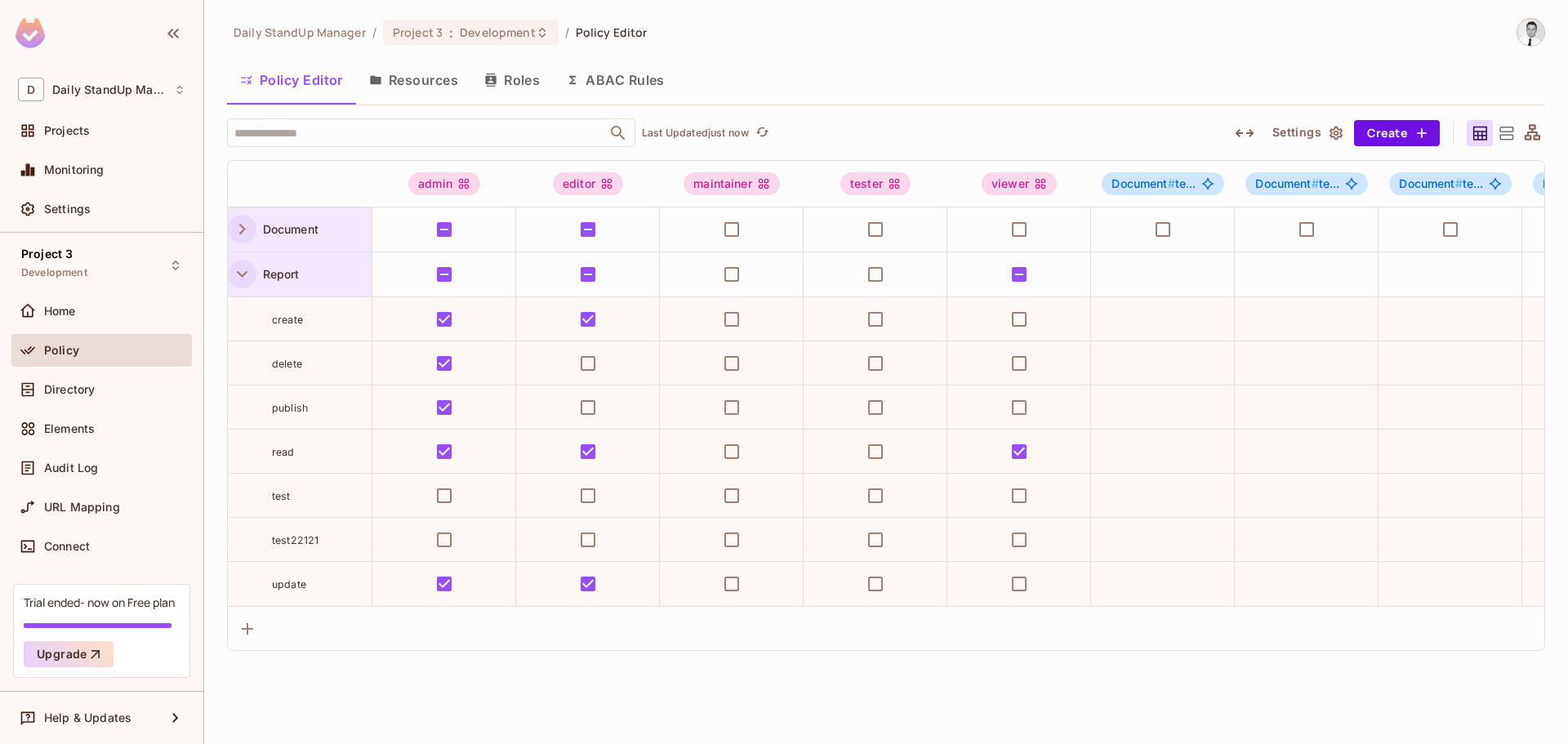
click at [239, 230] on icon "button" at bounding box center [242, 229] width 22 height 22
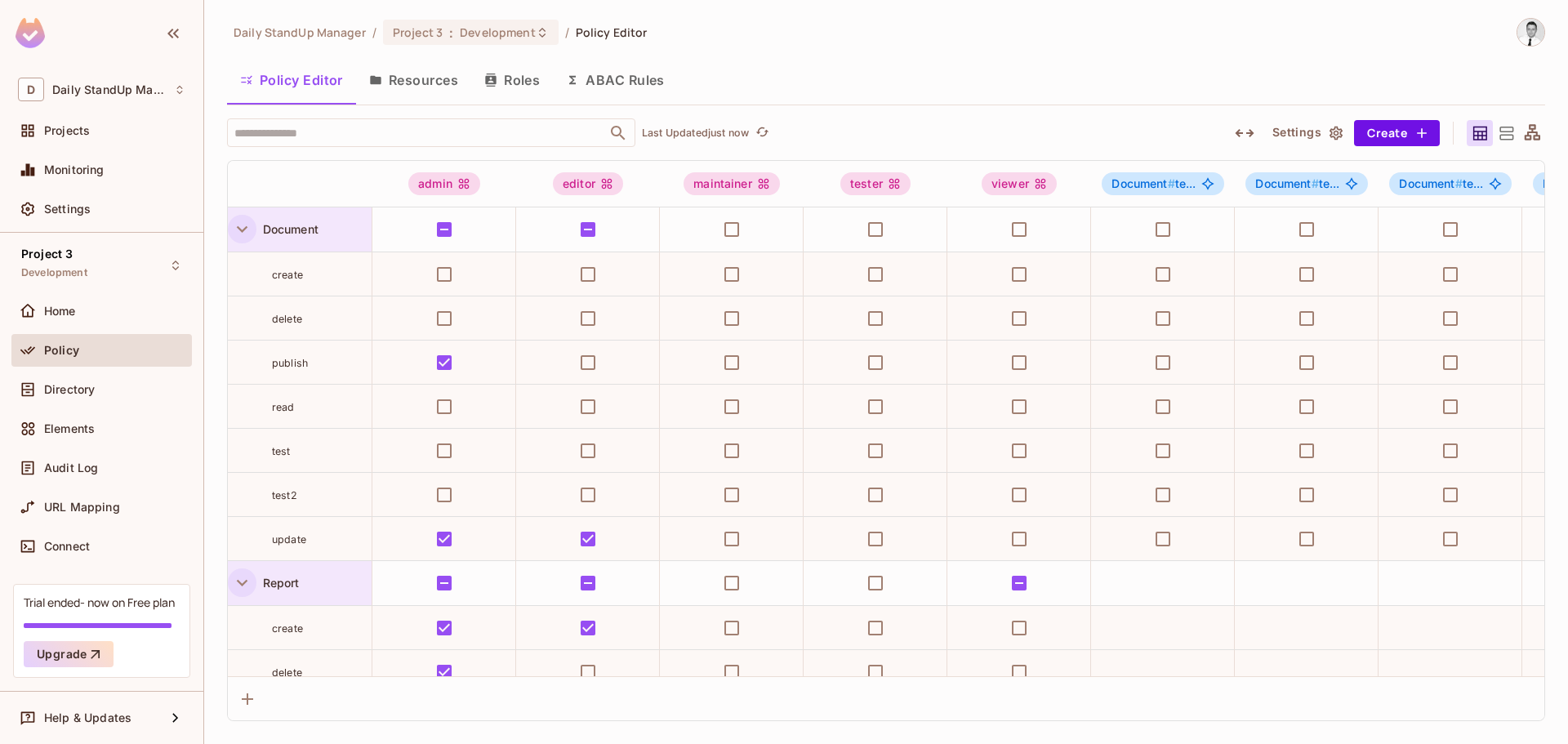
click at [1020, 78] on div "Policy Editor Resources Roles ABAC Rules" at bounding box center [886, 80] width 1319 height 41
click at [948, 57] on div "Daily StandUp Manager / Project 3 : Development / Policy Editor Policy Editor R…" at bounding box center [886, 369] width 1319 height 703
